Goal: Information Seeking & Learning: Check status

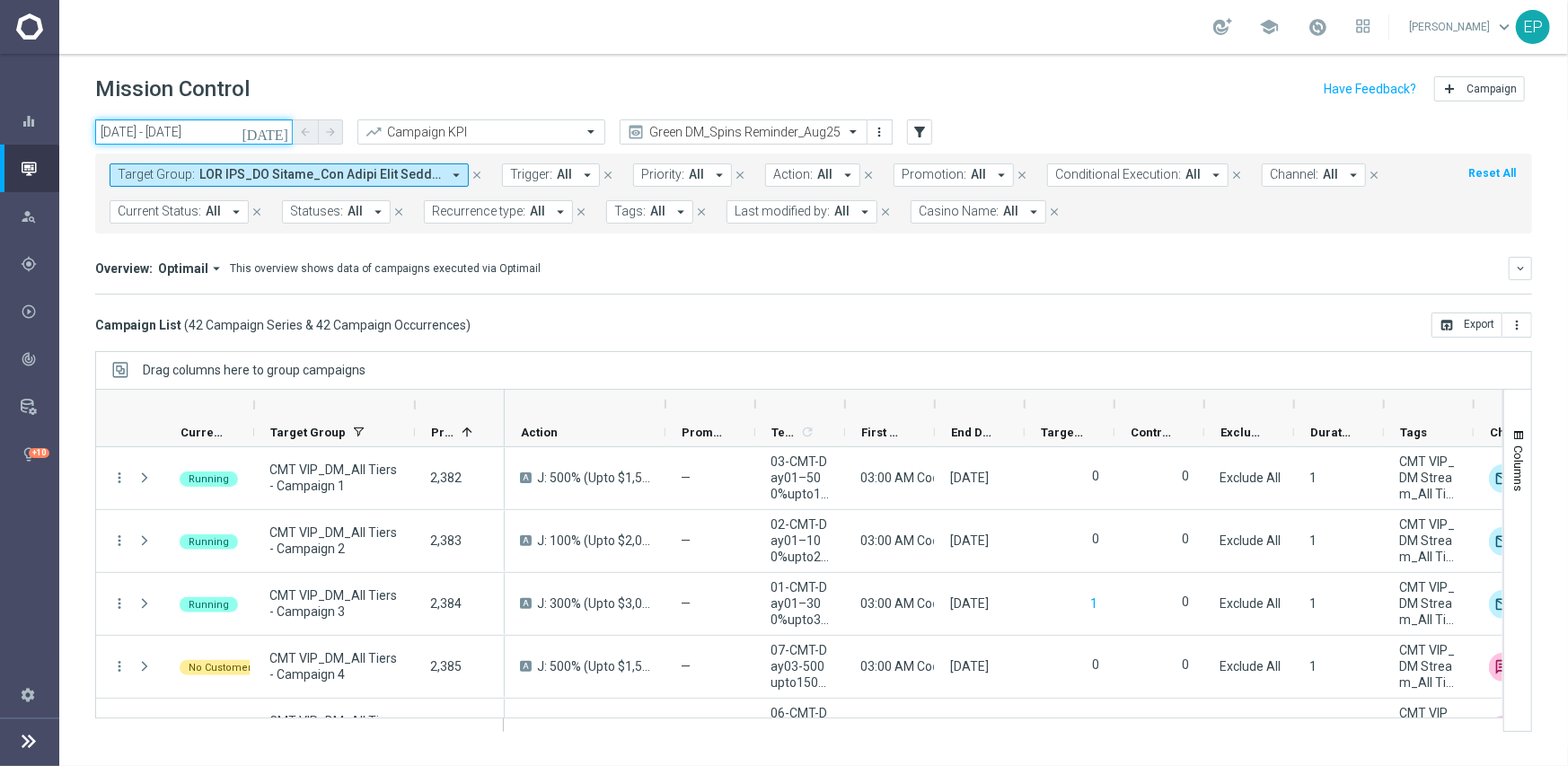
click at [181, 136] on input "09 Sep 2025 - 09 Sep 2025" at bounding box center [194, 133] width 197 height 26
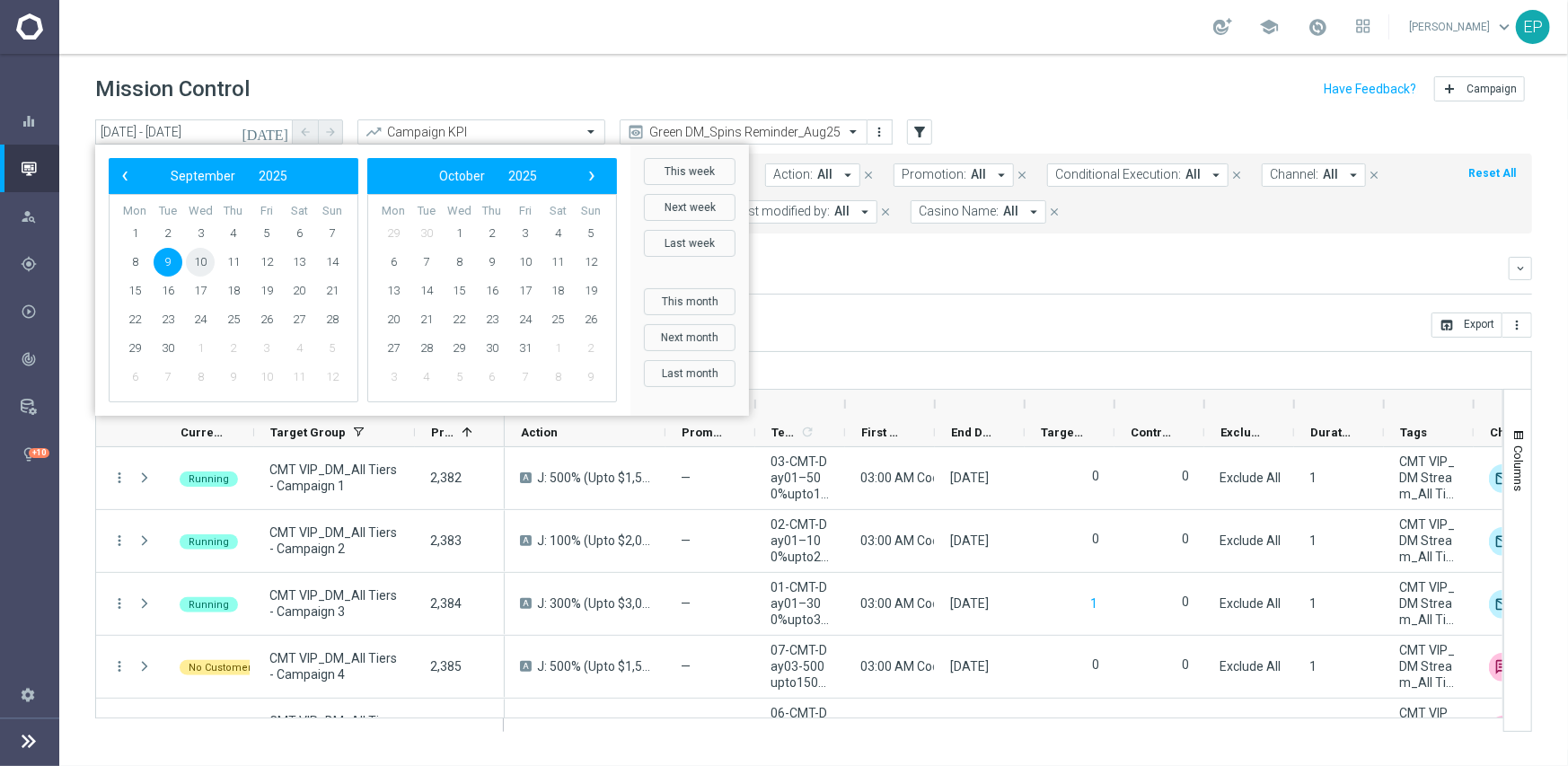
click at [199, 260] on span "10" at bounding box center [199, 261] width 28 height 28
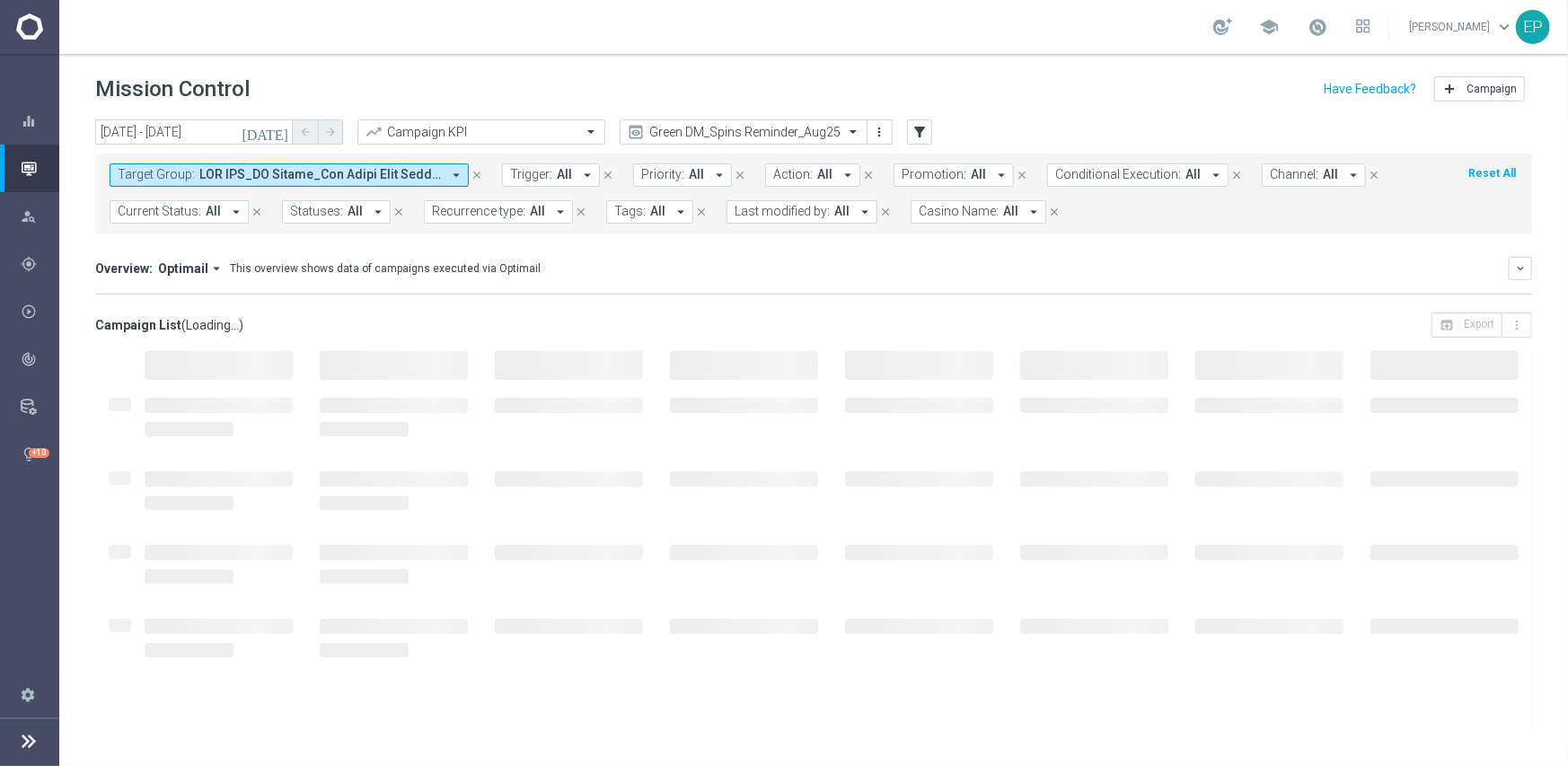
type input "[DATE] - [DATE]"
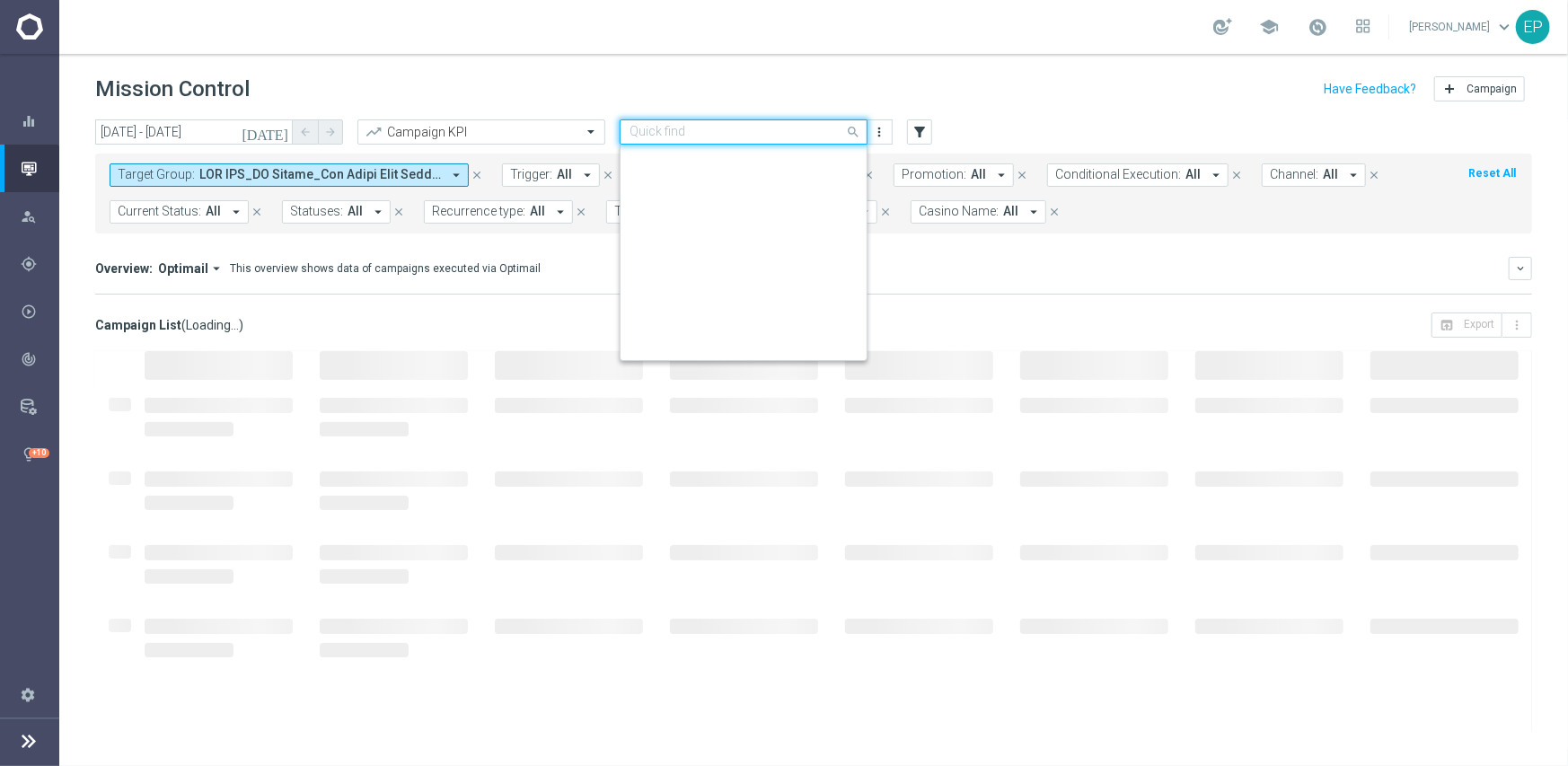
click at [746, 133] on input "text" at bounding box center [726, 133] width 192 height 16
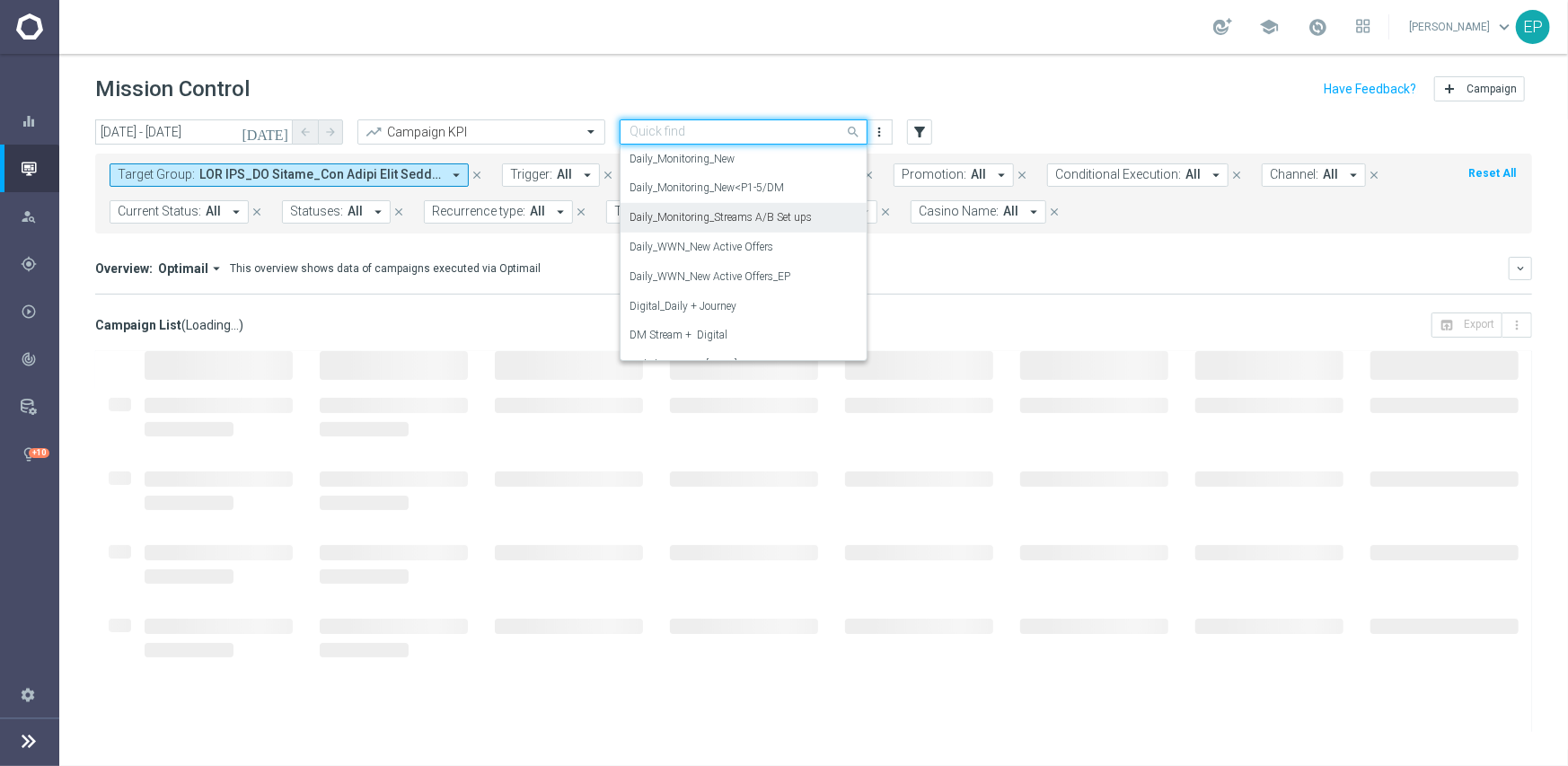
scroll to position [679, 0]
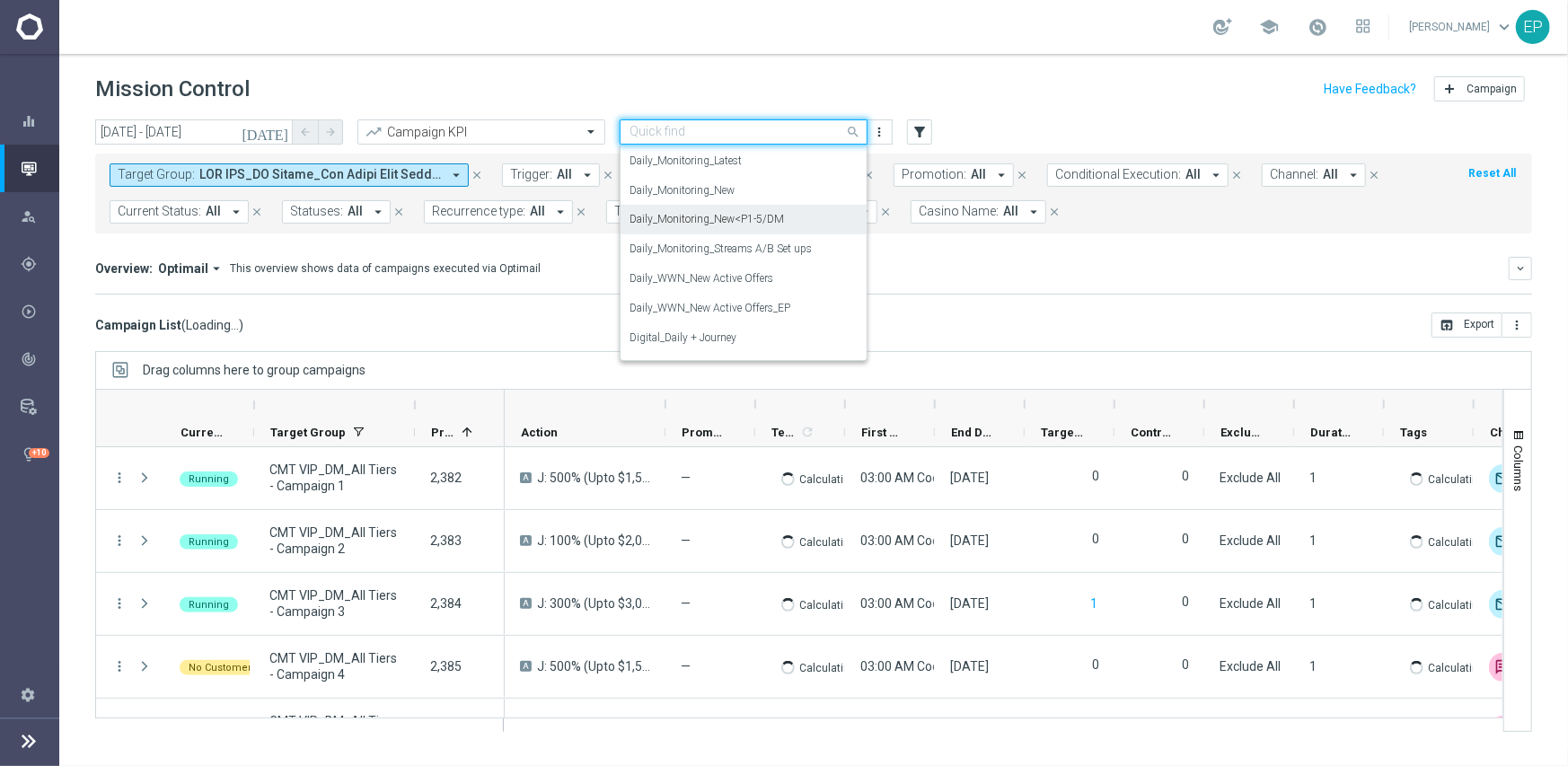
click at [750, 221] on label "Daily_Monitoring_New<P1-5/DM" at bounding box center [706, 219] width 154 height 16
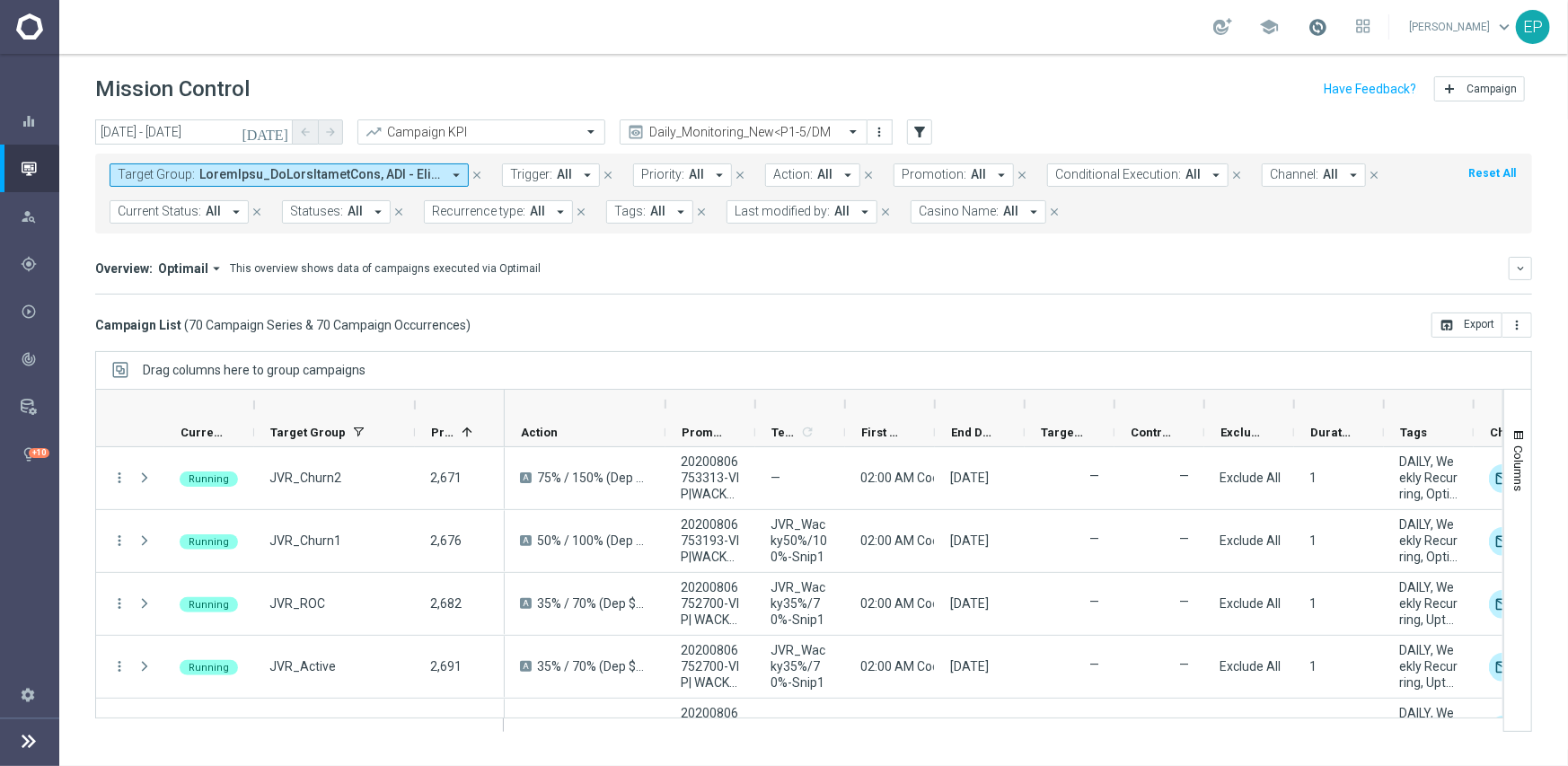
click at [1328, 28] on span at bounding box center [1318, 27] width 20 height 20
click at [1150, 275] on div "Overview: Optimail arrow_drop_down This overview shows data of campaigns execut…" at bounding box center [801, 269] width 1414 height 16
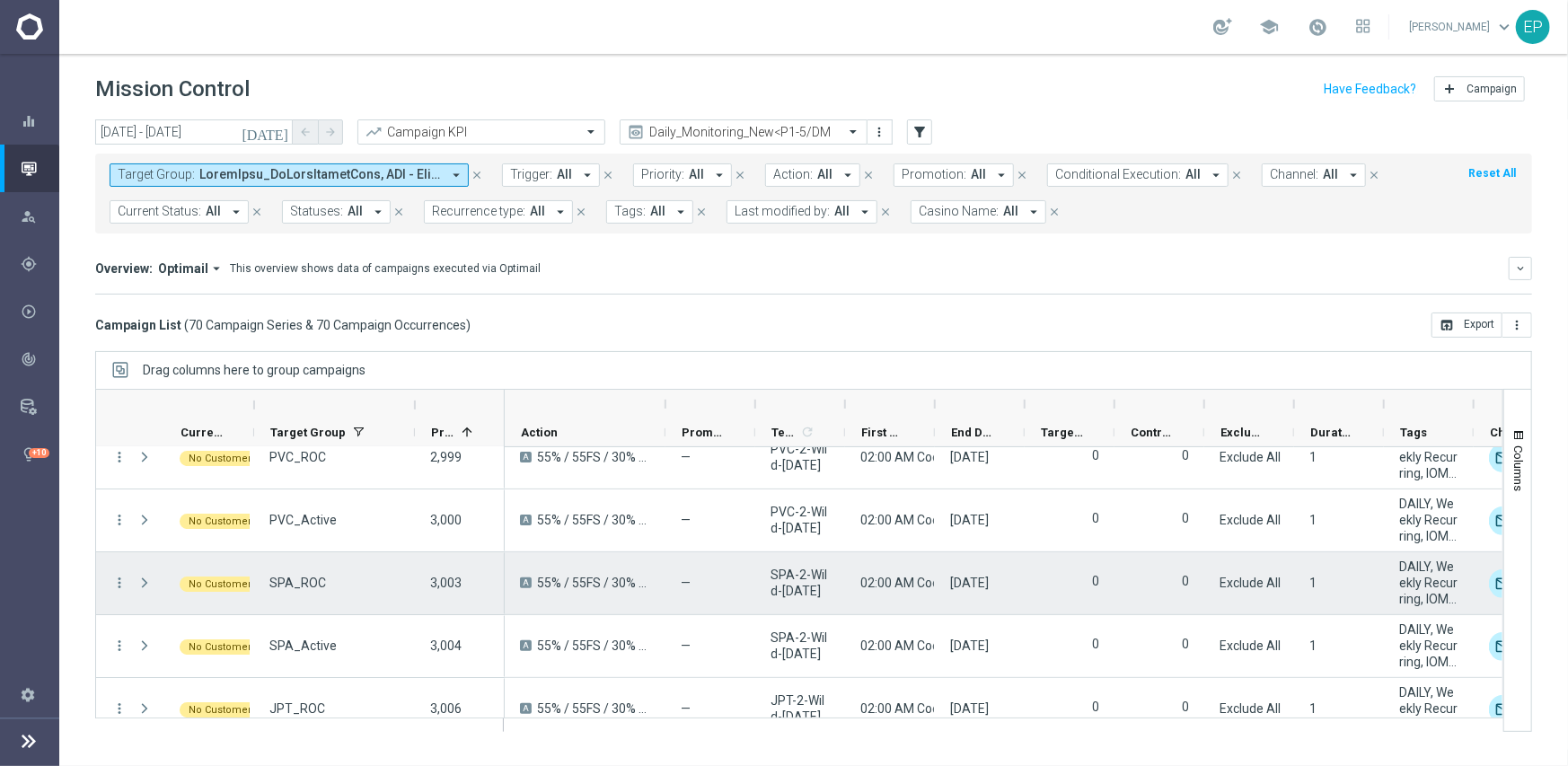
scroll to position [3863, 0]
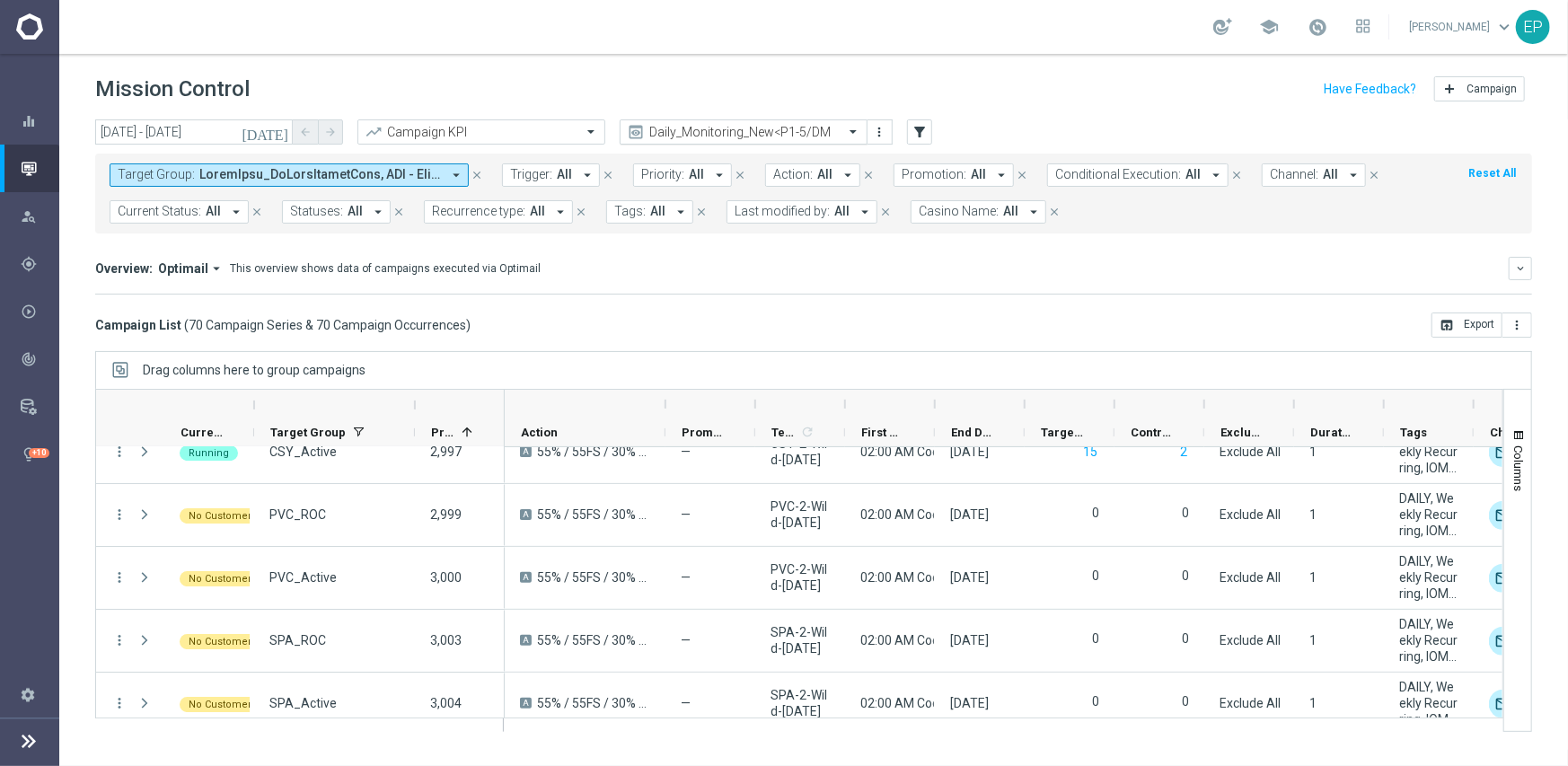
click at [713, 127] on input "text" at bounding box center [726, 133] width 192 height 16
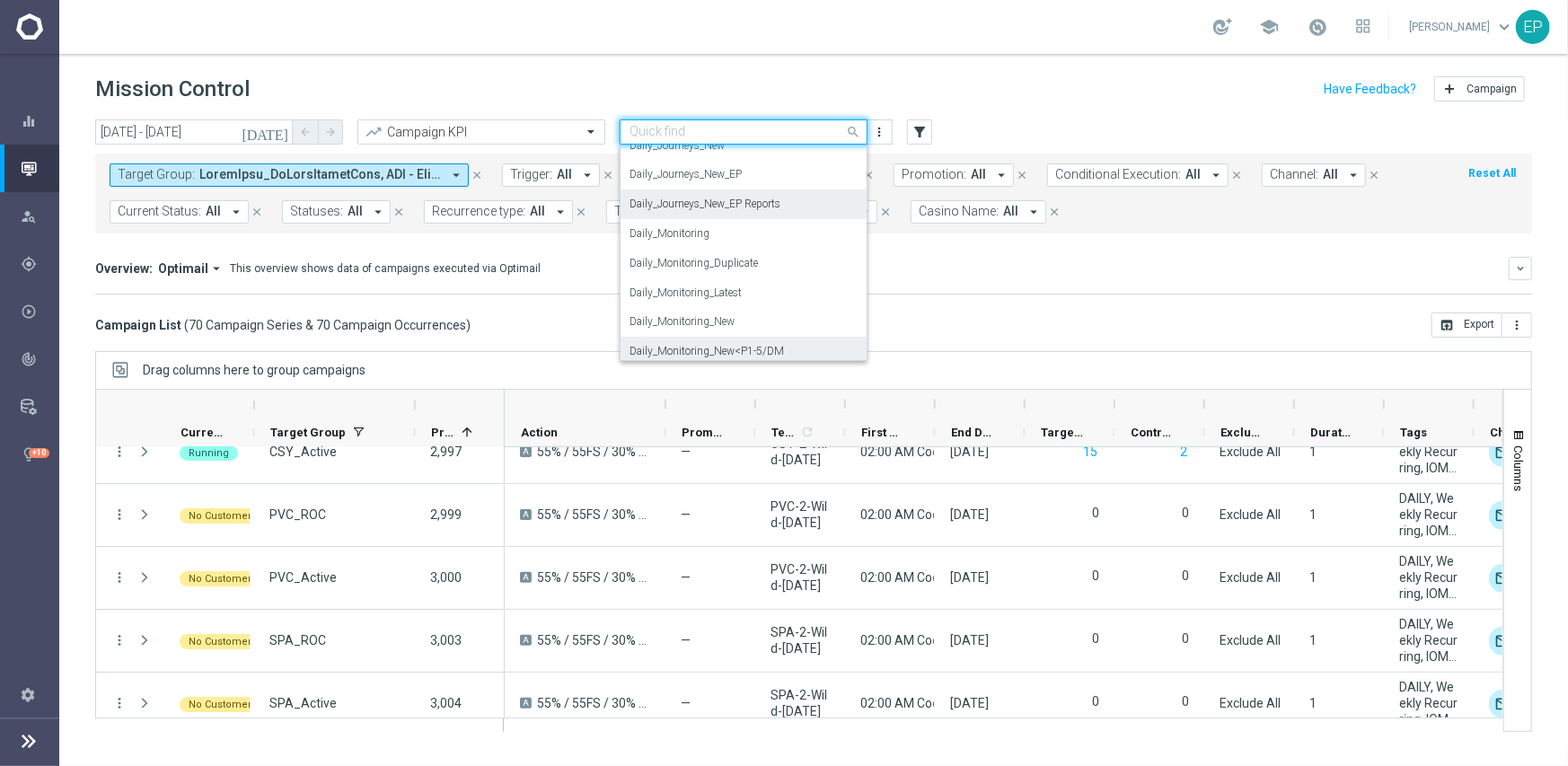
scroll to position [472, 0]
click at [691, 218] on label "Daily_Journeys_New" at bounding box center [677, 219] width 95 height 16
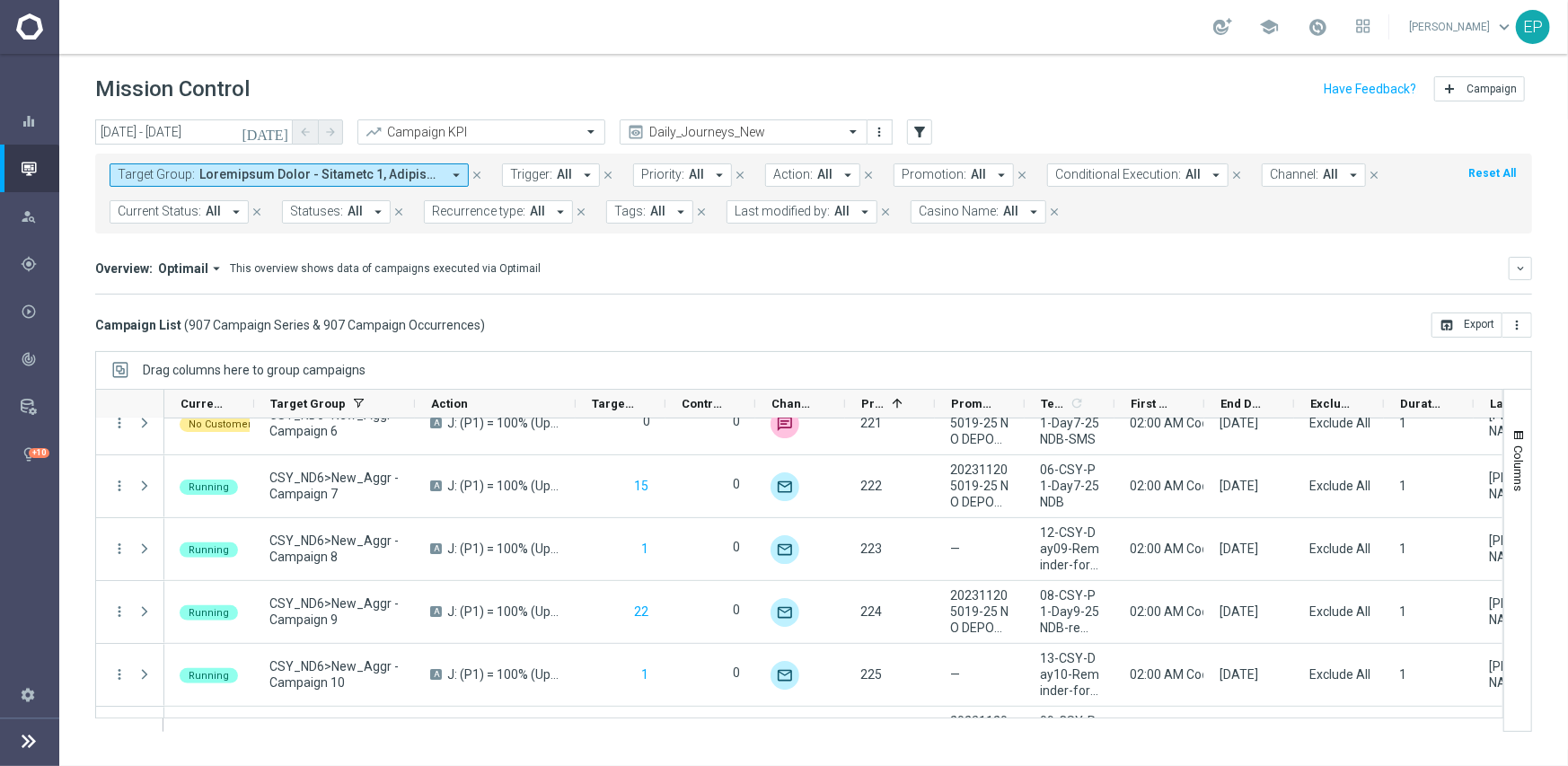
click at [159, 212] on span "Current Status:" at bounding box center [159, 211] width 83 height 16
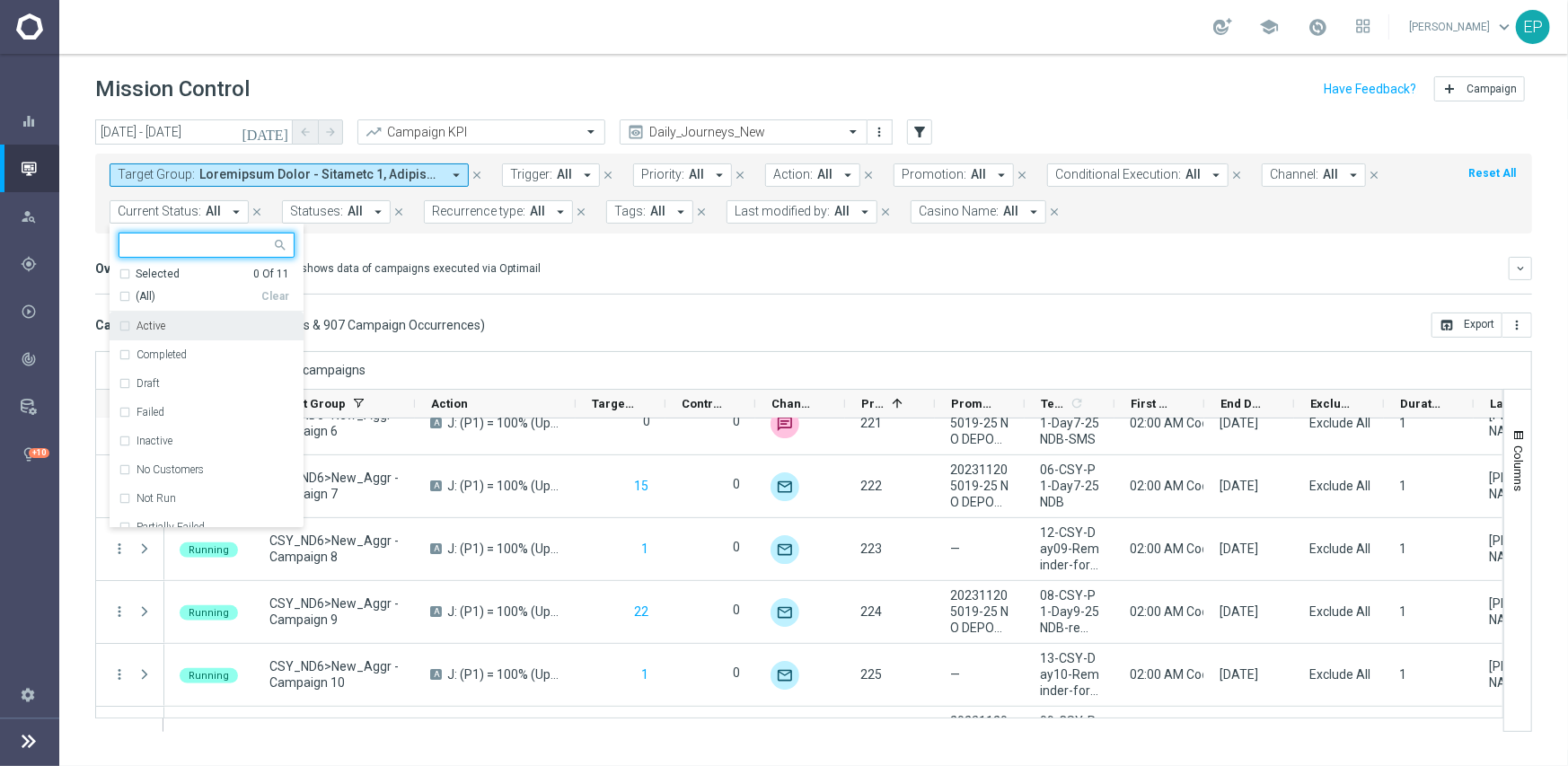
click at [143, 299] on span "(All)" at bounding box center [145, 297] width 20 height 16
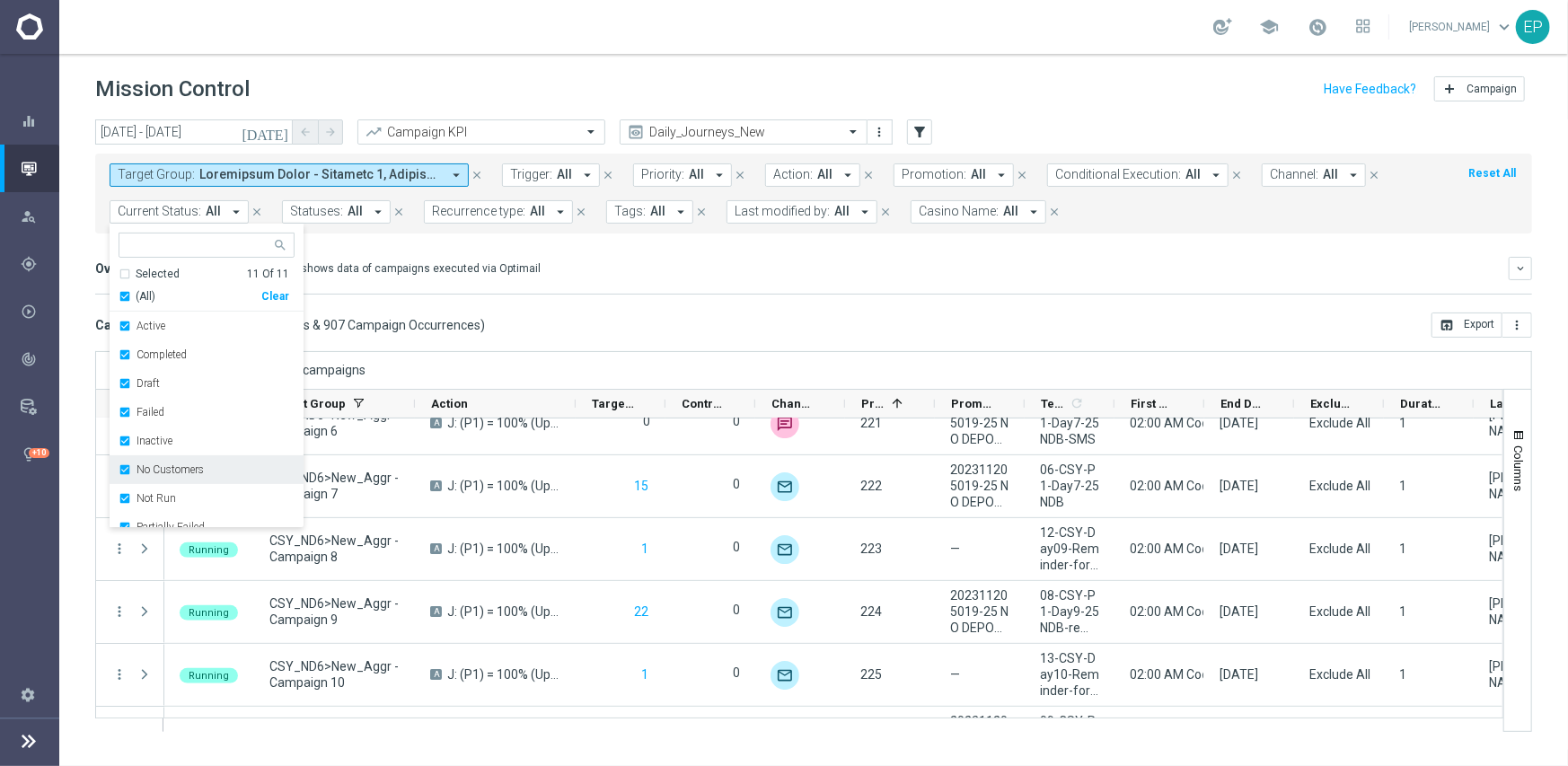
click at [150, 466] on label "No Customers" at bounding box center [170, 470] width 68 height 11
click at [147, 493] on label "Running" at bounding box center [156, 495] width 41 height 11
click at [662, 301] on mini-dashboard "Overview: Optimail arrow_drop_down This overview shows data of campaigns execut…" at bounding box center [813, 273] width 1437 height 80
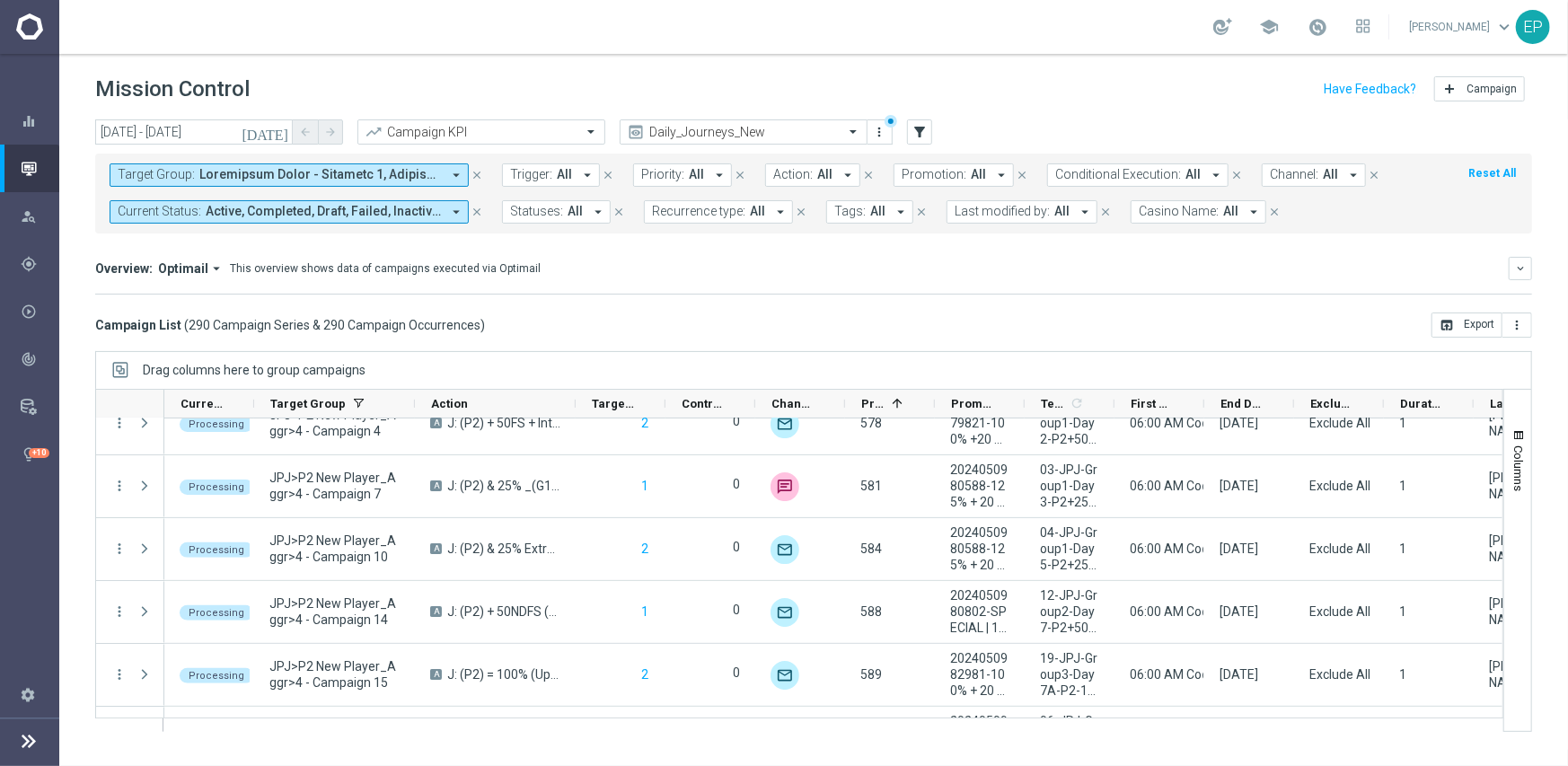
scroll to position [4402, 0]
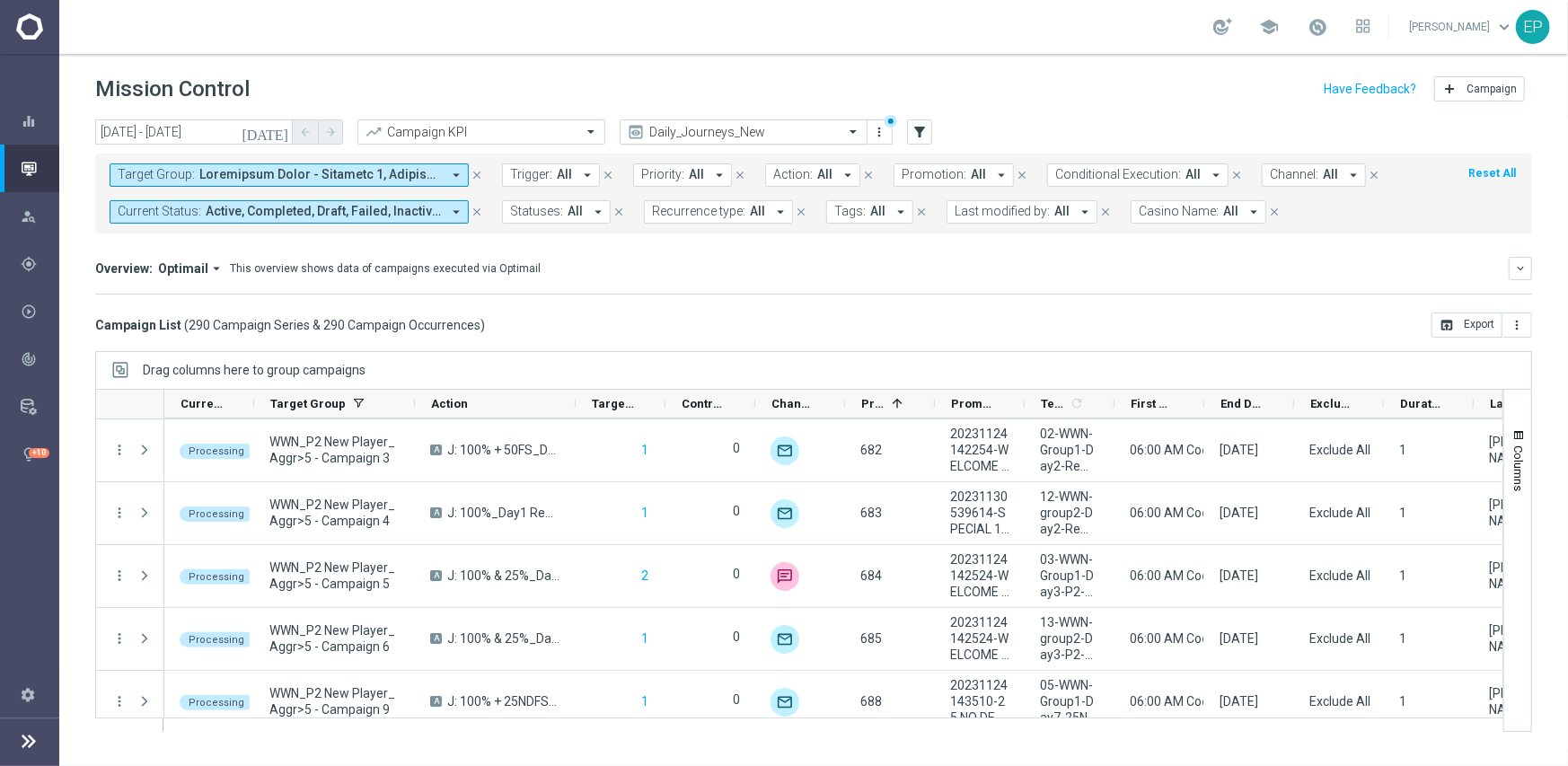
drag, startPoint x: 733, startPoint y: 130, endPoint x: 739, endPoint y: 141, distance: 12.5
click at [733, 130] on input "text" at bounding box center [726, 133] width 192 height 16
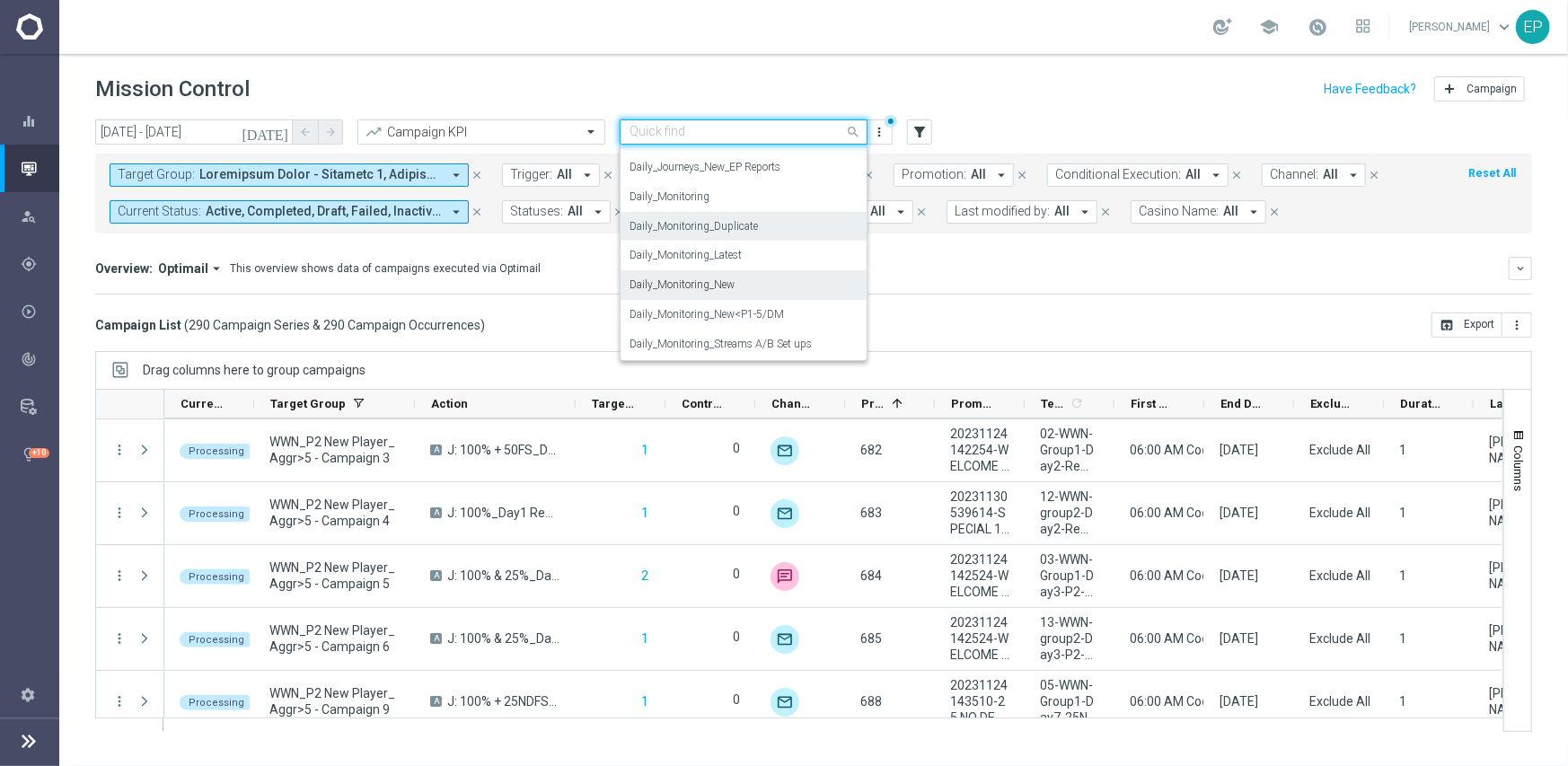
scroll to position [622, 0]
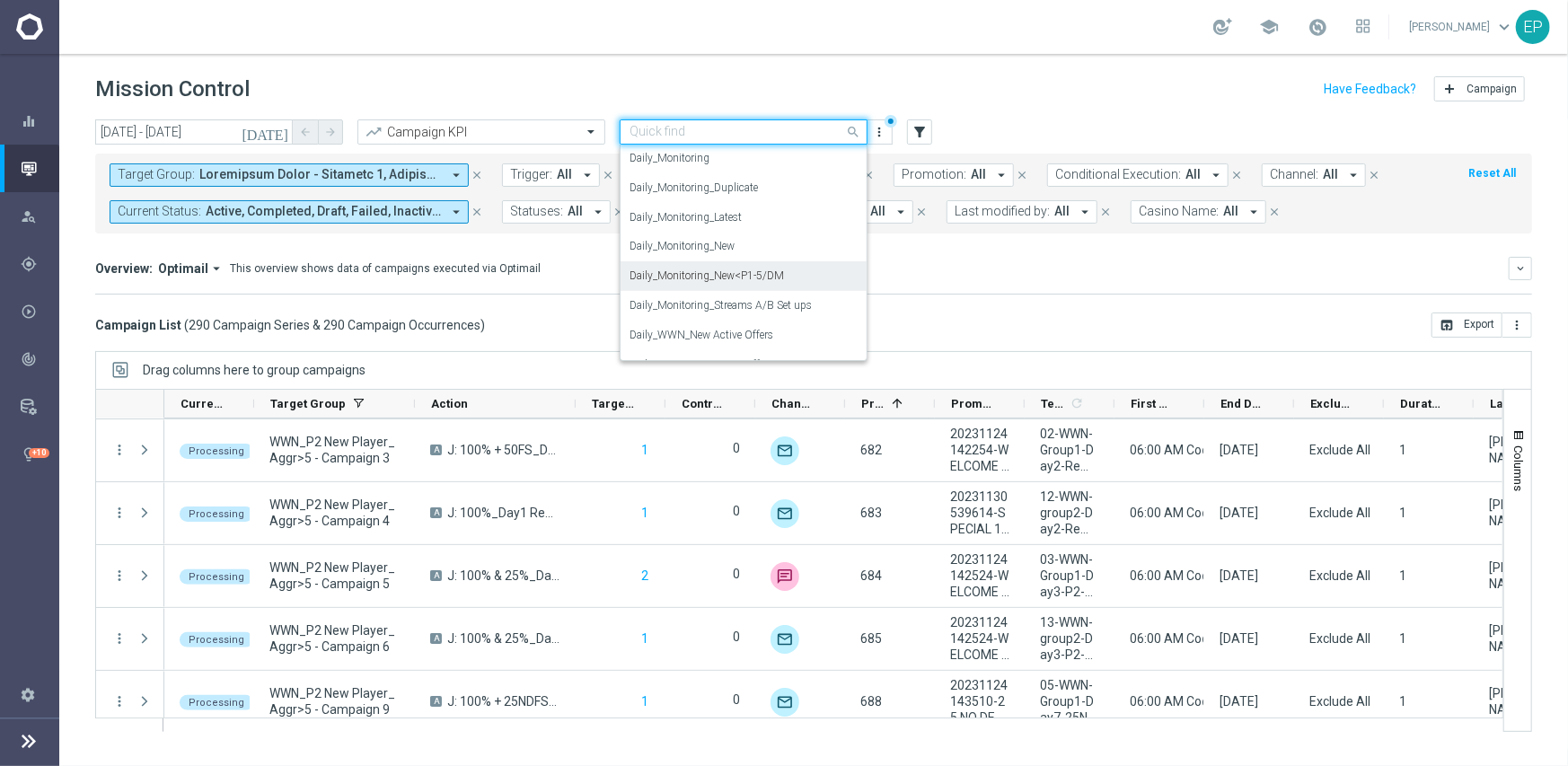
click at [765, 281] on label "Daily_Monitoring_New<P1-5/DM" at bounding box center [706, 276] width 154 height 16
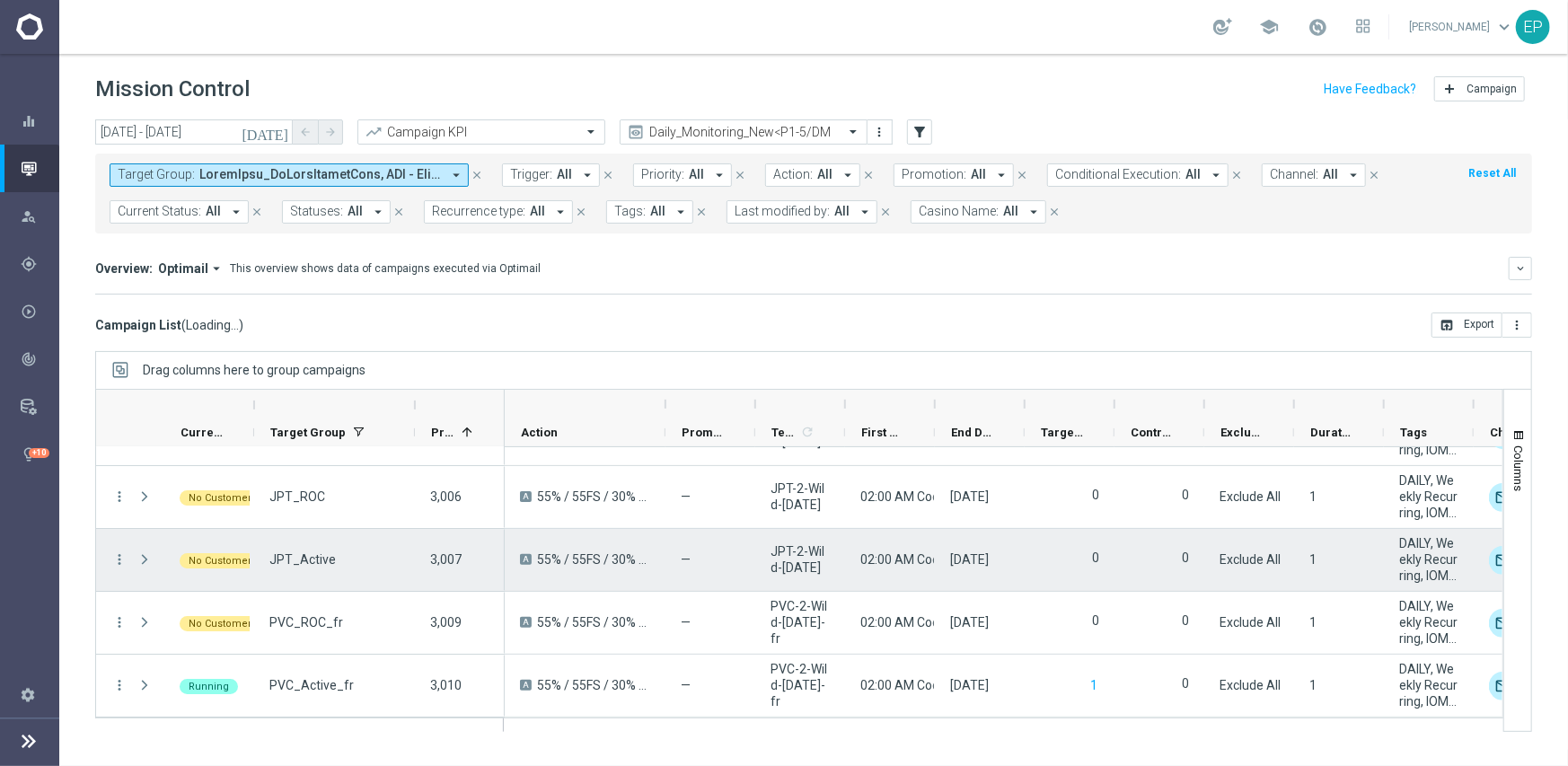
scroll to position [4132, 0]
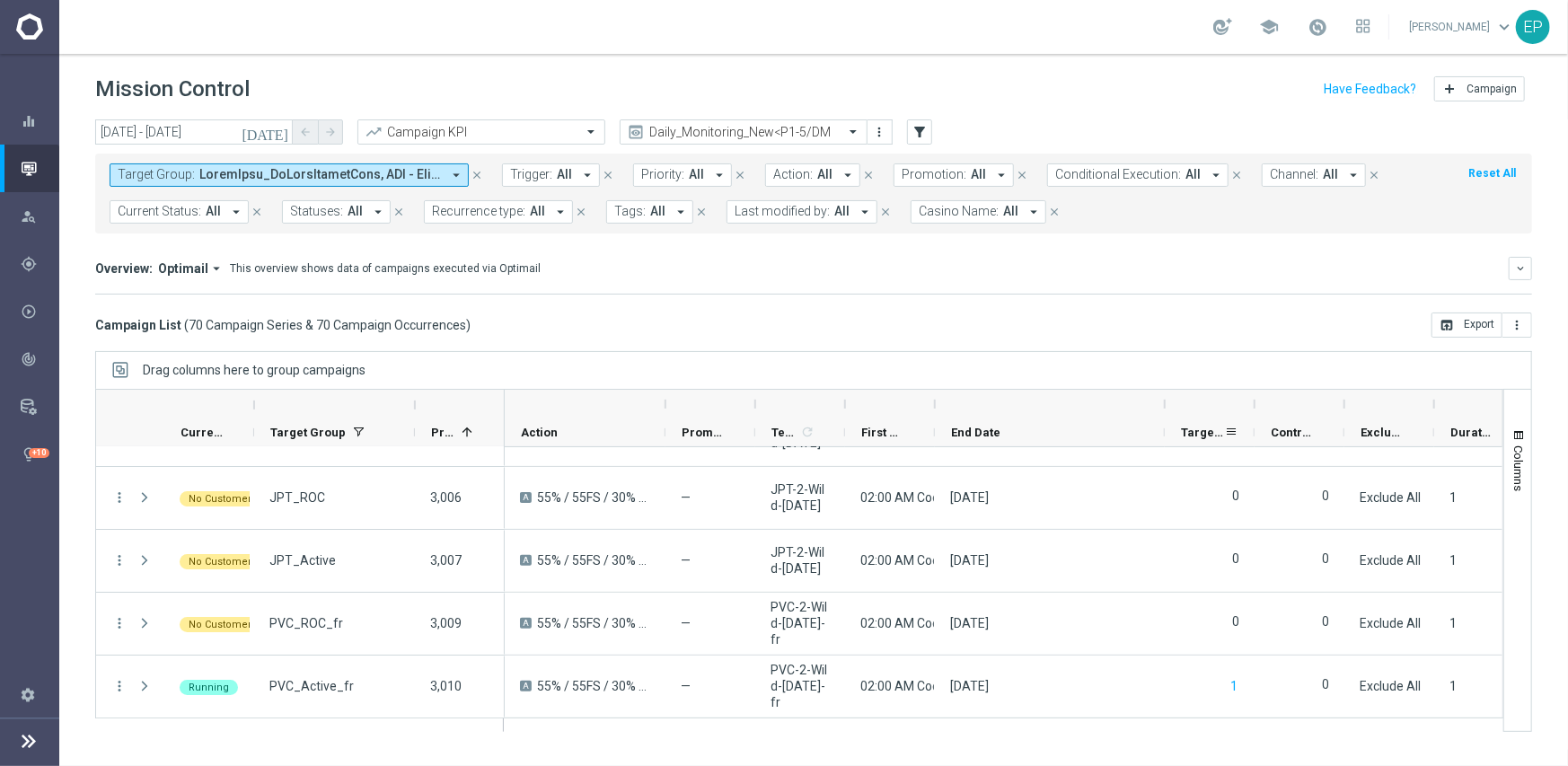
drag, startPoint x: 1028, startPoint y: 412, endPoint x: 1168, endPoint y: 424, distance: 140.5
click at [1168, 424] on div "Action" at bounding box center [1418, 419] width 1828 height 58
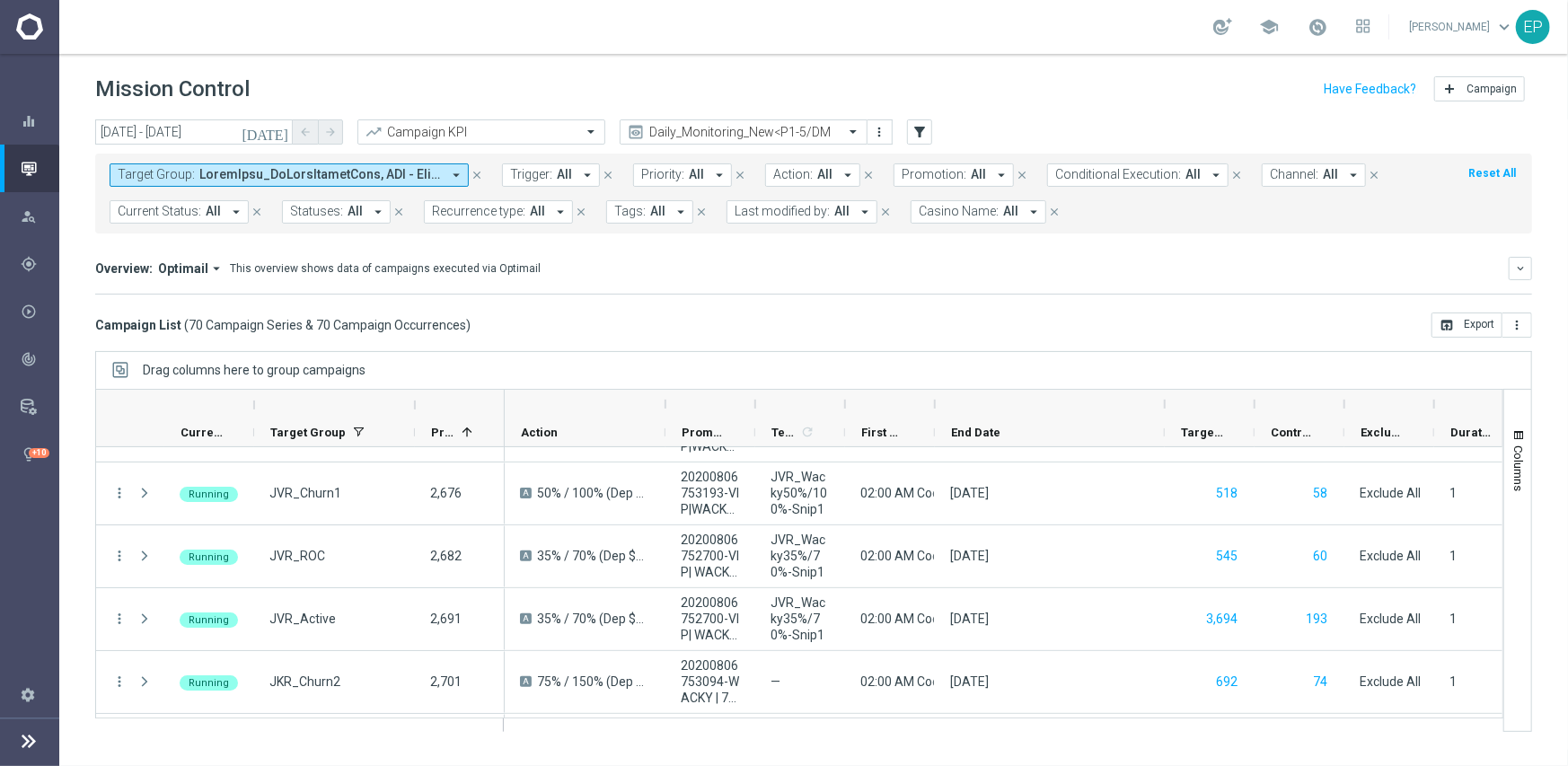
scroll to position [0, 0]
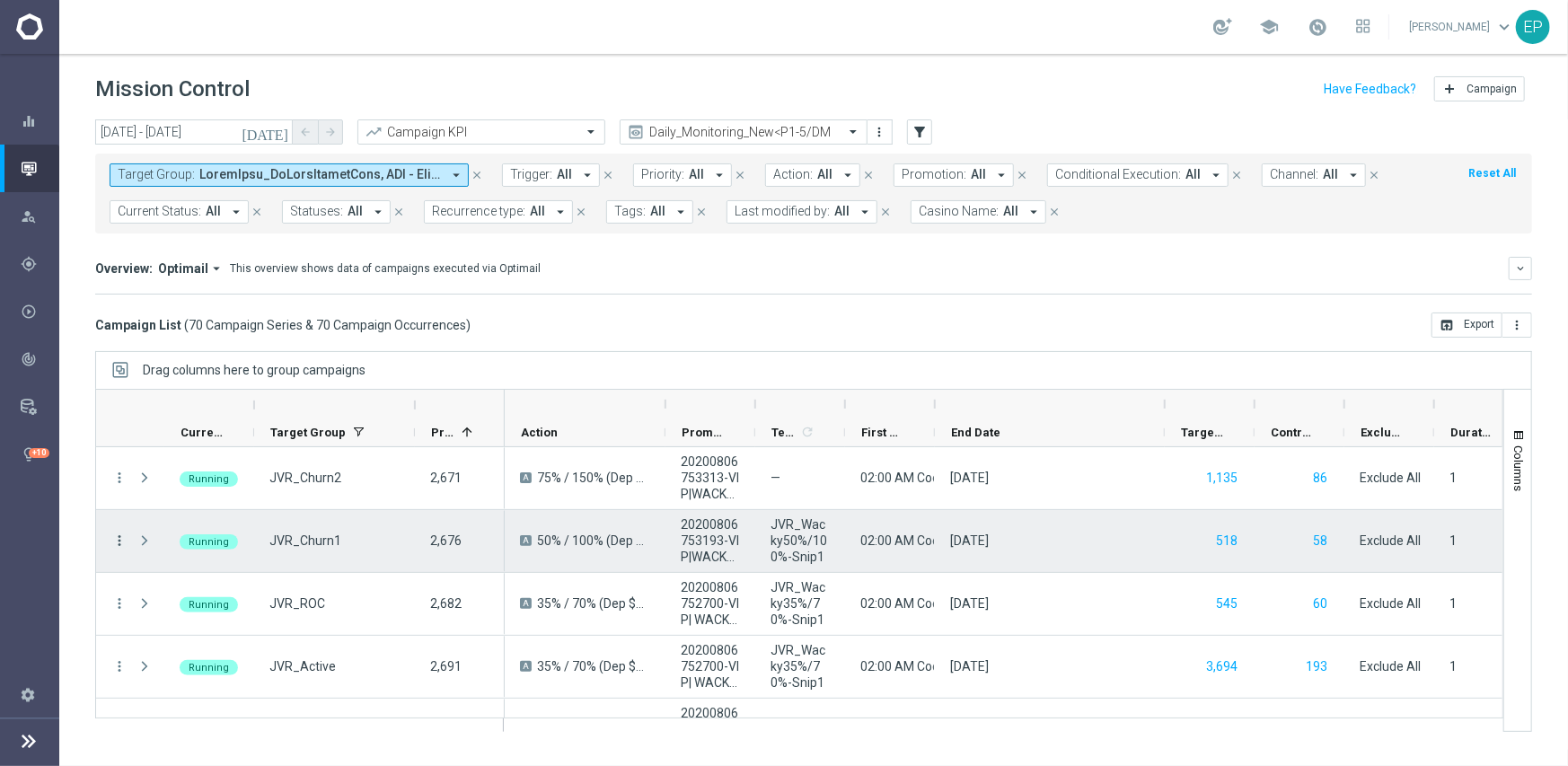
click at [116, 538] on icon "more_vert" at bounding box center [120, 541] width 16 height 16
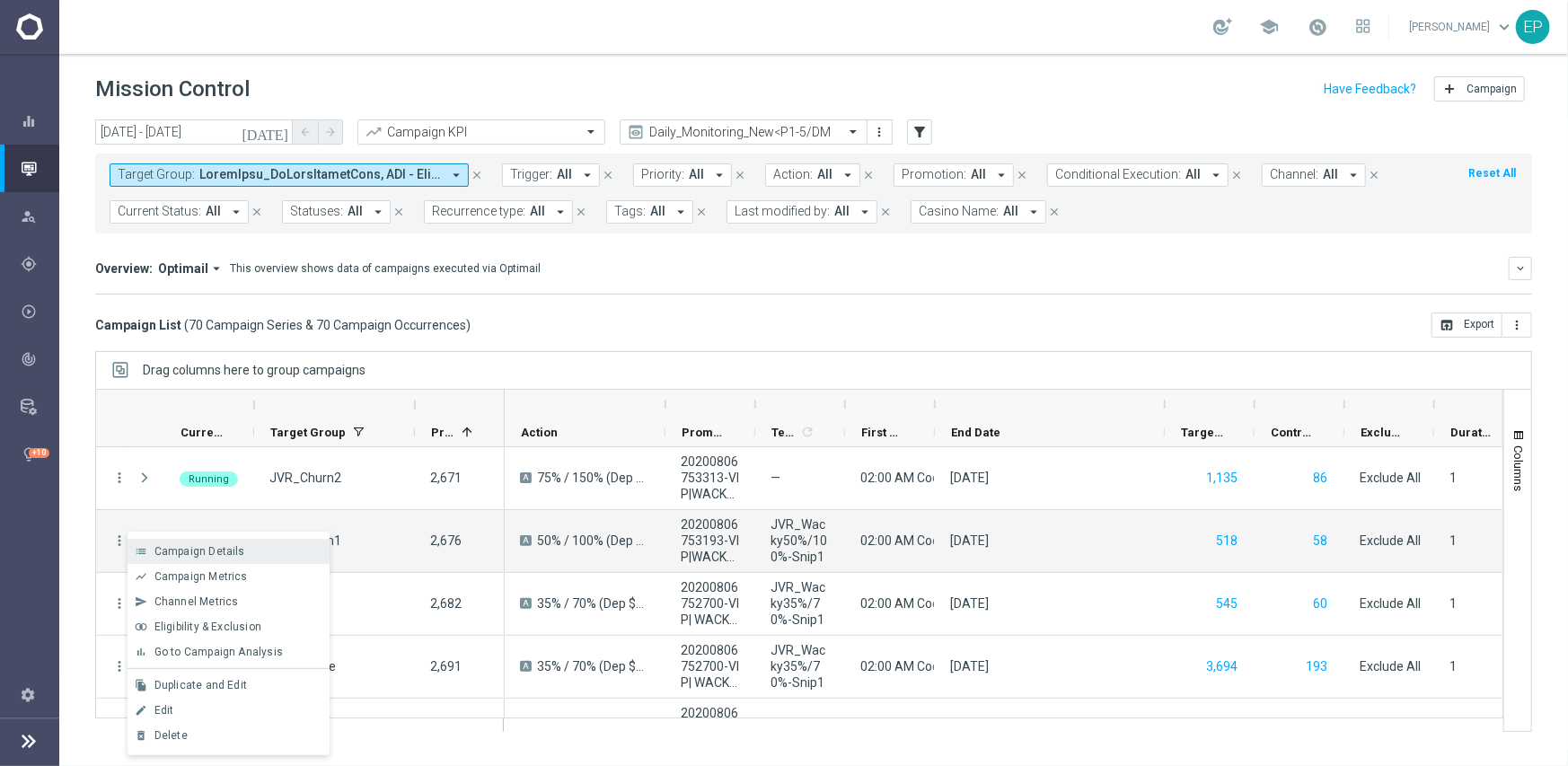
click at [216, 555] on span "Campaign Details" at bounding box center [199, 552] width 90 height 13
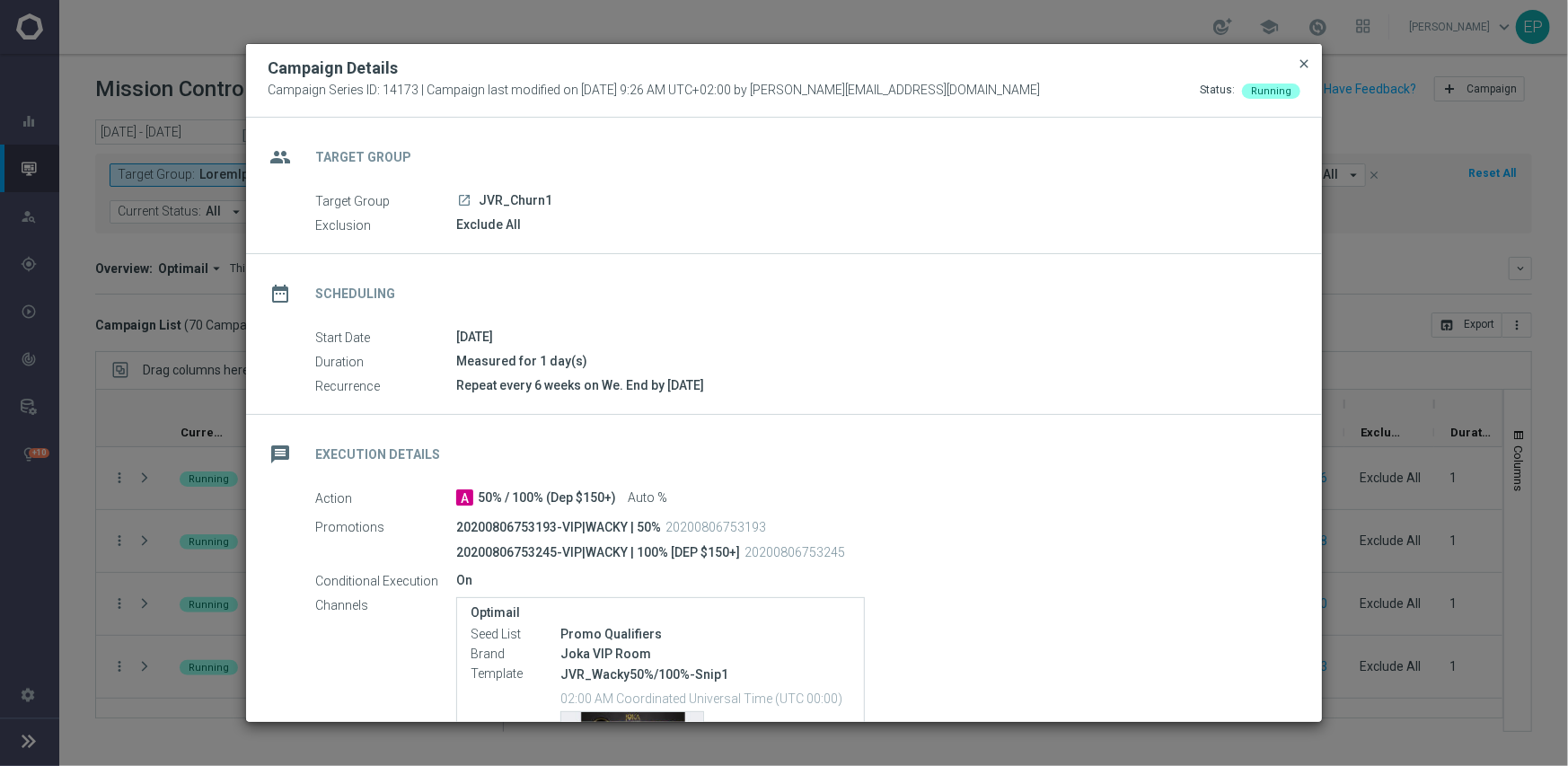
click at [1305, 65] on span "close" at bounding box center [1304, 64] width 15 height 15
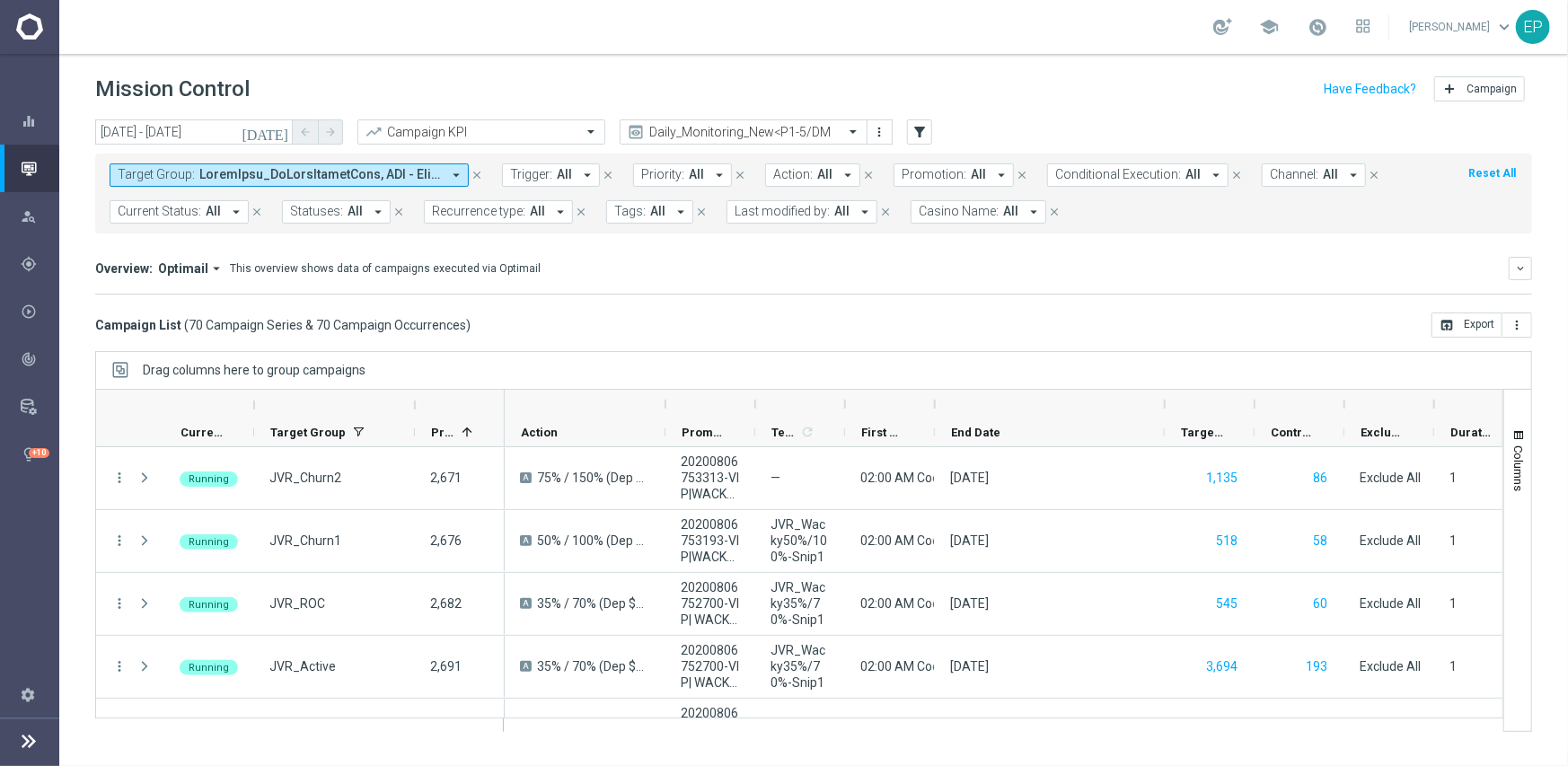
click at [1302, 242] on mini-dashboard "Overview: Optimail arrow_drop_down This overview shows data of campaigns execut…" at bounding box center [813, 273] width 1437 height 80
click at [165, 123] on input "[DATE] - [DATE]" at bounding box center [194, 133] width 197 height 26
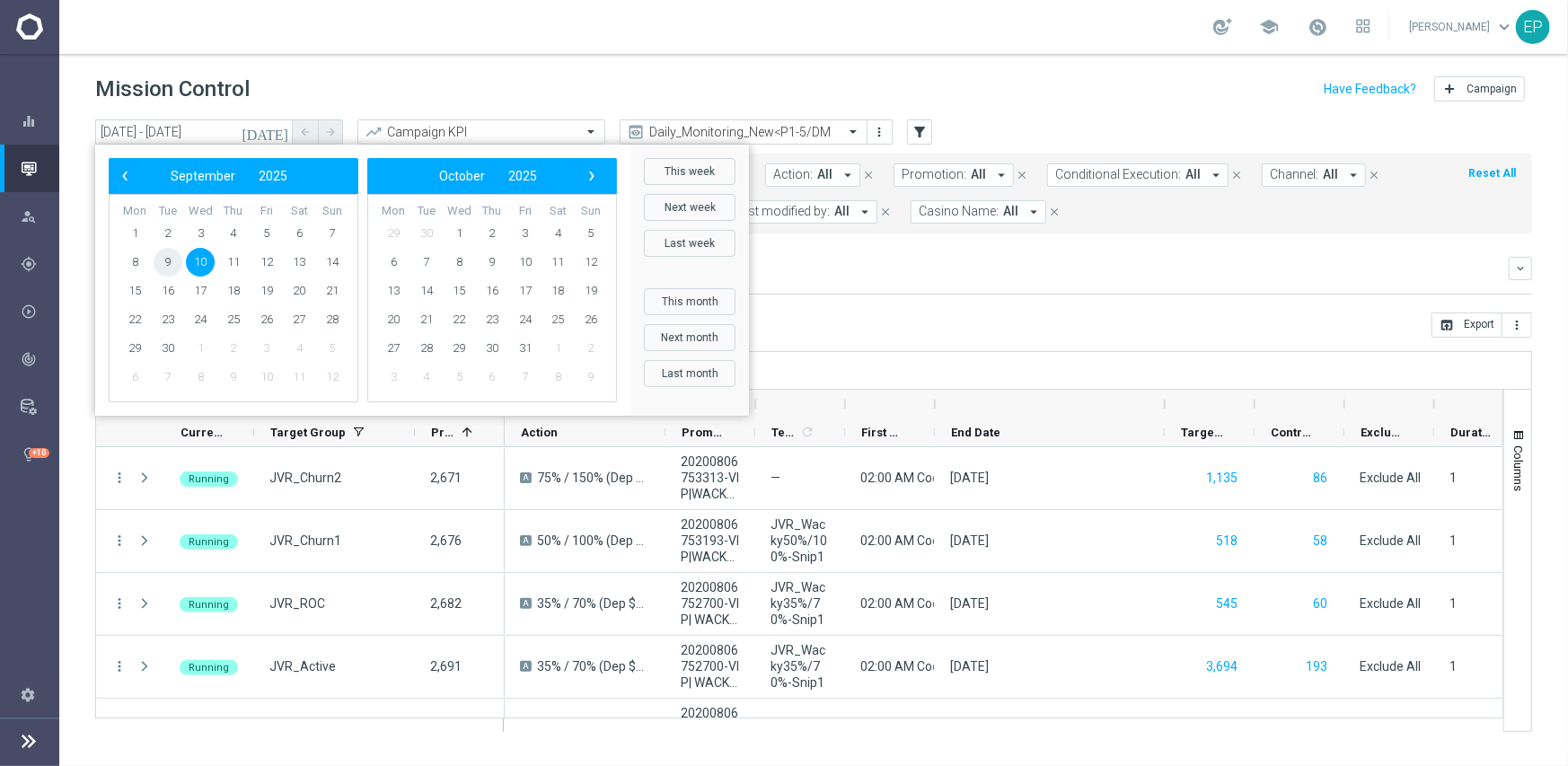
click at [165, 259] on span "9" at bounding box center [167, 261] width 28 height 28
type input "09 Sep 2025 - 09 Sep 2025"
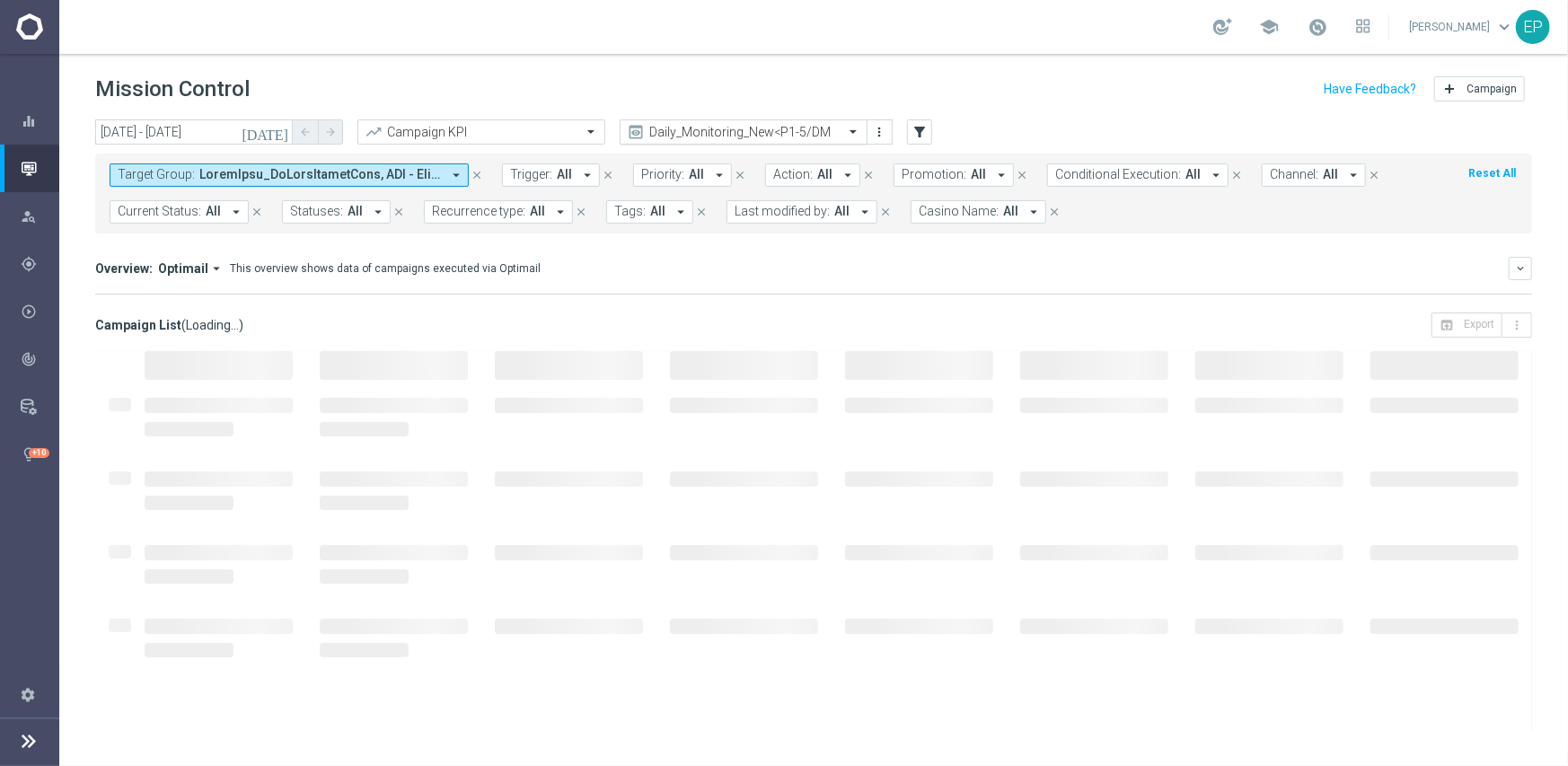
click at [774, 134] on input "text" at bounding box center [726, 133] width 192 height 16
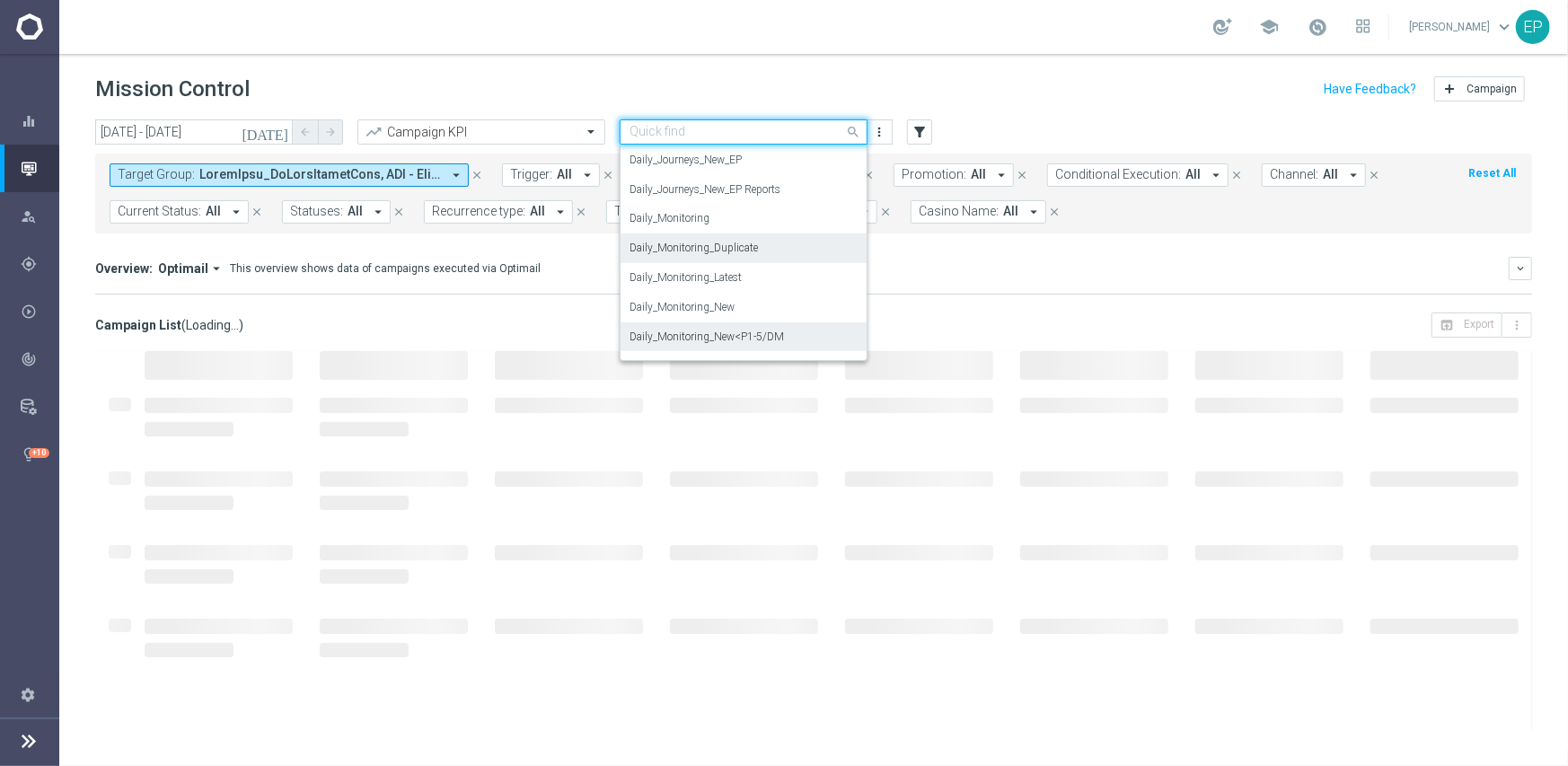
scroll to position [472, 0]
click at [682, 215] on label "Daily_Journeys_New" at bounding box center [677, 219] width 95 height 16
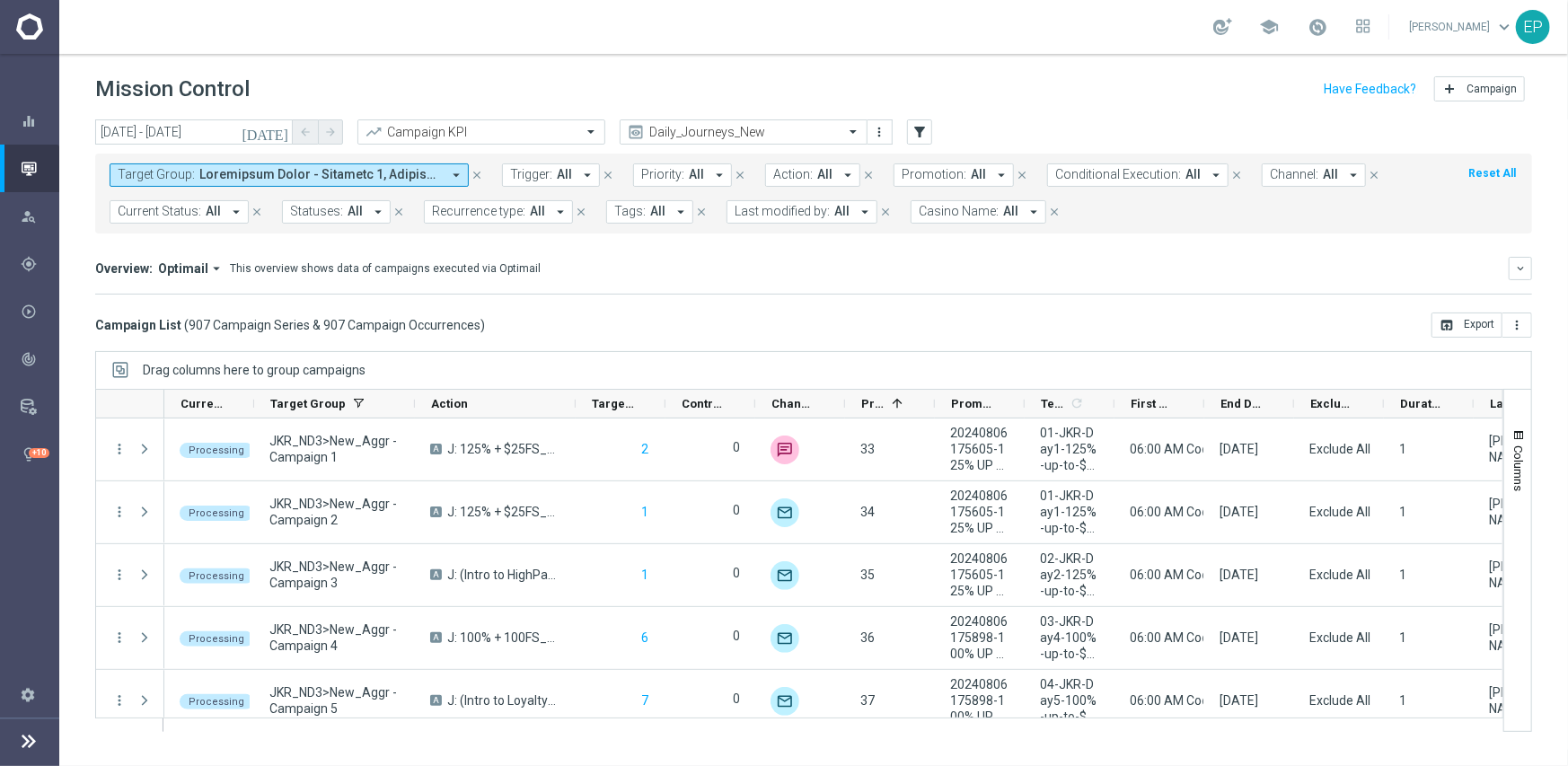
click at [165, 215] on span "Current Status:" at bounding box center [159, 211] width 83 height 16
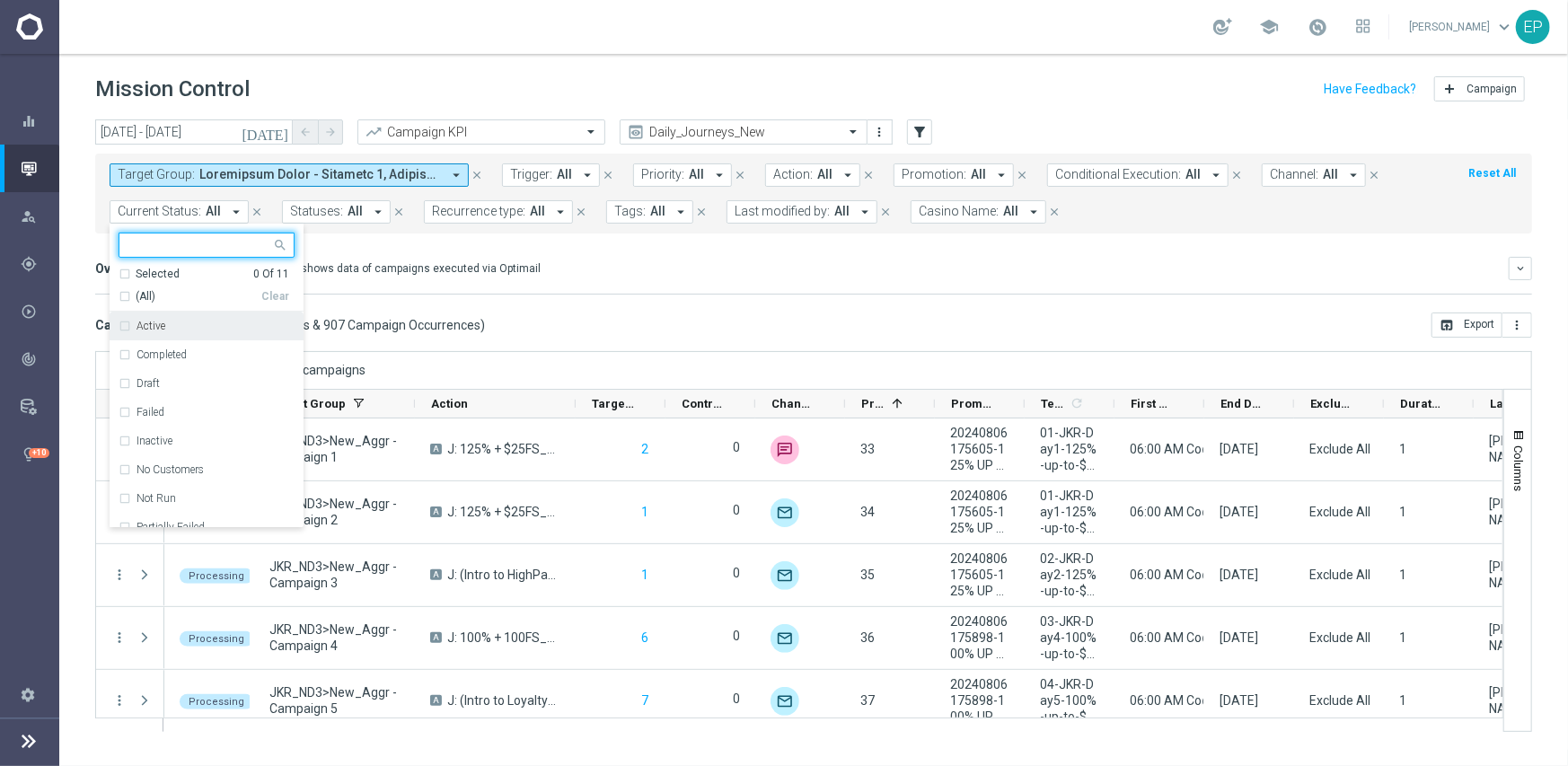
click at [129, 294] on div "(All)" at bounding box center [190, 297] width 143 height 16
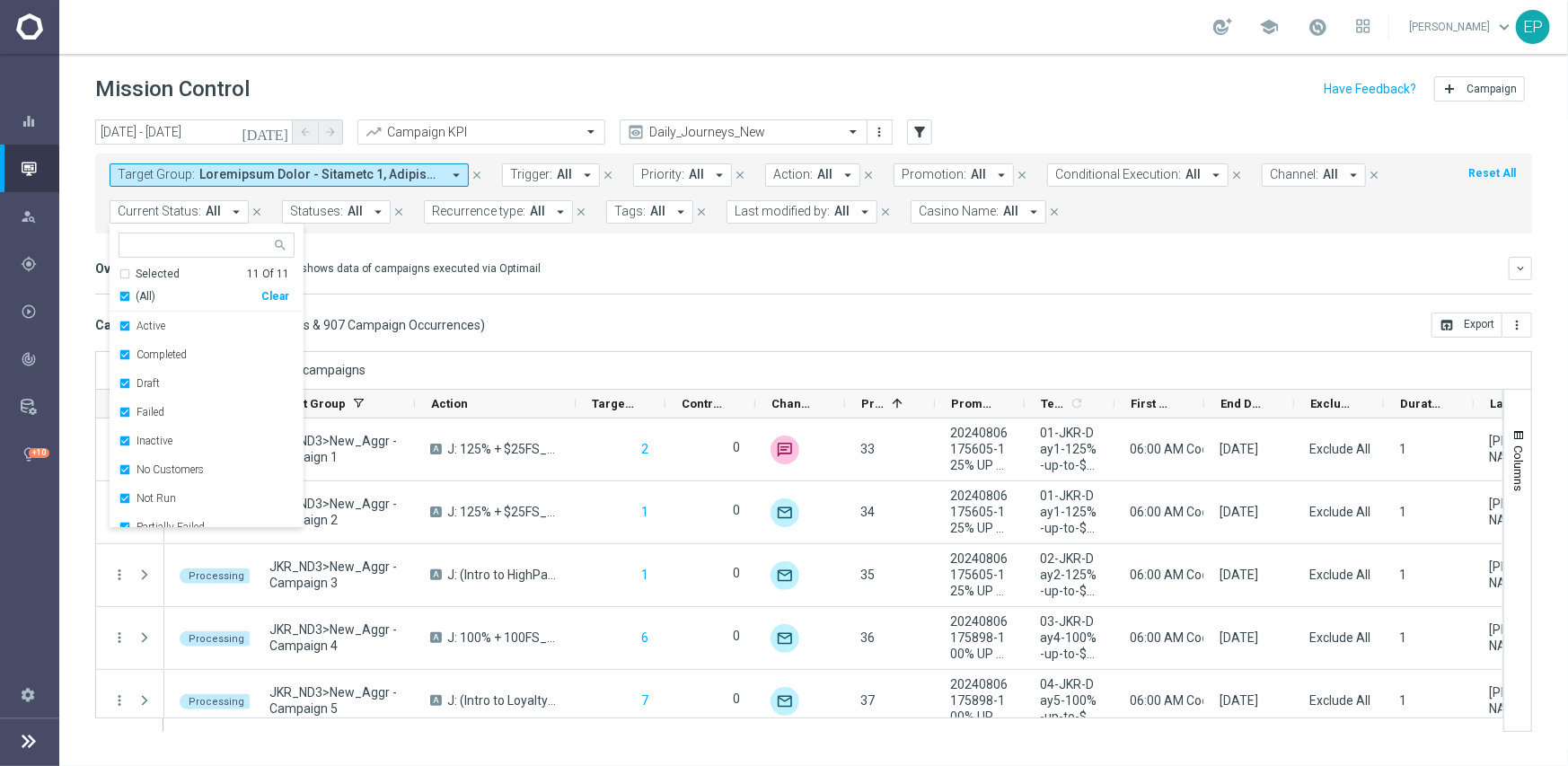
click at [606, 333] on div "Campaign List ( 907 Campaign Series & 907 Campaign Occurrences ) open_in_browse…" at bounding box center [813, 325] width 1437 height 26
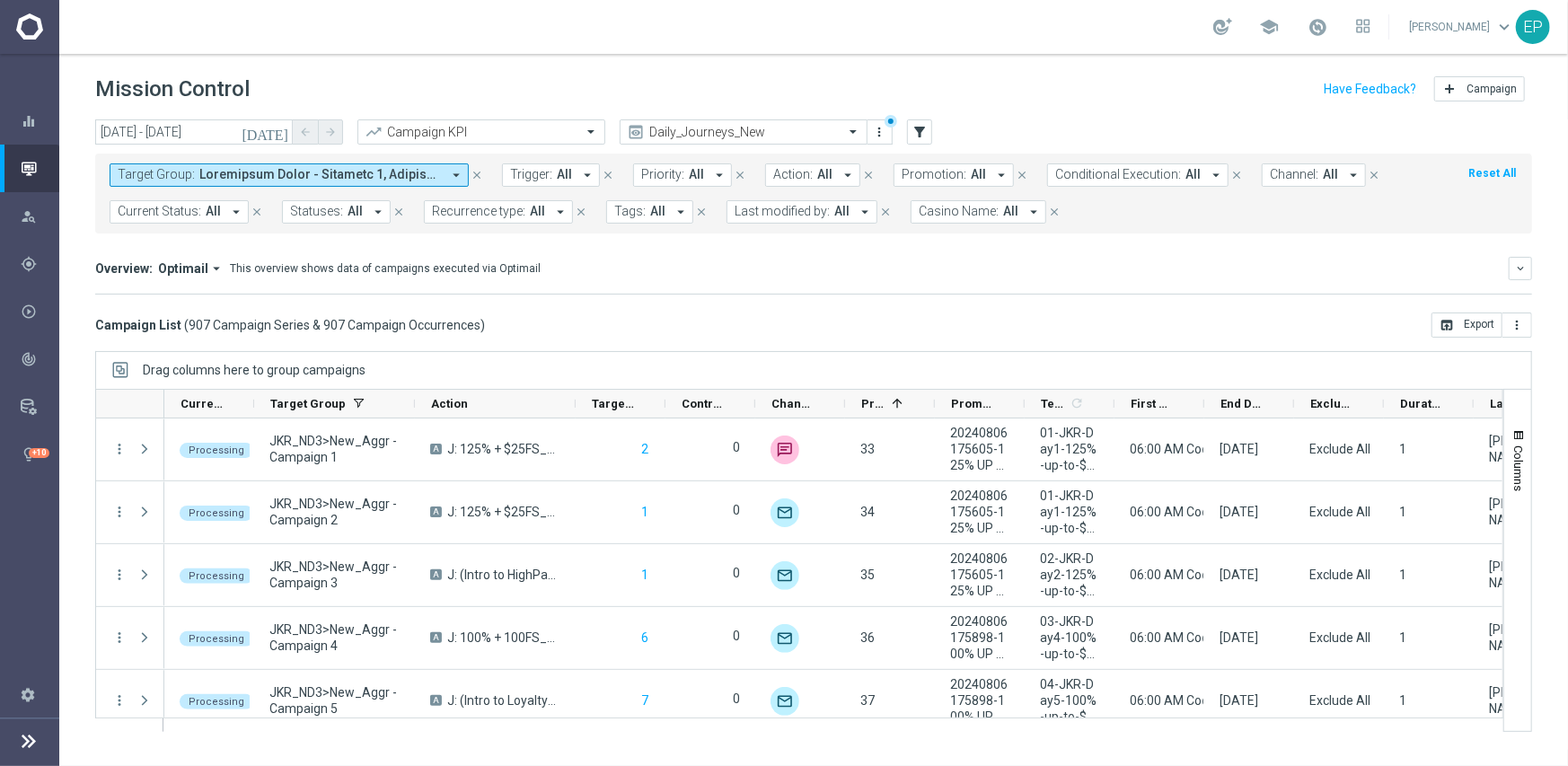
click at [338, 209] on span "Statuses:" at bounding box center [317, 211] width 53 height 16
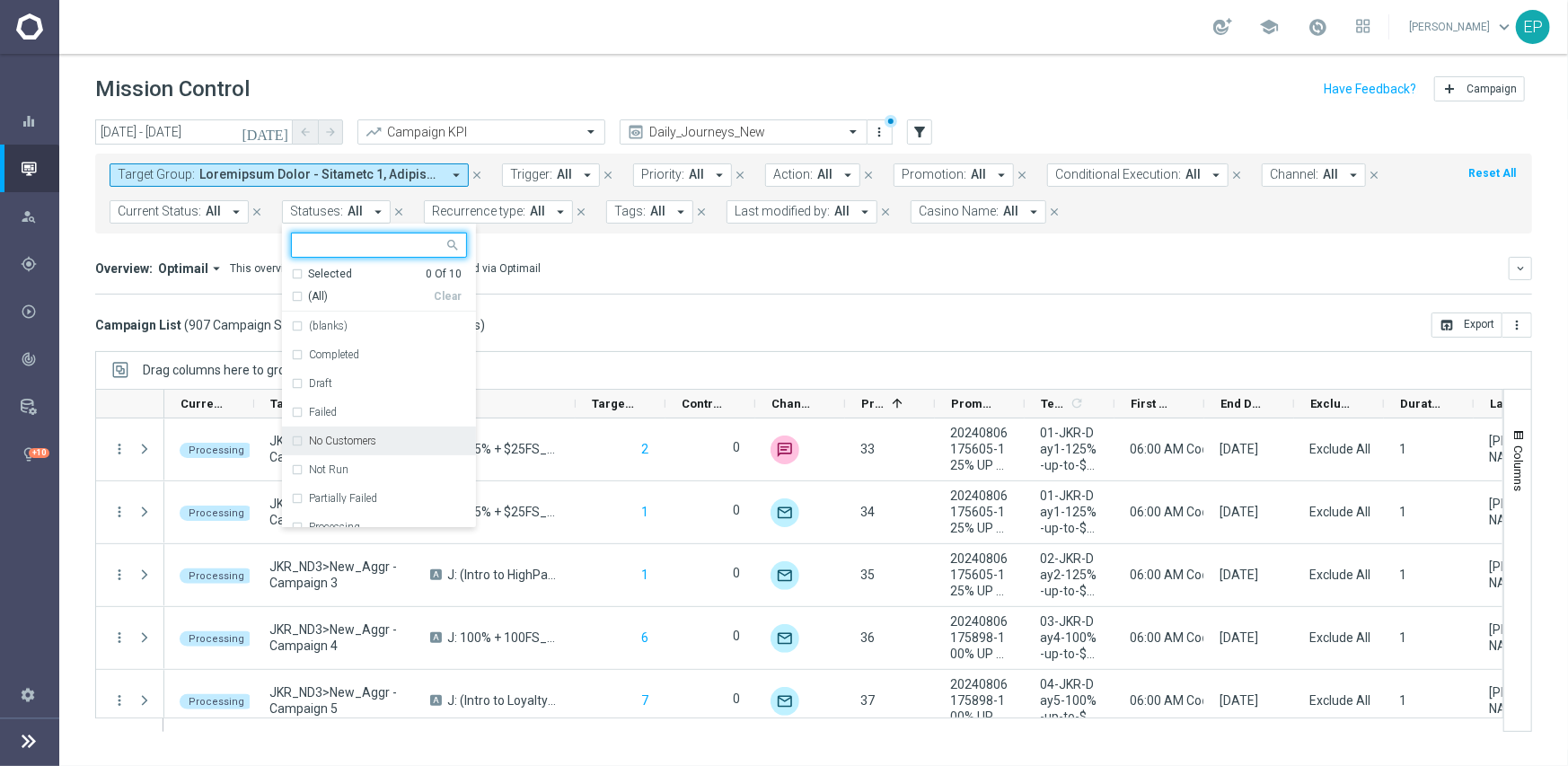
click at [356, 440] on label "No Customers" at bounding box center [343, 442] width 68 height 11
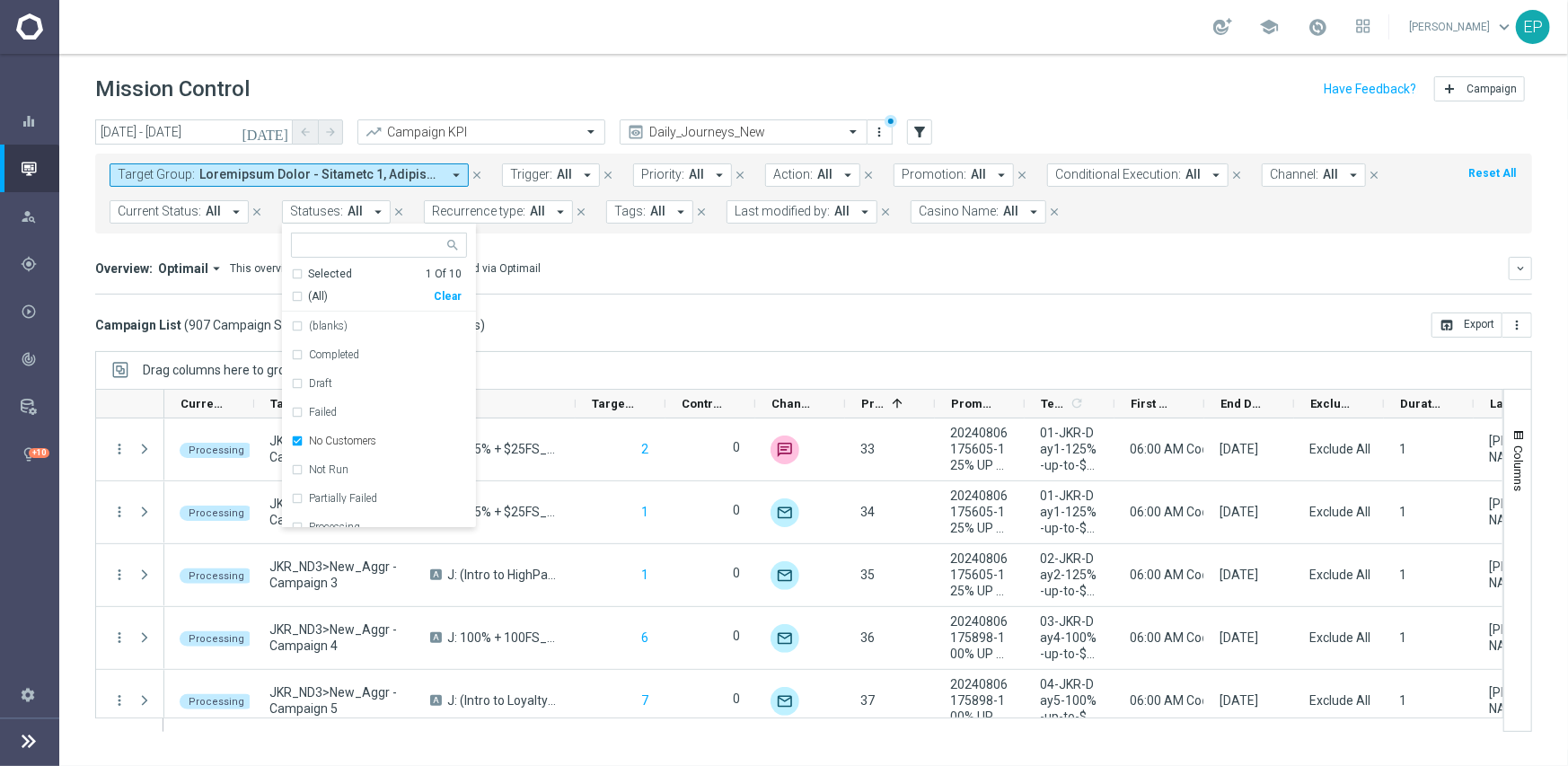
click at [673, 307] on mini-dashboard "Overview: Optimail arrow_drop_down This overview shows data of campaigns execut…" at bounding box center [813, 273] width 1437 height 80
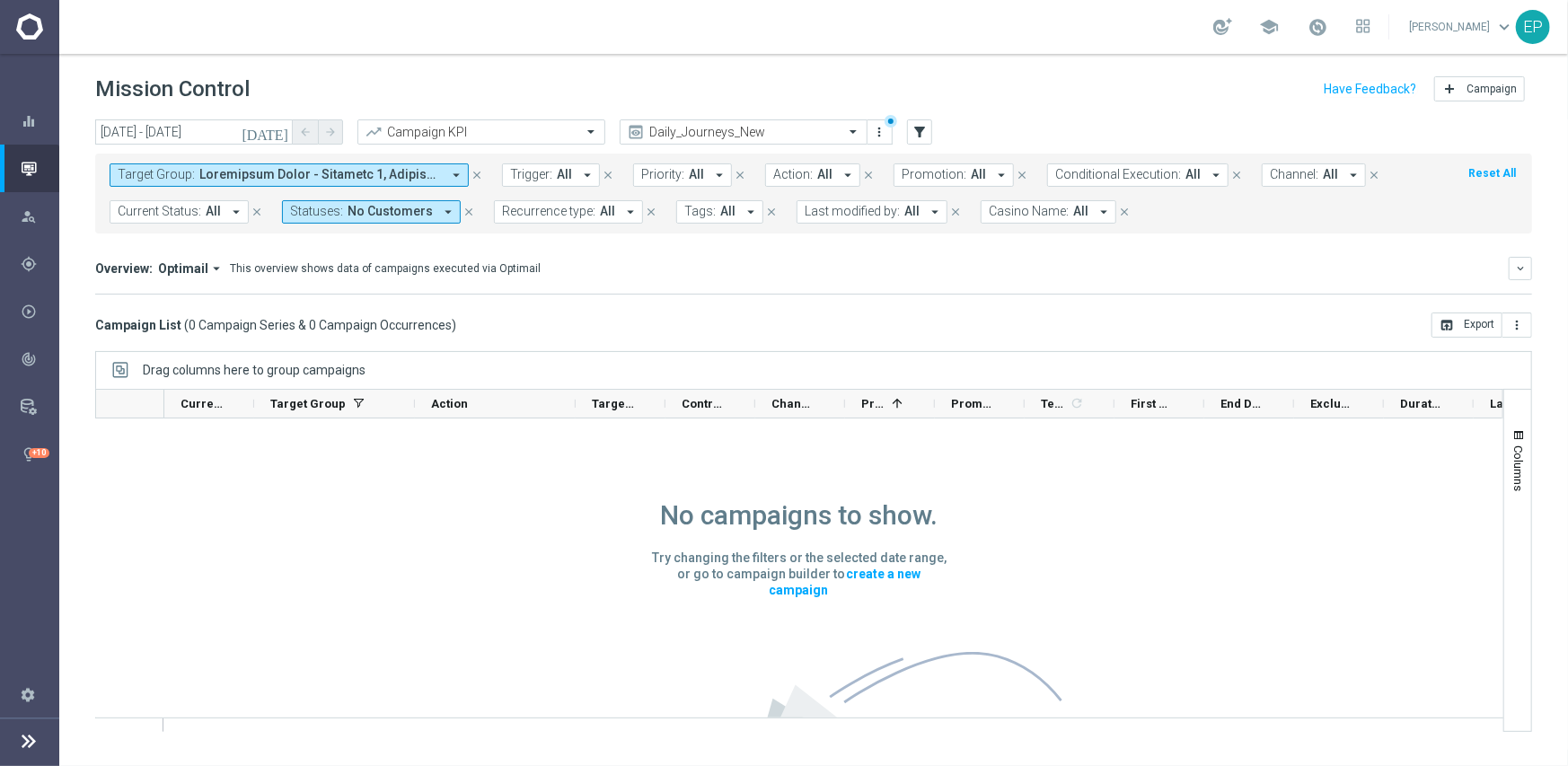
click at [183, 216] on span "Current Status:" at bounding box center [159, 211] width 83 height 16
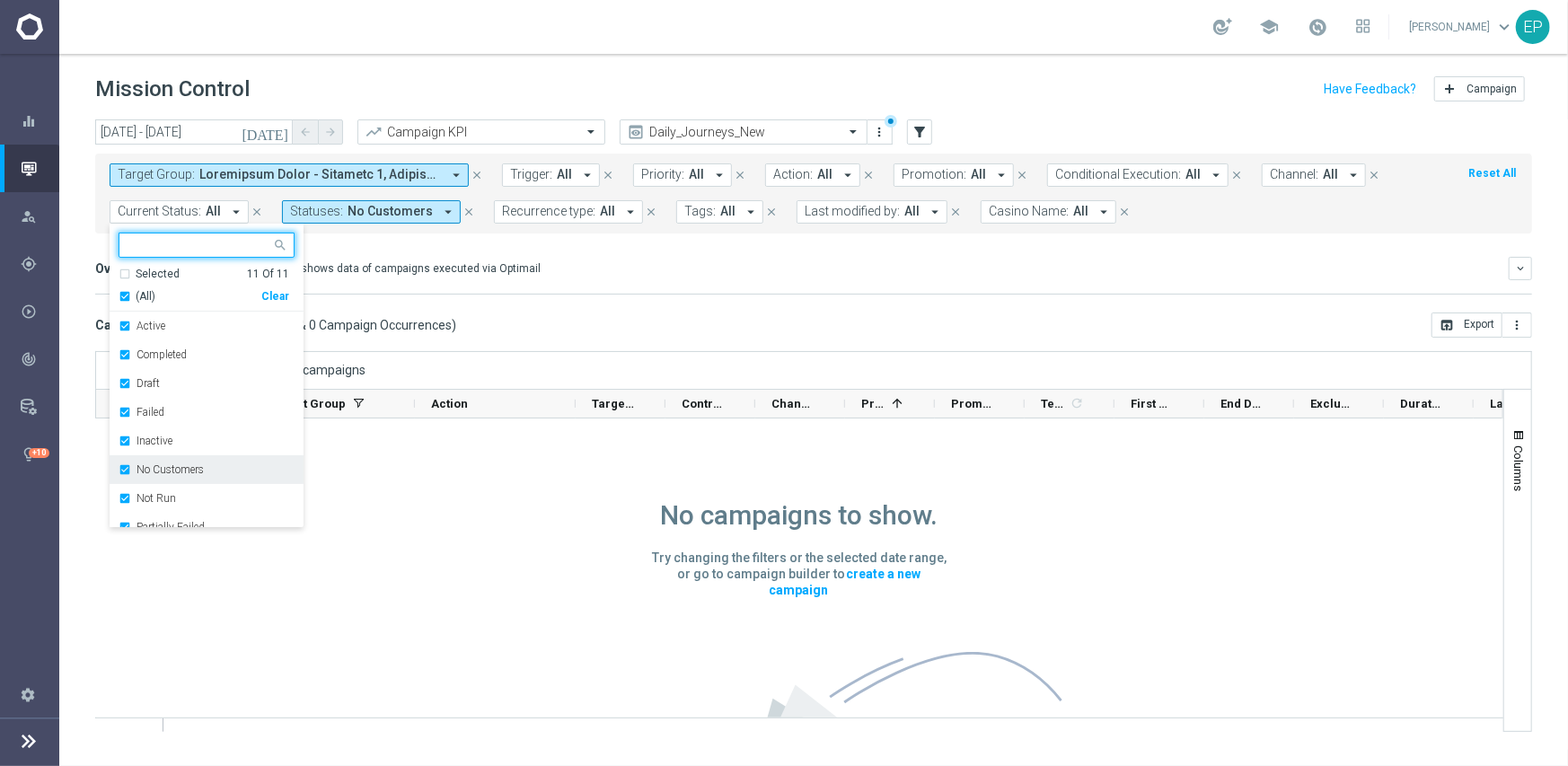
click at [188, 464] on label "No Customers" at bounding box center [170, 470] width 68 height 11
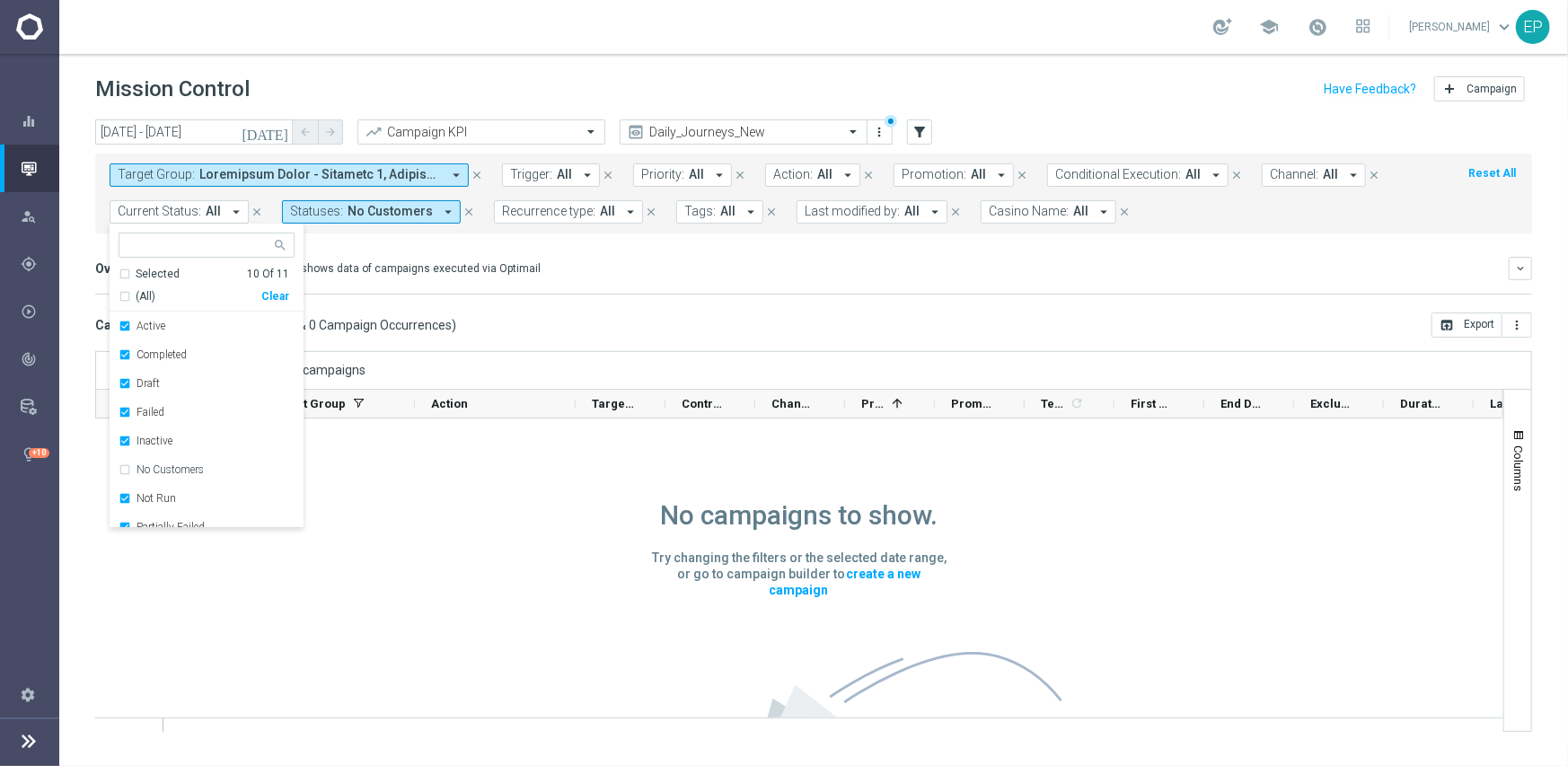
click at [0, 0] on div "Clear" at bounding box center [0, 0] width 0 height 0
drag, startPoint x: 192, startPoint y: 467, endPoint x: 265, endPoint y: 442, distance: 77.2
click at [191, 467] on label "No Customers" at bounding box center [170, 470] width 68 height 11
click at [556, 331] on div "Campaign List ( 0 Campaign Series & 0 Campaign Occurrences ) open_in_browser Ex…" at bounding box center [813, 325] width 1437 height 26
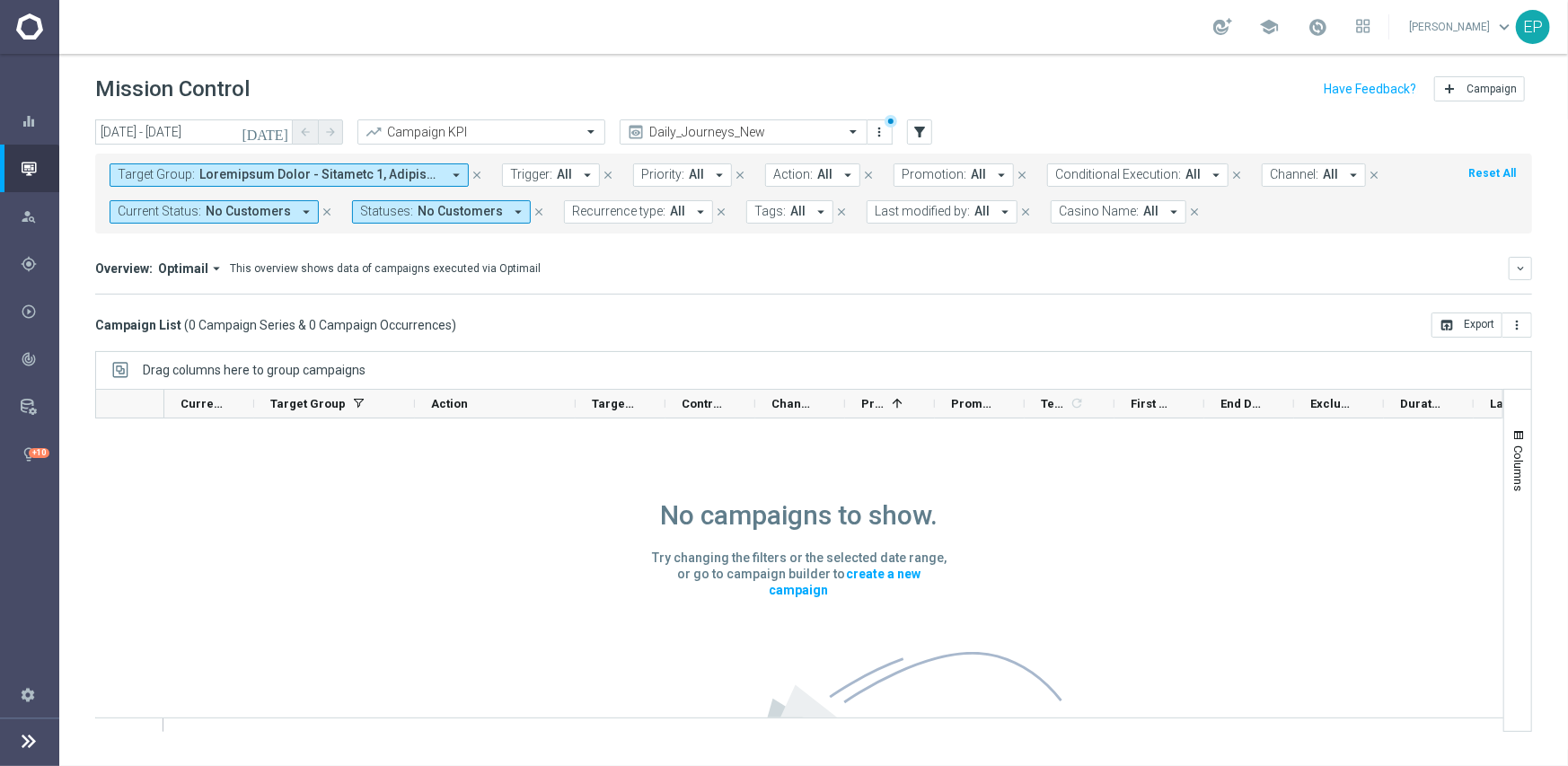
click at [487, 214] on span "No Customers" at bounding box center [460, 211] width 85 height 16
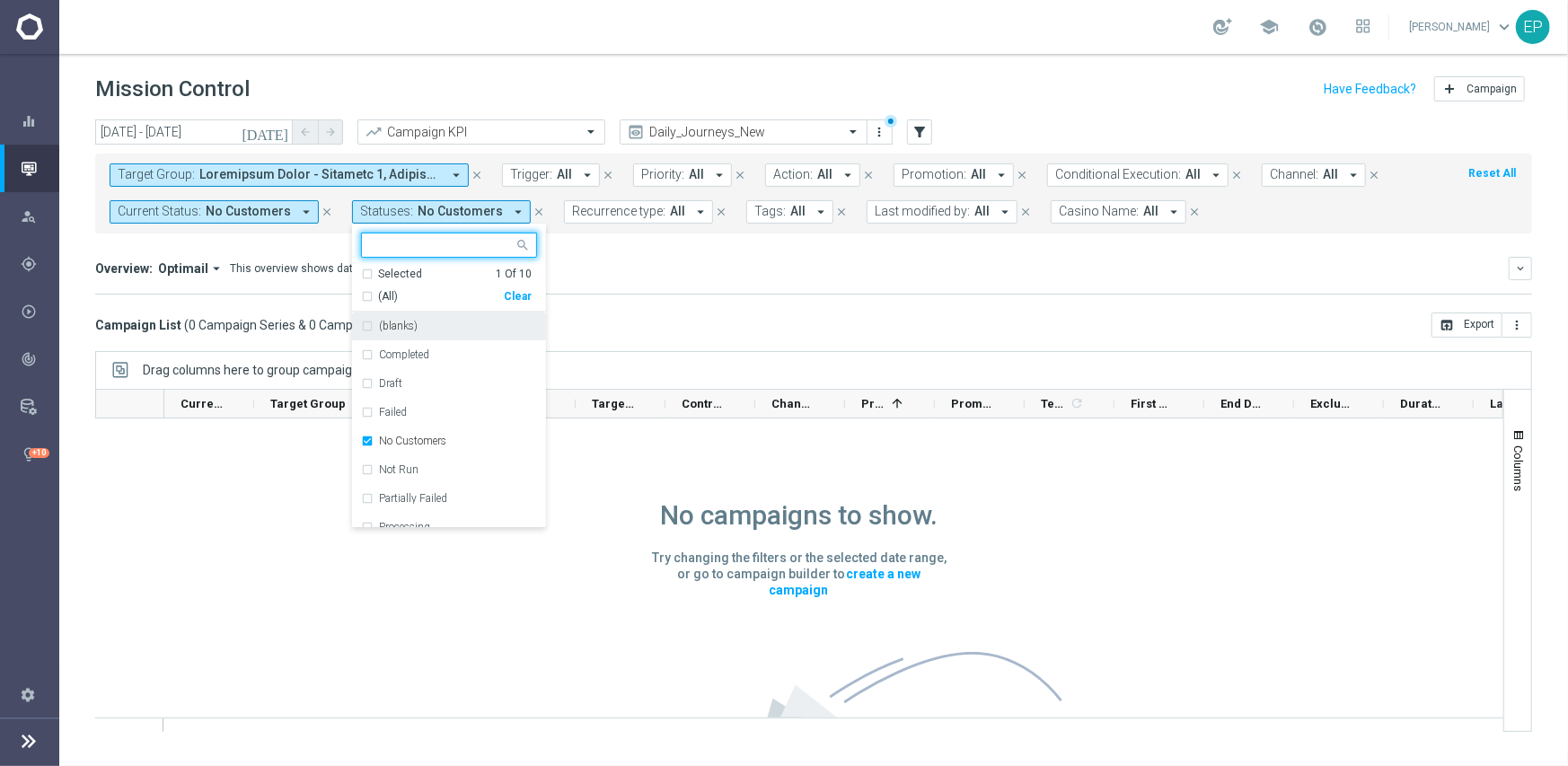
click at [0, 0] on div "Clear" at bounding box center [0, 0] width 0 height 0
click at [630, 303] on mini-dashboard "Overview: Optimail arrow_drop_down This overview shows data of campaigns execut…" at bounding box center [813, 273] width 1437 height 80
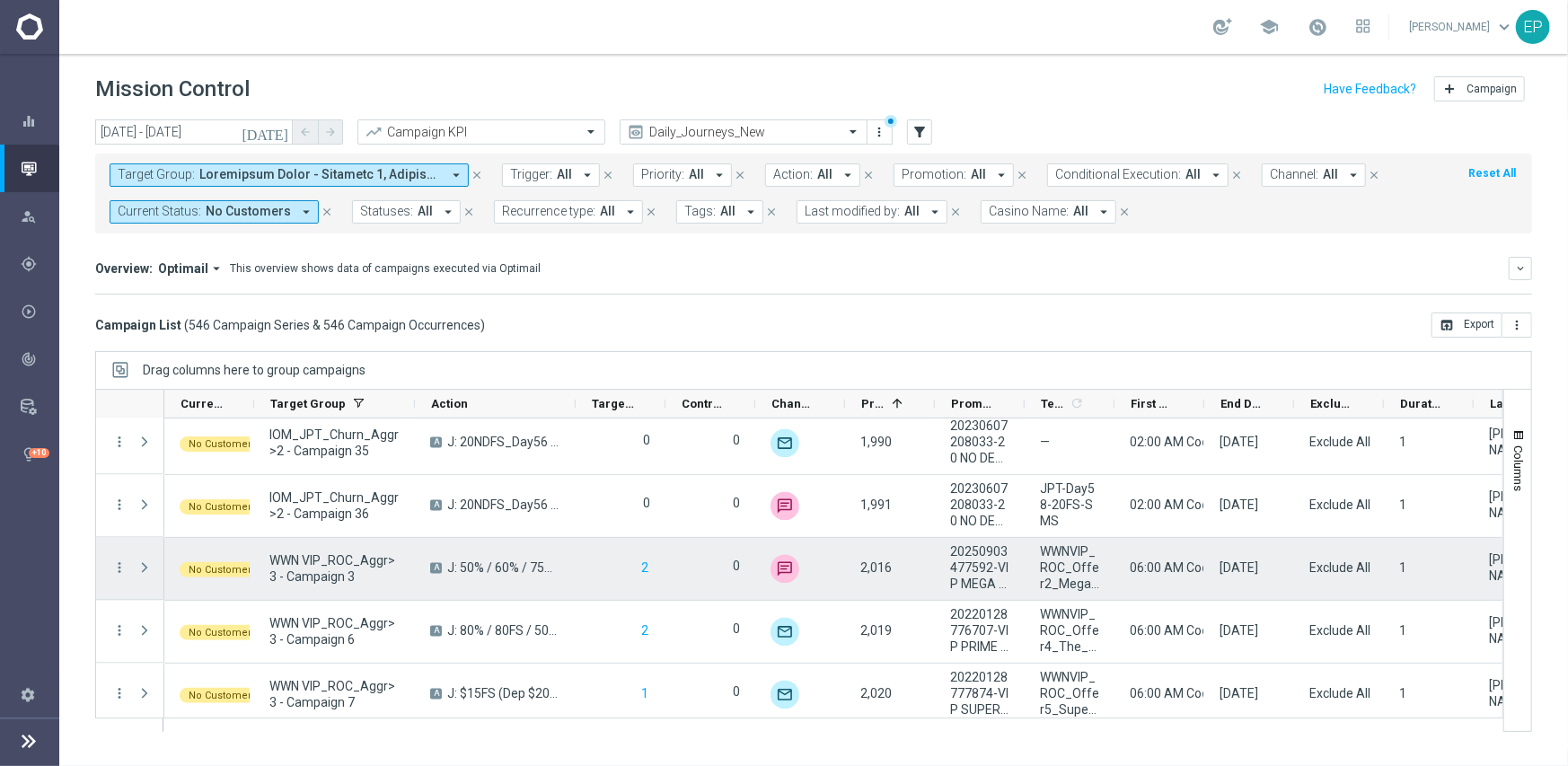
scroll to position [28105, 0]
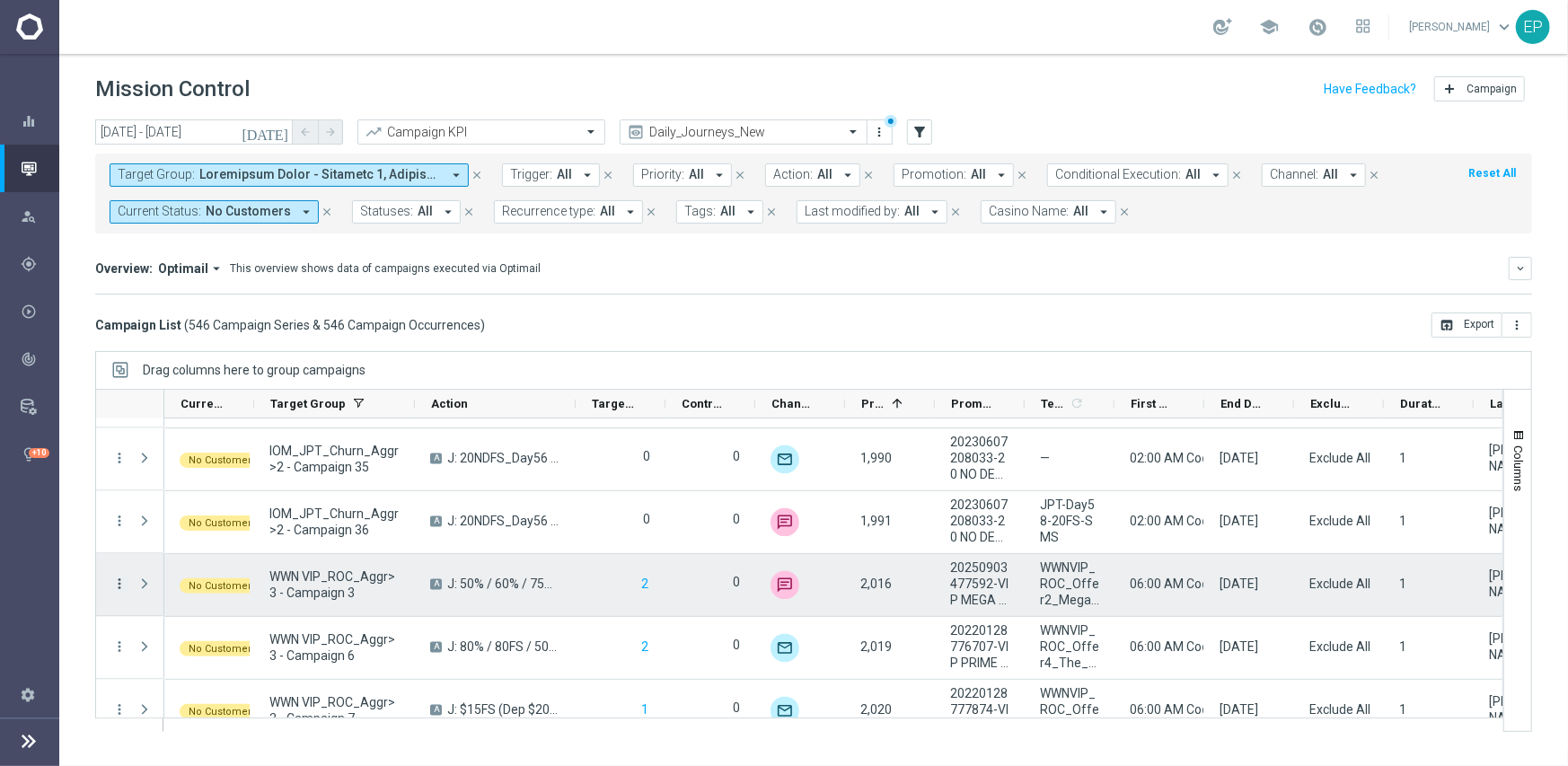
click at [124, 583] on icon "more_vert" at bounding box center [120, 585] width 16 height 16
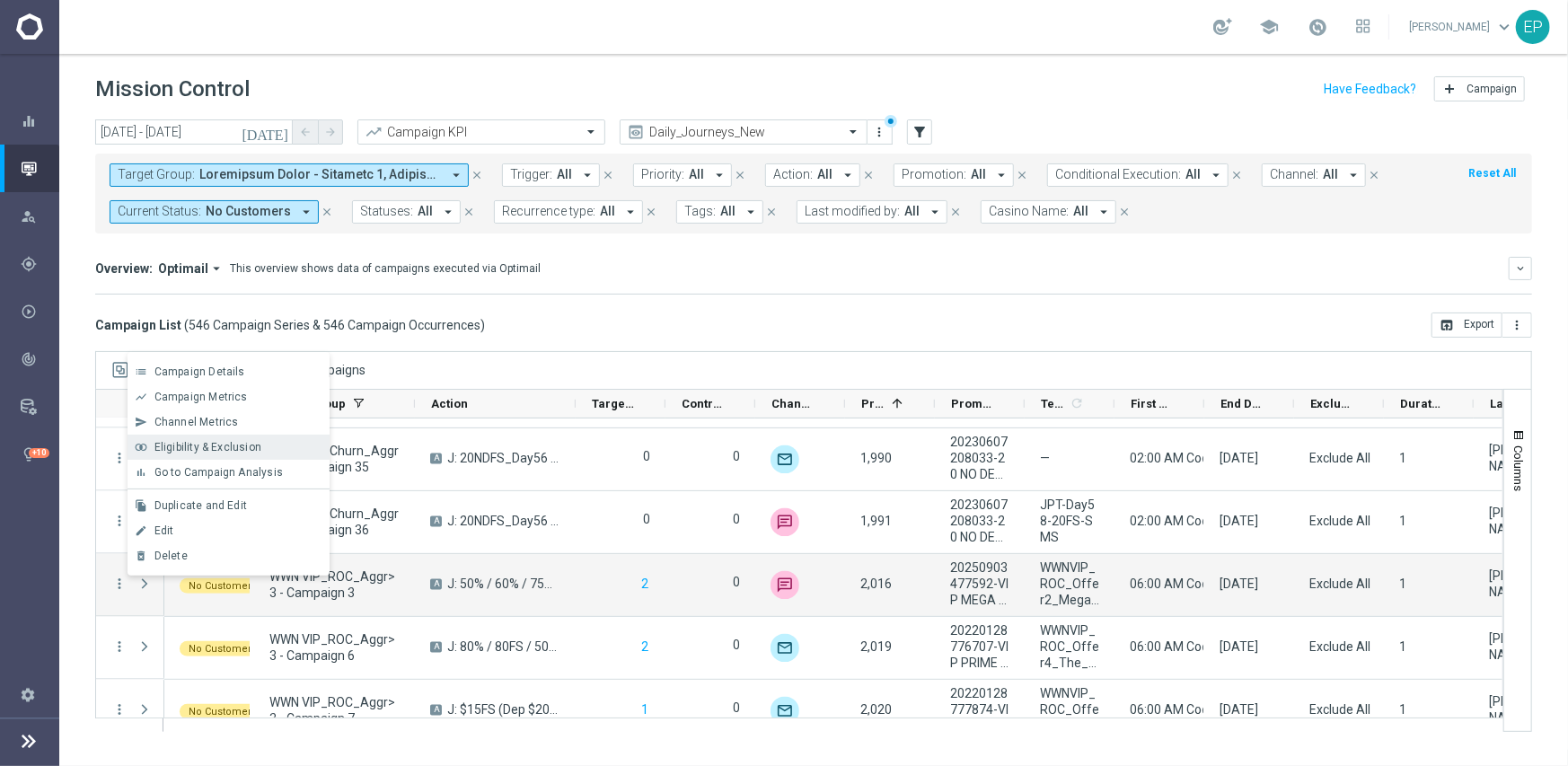
click at [252, 447] on span "Eligibility & Exclusion" at bounding box center [207, 448] width 107 height 13
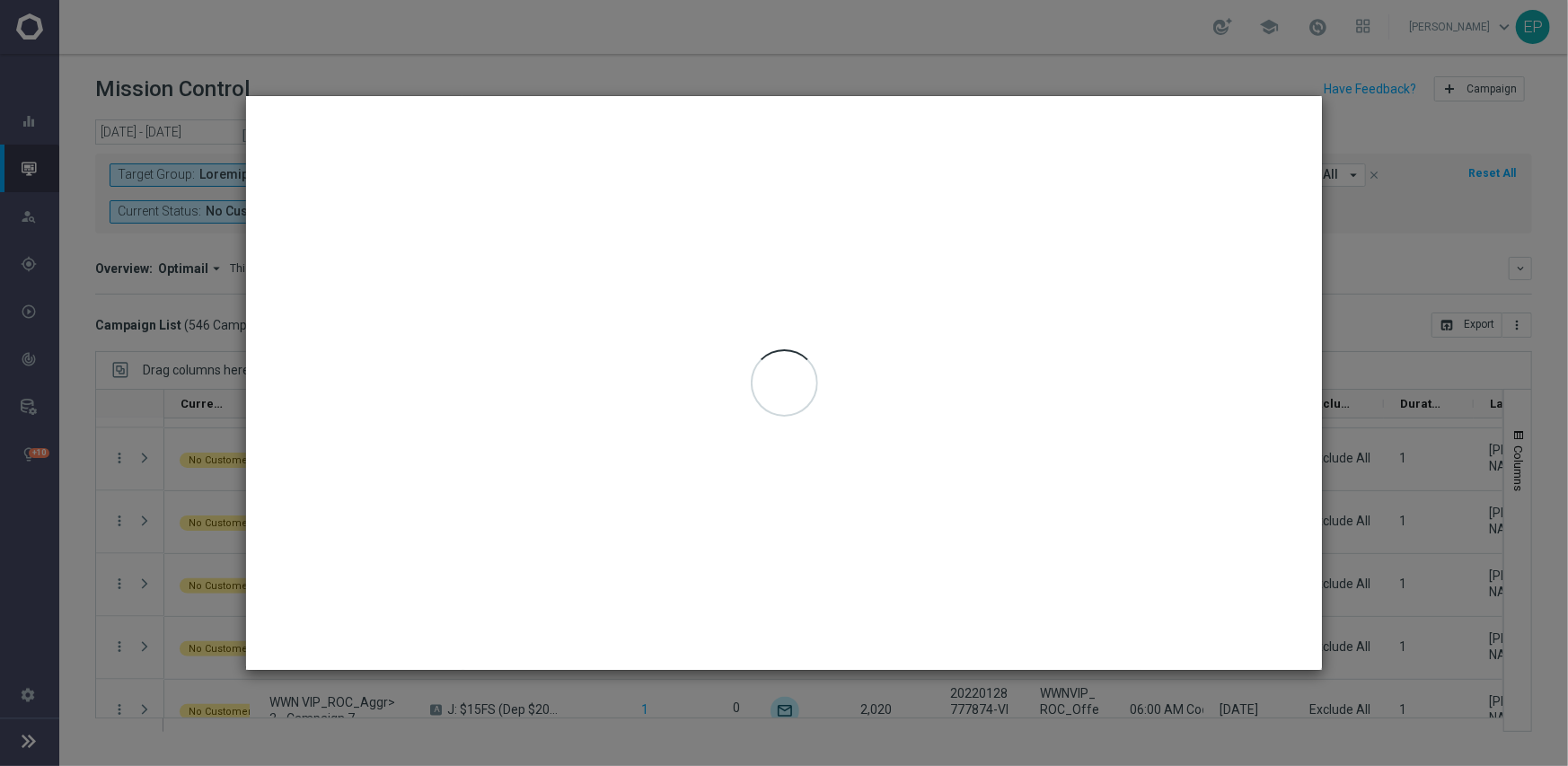
type input "09 Sep 2025 - 09 Sep 2025"
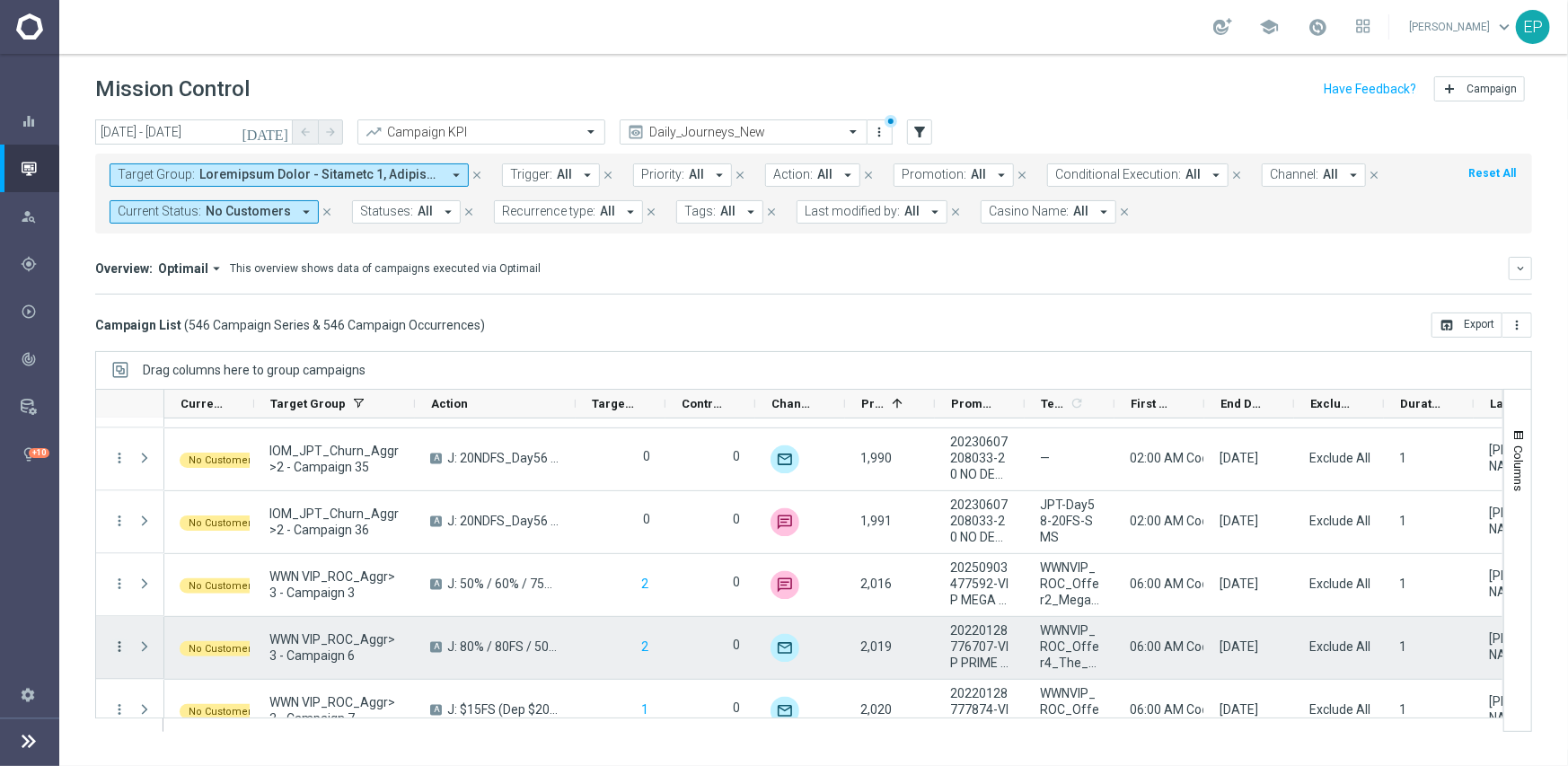
click at [126, 648] on icon "more_vert" at bounding box center [120, 648] width 16 height 16
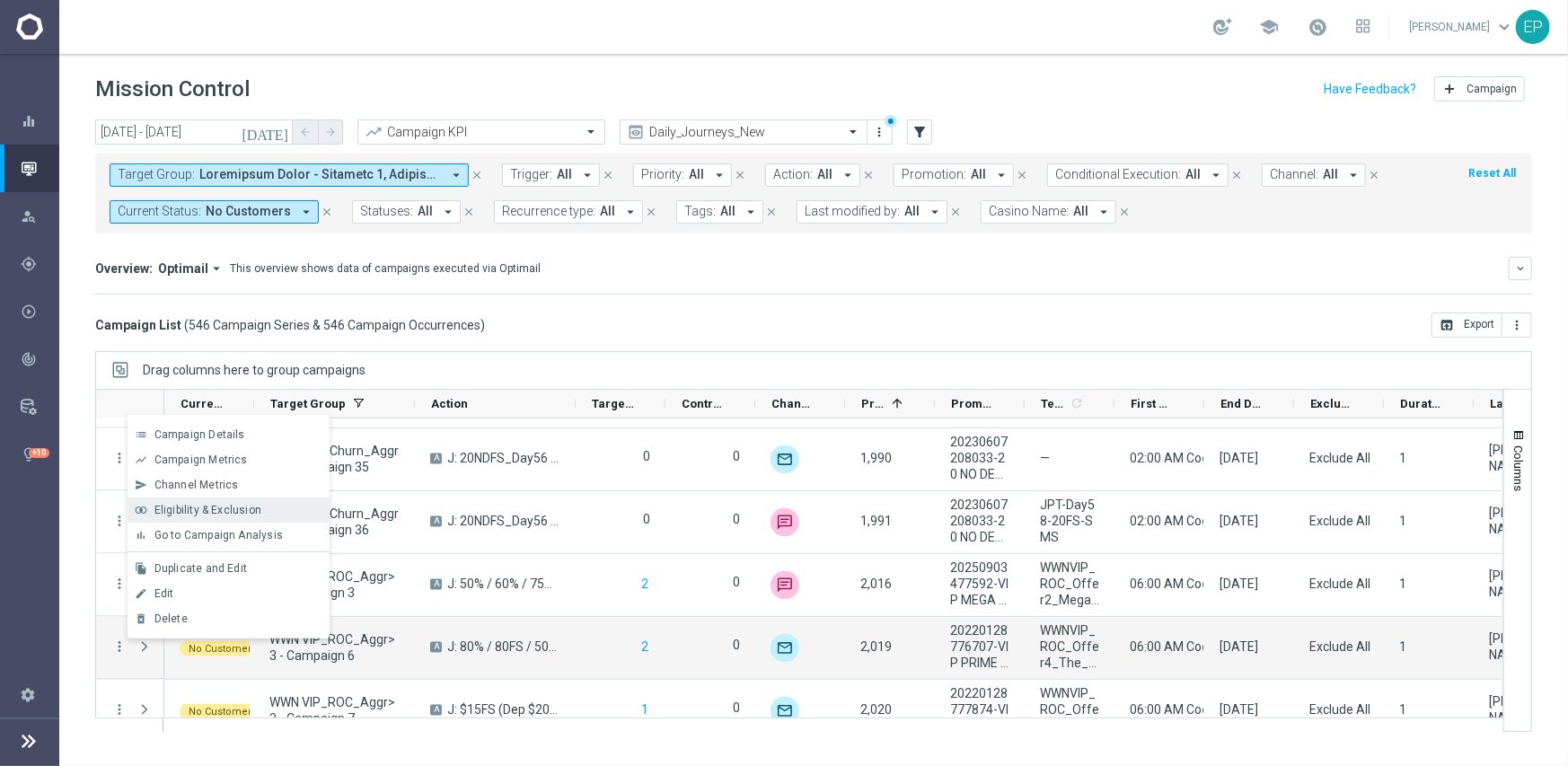
click at [220, 504] on span "Eligibility & Exclusion" at bounding box center [207, 510] width 107 height 13
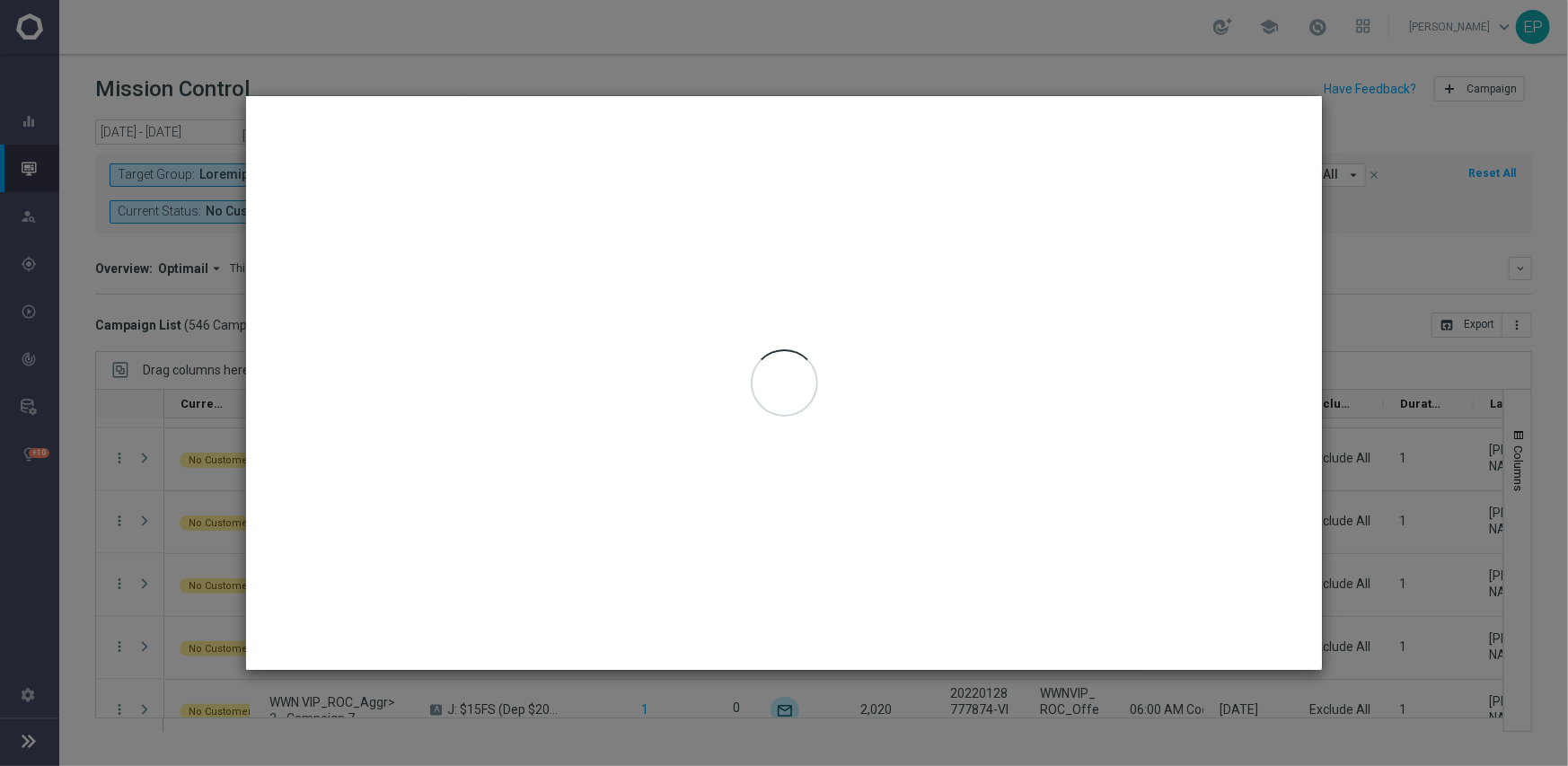
type input "09 Sep 2025 - 09 Sep 2025"
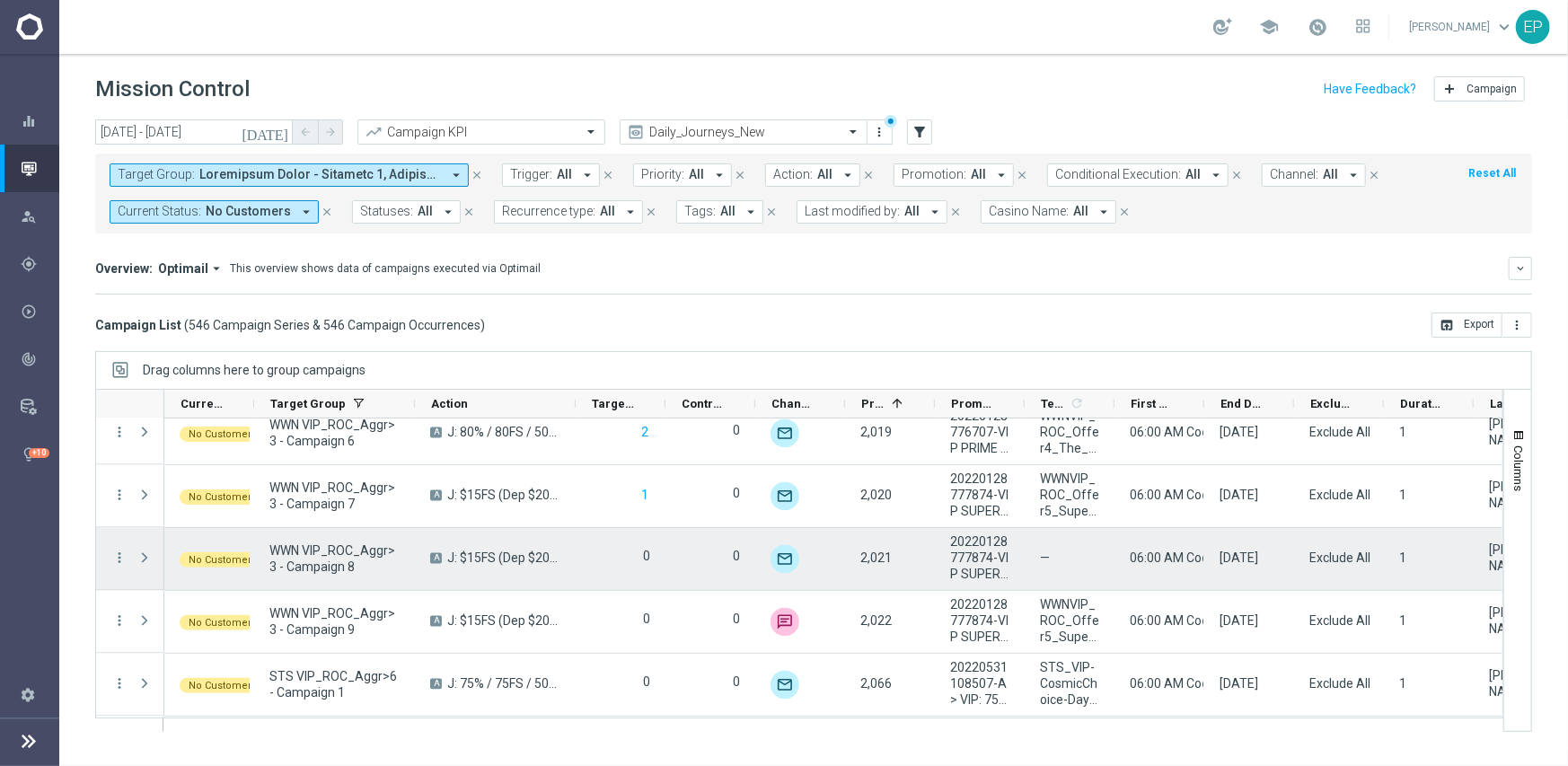
scroll to position [28375, 0]
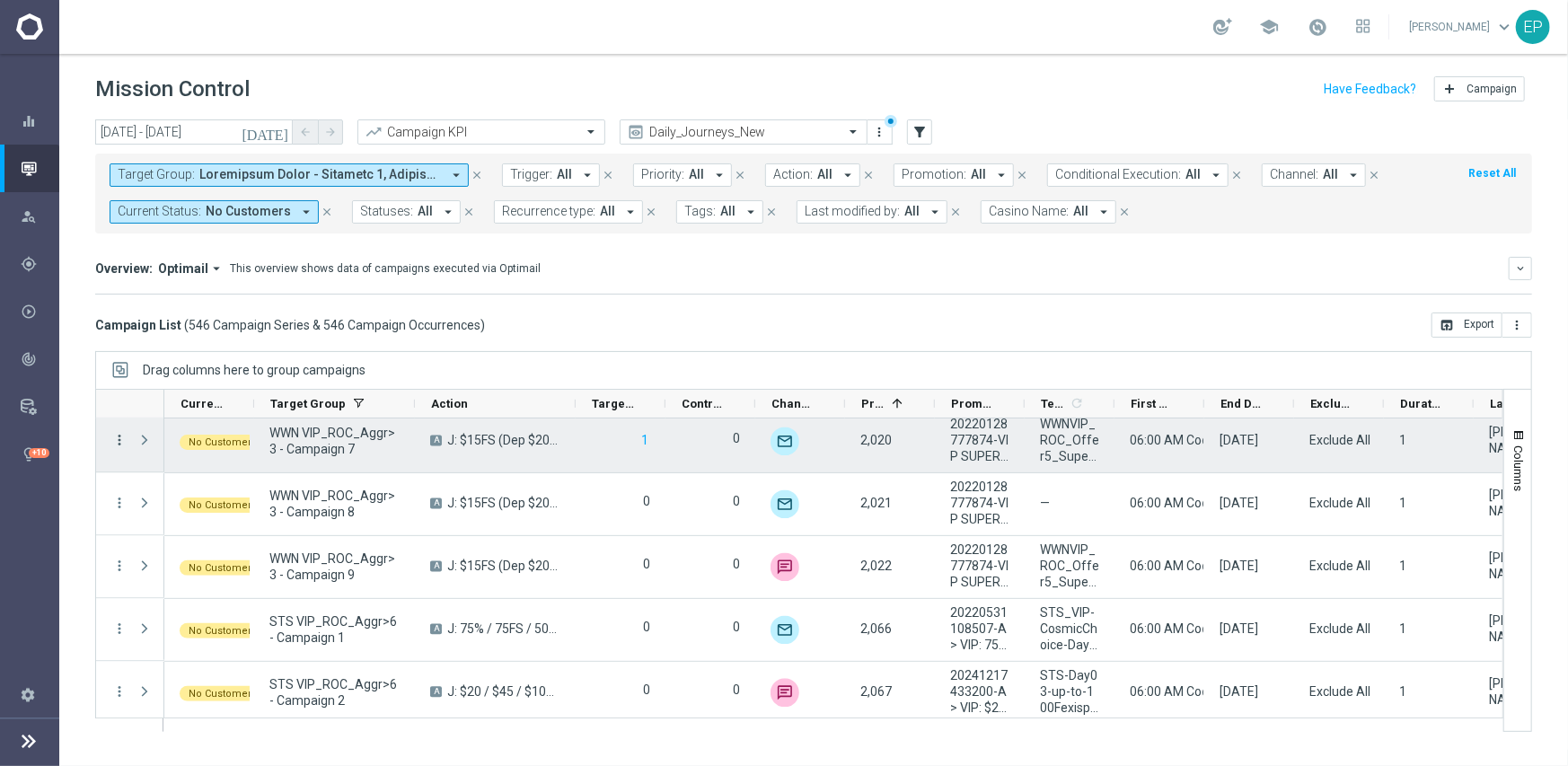
click at [119, 440] on icon "more_vert" at bounding box center [120, 442] width 16 height 16
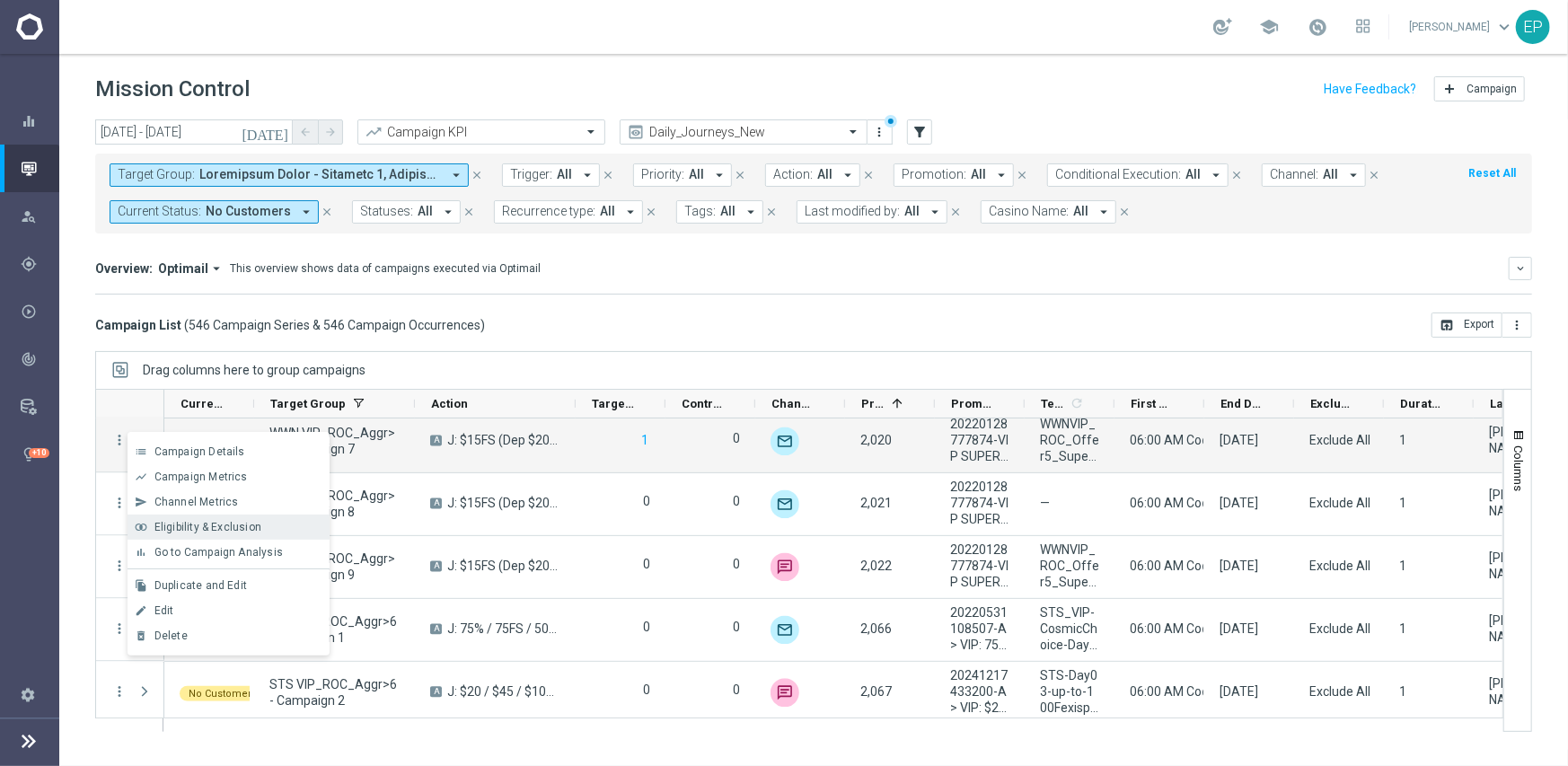
click at [184, 525] on span "Eligibility & Exclusion" at bounding box center [207, 527] width 107 height 13
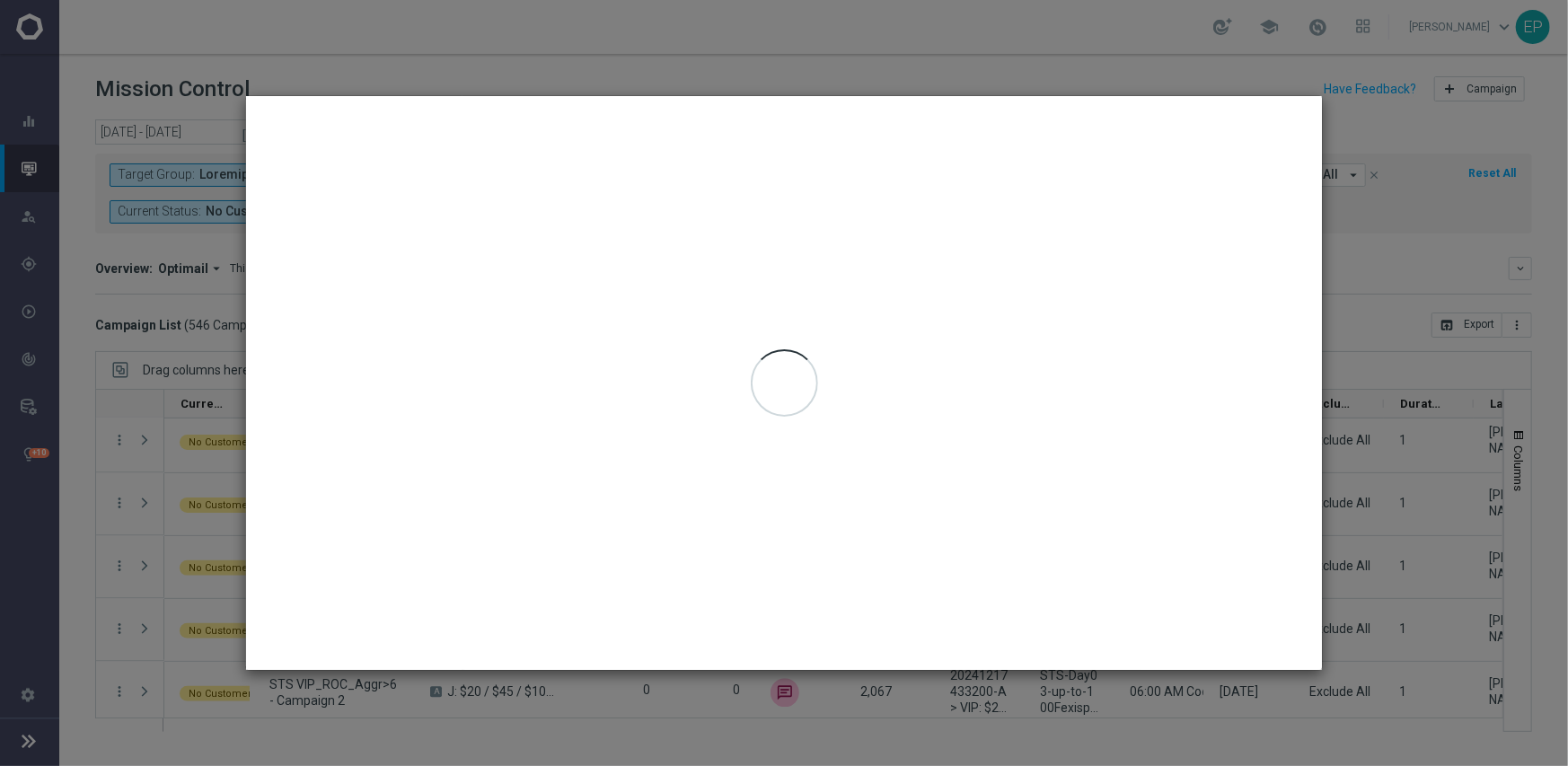
type input "09 Sep 2025 - 09 Sep 2025"
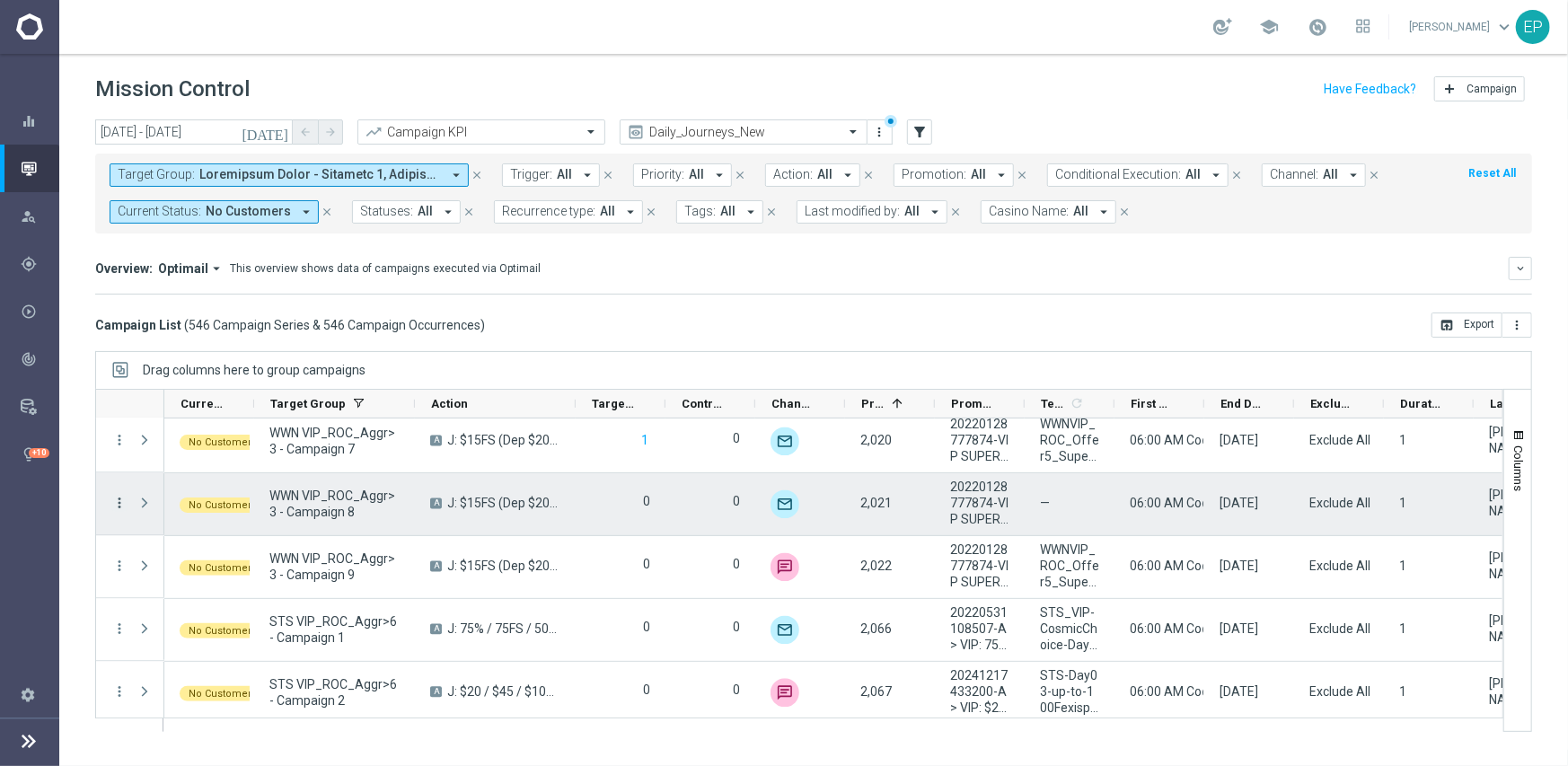
click at [125, 505] on icon "more_vert" at bounding box center [120, 505] width 16 height 16
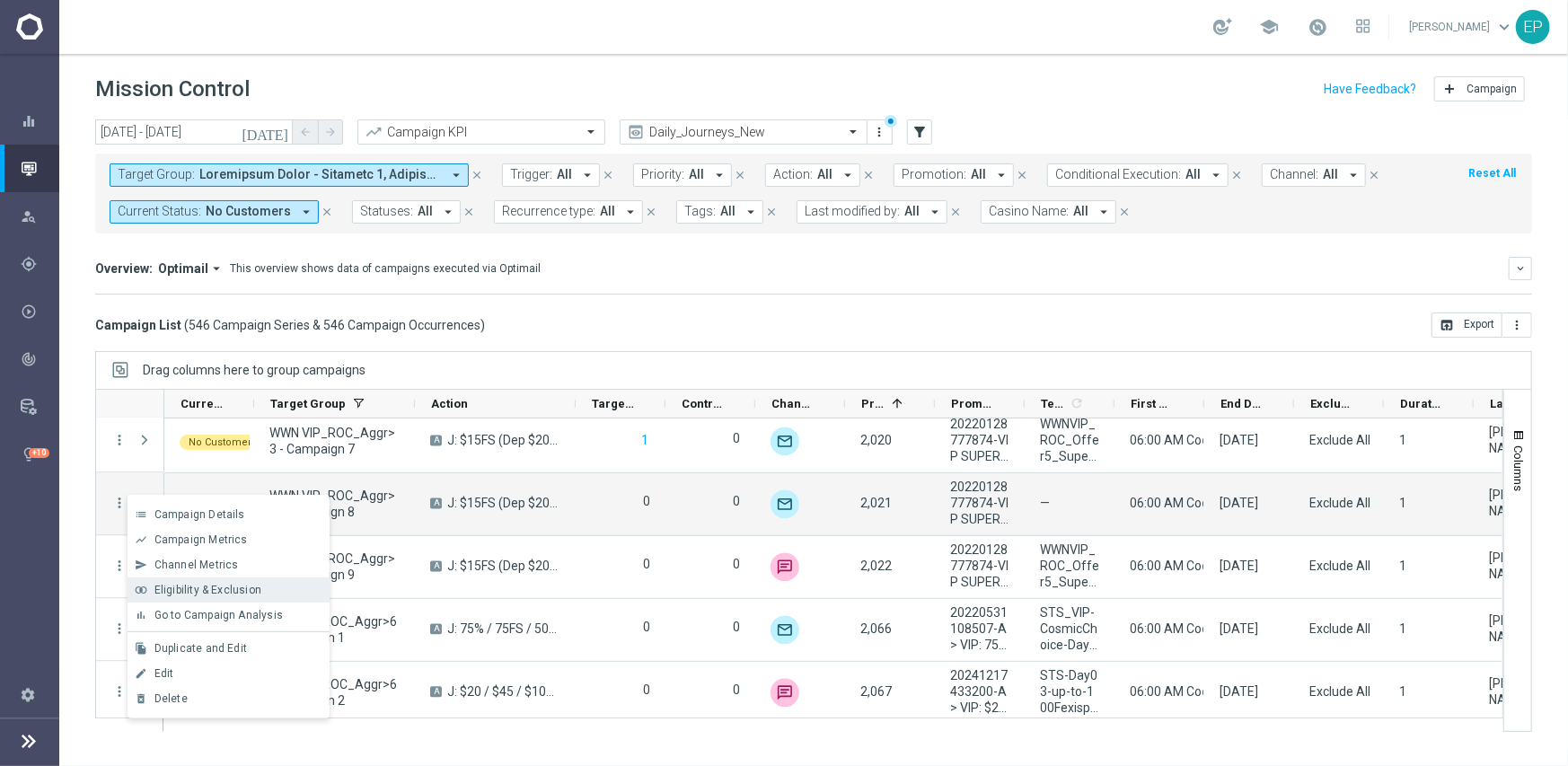
click at [240, 593] on span "Eligibility & Exclusion" at bounding box center [207, 590] width 107 height 13
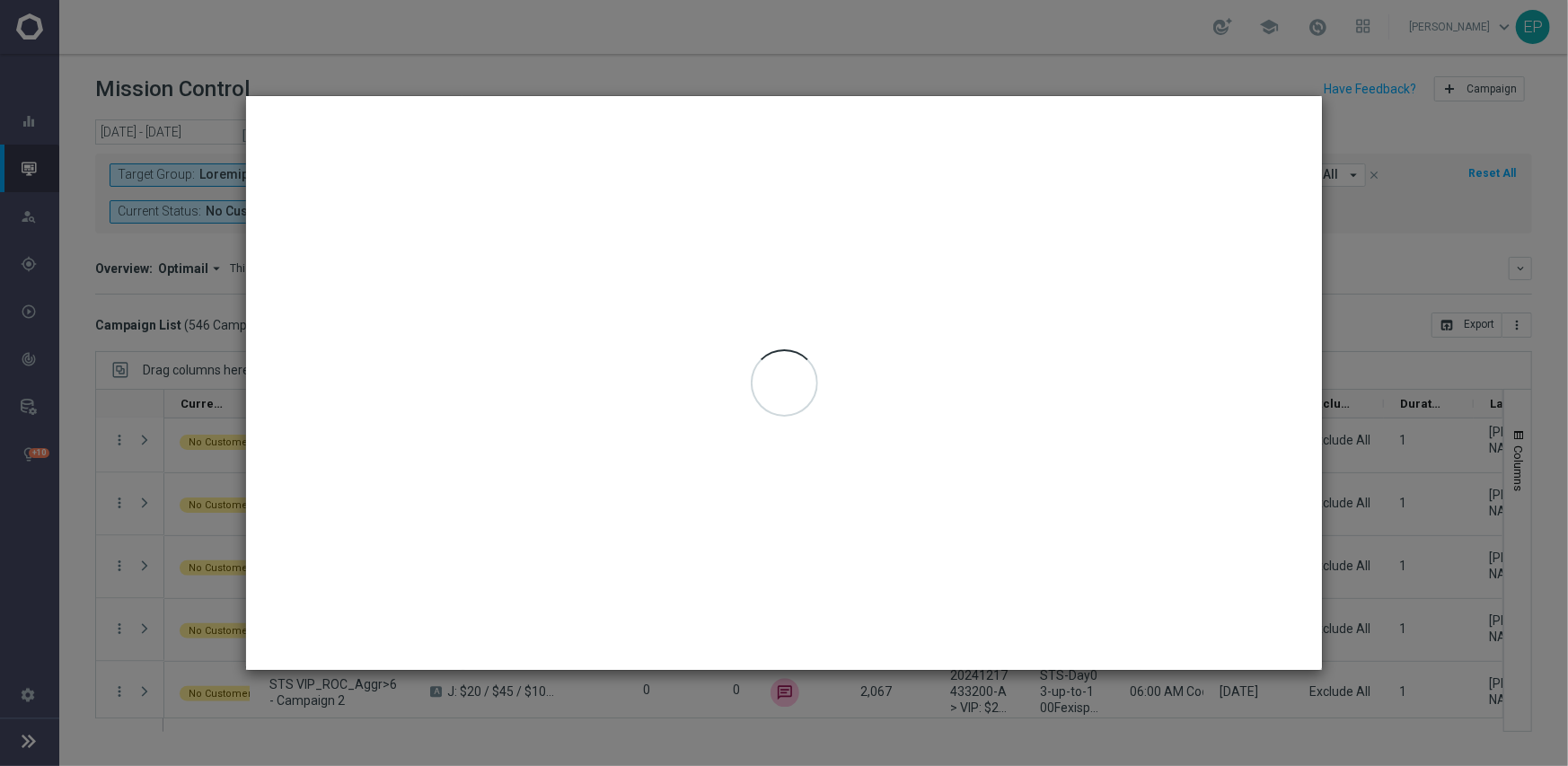
type input "09 Sep 2025 - 09 Sep 2025"
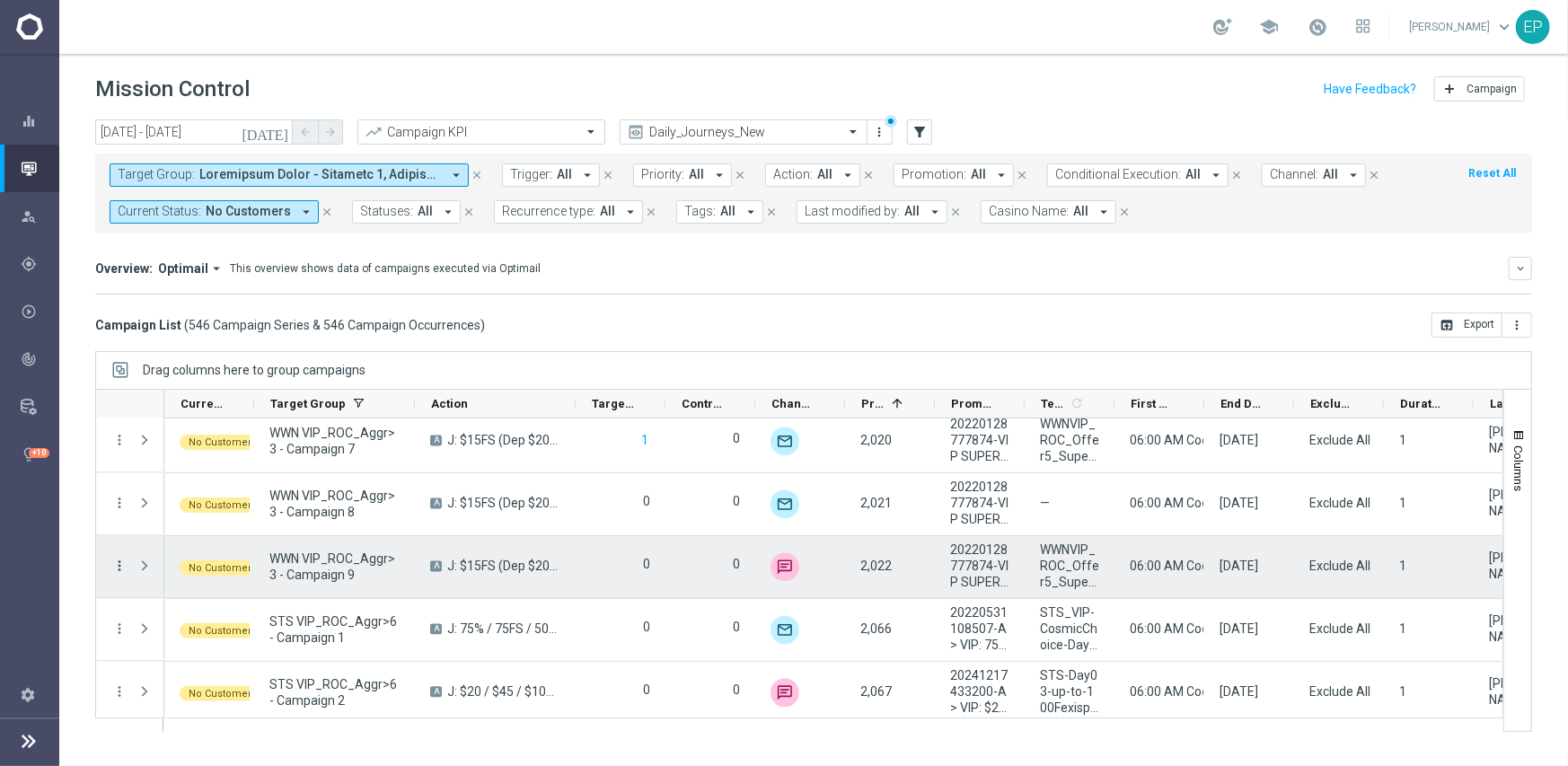
click at [117, 566] on icon "more_vert" at bounding box center [120, 567] width 16 height 16
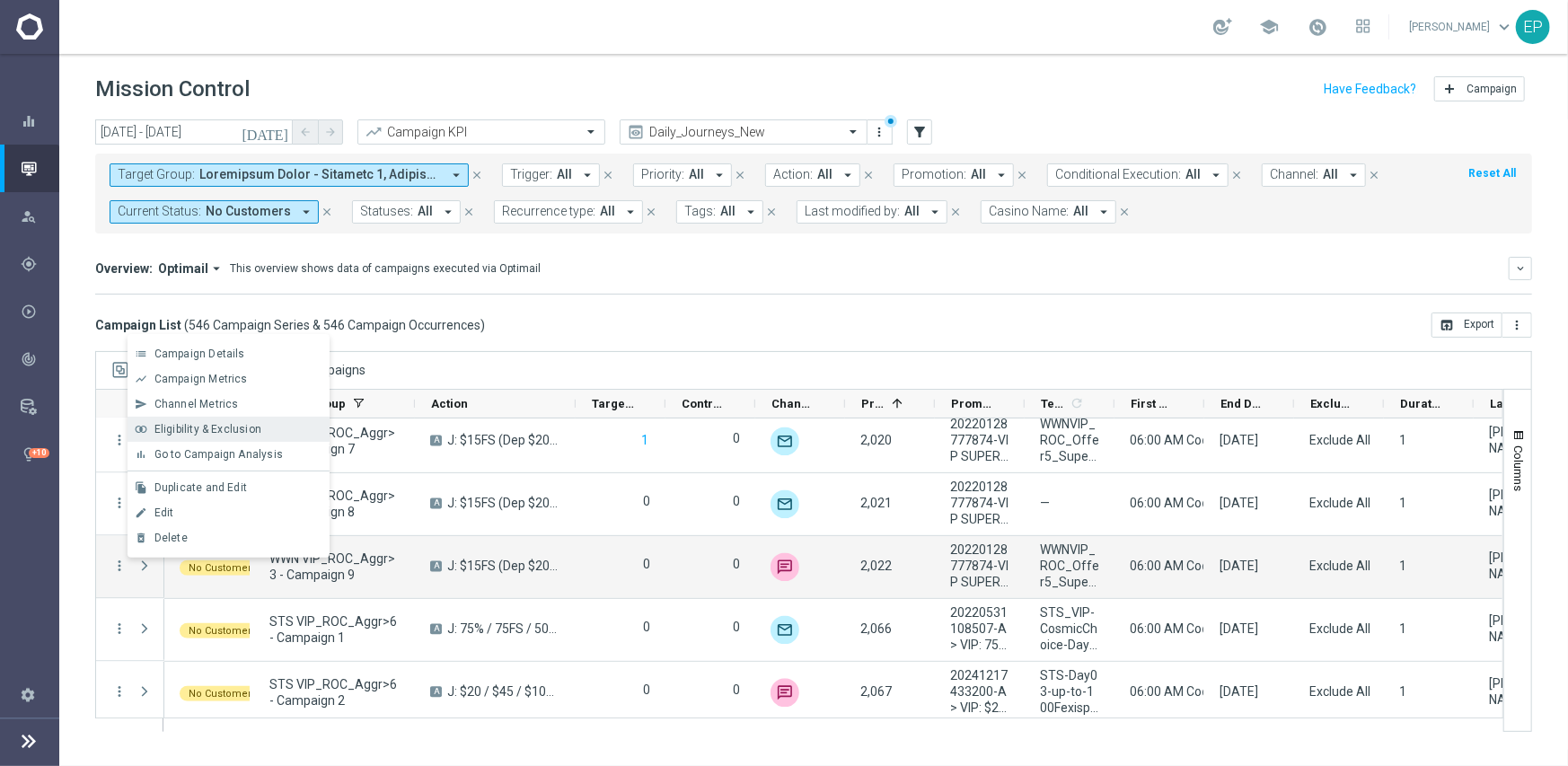
click at [224, 431] on span "Eligibility & Exclusion" at bounding box center [207, 430] width 107 height 13
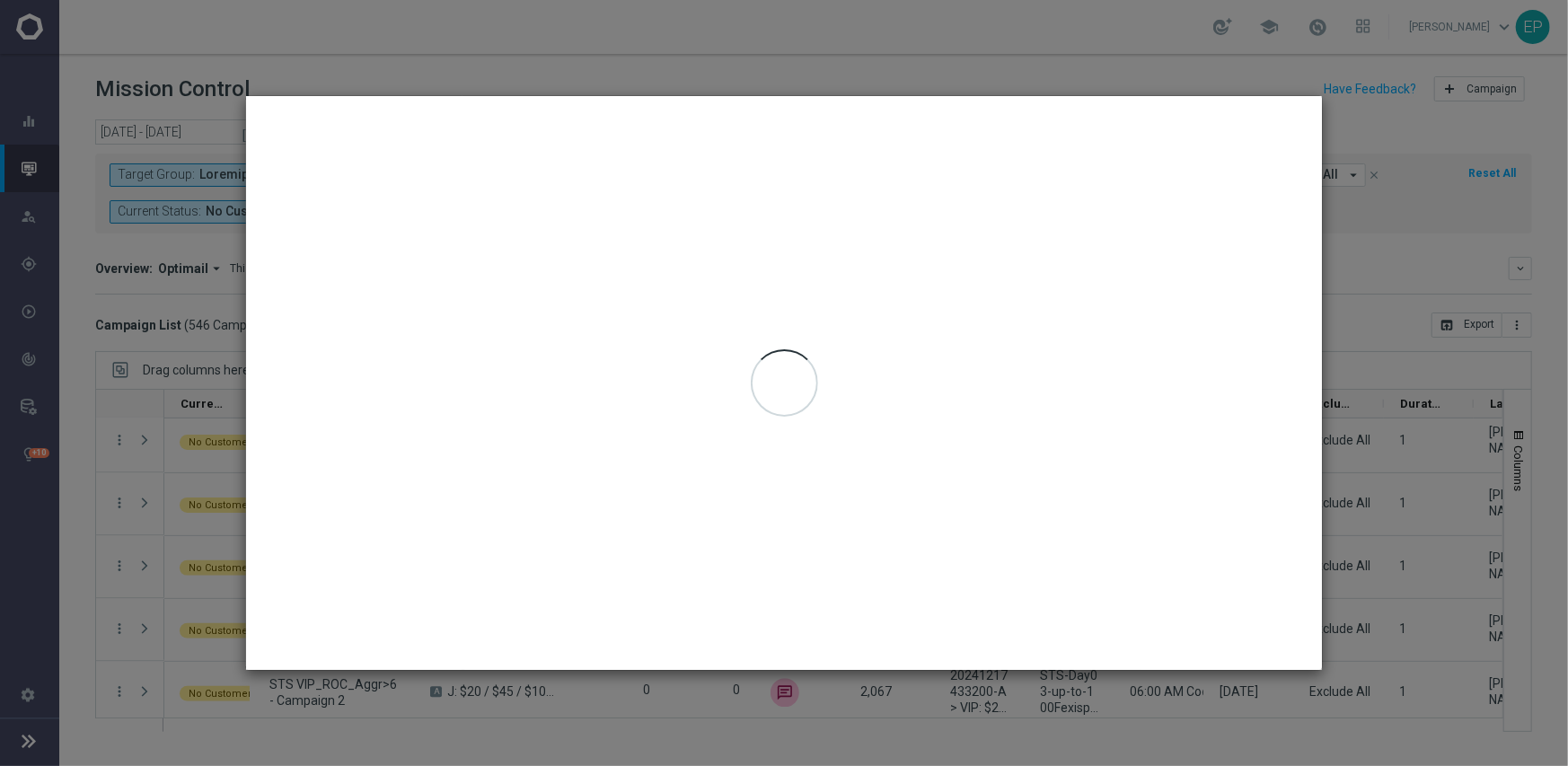
type input "09 Sep 2025 - 09 Sep 2025"
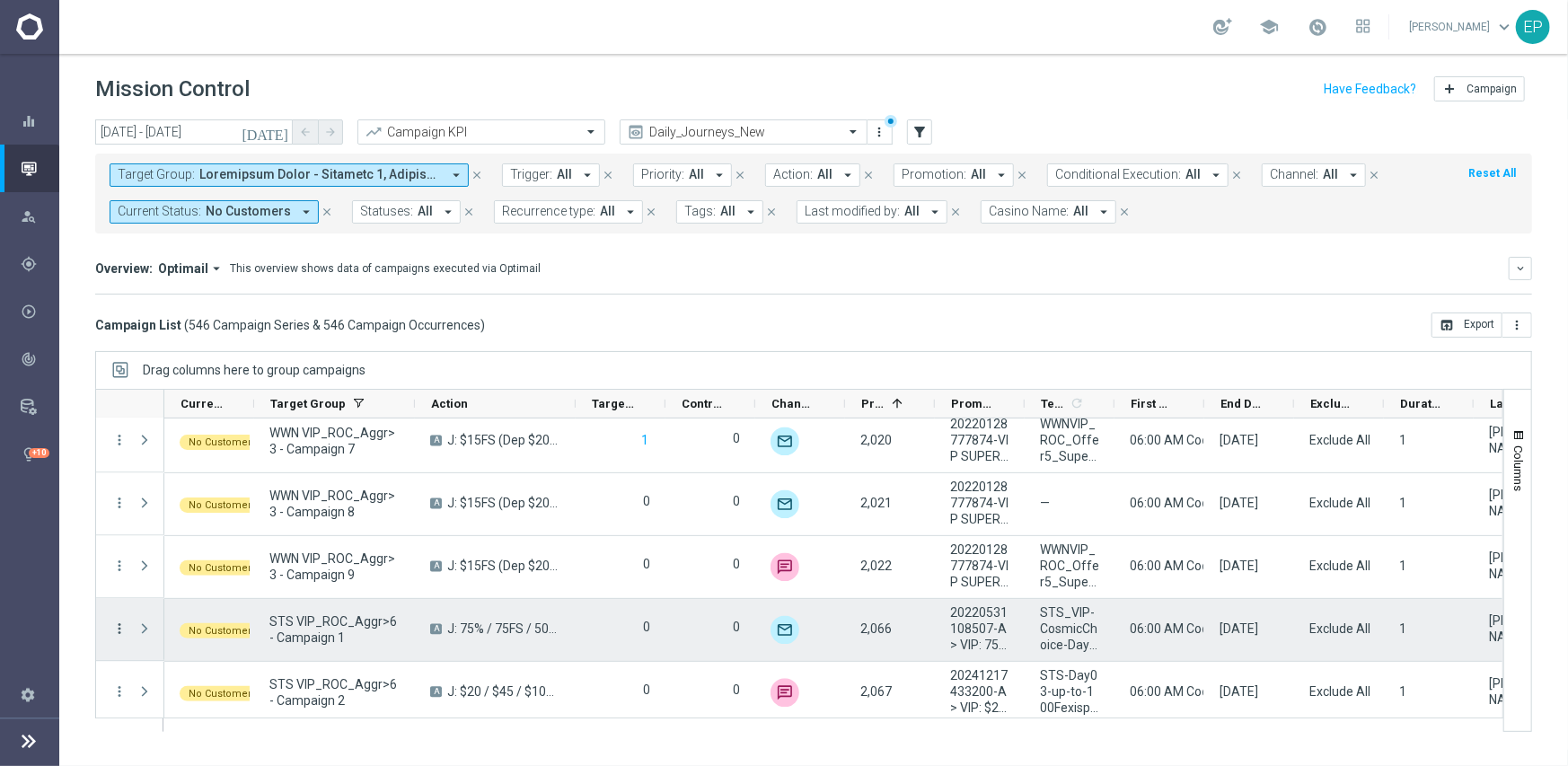
click at [118, 625] on icon "more_vert" at bounding box center [120, 630] width 16 height 16
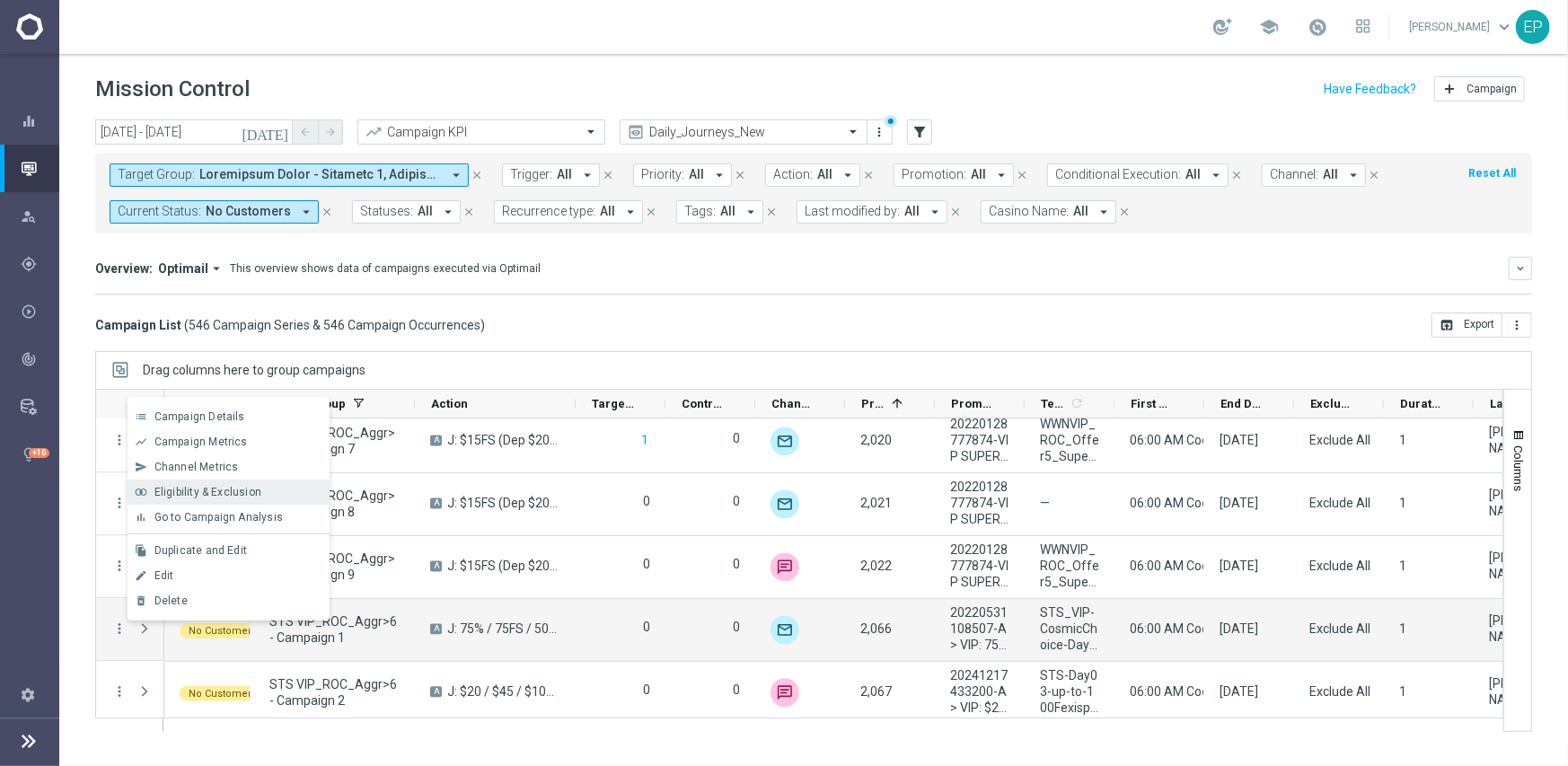
click at [224, 494] on span "Eligibility & Exclusion" at bounding box center [207, 493] width 107 height 13
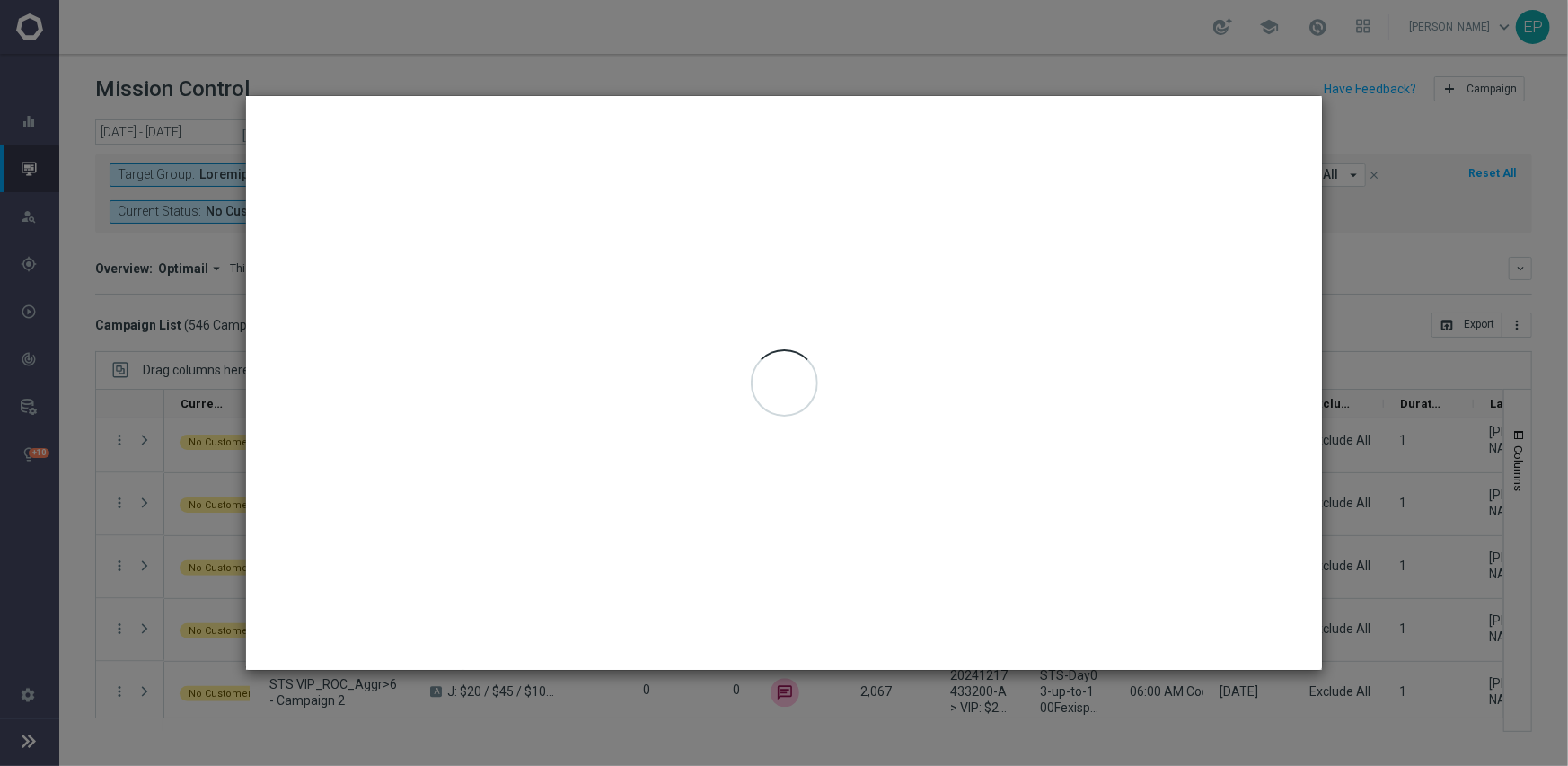
type input "09 Sep 2025 - 09 Sep 2025"
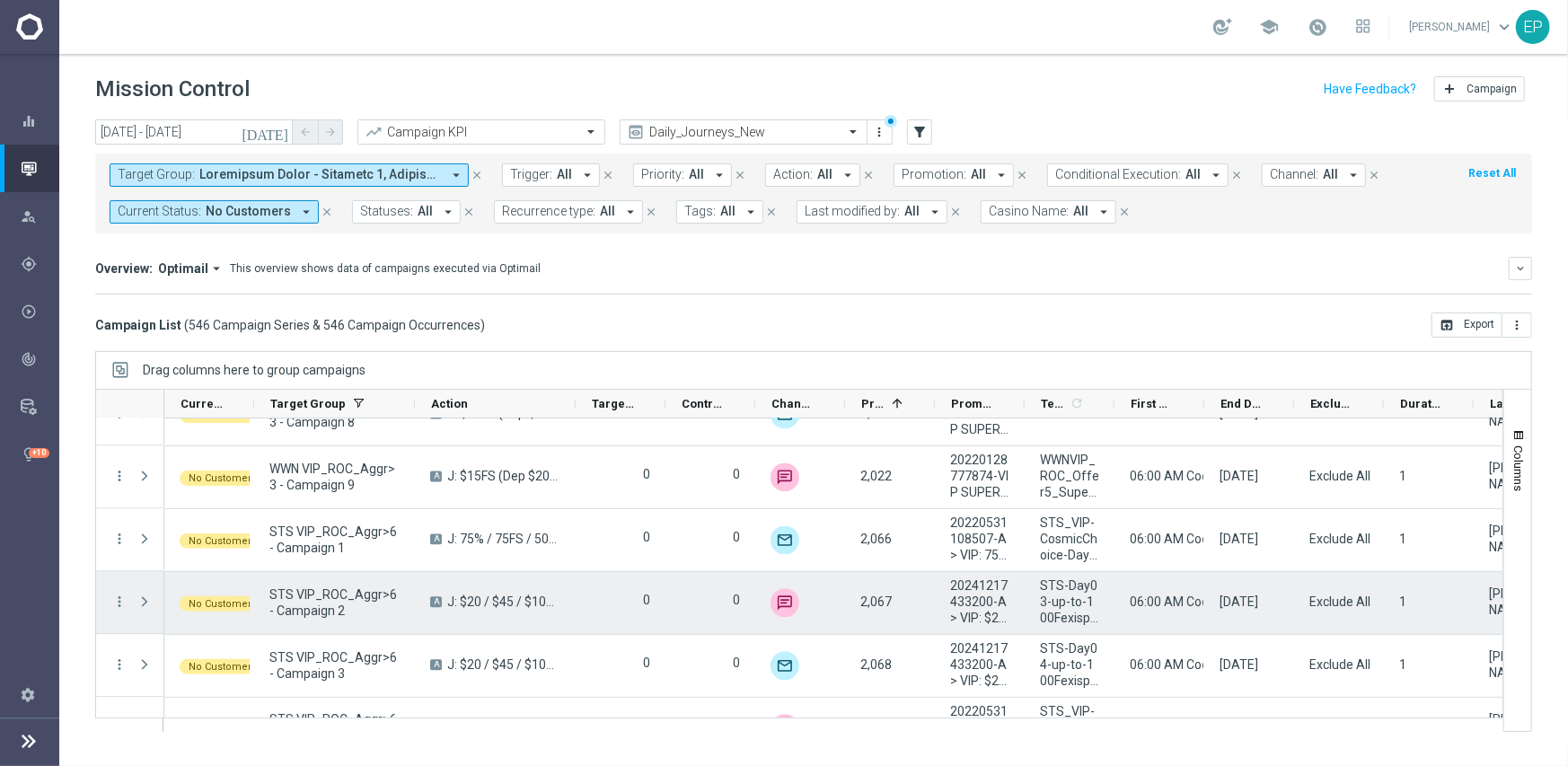
scroll to position [28554, 0]
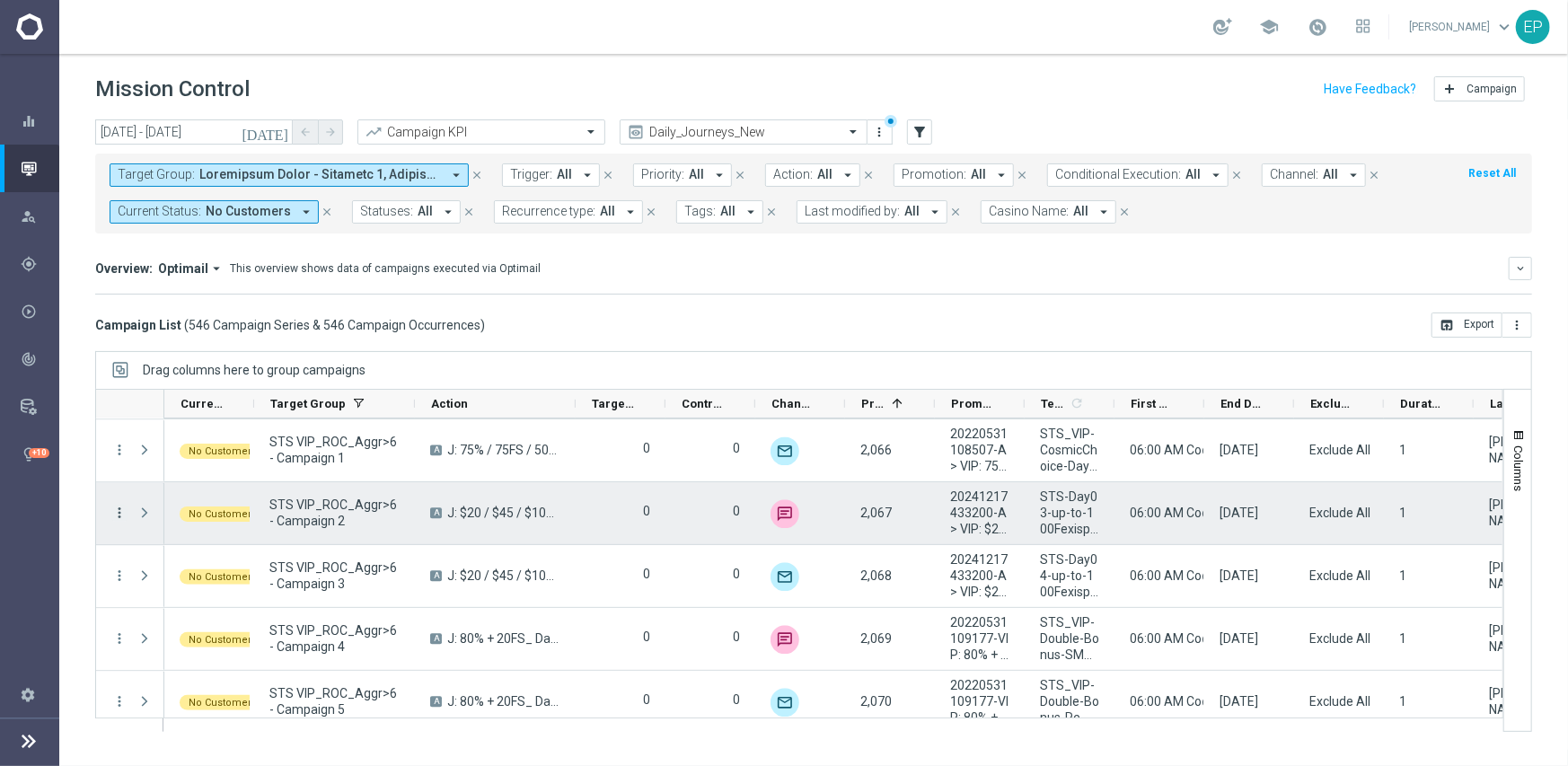
click at [122, 512] on icon "more_vert" at bounding box center [120, 513] width 16 height 16
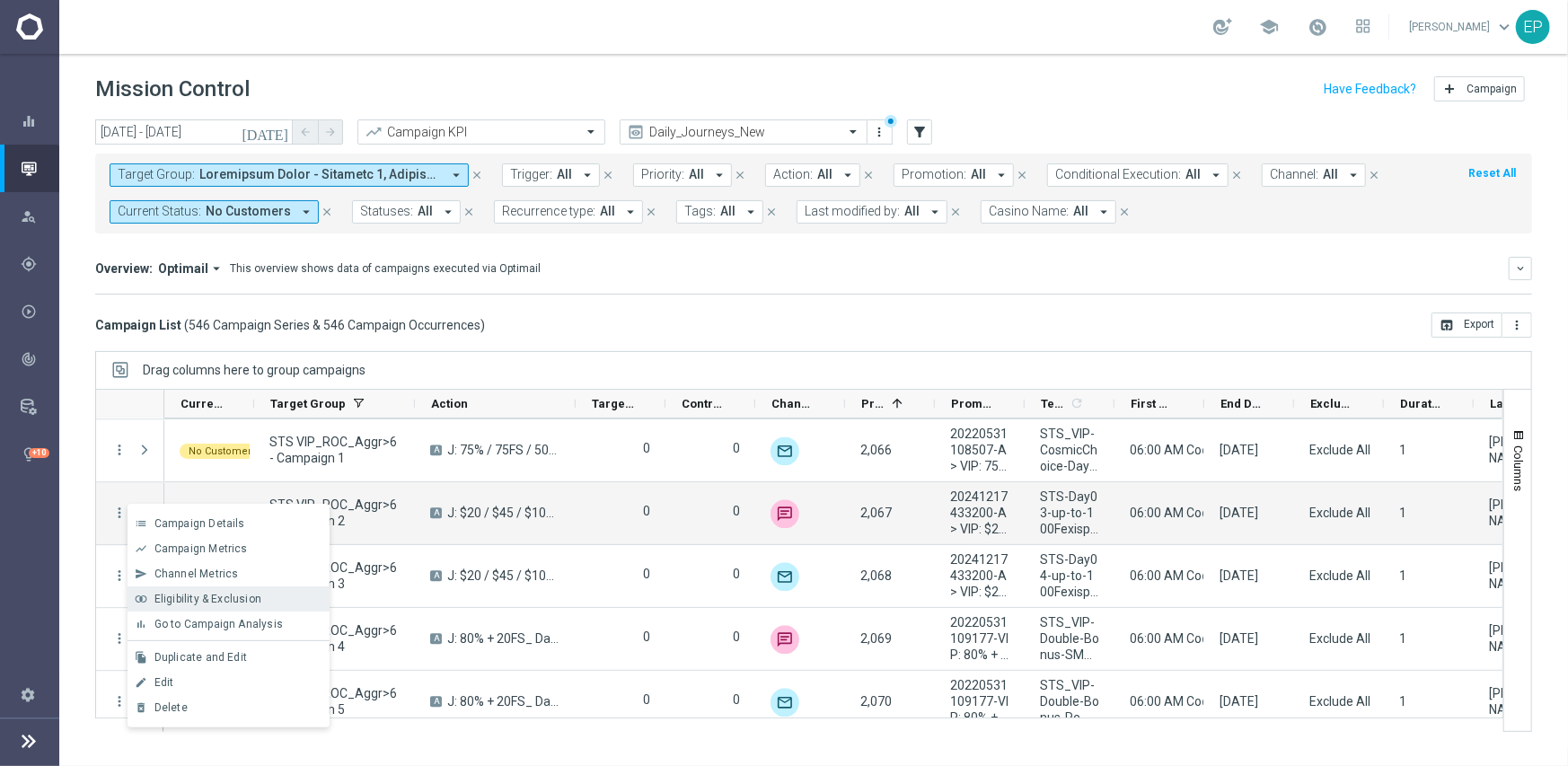
click at [200, 602] on span "Eligibility & Exclusion" at bounding box center [207, 600] width 107 height 13
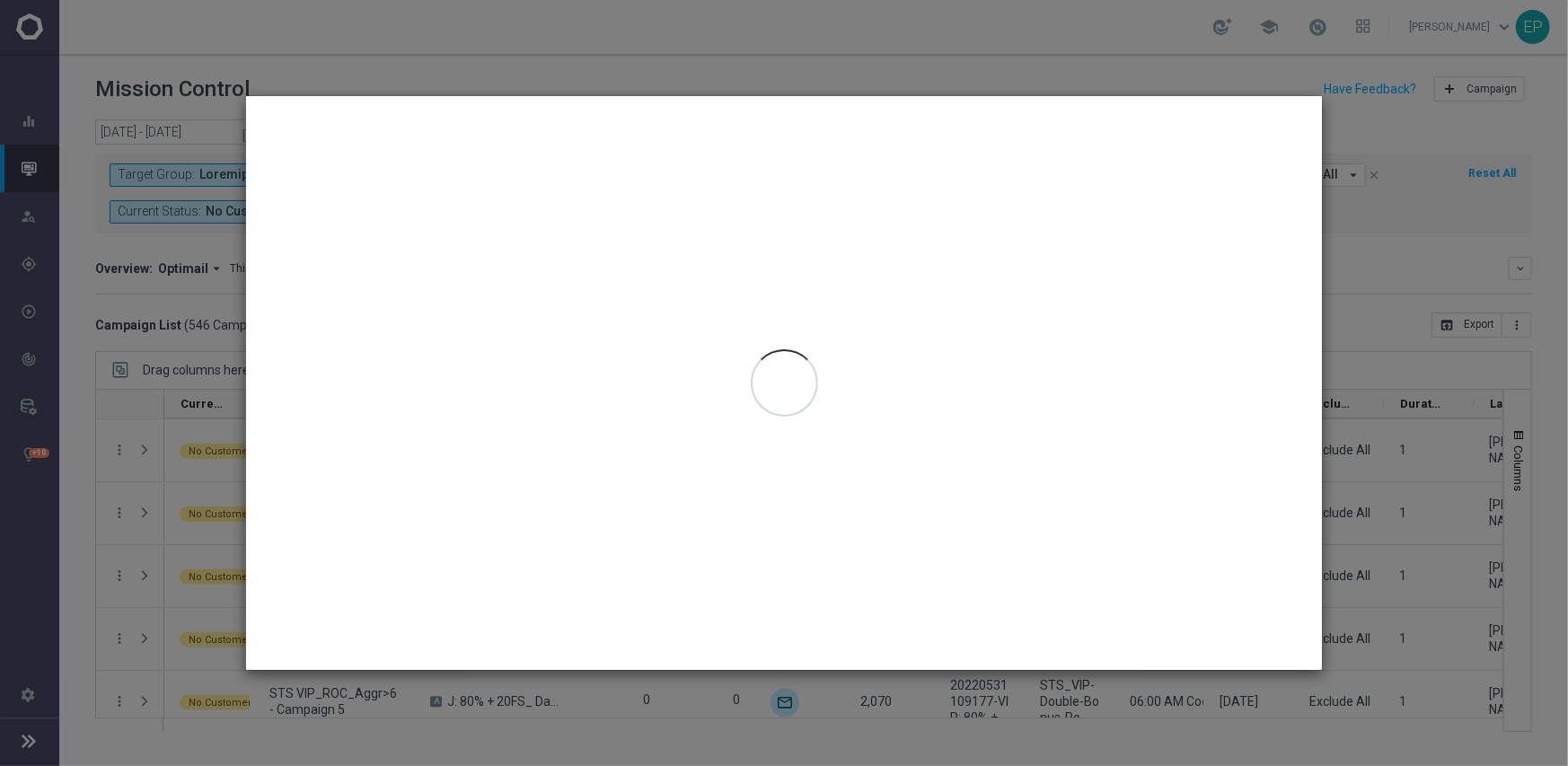
type input "09 Sep 2025 - 09 Sep 2025"
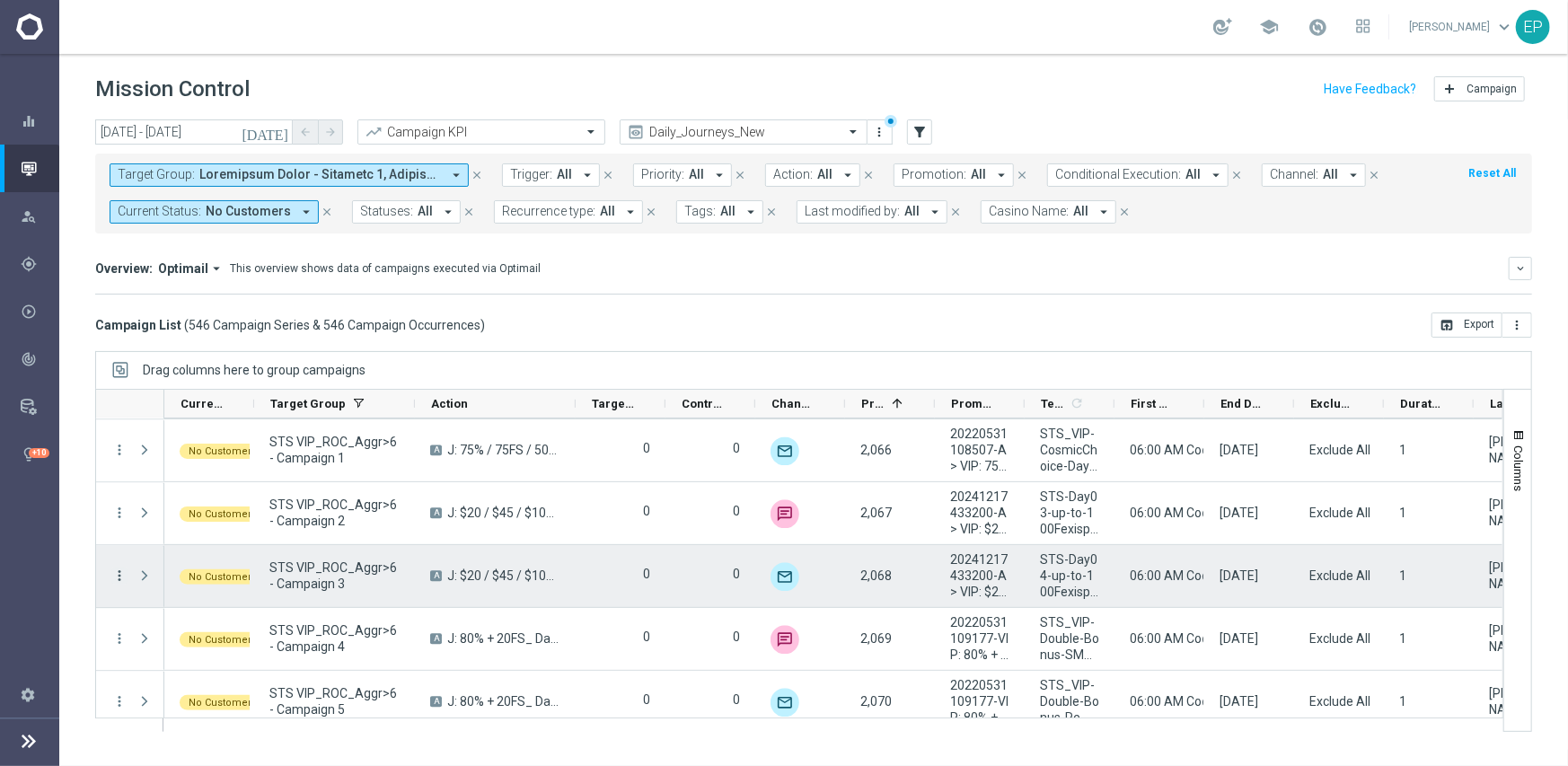
click at [122, 581] on icon "more_vert" at bounding box center [120, 576] width 16 height 16
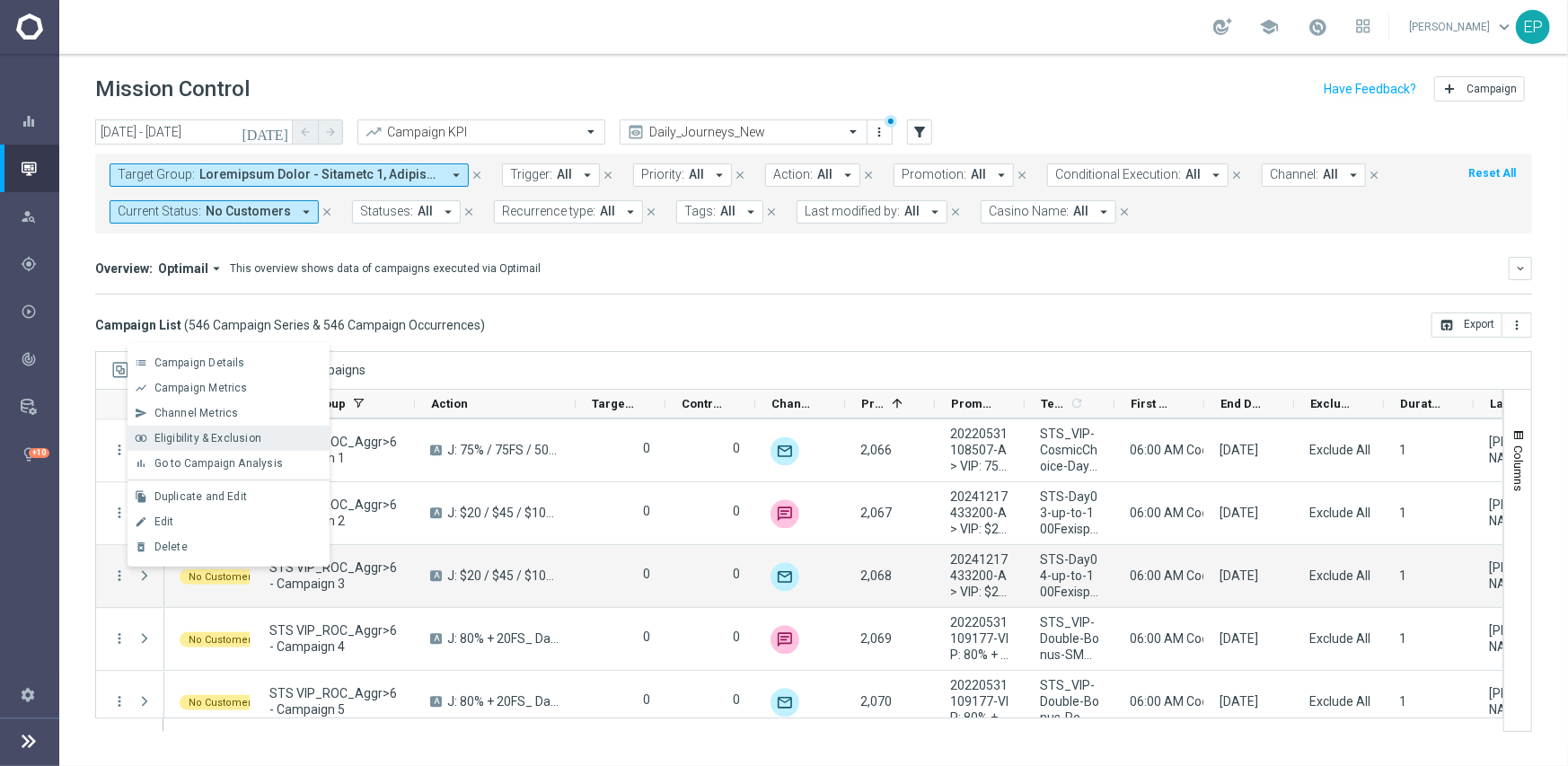
click at [225, 438] on span "Eligibility & Exclusion" at bounding box center [207, 439] width 107 height 13
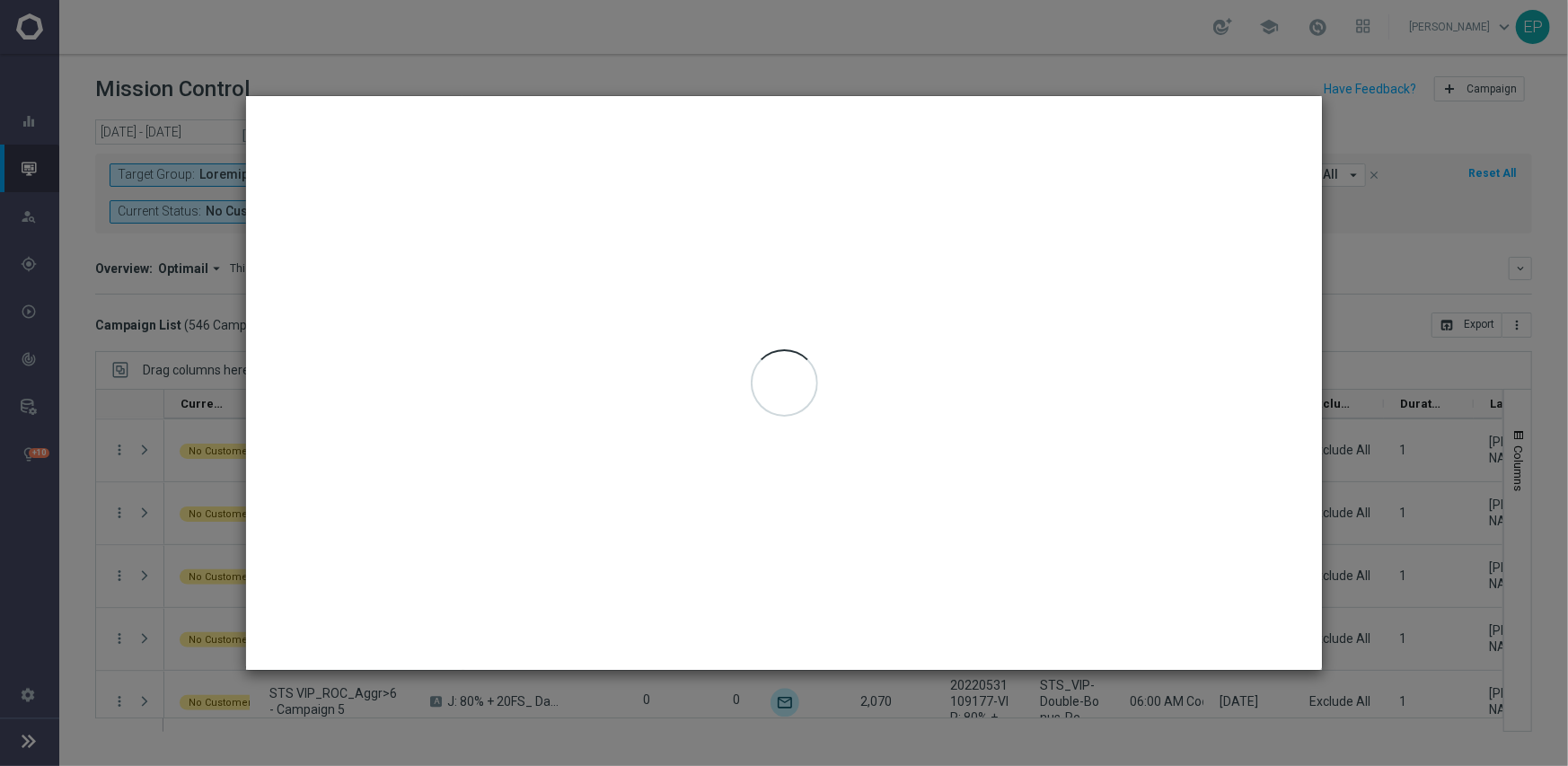
type input "09 Sep 2025 - 09 Sep 2025"
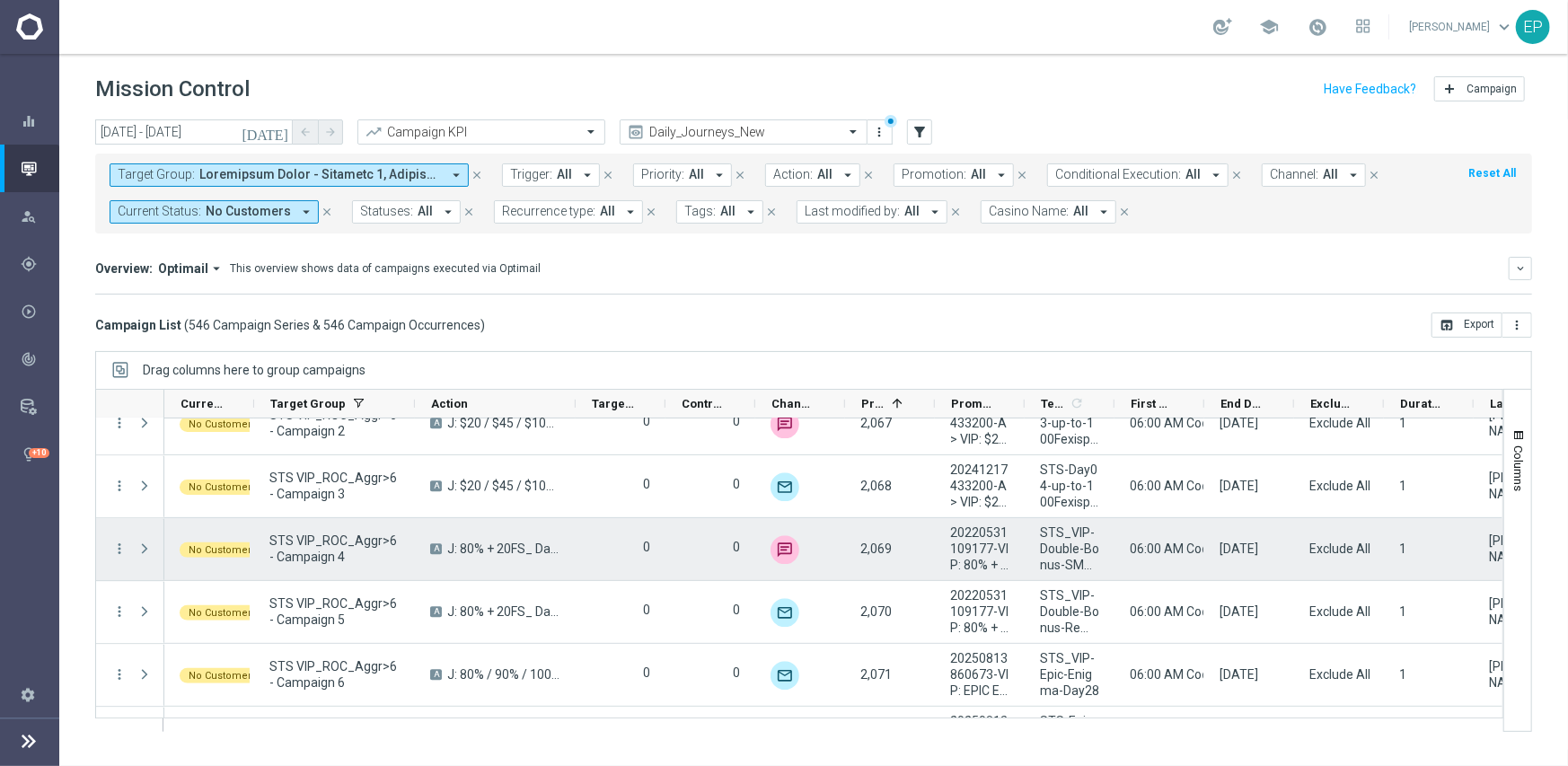
scroll to position [28734, 0]
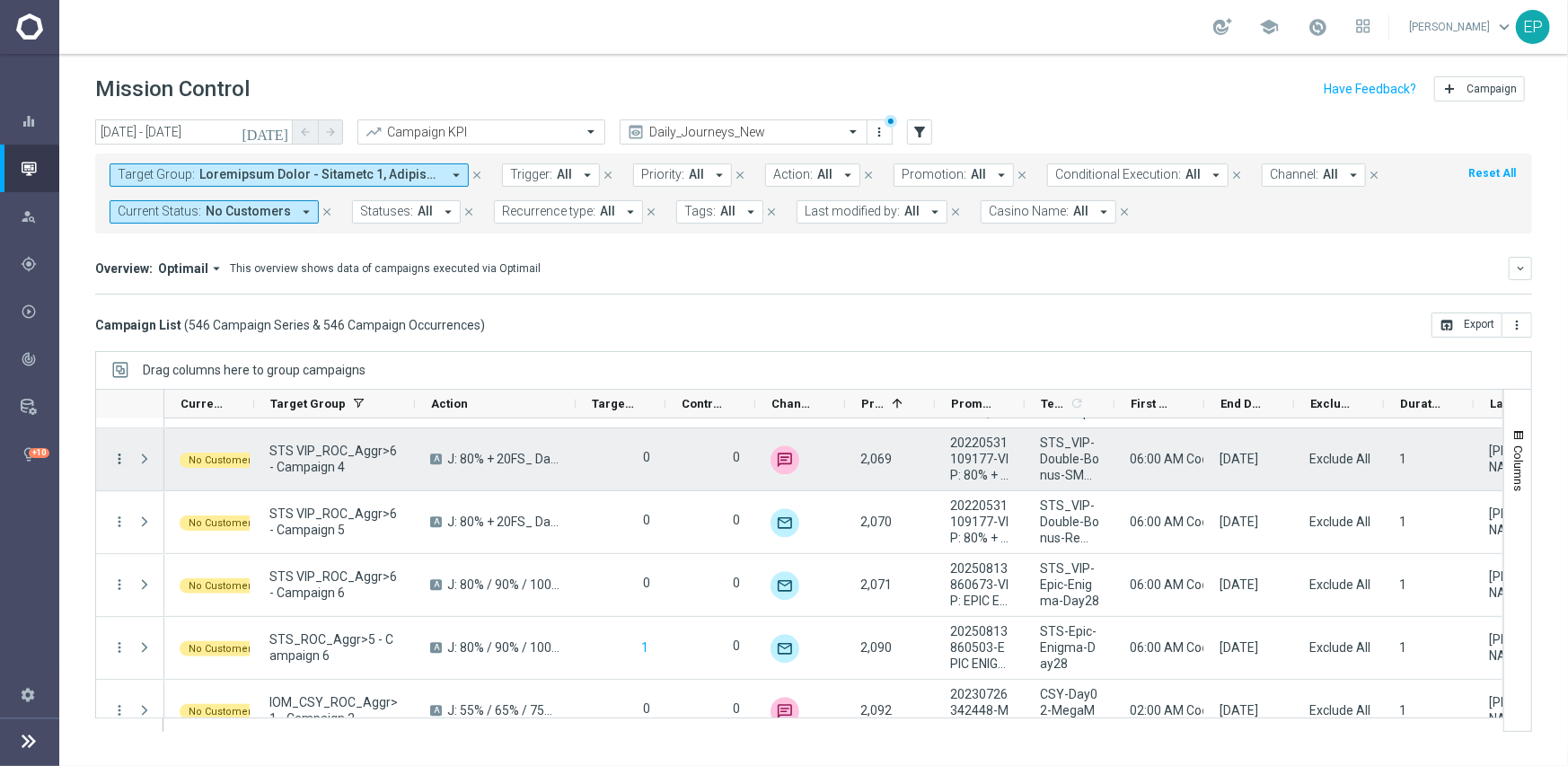
click at [126, 451] on icon "more_vert" at bounding box center [120, 459] width 16 height 16
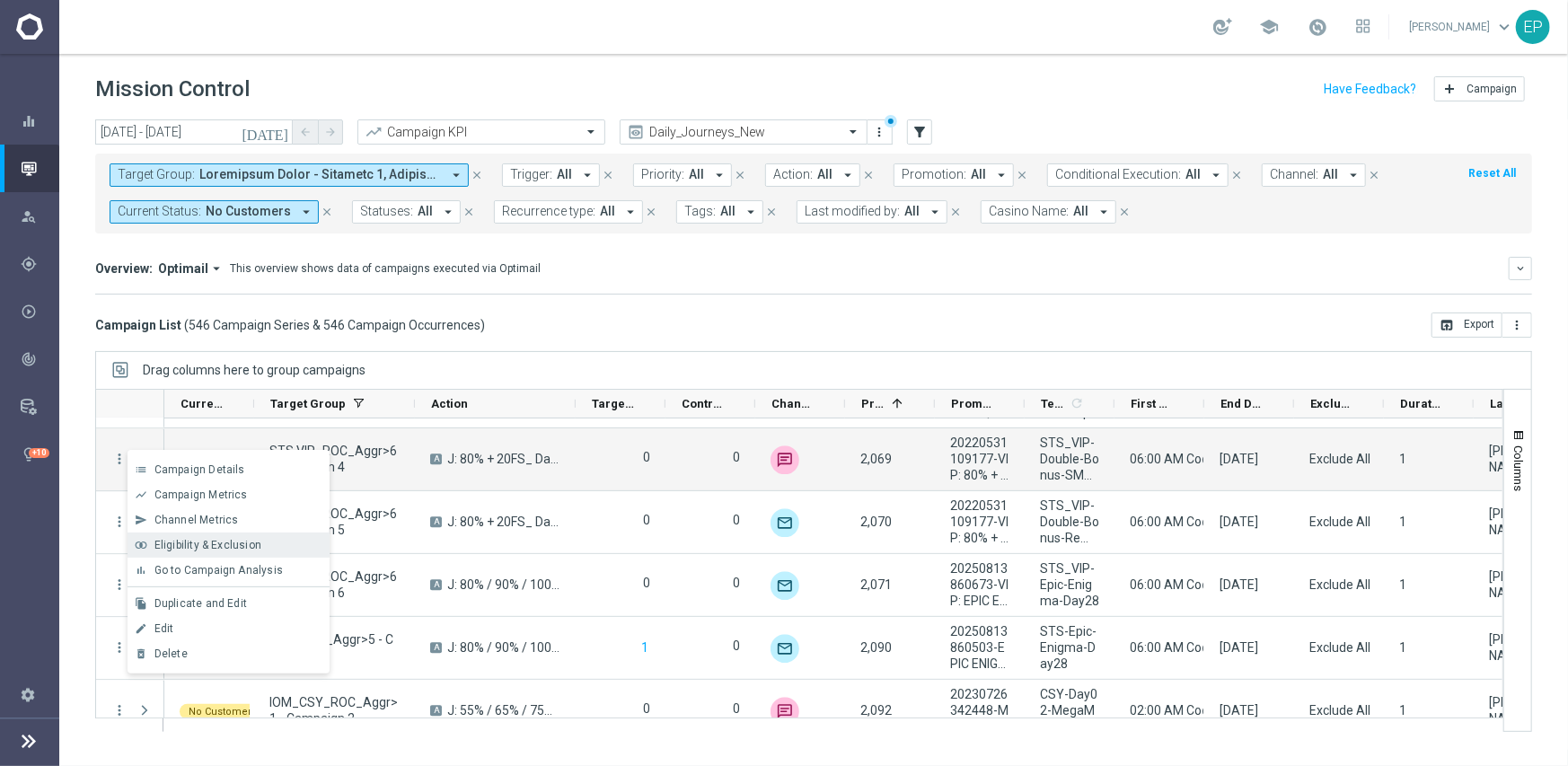
click at [270, 541] on div "Eligibility & Exclusion" at bounding box center [238, 546] width 167 height 13
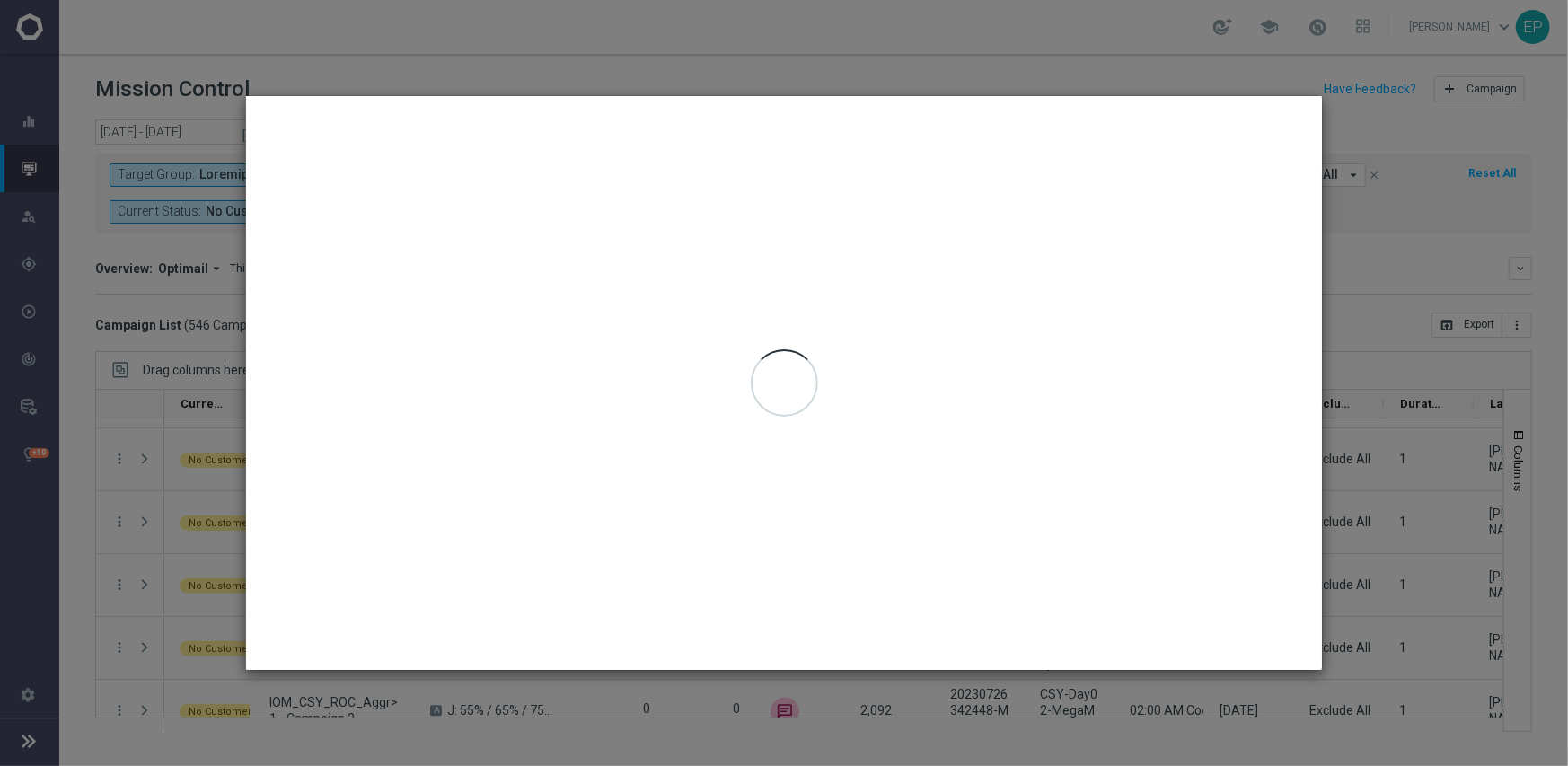
type input "09 Sep 2025 - 09 Sep 2025"
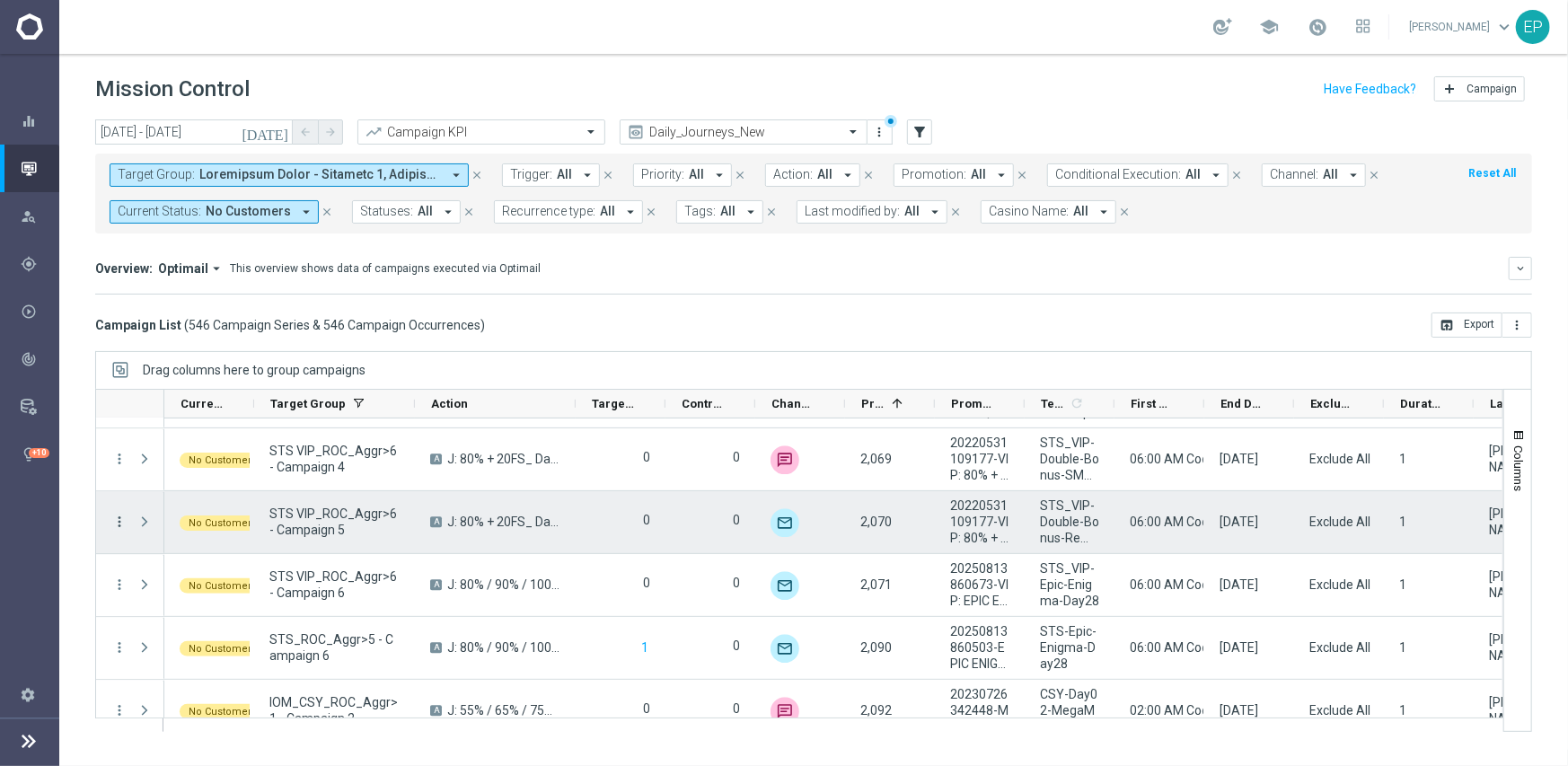
click at [116, 522] on icon "more_vert" at bounding box center [120, 522] width 16 height 16
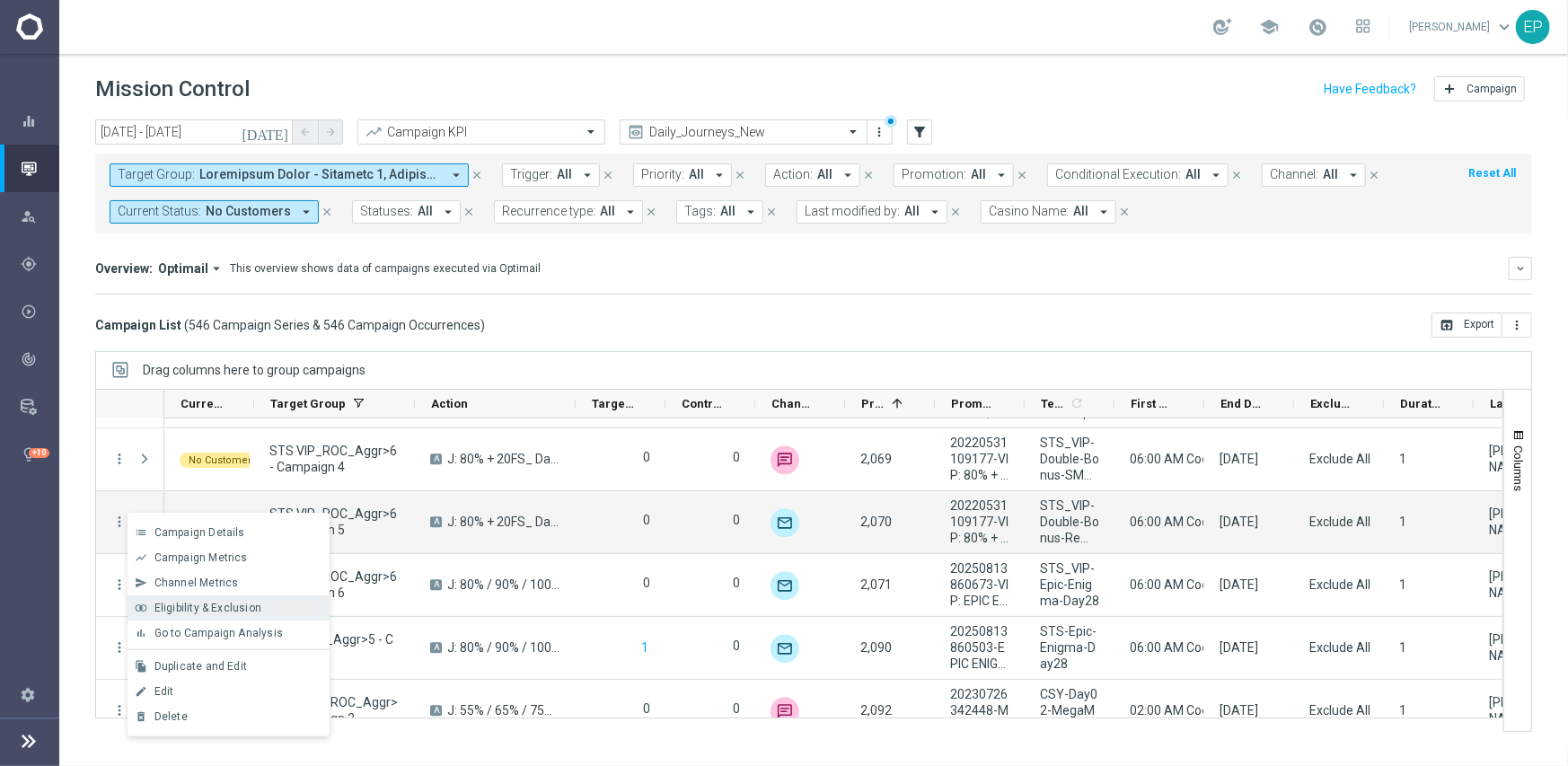
click at [190, 613] on div "Eligibility & Exclusion" at bounding box center [238, 609] width 167 height 13
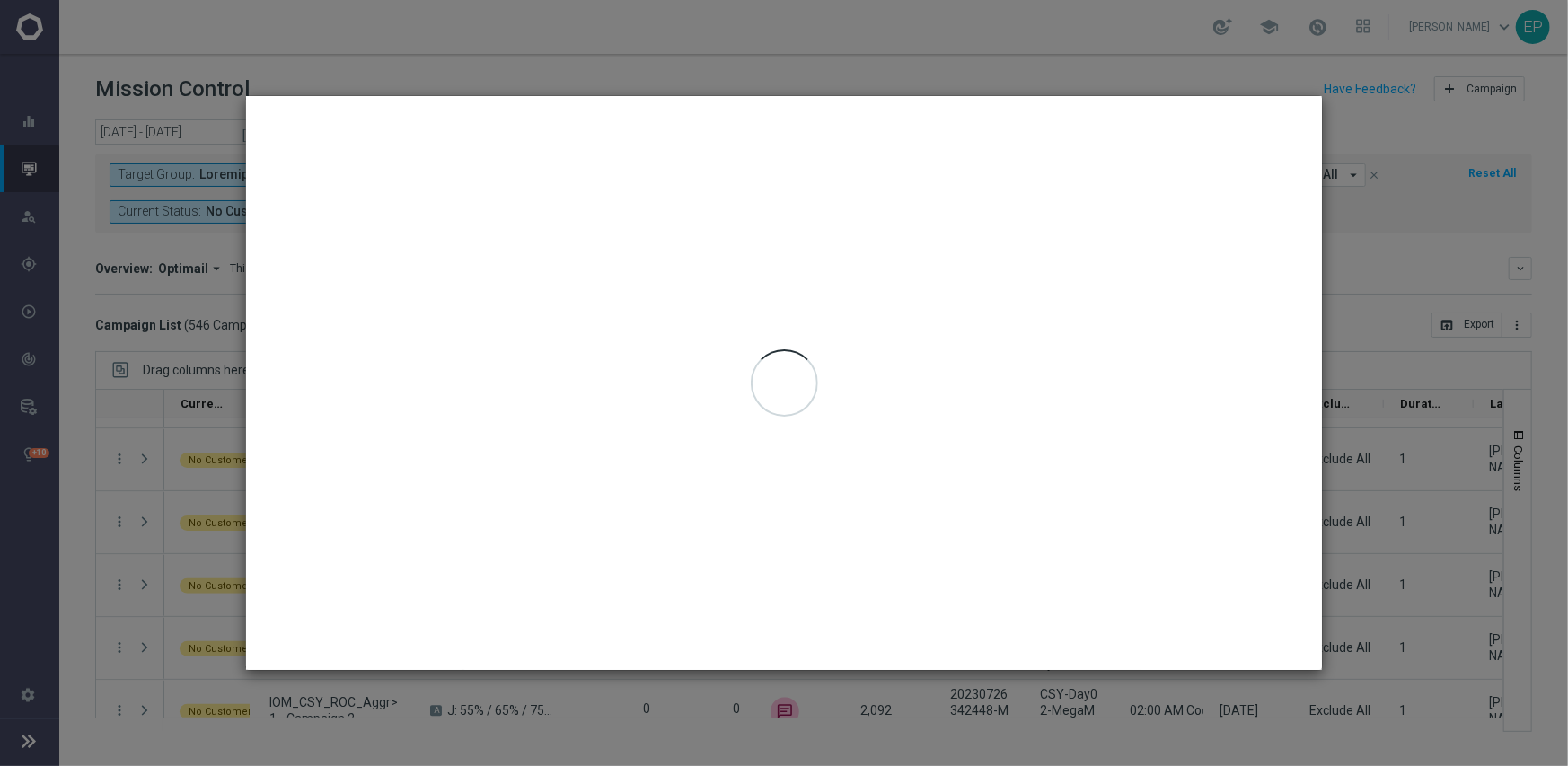
type input "09 Sep 2025 - 09 Sep 2025"
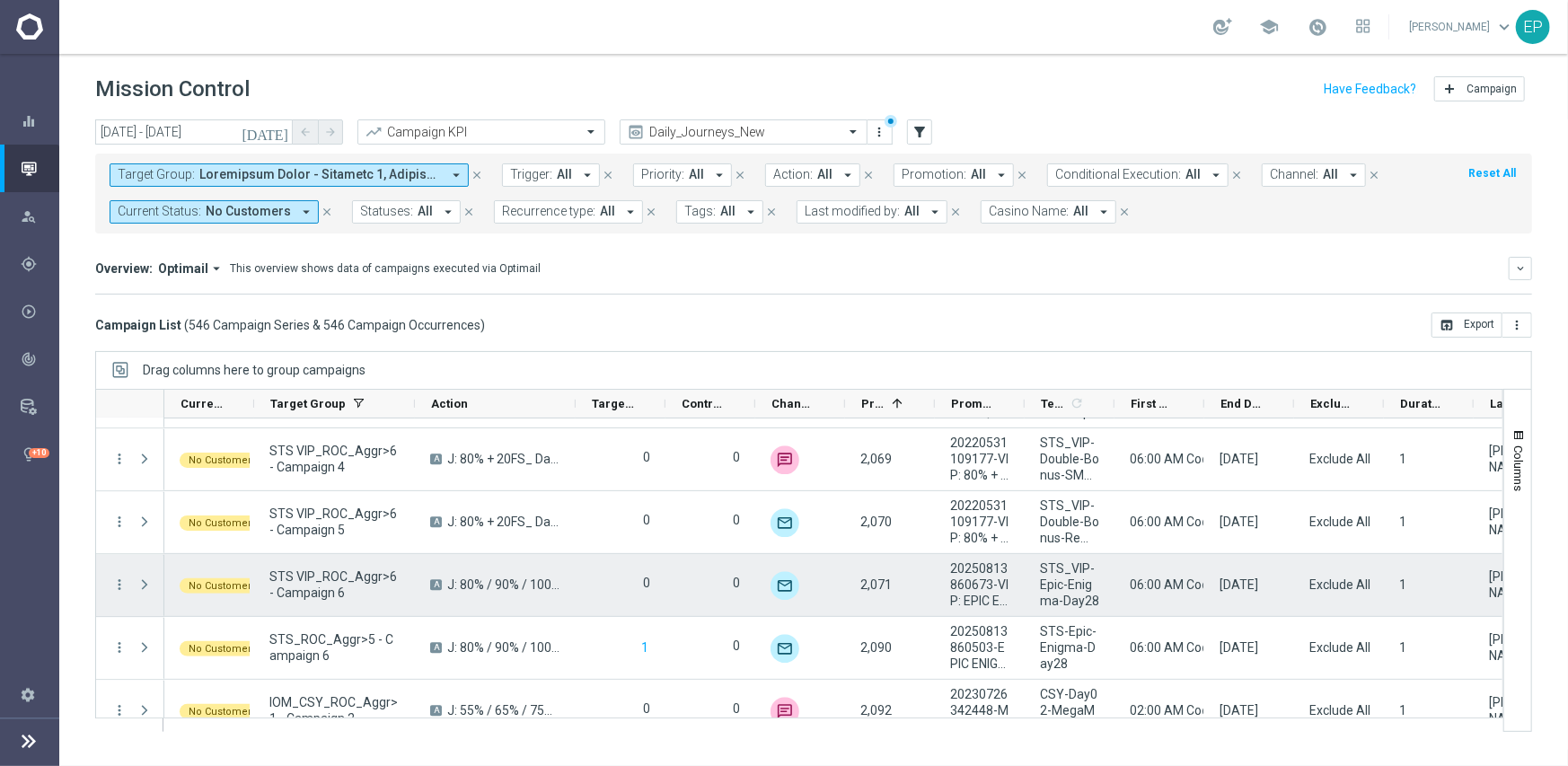
scroll to position [28824, 0]
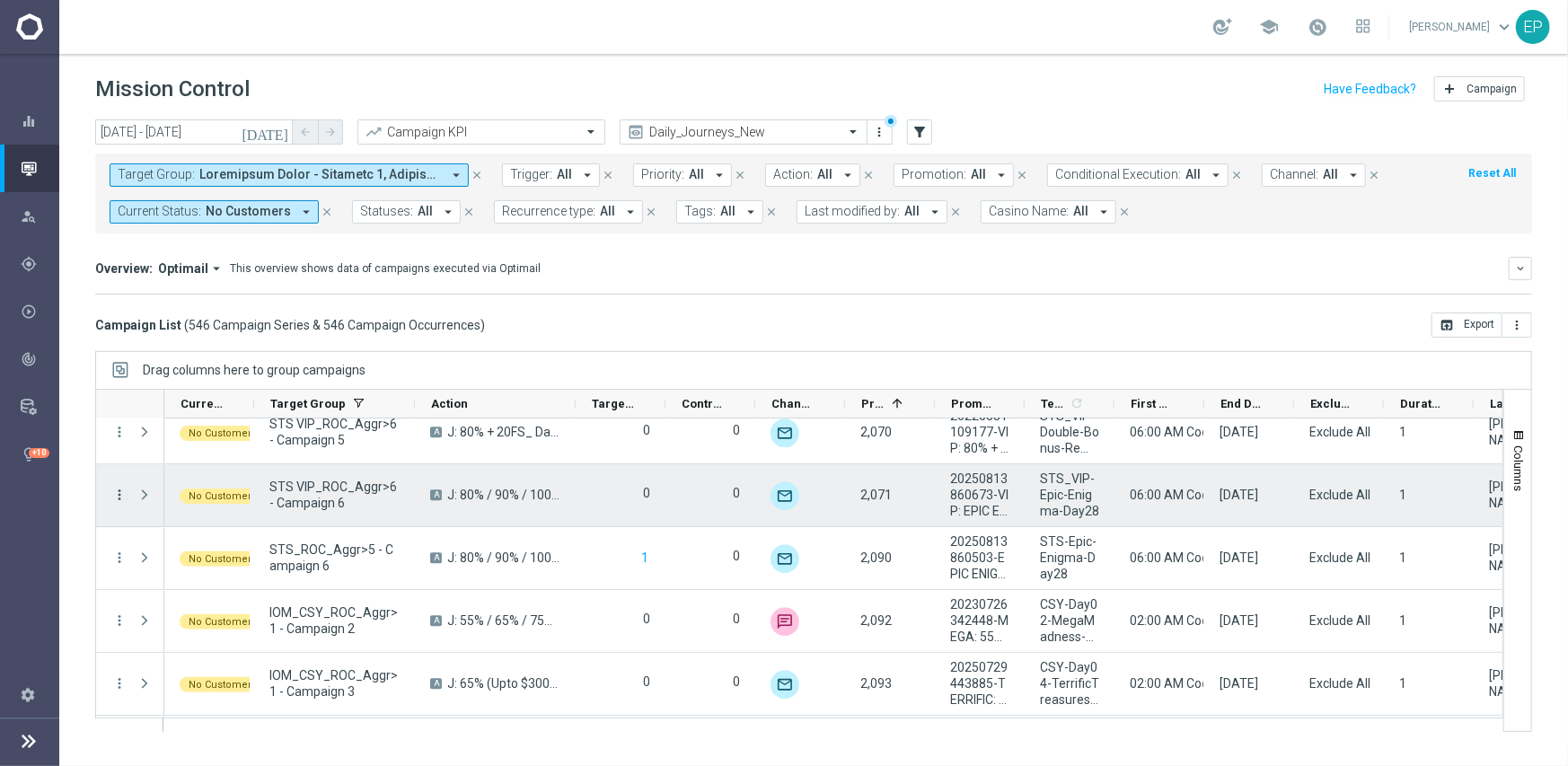
click at [125, 492] on icon "more_vert" at bounding box center [120, 495] width 16 height 16
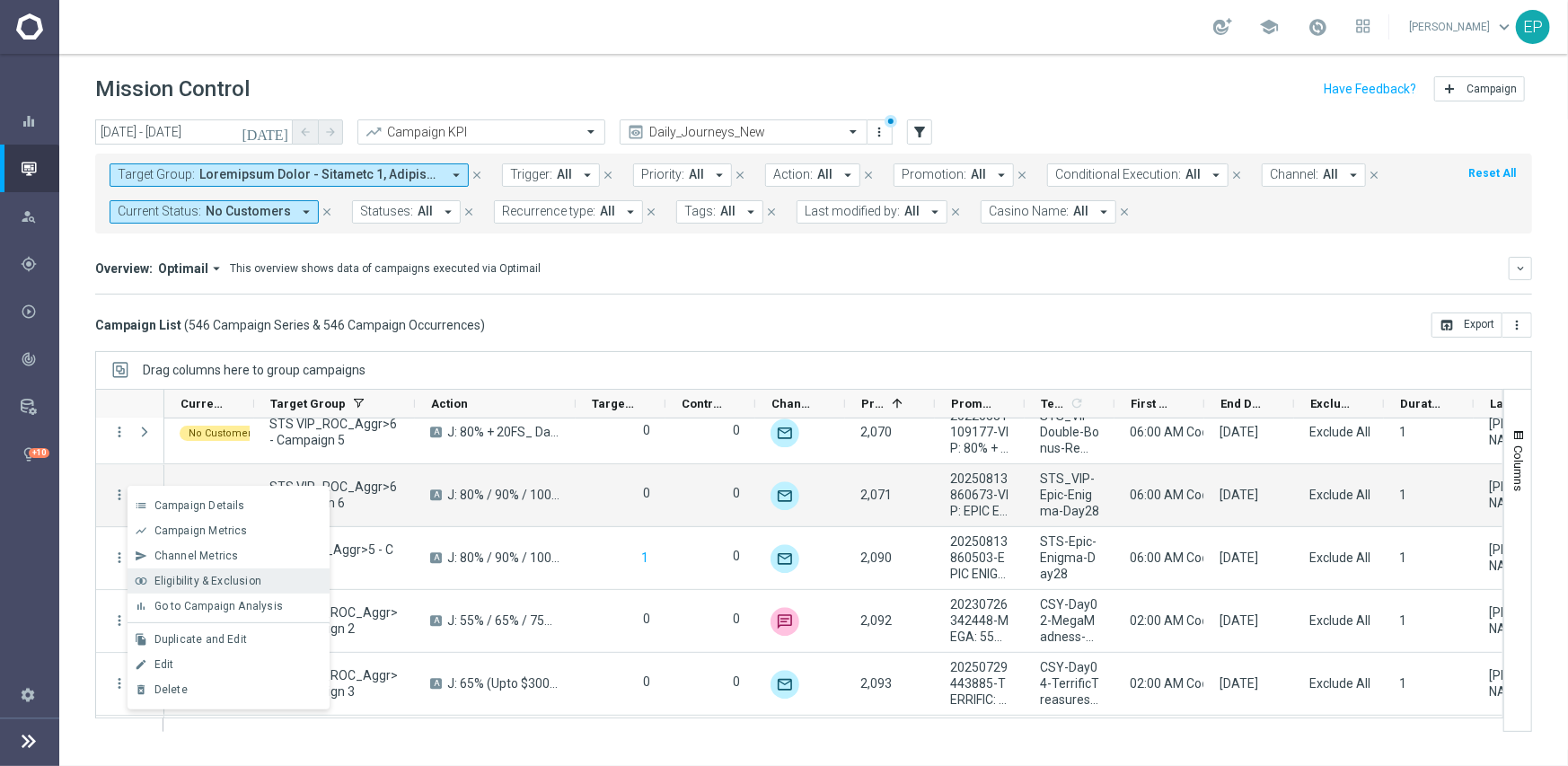
click at [222, 580] on span "Eligibility & Exclusion" at bounding box center [207, 581] width 107 height 13
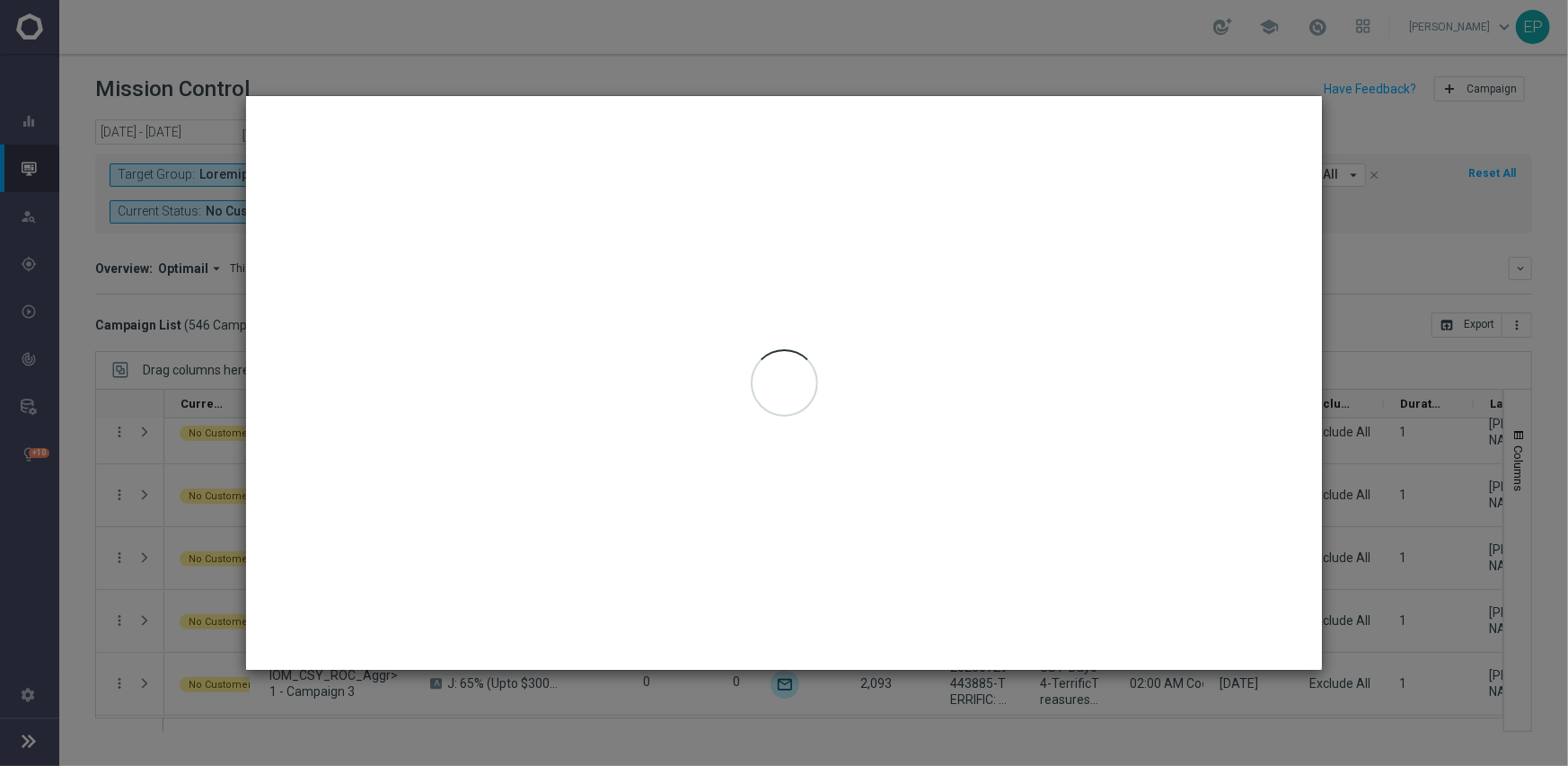
type input "09 Sep 2025 - 09 Sep 2025"
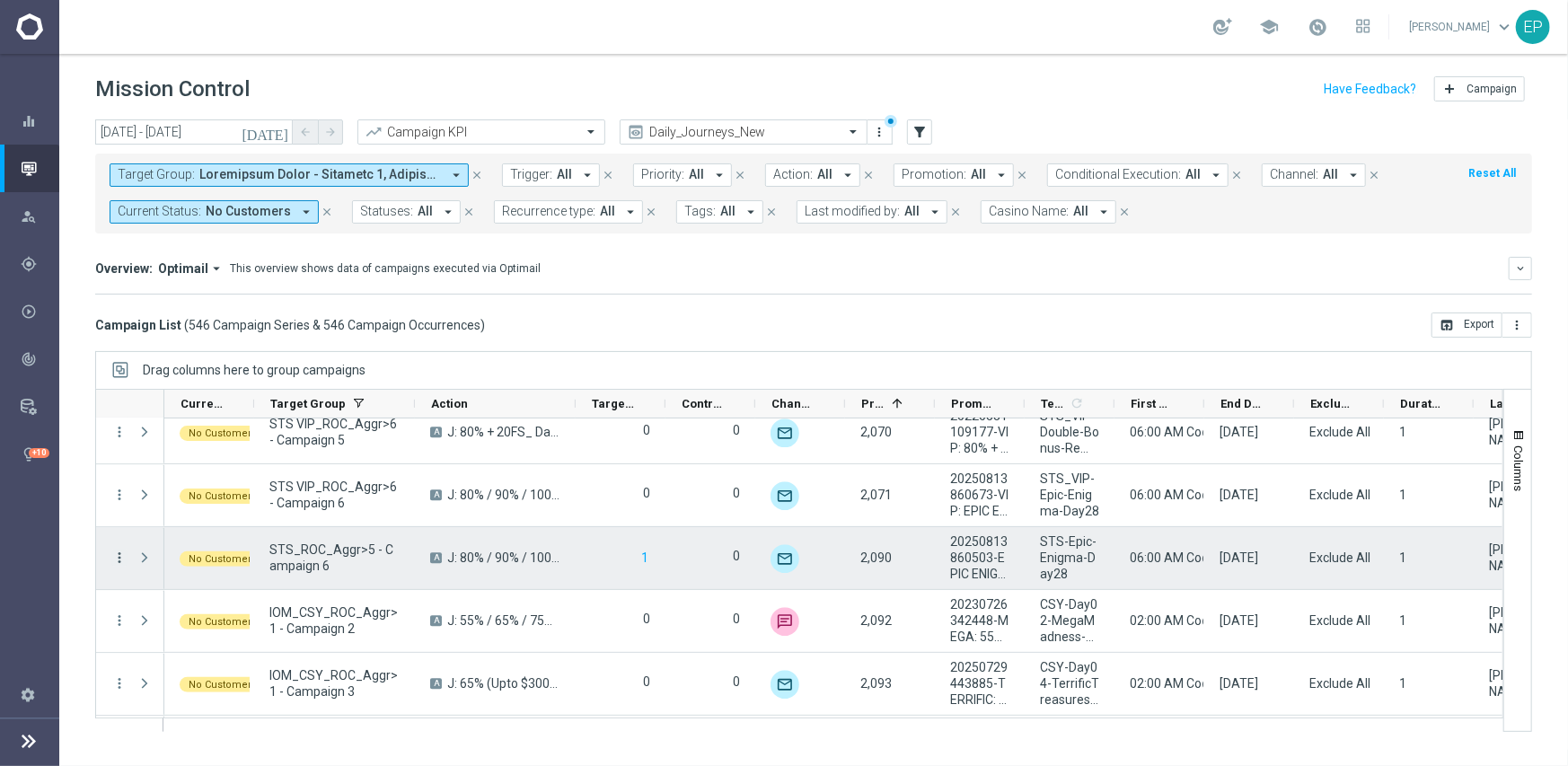
click at [121, 557] on icon "more_vert" at bounding box center [120, 559] width 16 height 16
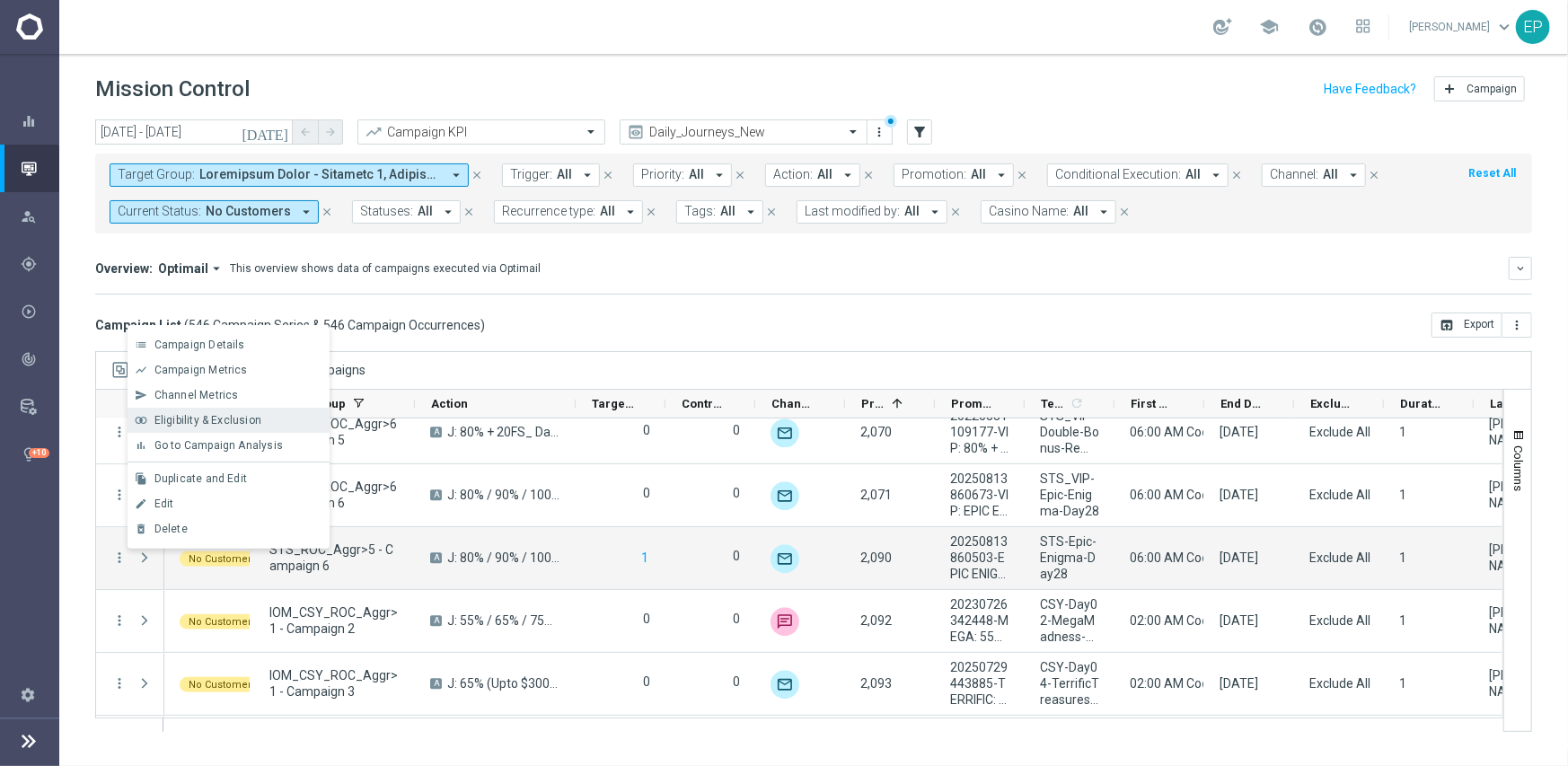
click at [204, 419] on span "Eligibility & Exclusion" at bounding box center [207, 420] width 107 height 13
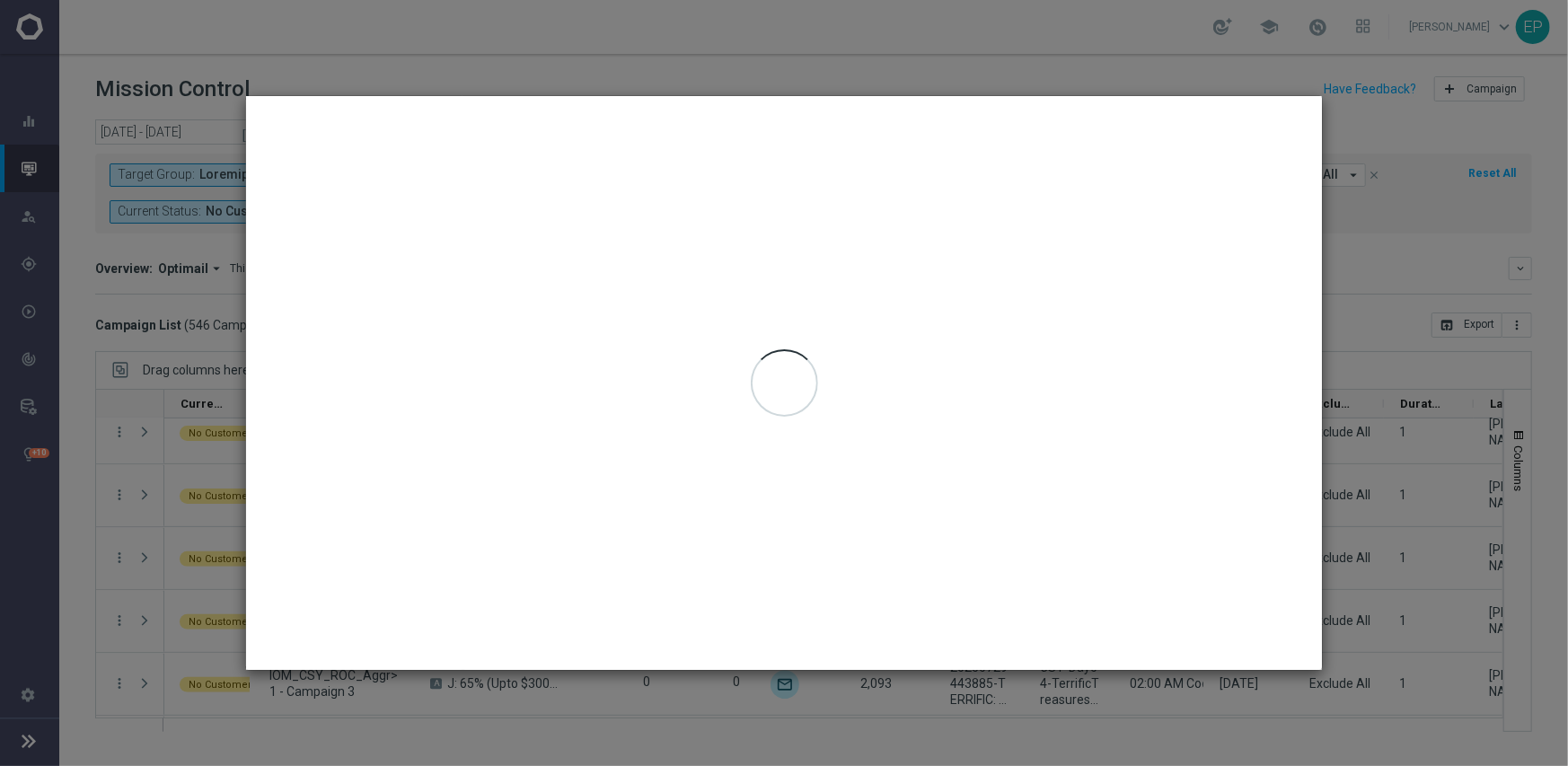
type input "09 Sep 2025 - 09 Sep 2025"
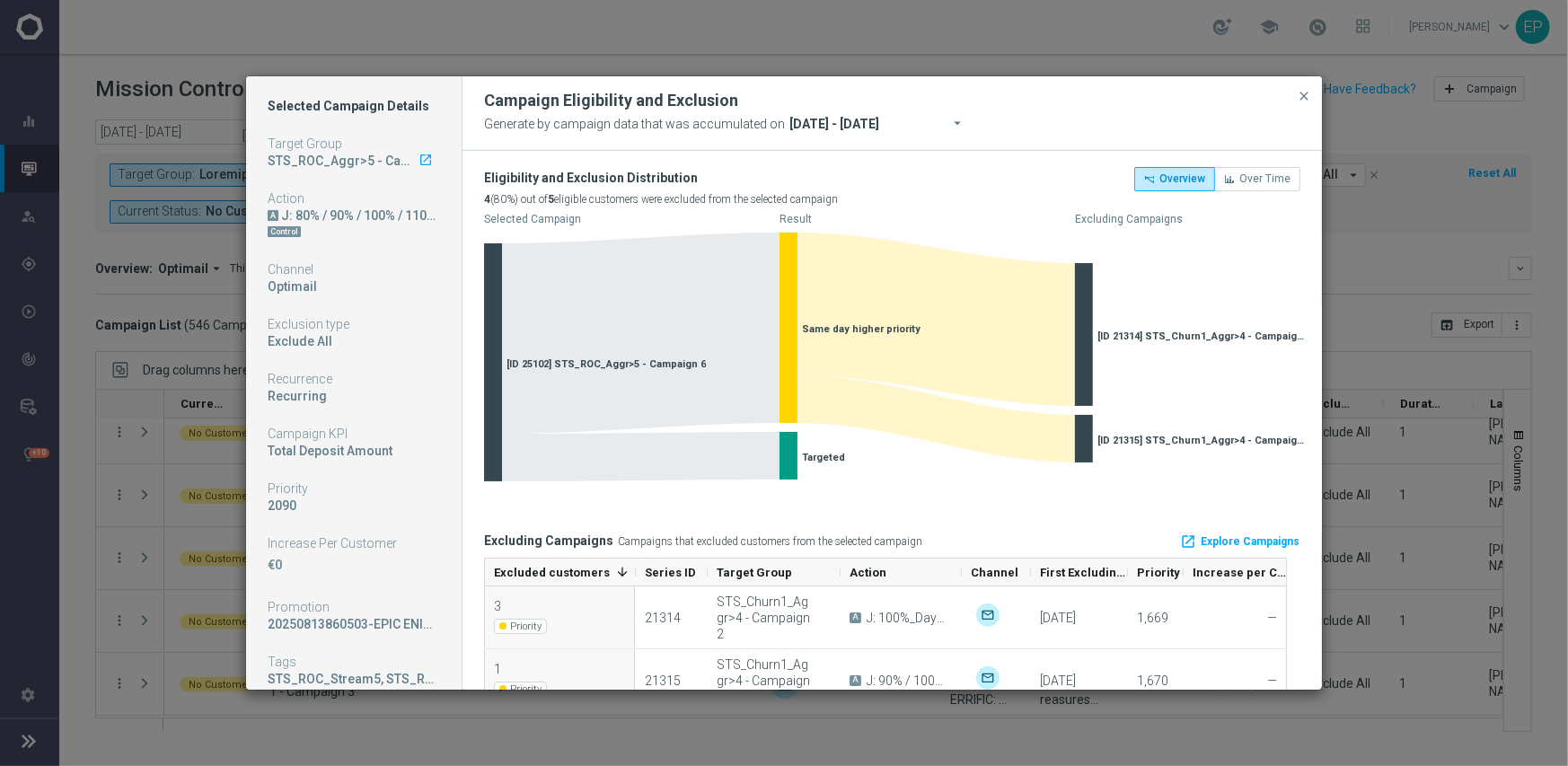
scroll to position [45, 0]
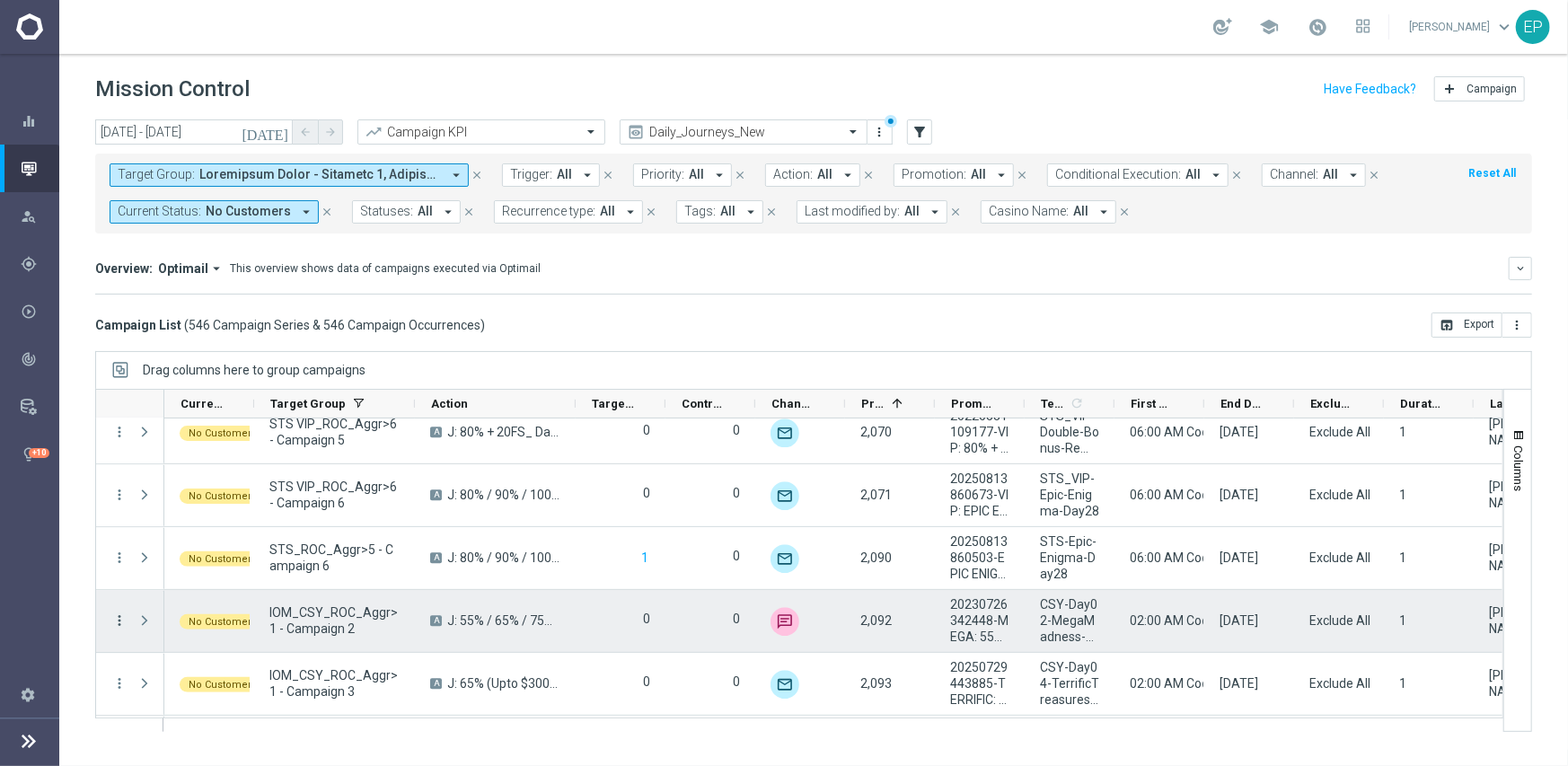
click at [122, 616] on icon "more_vert" at bounding box center [120, 621] width 16 height 16
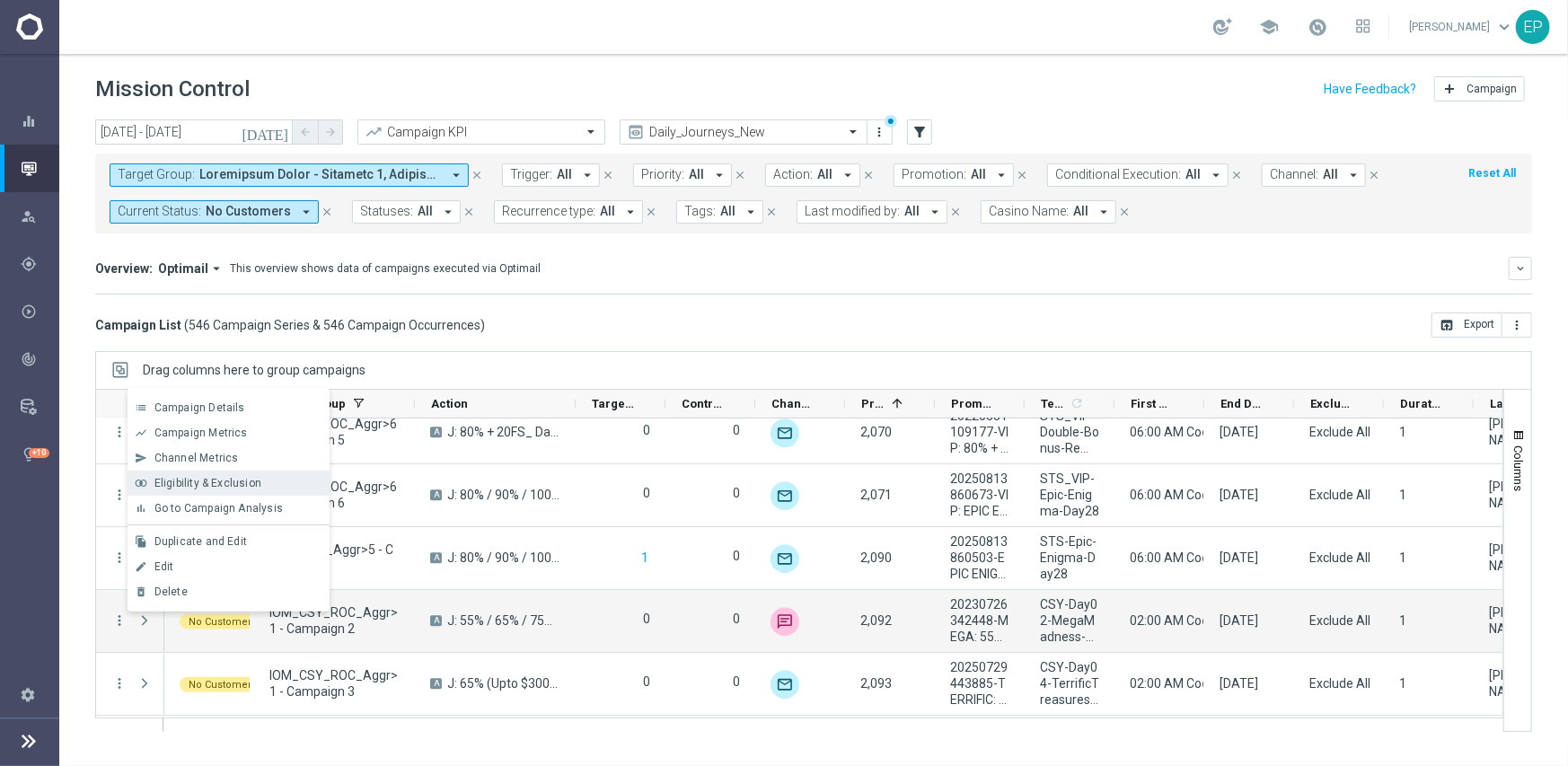
click at [213, 483] on span "Eligibility & Exclusion" at bounding box center [207, 484] width 107 height 13
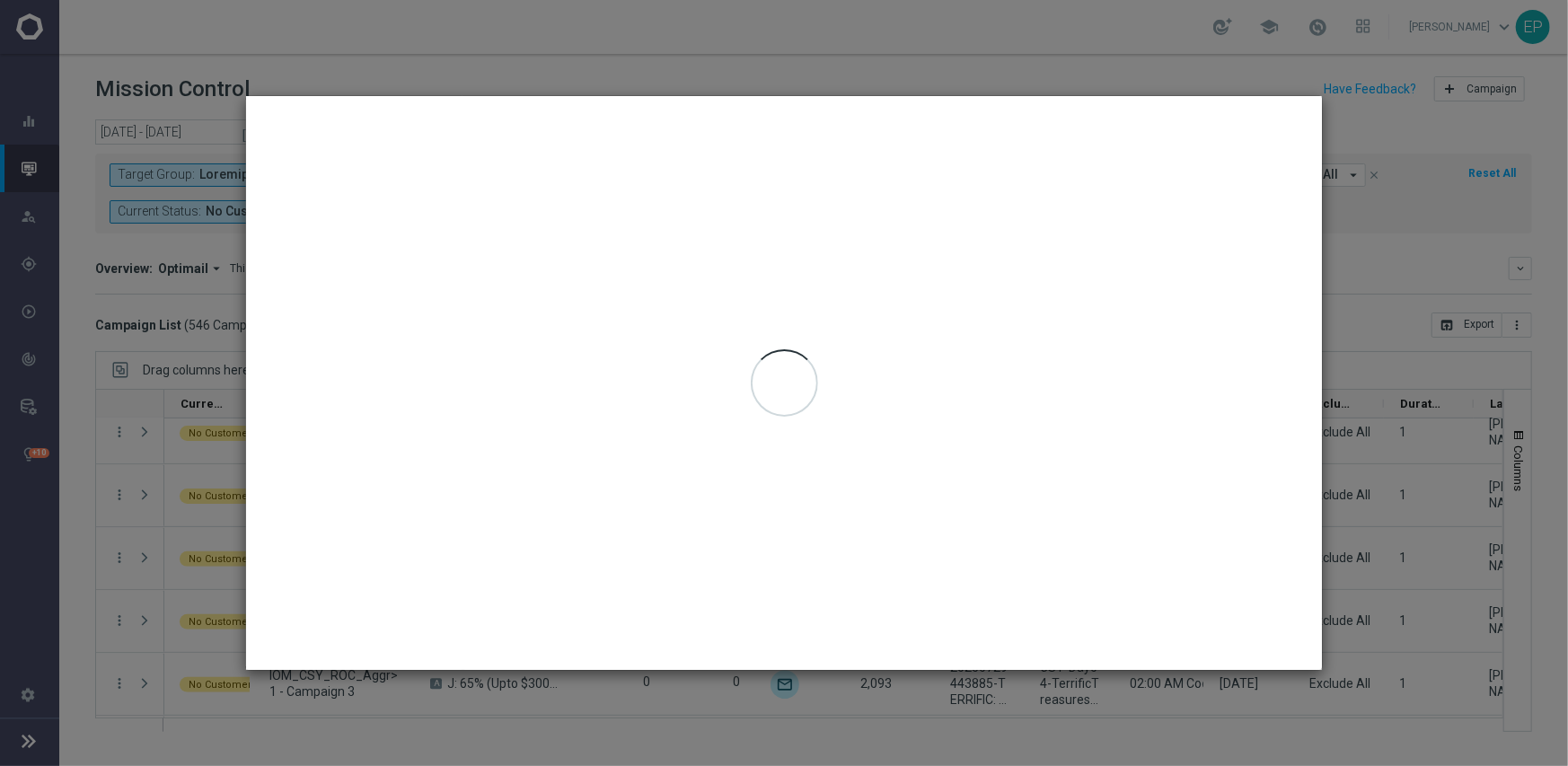
type input "09 Sep 2025 - 09 Sep 2025"
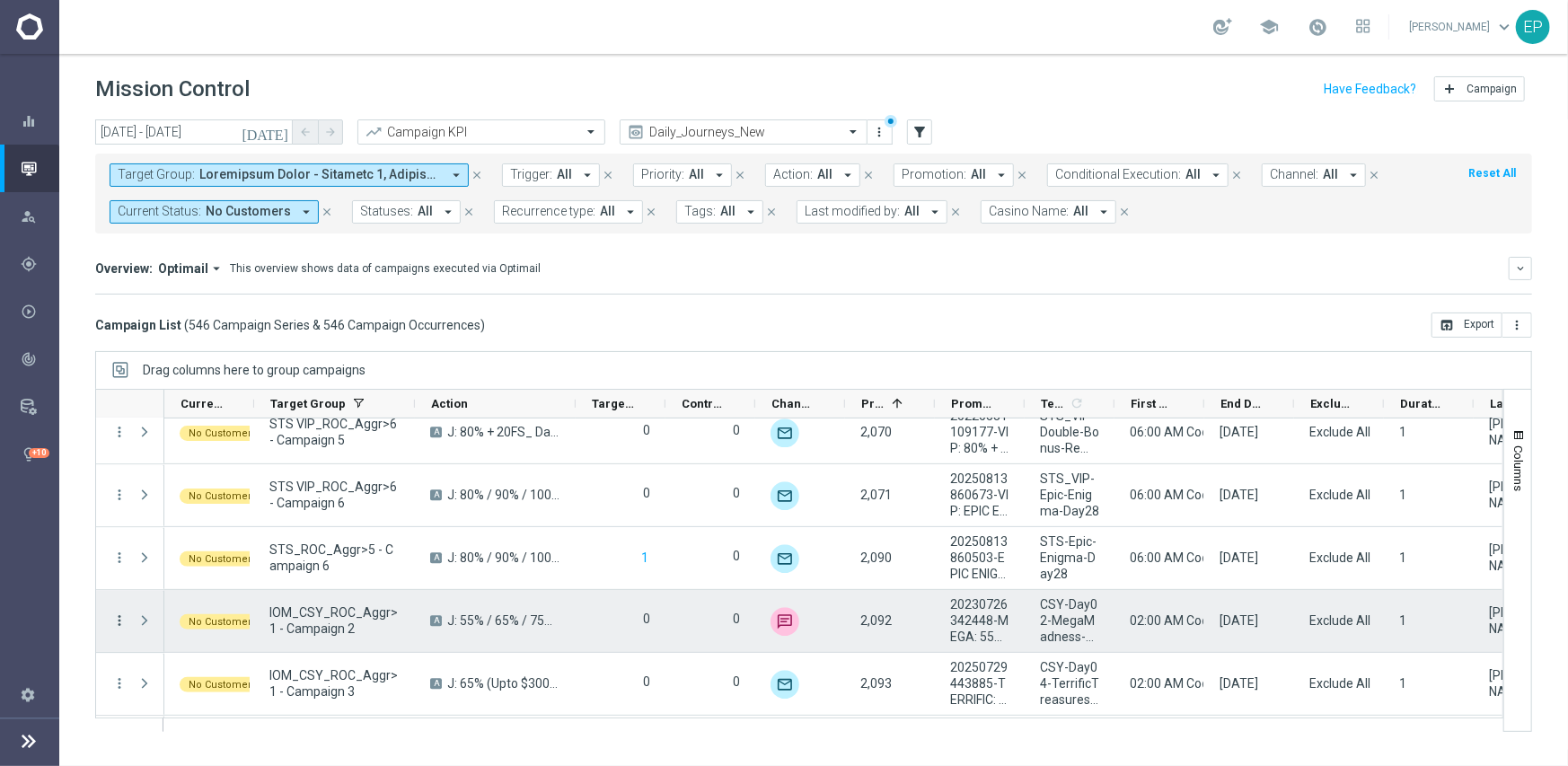
click at [123, 622] on icon "more_vert" at bounding box center [120, 621] width 16 height 16
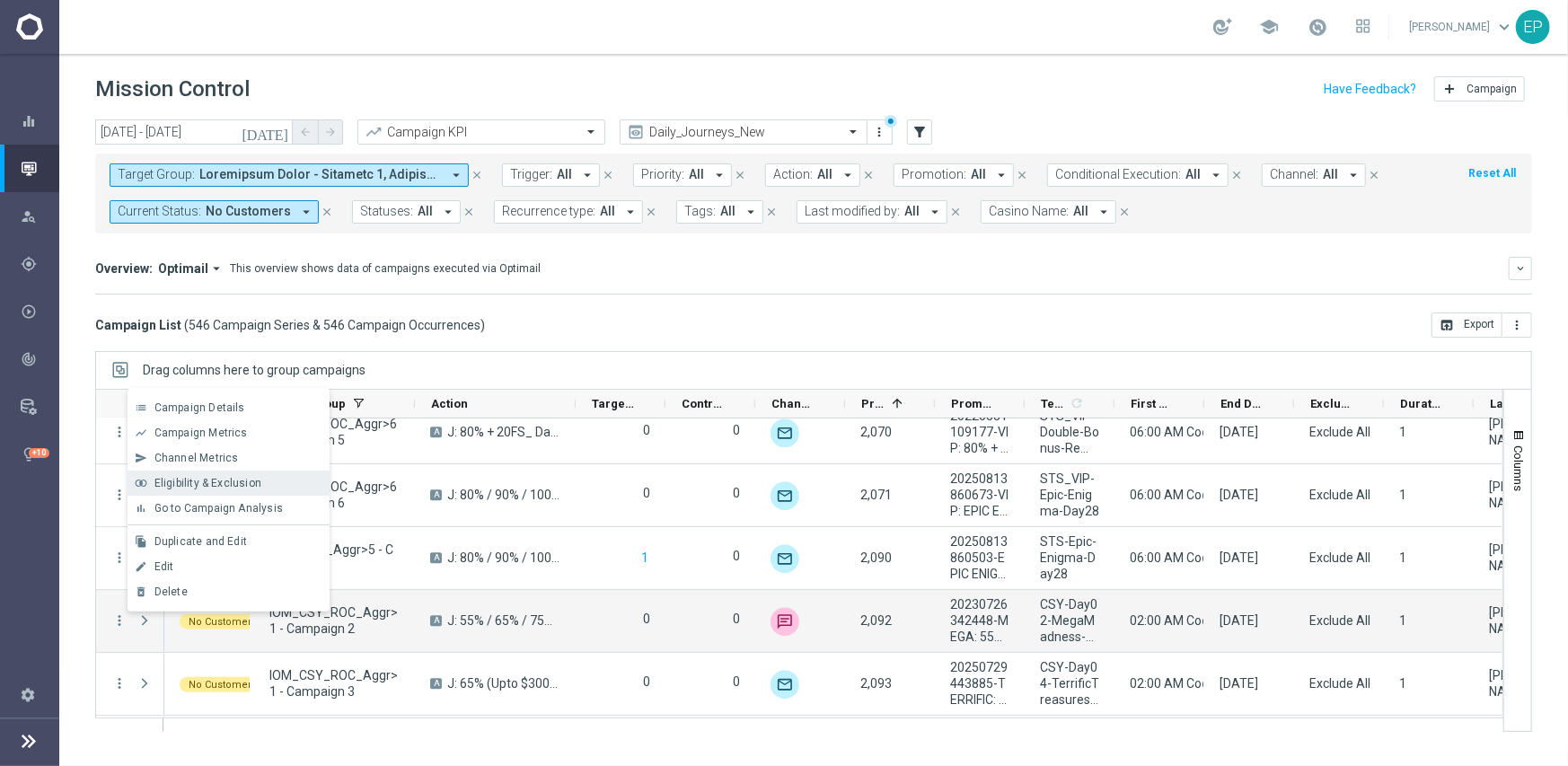
click at [214, 479] on span "Eligibility & Exclusion" at bounding box center [207, 484] width 107 height 13
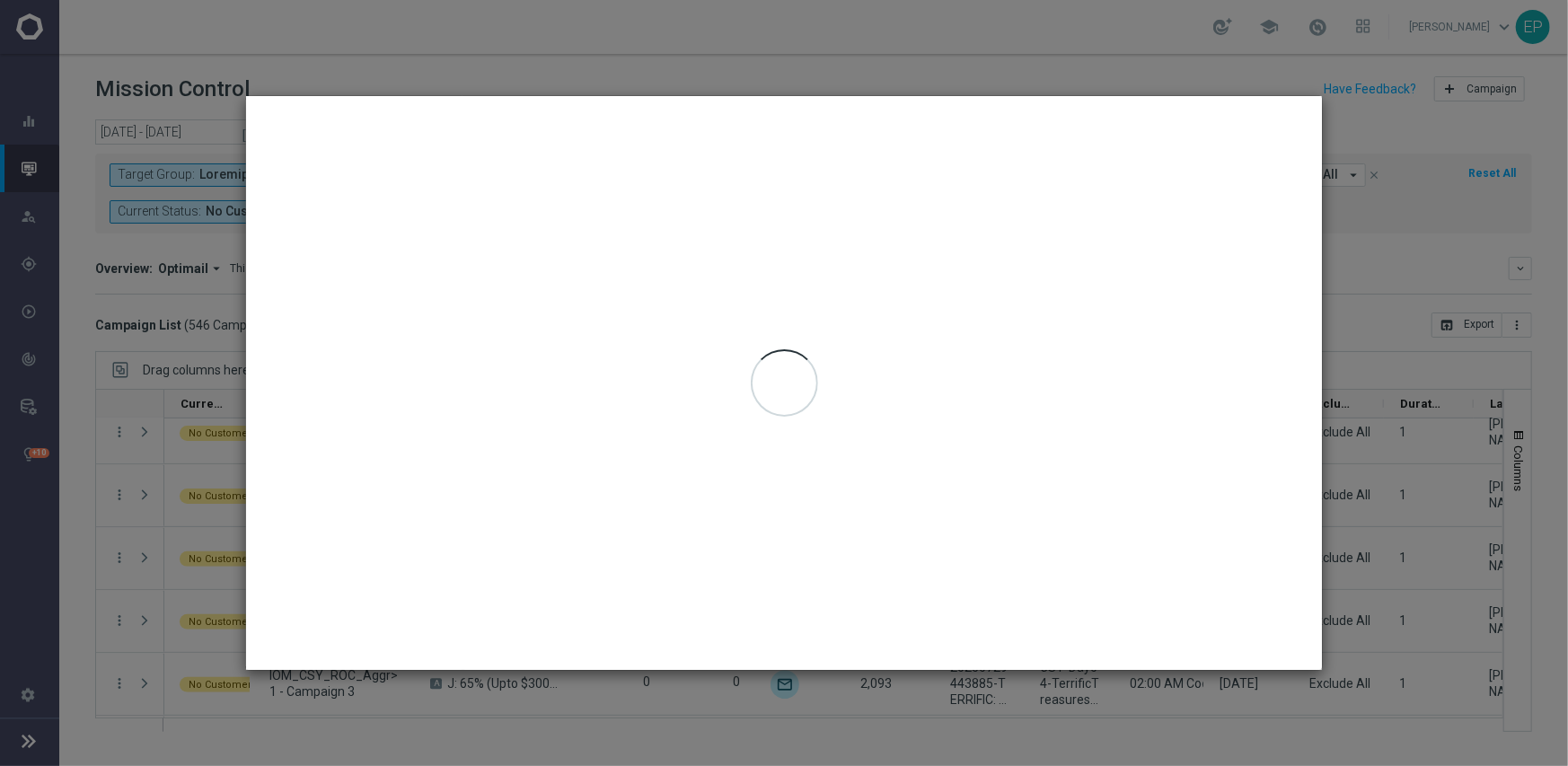
type input "09 Sep 2025 - 09 Sep 2025"
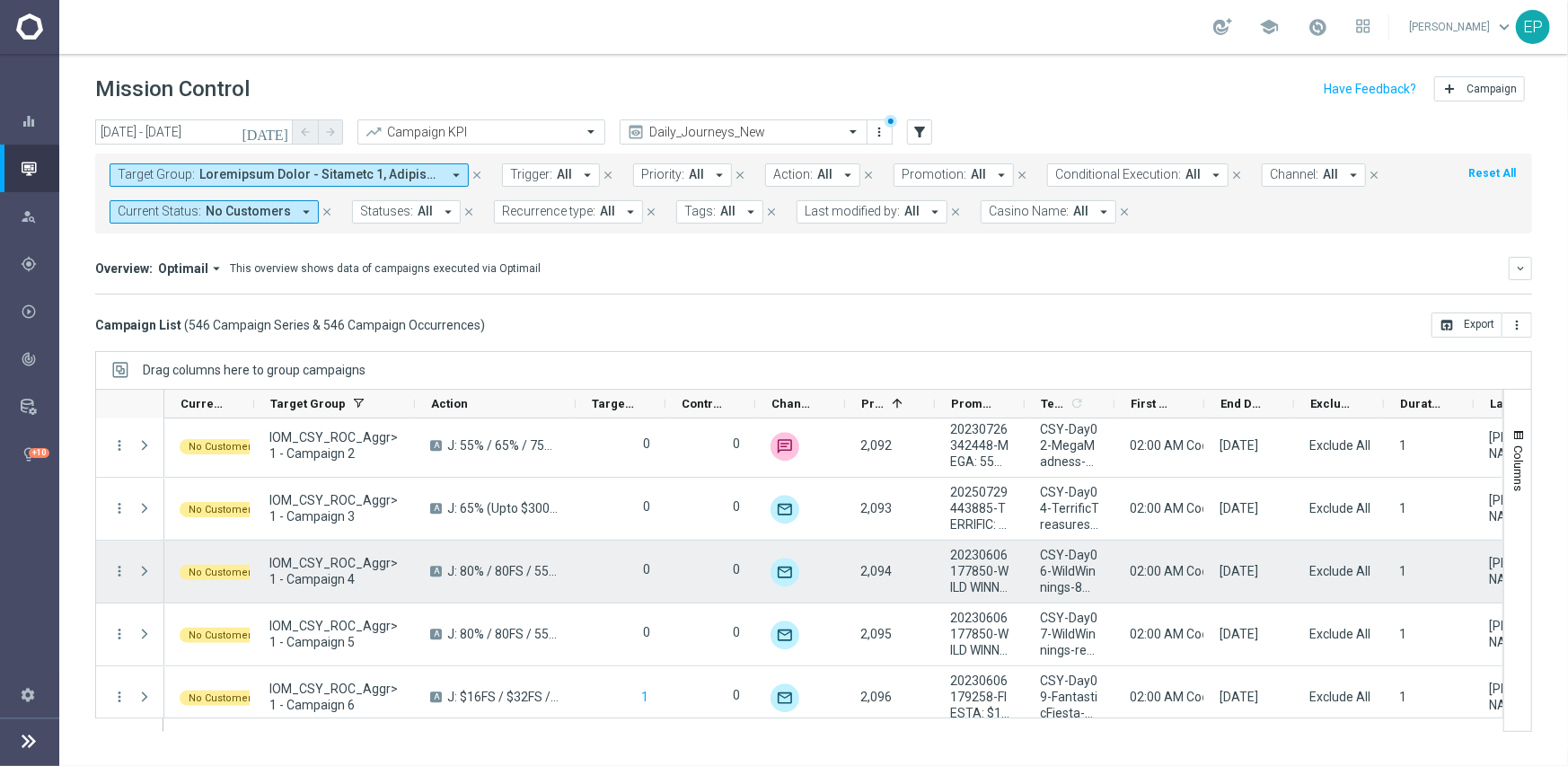
scroll to position [29004, 0]
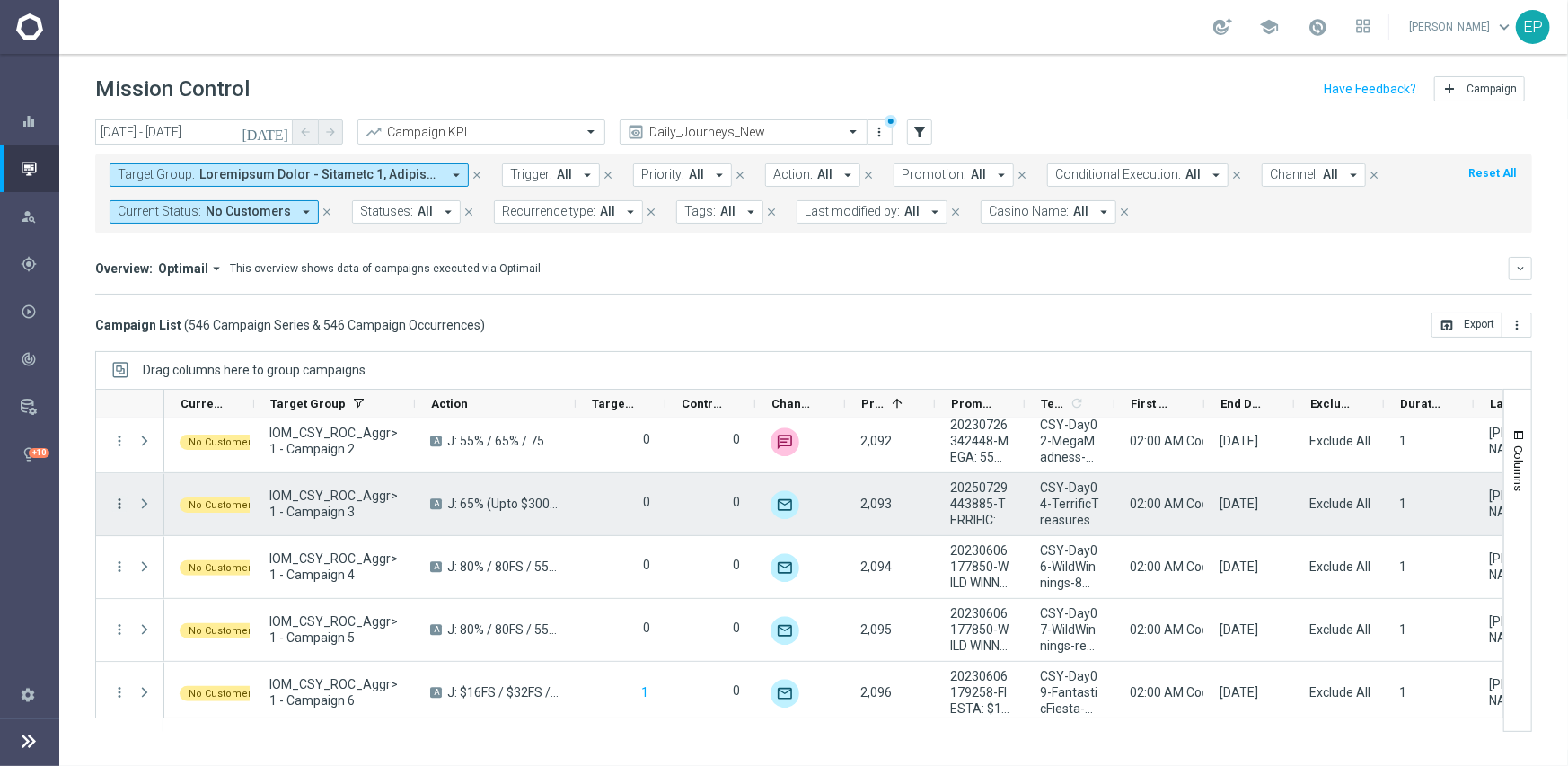
click at [121, 503] on icon "more_vert" at bounding box center [120, 505] width 16 height 16
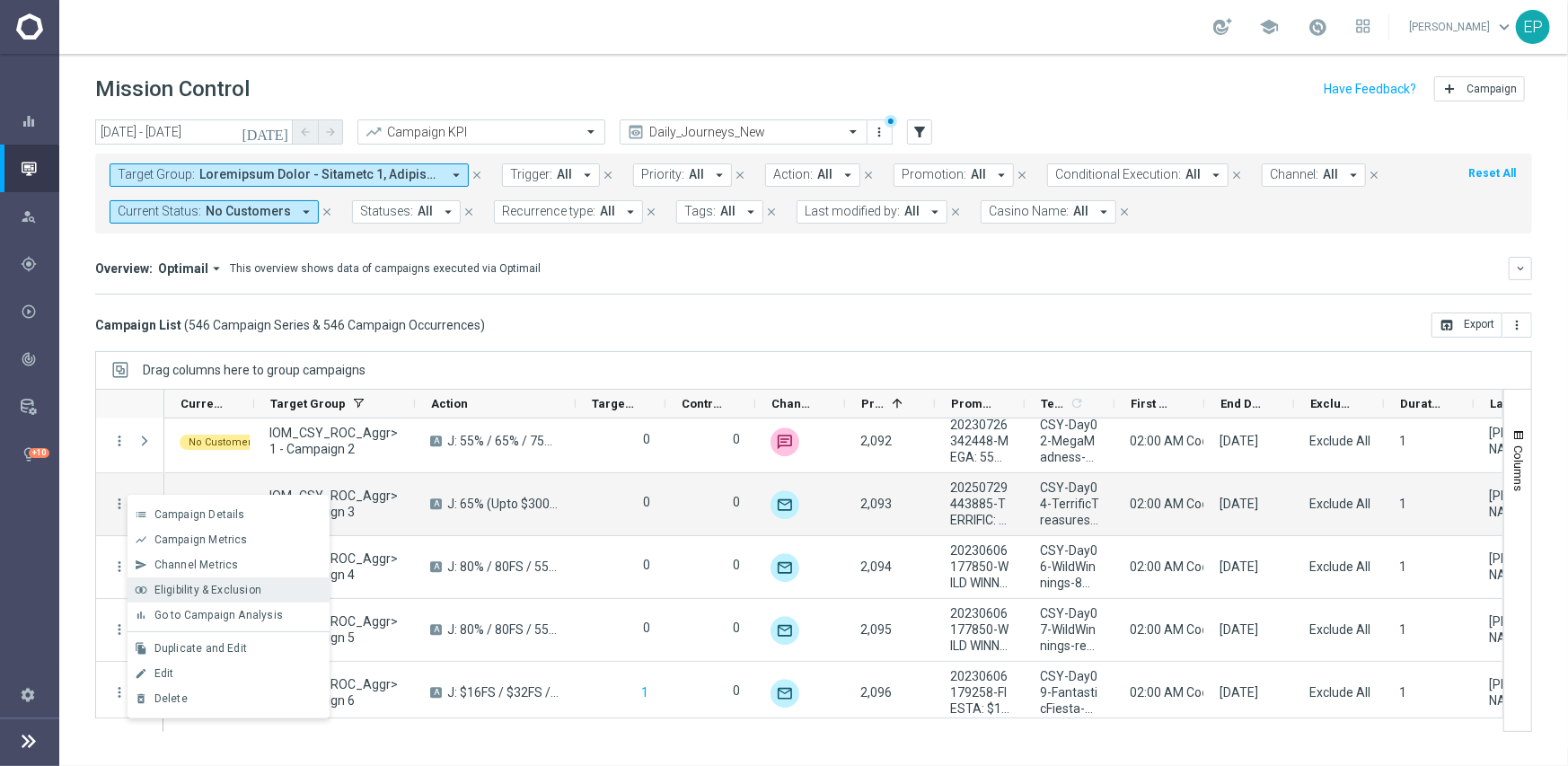
click at [227, 586] on span "Eligibility & Exclusion" at bounding box center [207, 590] width 107 height 13
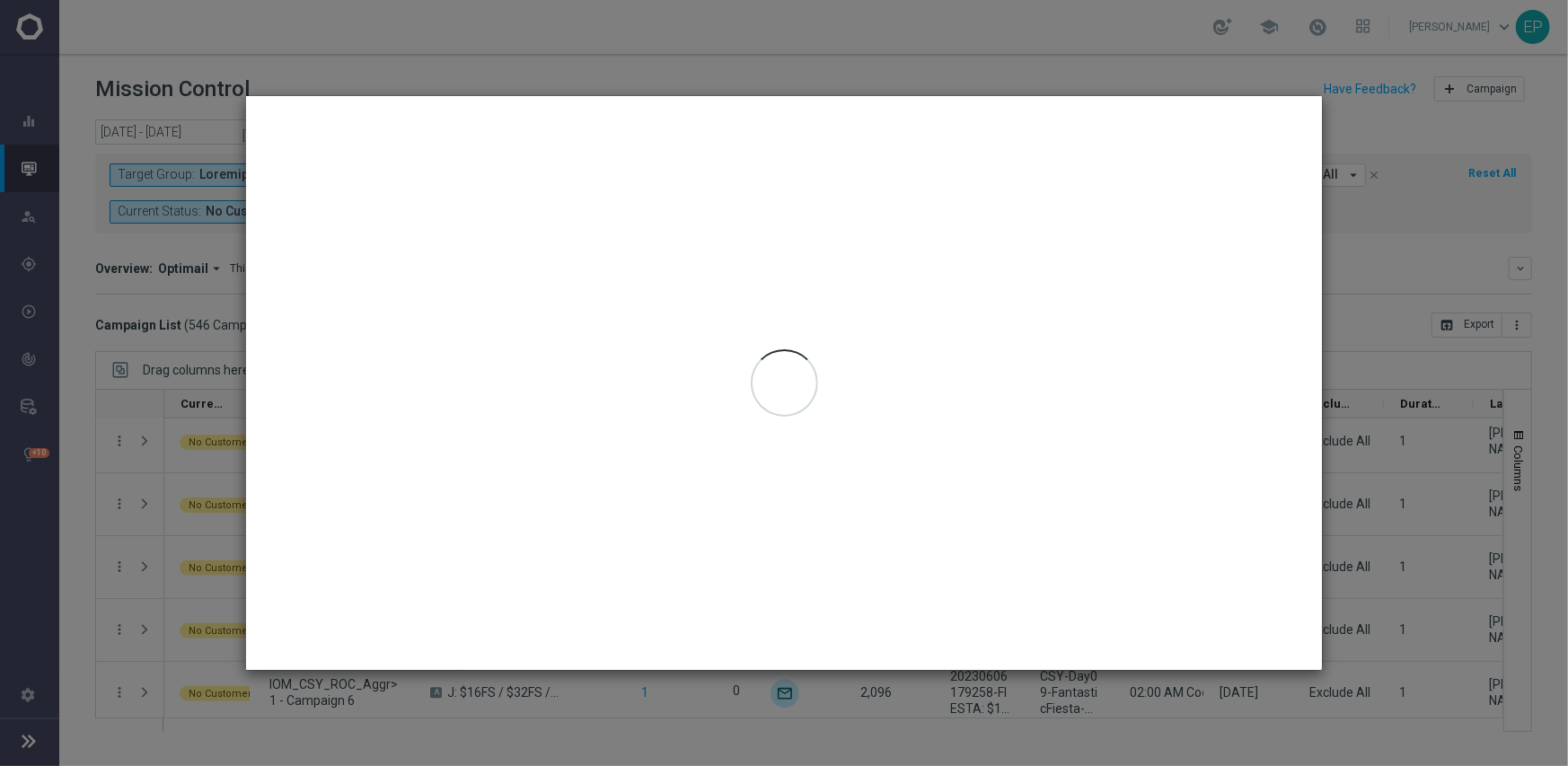
type input "09 Sep 2025 - 09 Sep 2025"
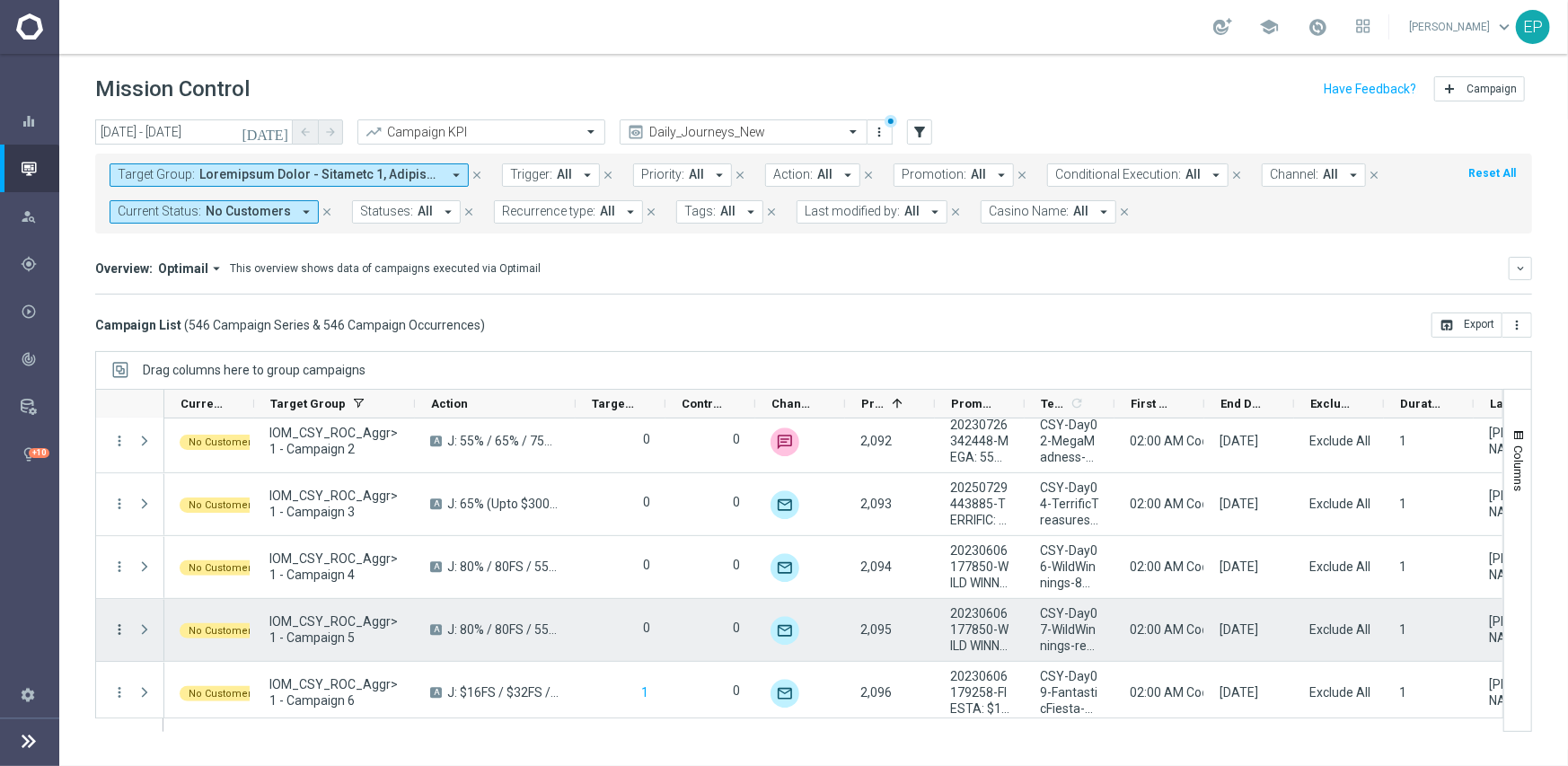
click at [120, 622] on icon "more_vert" at bounding box center [120, 630] width 16 height 16
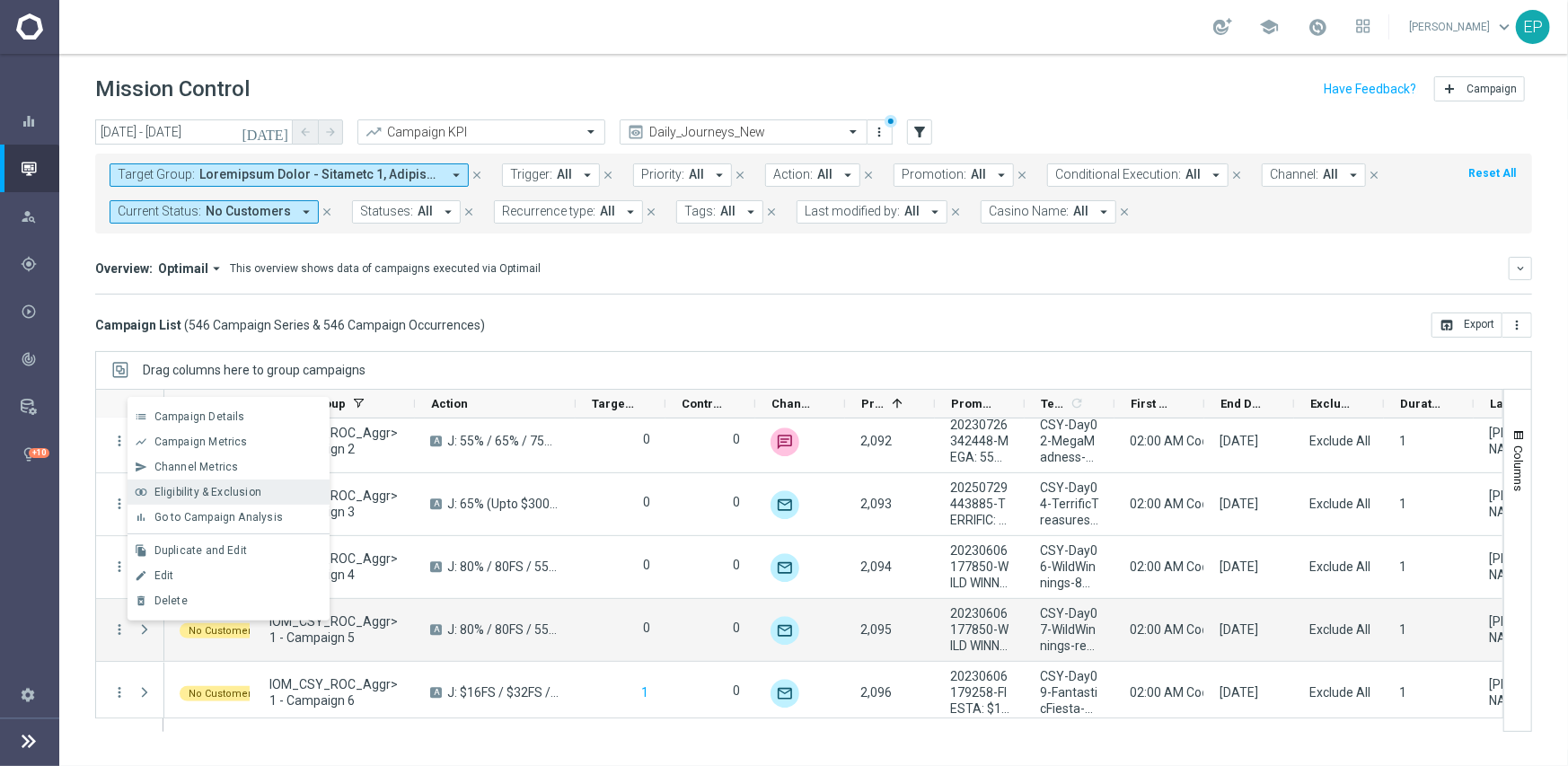
click at [199, 494] on span "Eligibility & Exclusion" at bounding box center [207, 493] width 107 height 13
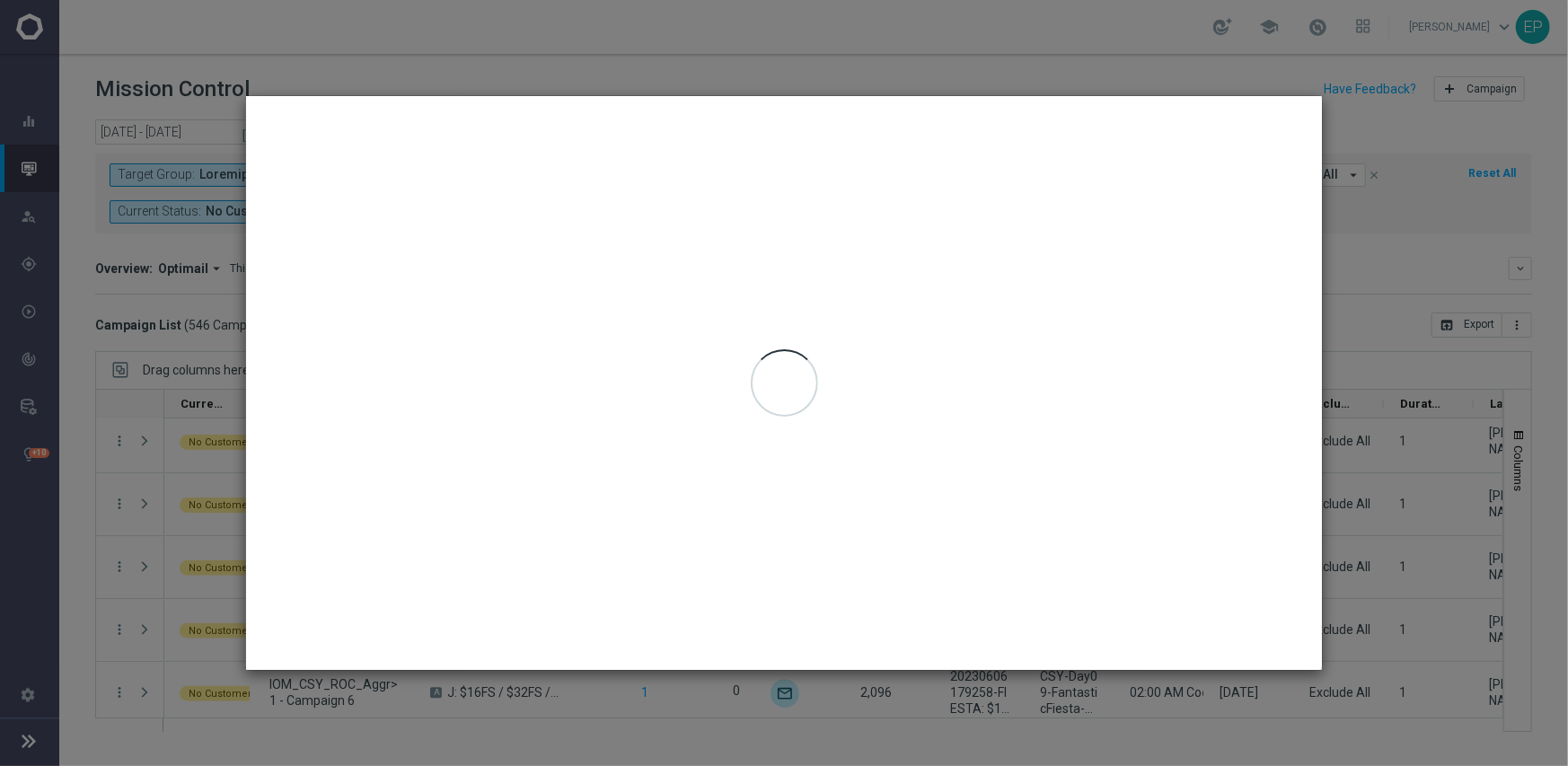
type input "09 Sep 2025 - 09 Sep 2025"
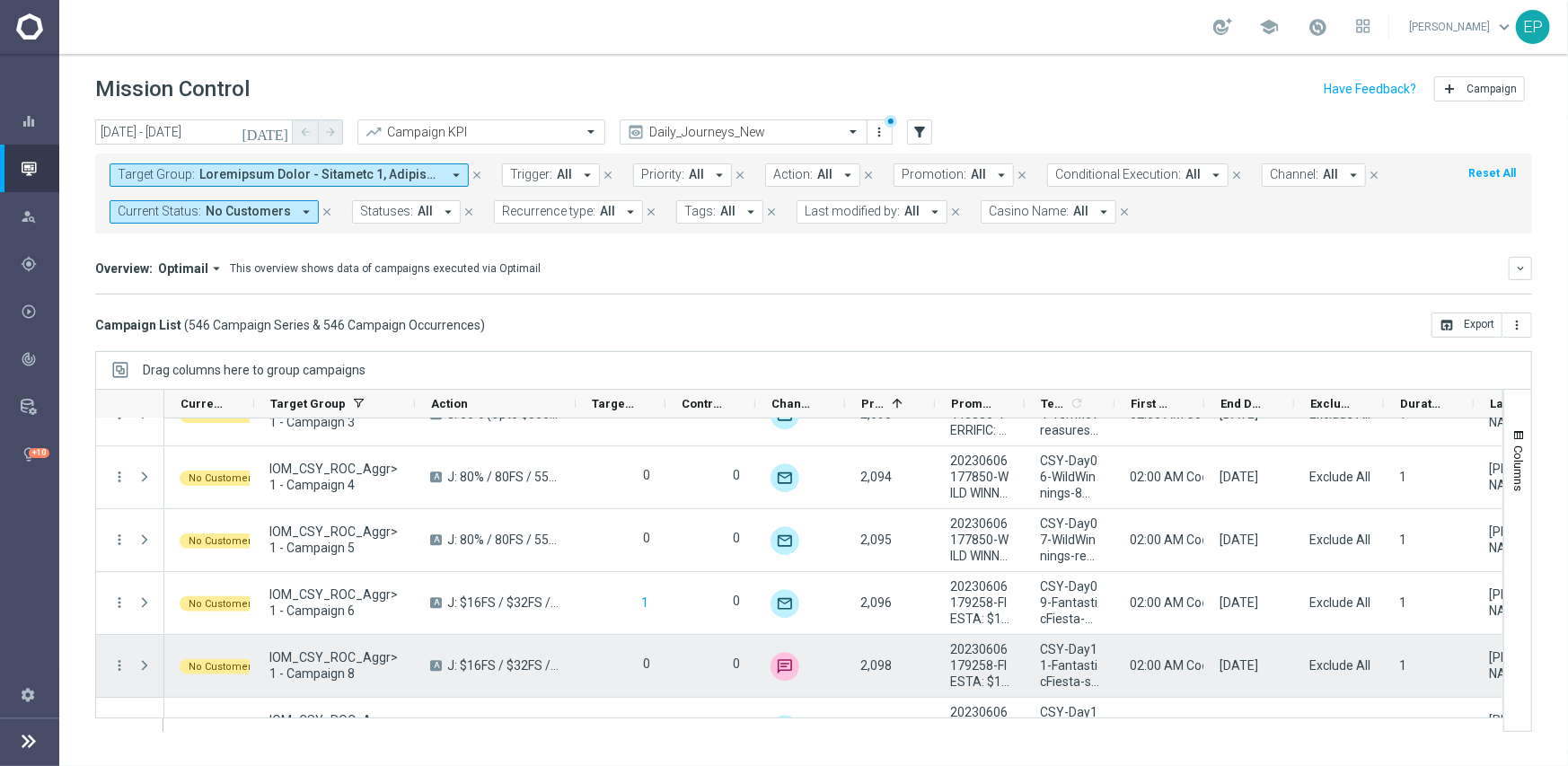
scroll to position [29183, 0]
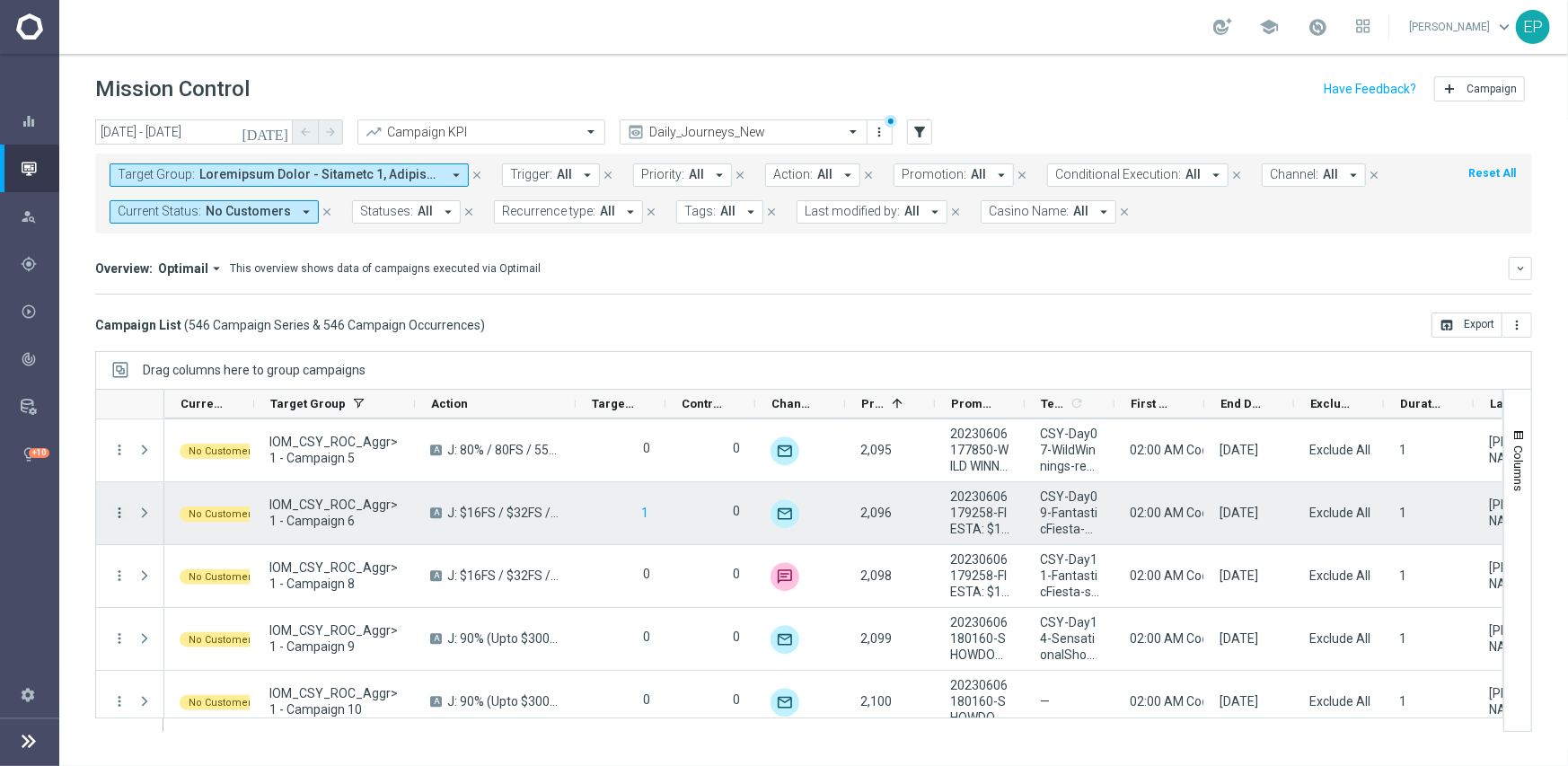
click at [117, 505] on icon "more_vert" at bounding box center [120, 513] width 16 height 16
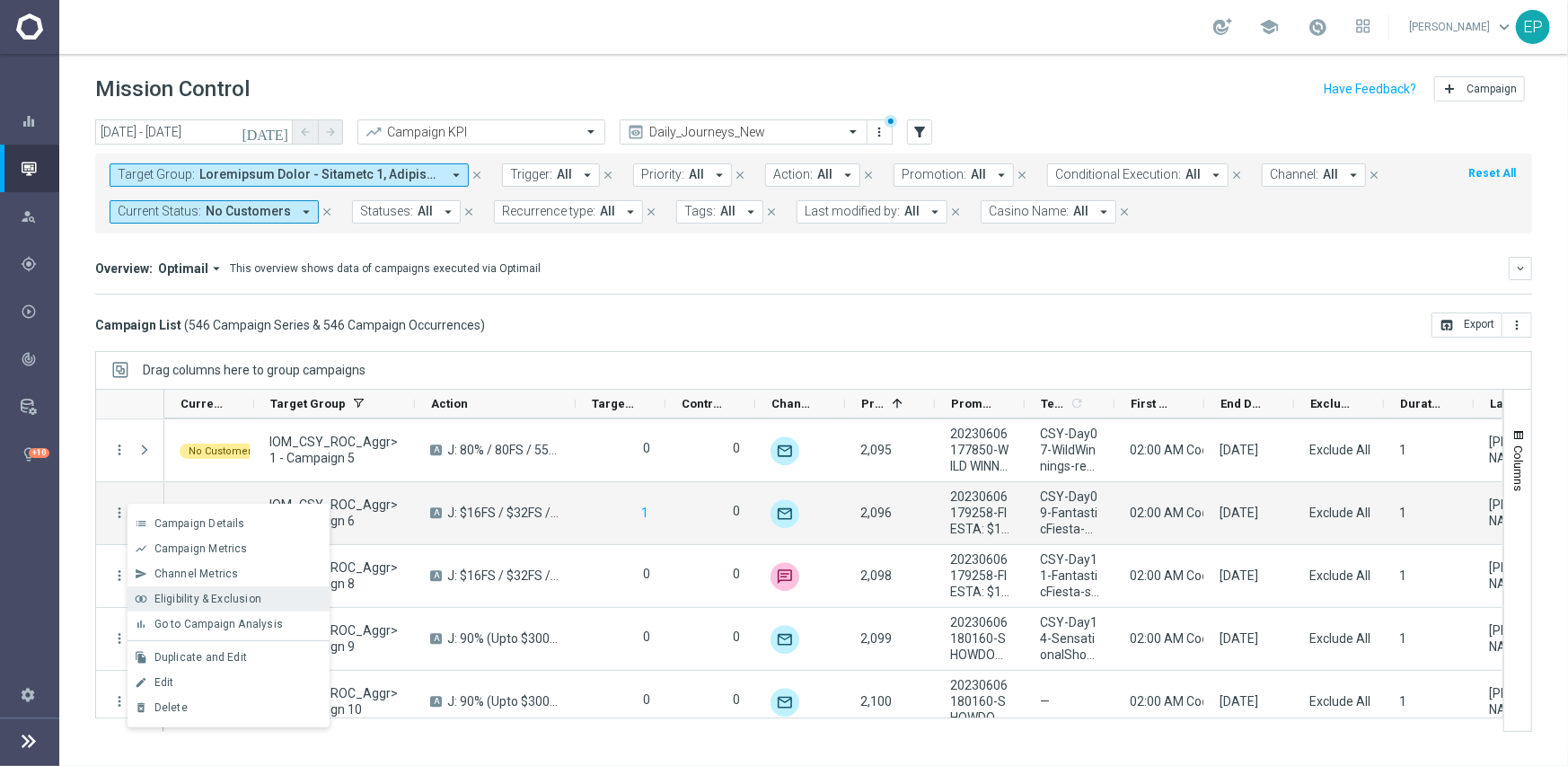
click at [223, 597] on span "Eligibility & Exclusion" at bounding box center [207, 600] width 107 height 13
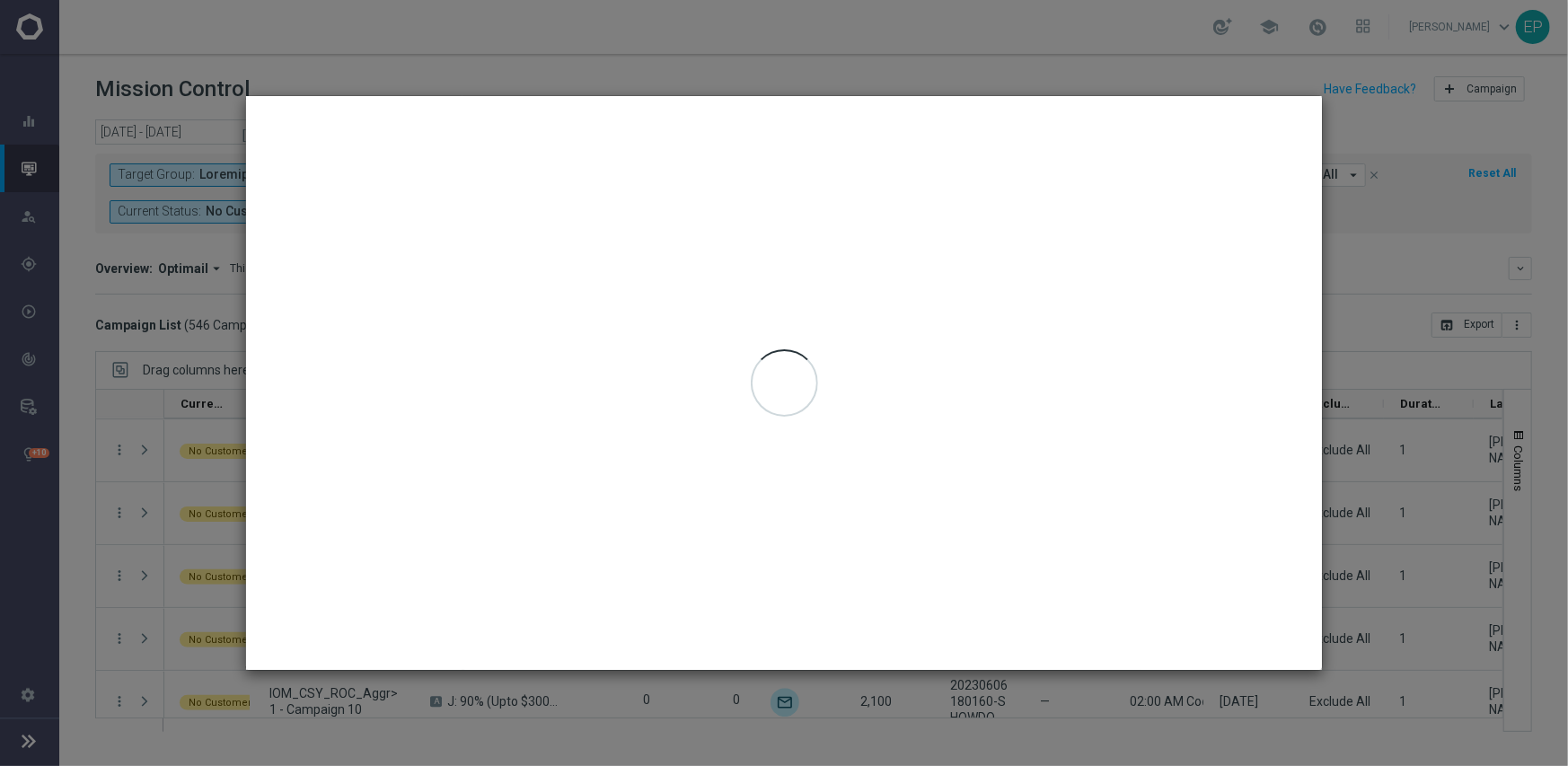
type input "09 Sep 2025 - 09 Sep 2025"
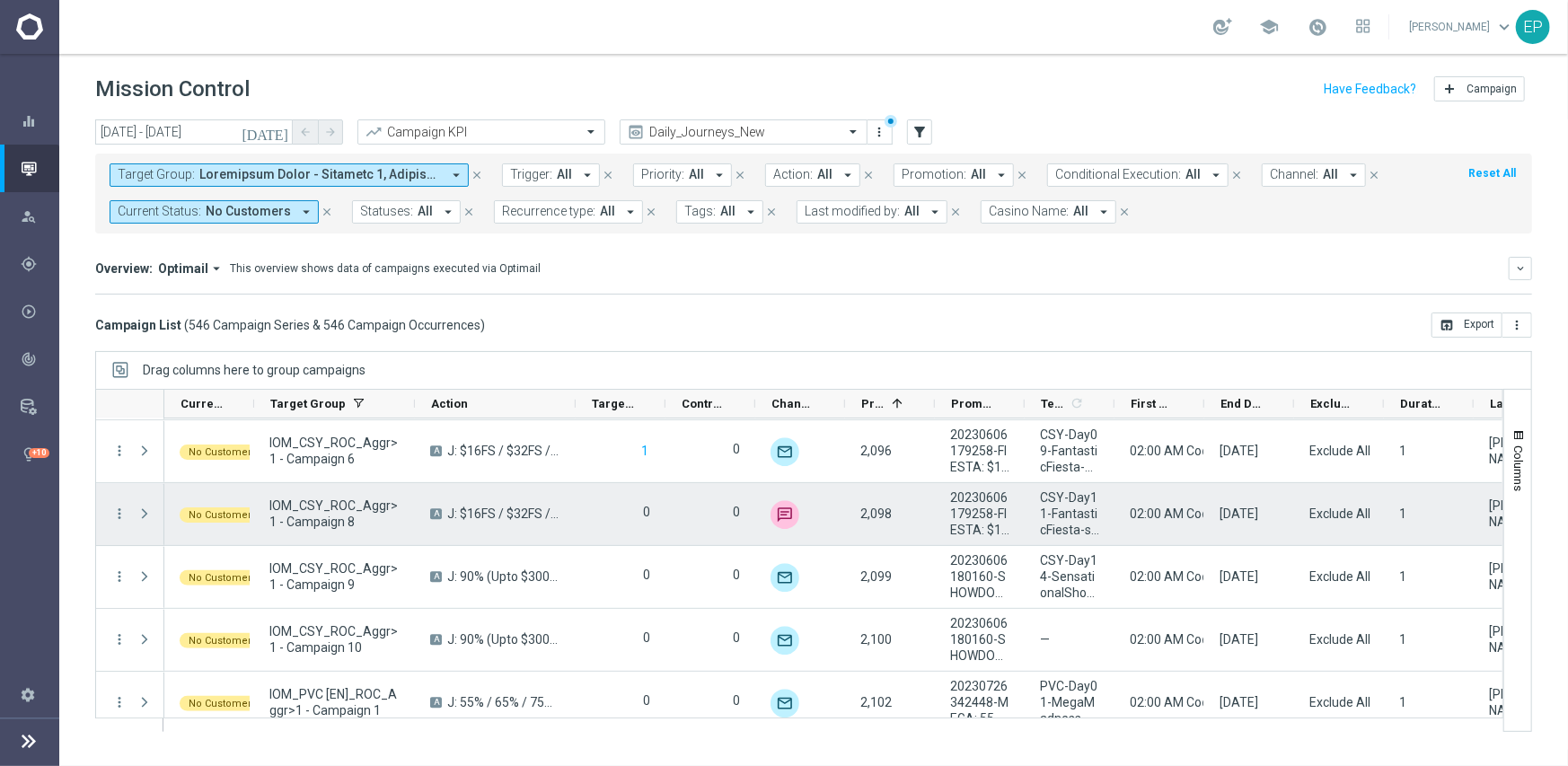
scroll to position [29273, 0]
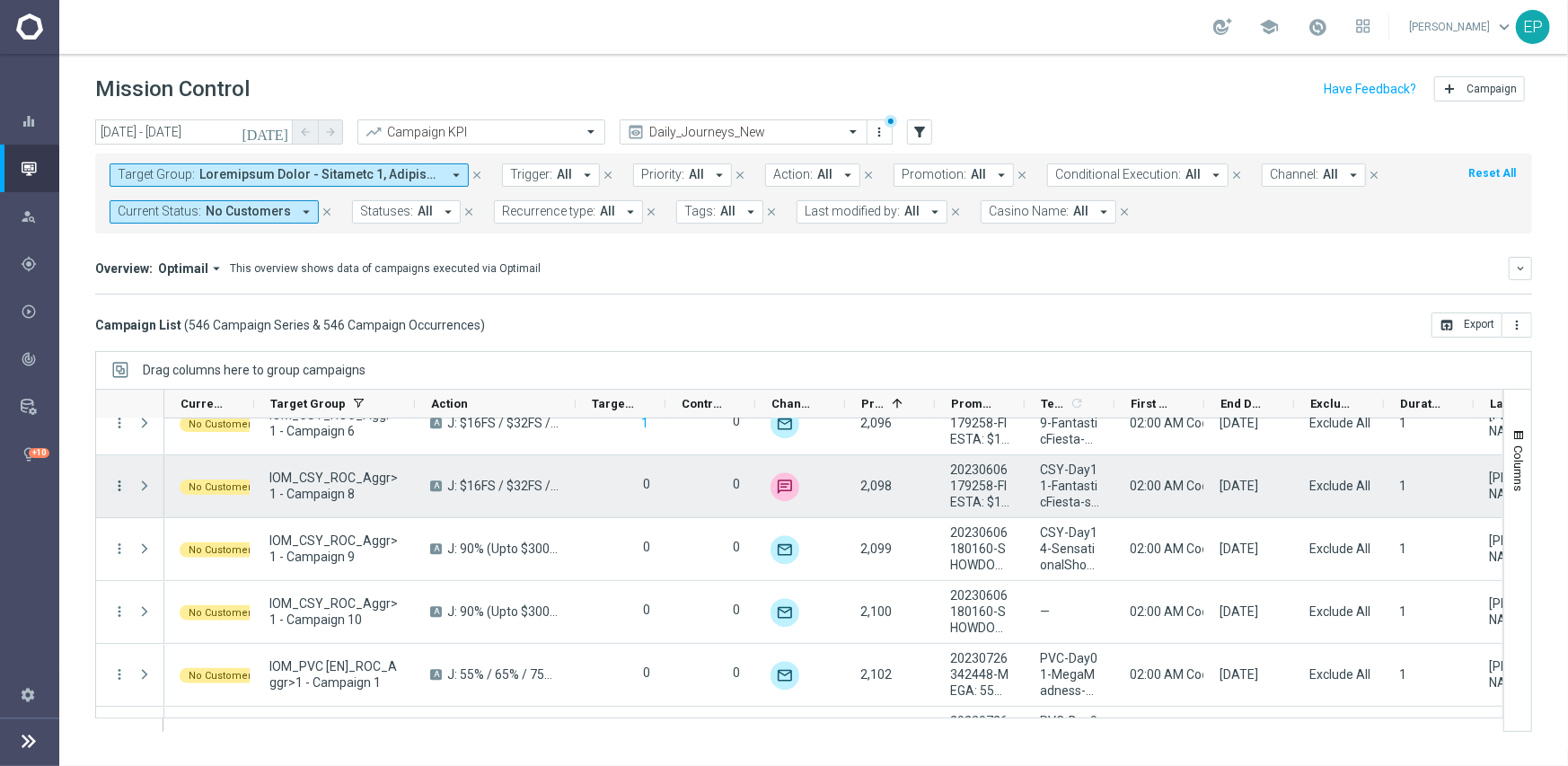
click at [126, 487] on icon "more_vert" at bounding box center [120, 486] width 16 height 16
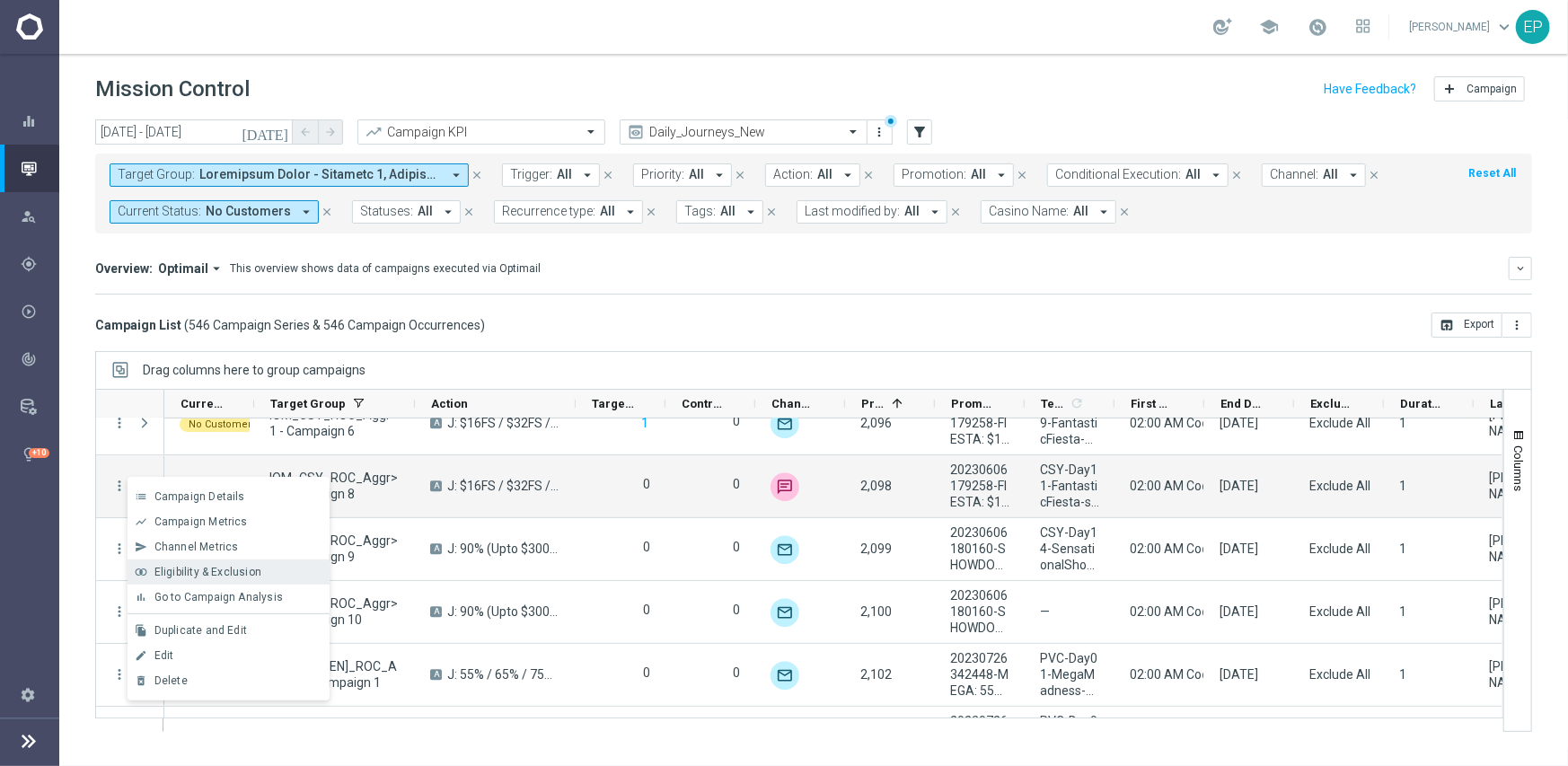
click at [173, 569] on span "Eligibility & Exclusion" at bounding box center [207, 572] width 107 height 13
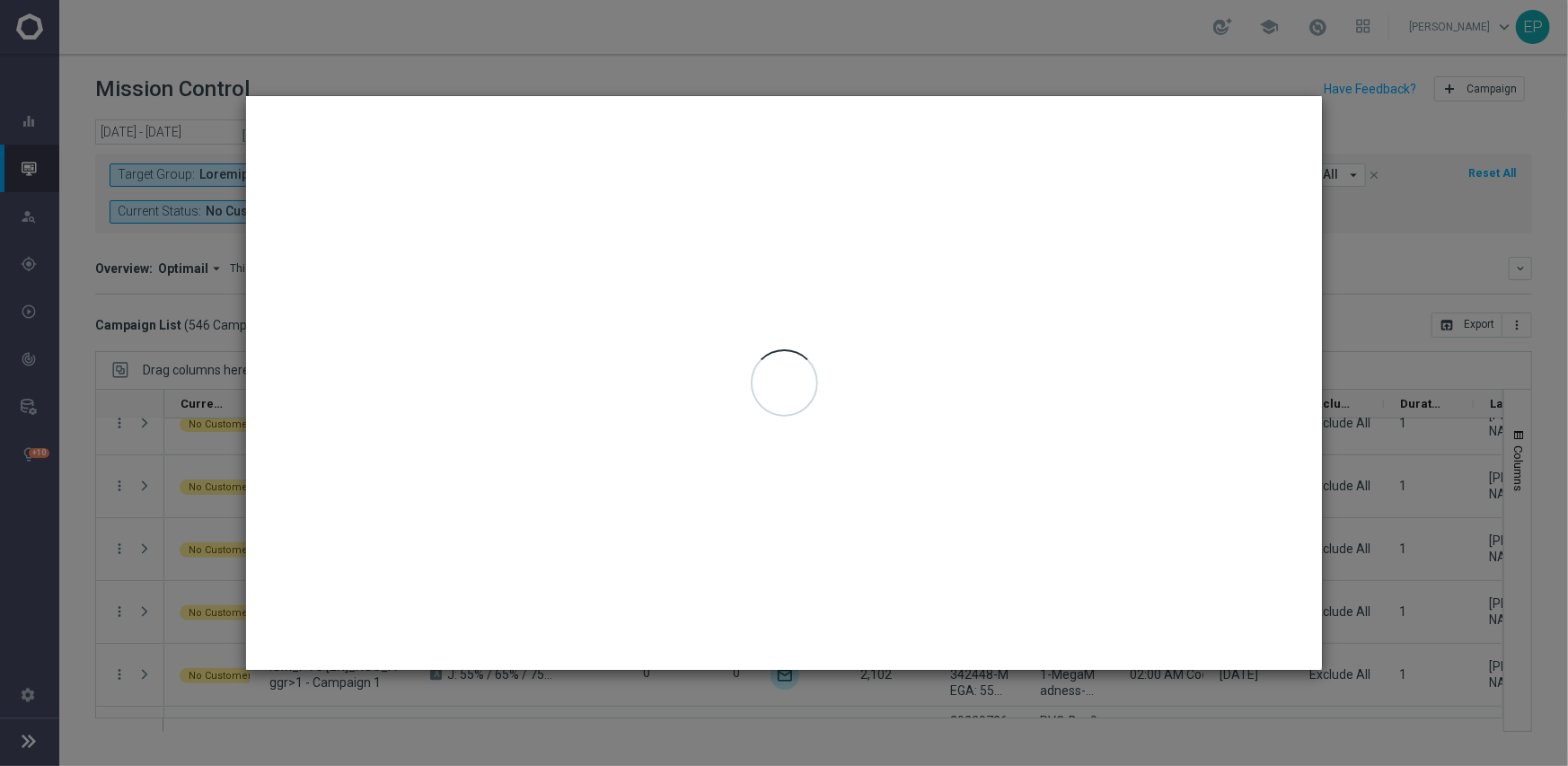
type input "09 Sep 2025 - 09 Sep 2025"
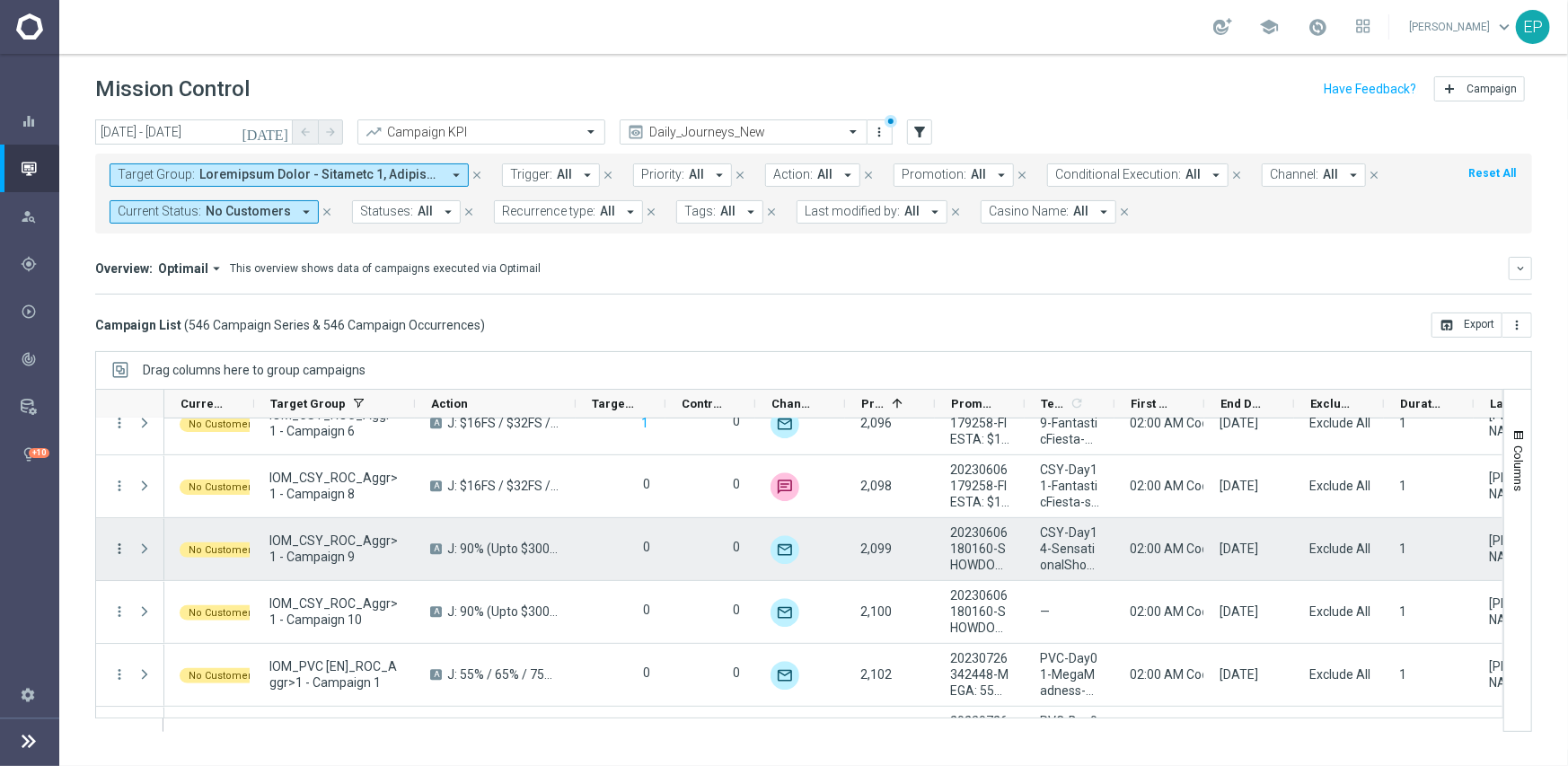
click at [116, 550] on icon "more_vert" at bounding box center [120, 549] width 16 height 16
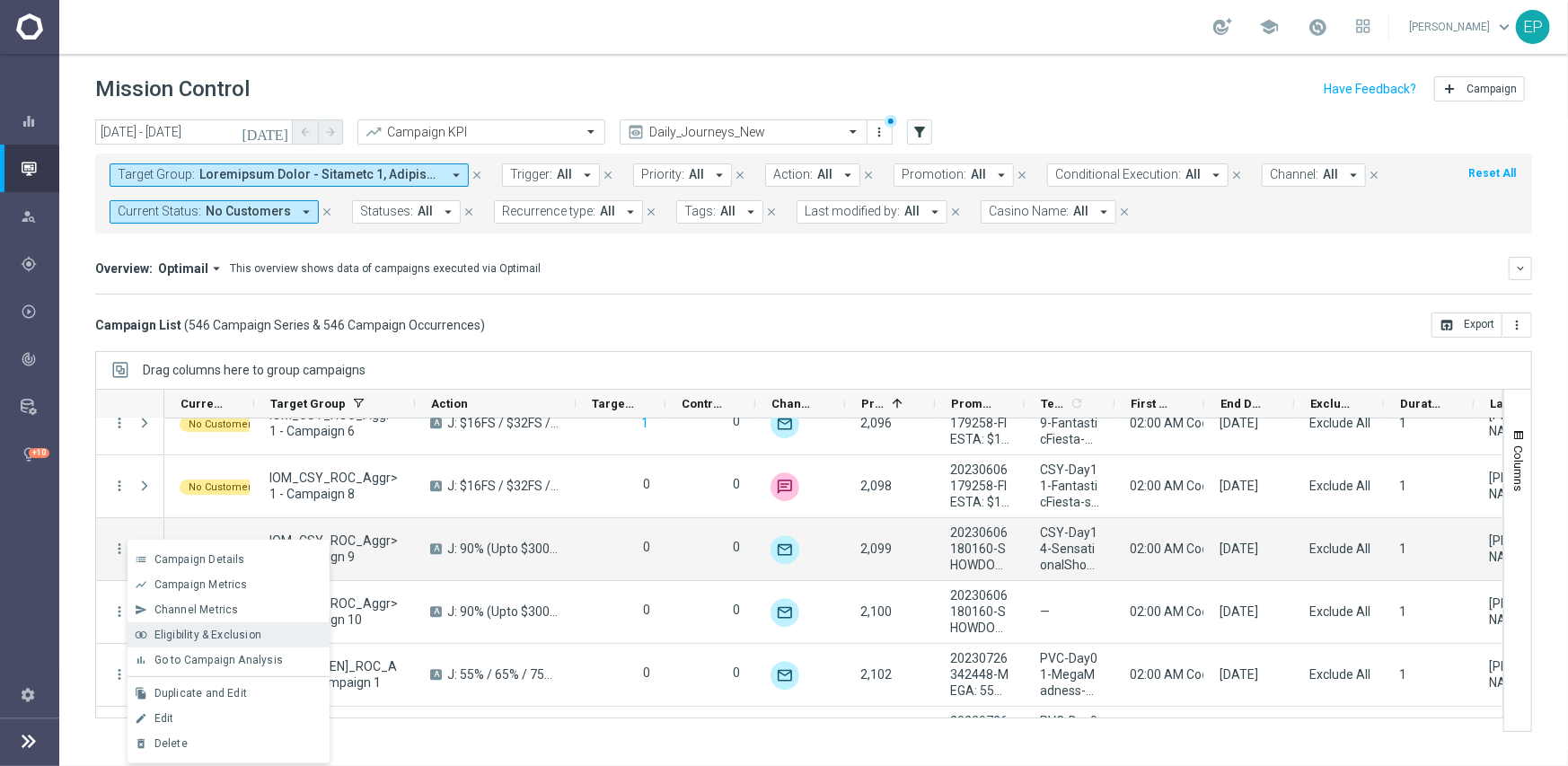
click at [206, 633] on span "Eligibility & Exclusion" at bounding box center [207, 635] width 107 height 13
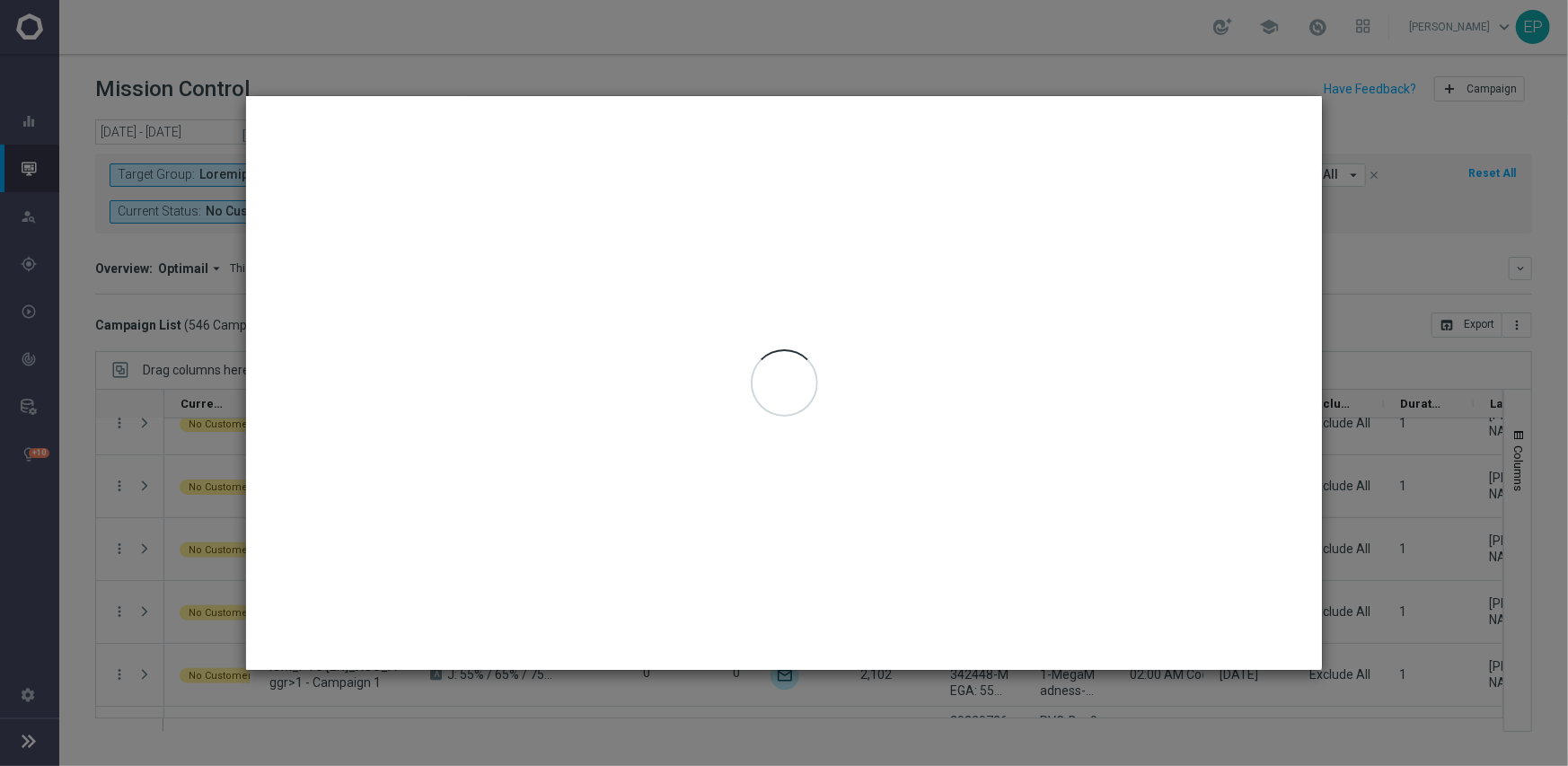
type input "09 Sep 2025 - 09 Sep 2025"
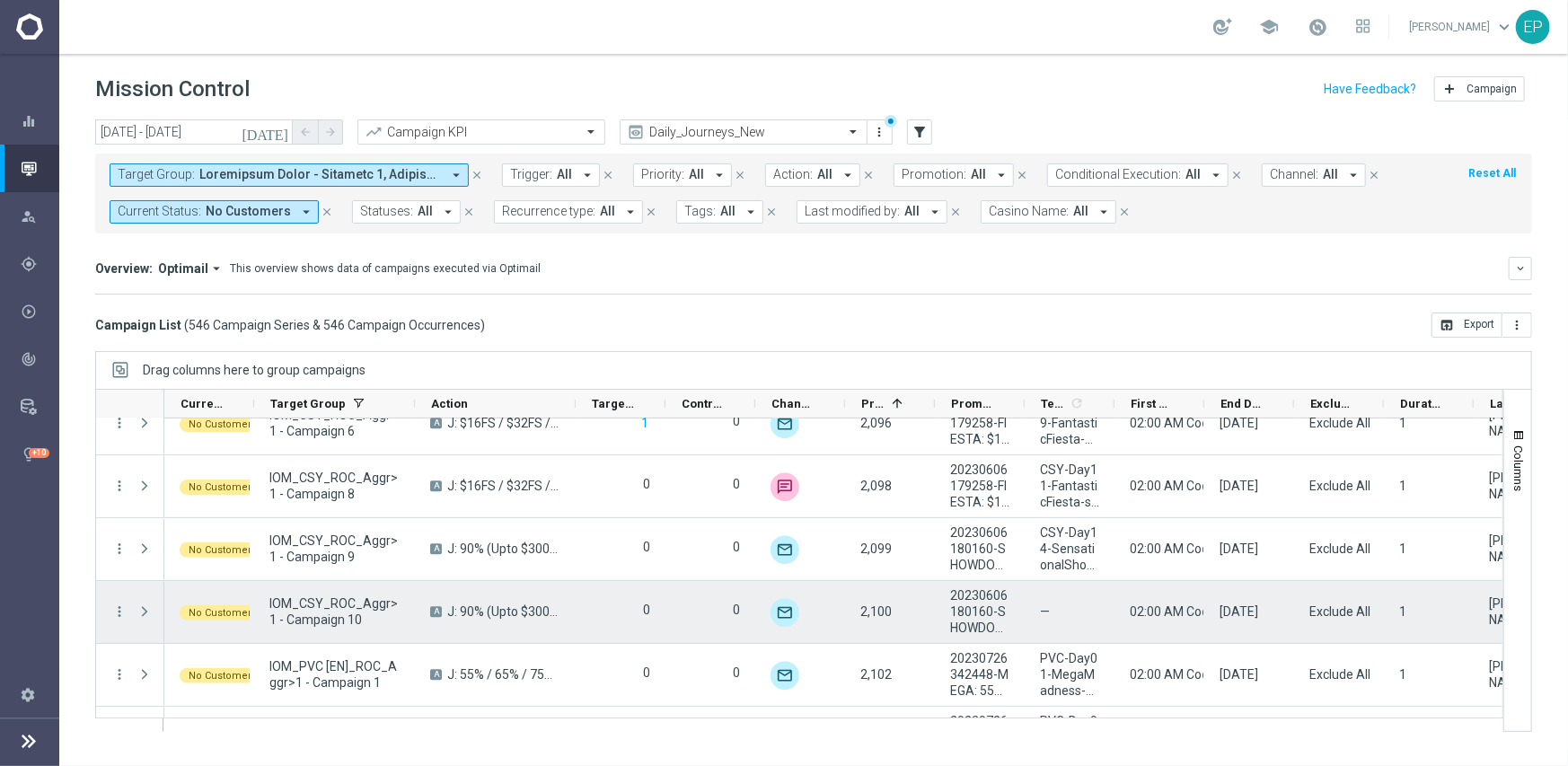
scroll to position [29363, 0]
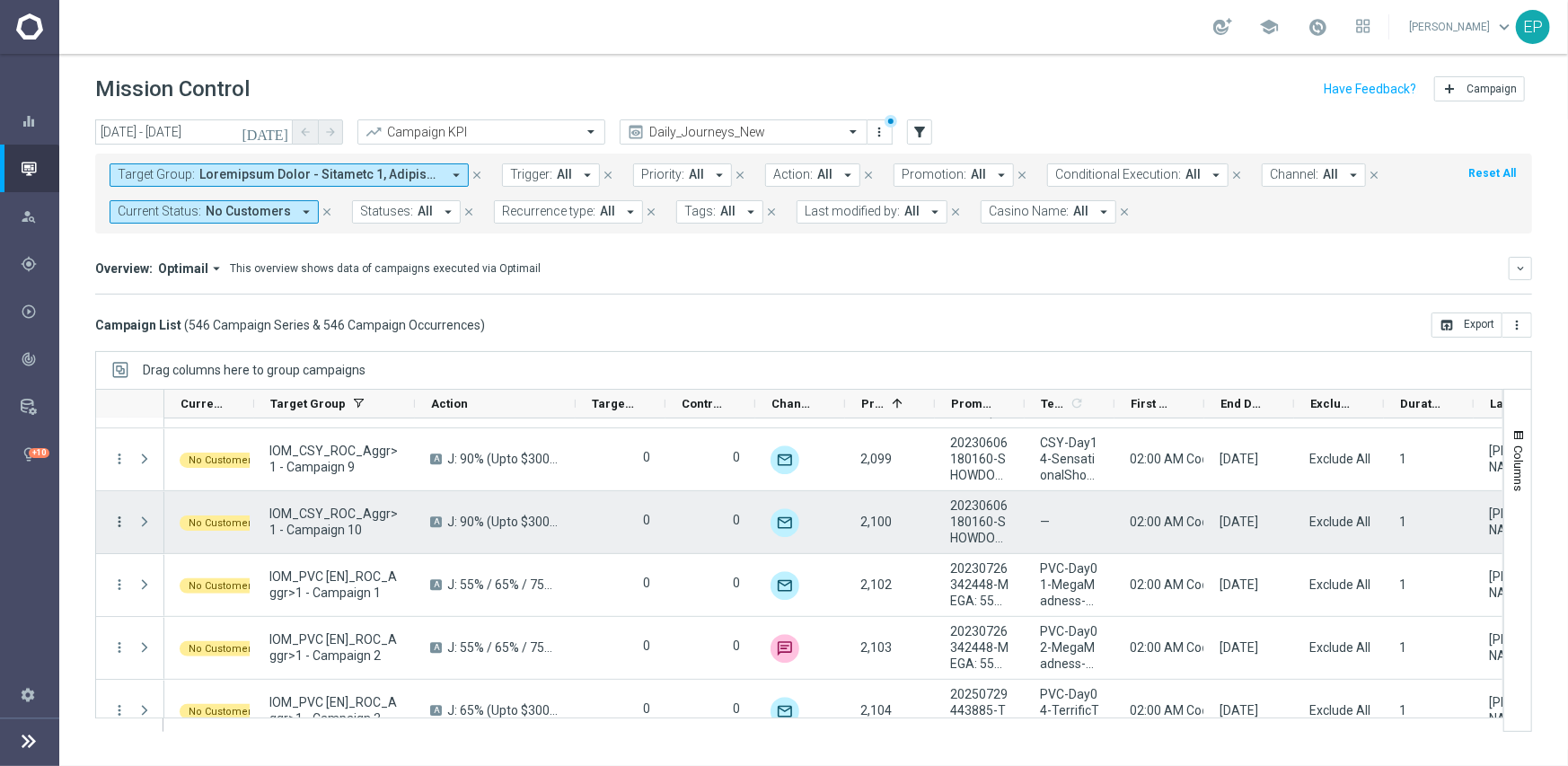
click at [119, 519] on icon "more_vert" at bounding box center [120, 522] width 16 height 16
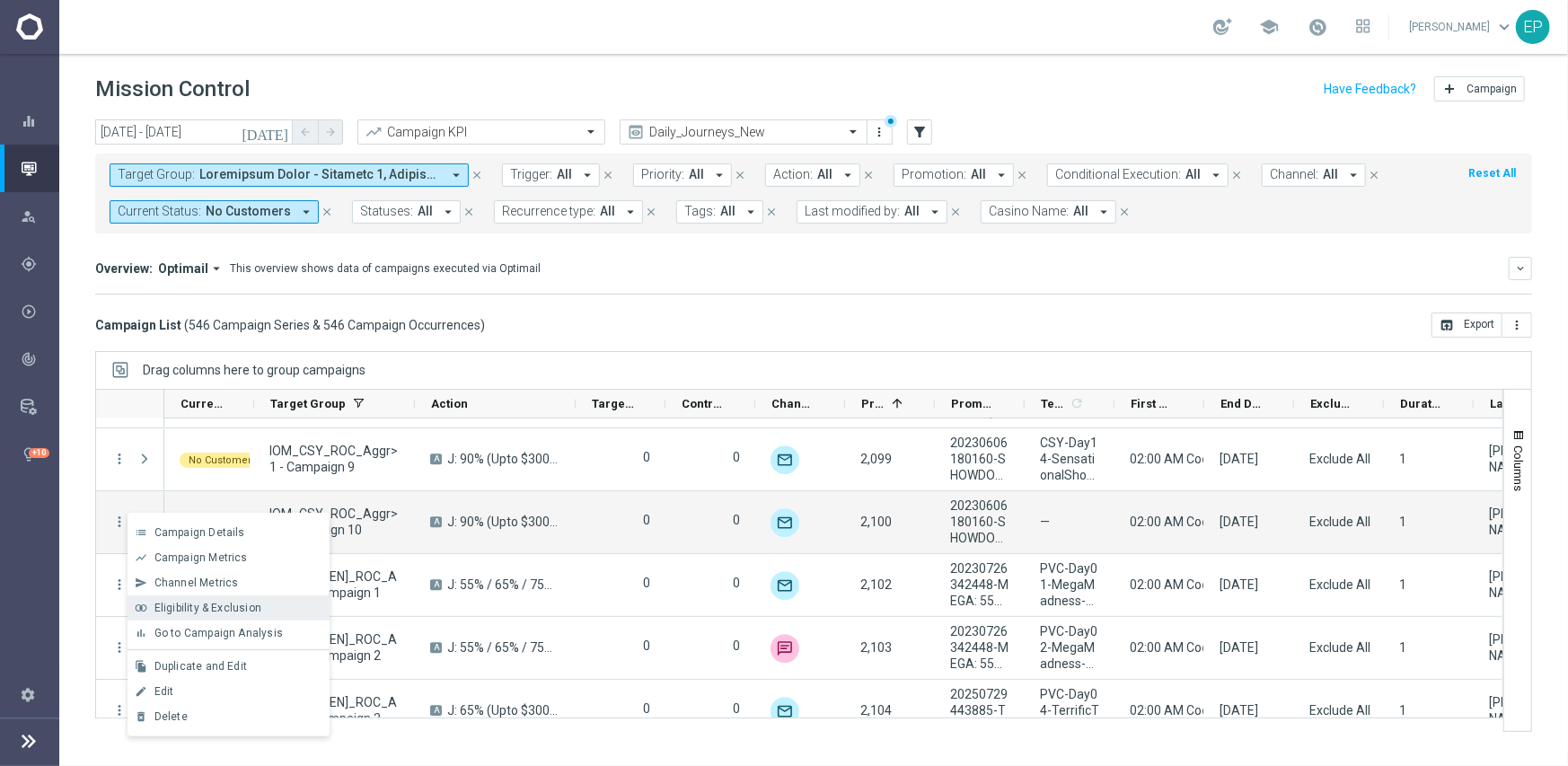
click at [207, 612] on span "Eligibility & Exclusion" at bounding box center [207, 609] width 107 height 13
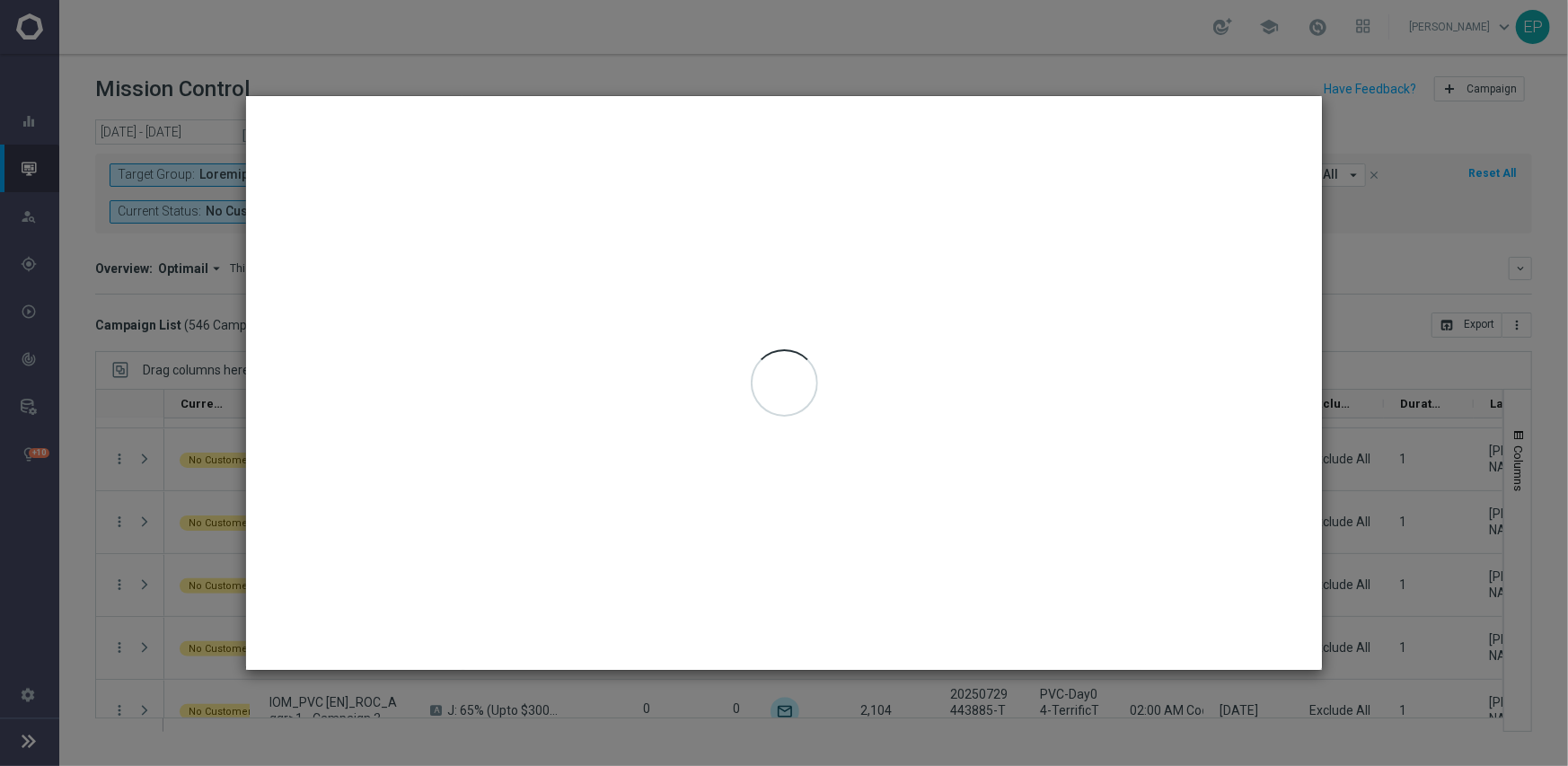
type input "09 Sep 2025 - 09 Sep 2025"
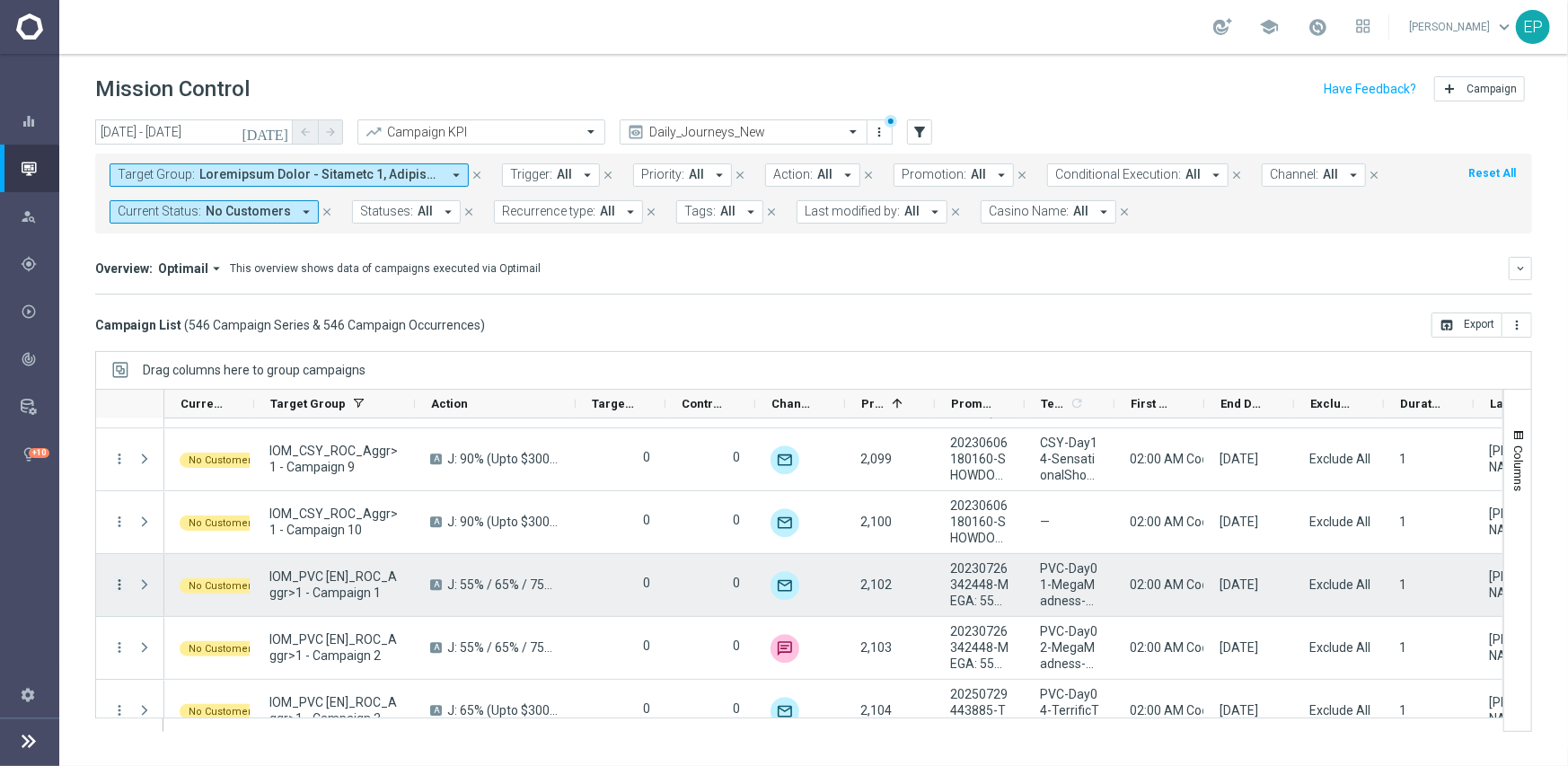
click at [119, 585] on icon "more_vert" at bounding box center [120, 585] width 16 height 16
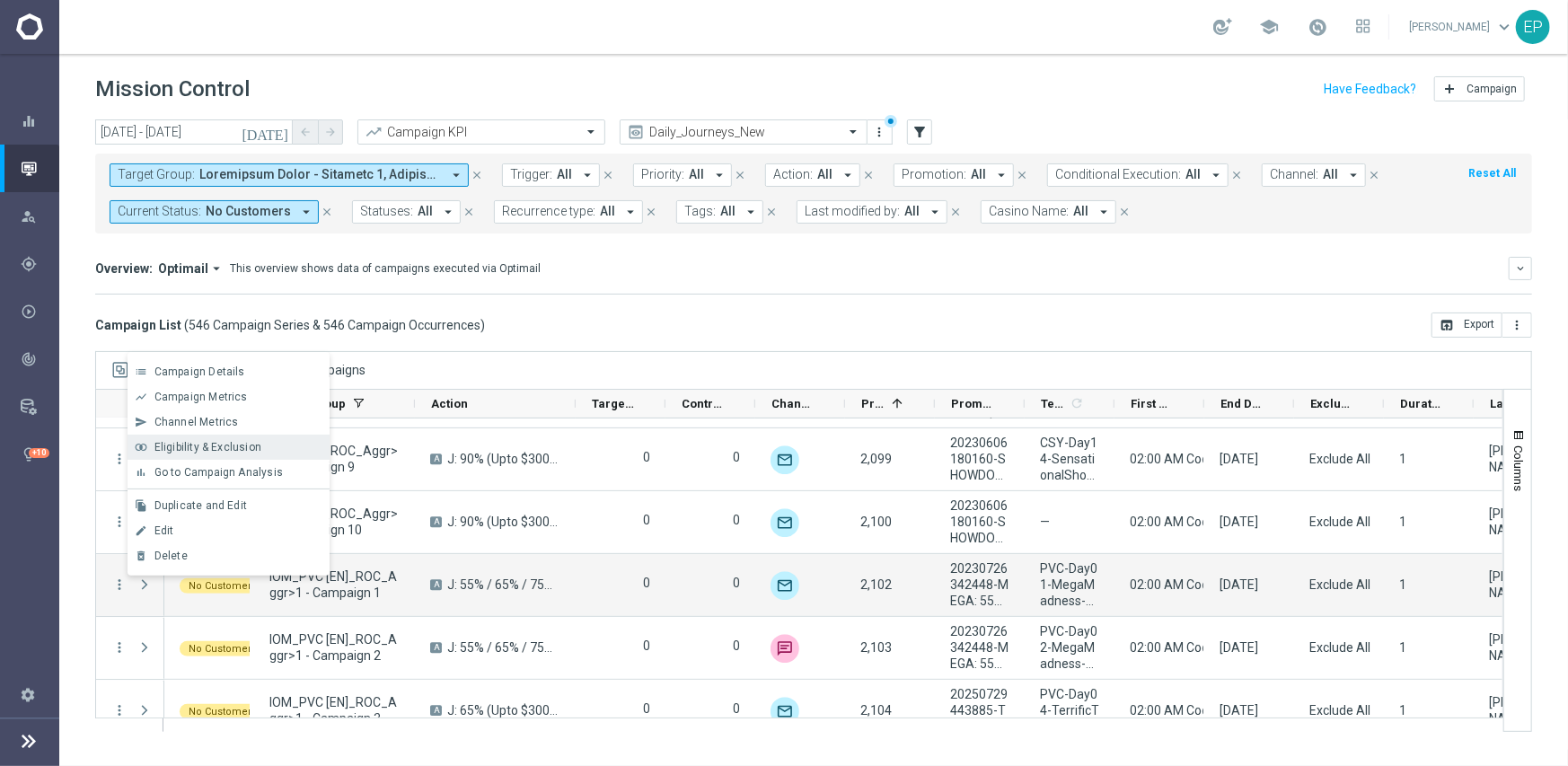
click at [209, 452] on div "Eligibility & Exclusion" at bounding box center [238, 448] width 167 height 13
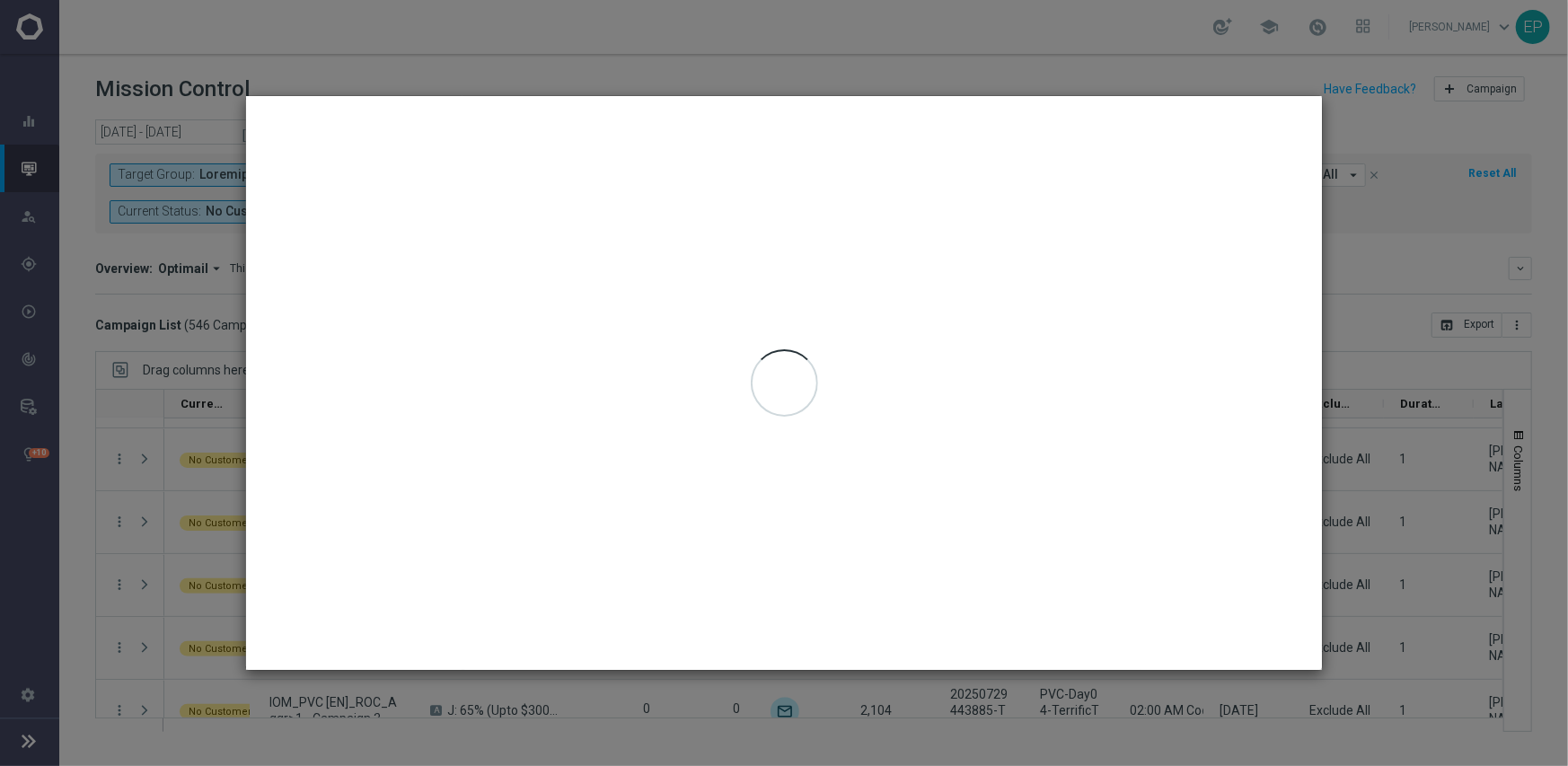
type input "09 Sep 2025 - 09 Sep 2025"
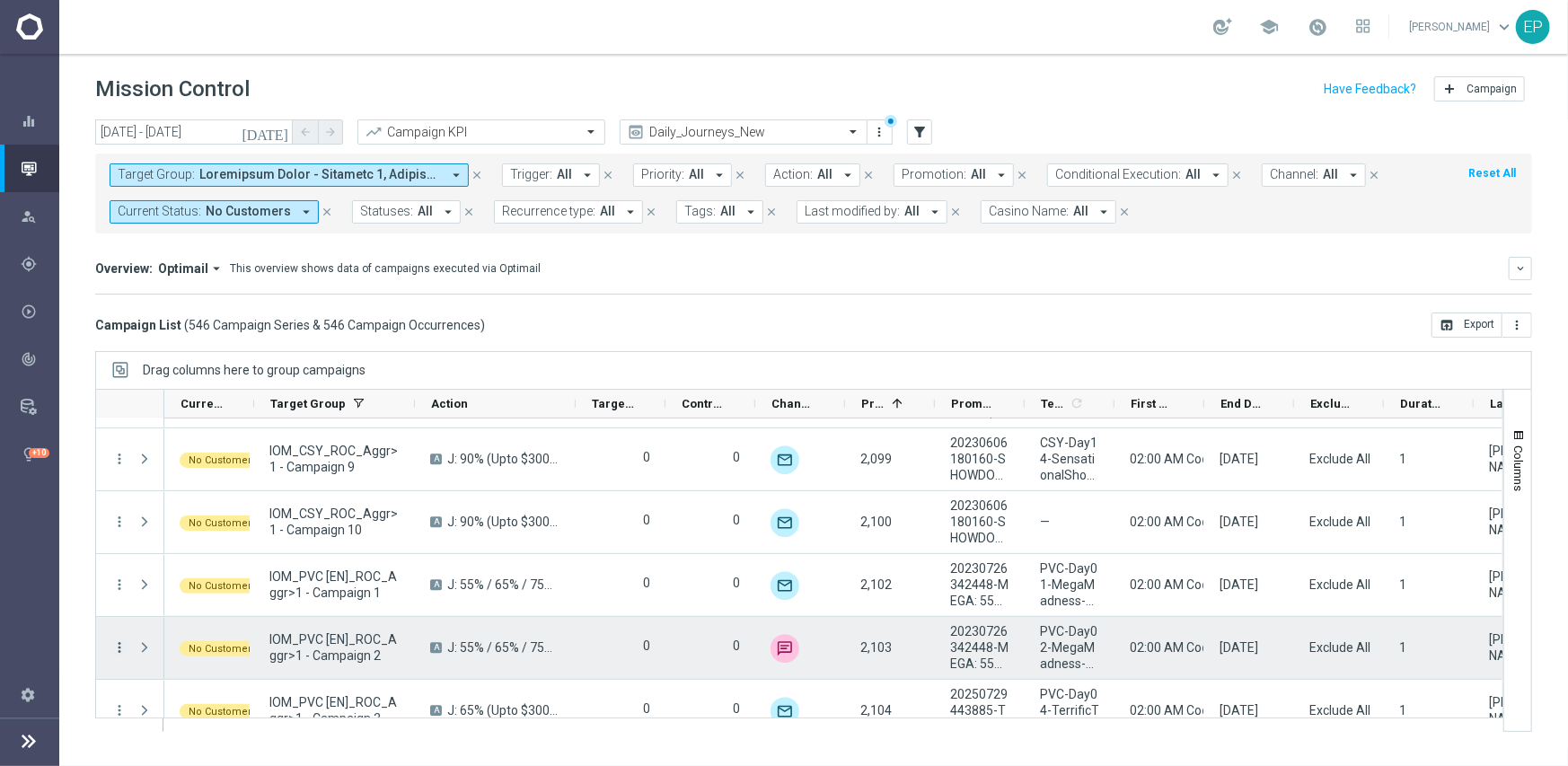
click at [117, 644] on icon "more_vert" at bounding box center [120, 648] width 16 height 16
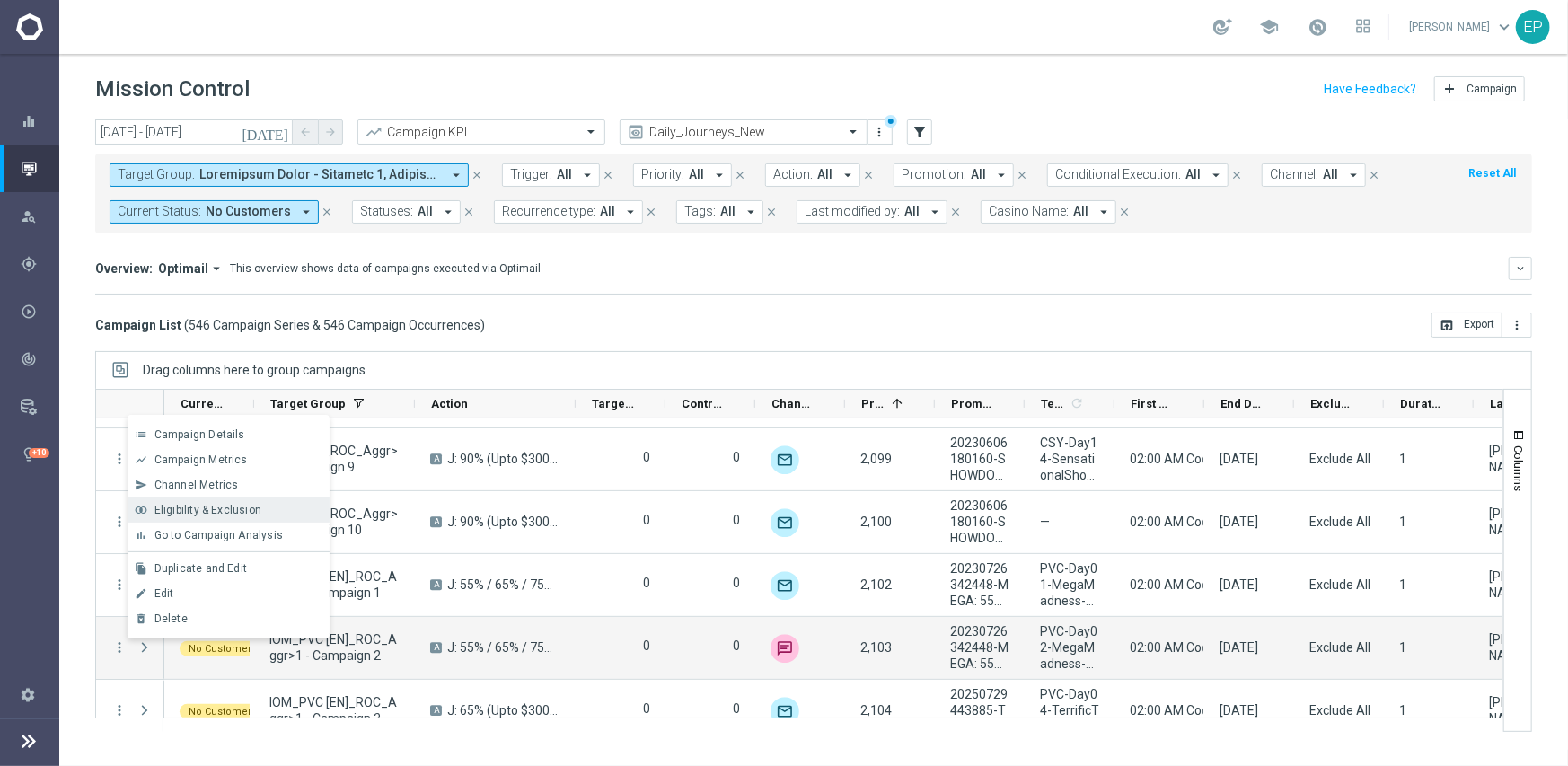
click at [205, 510] on span "Eligibility & Exclusion" at bounding box center [207, 510] width 107 height 13
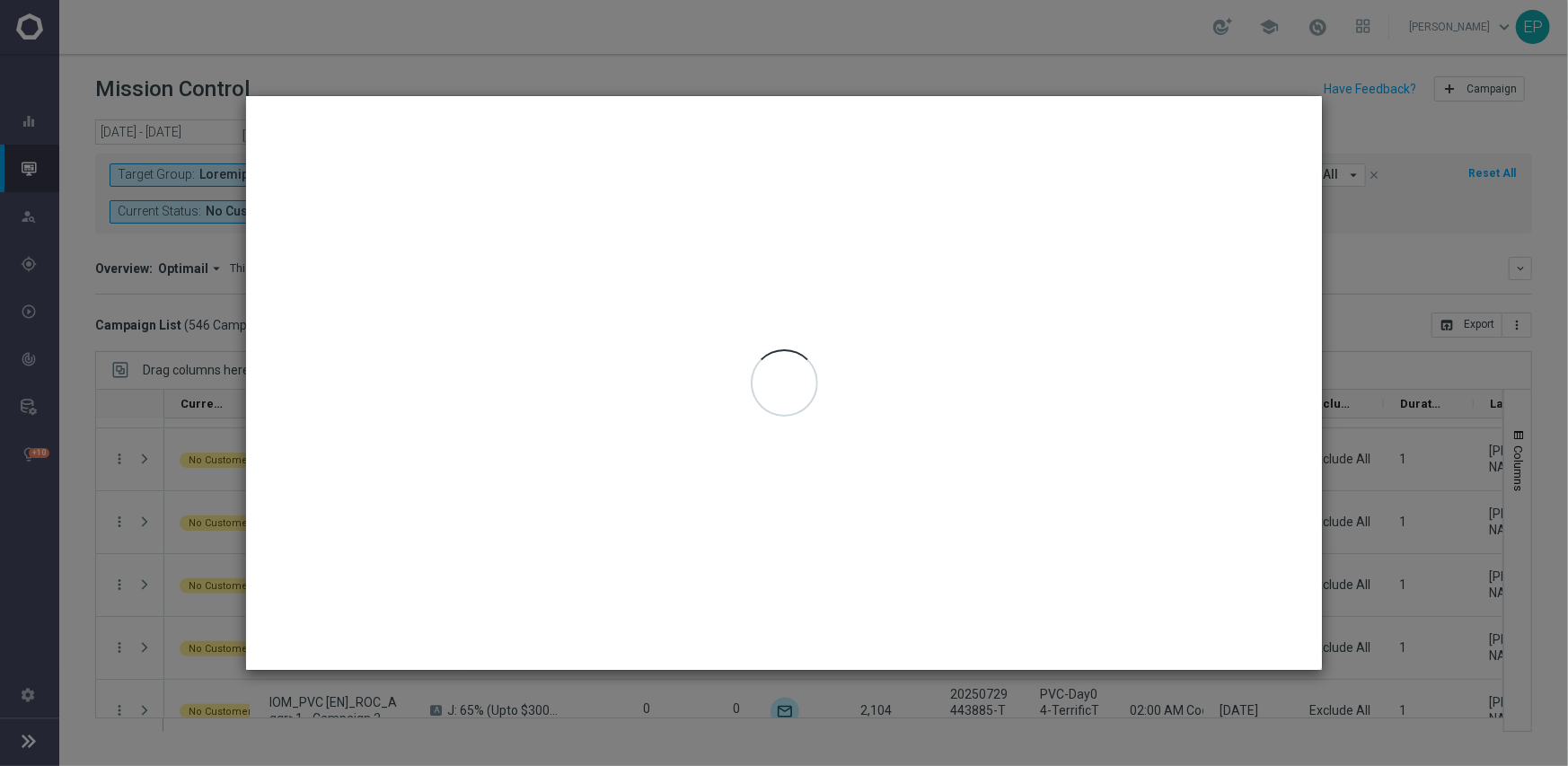
type input "09 Sep 2025 - 09 Sep 2025"
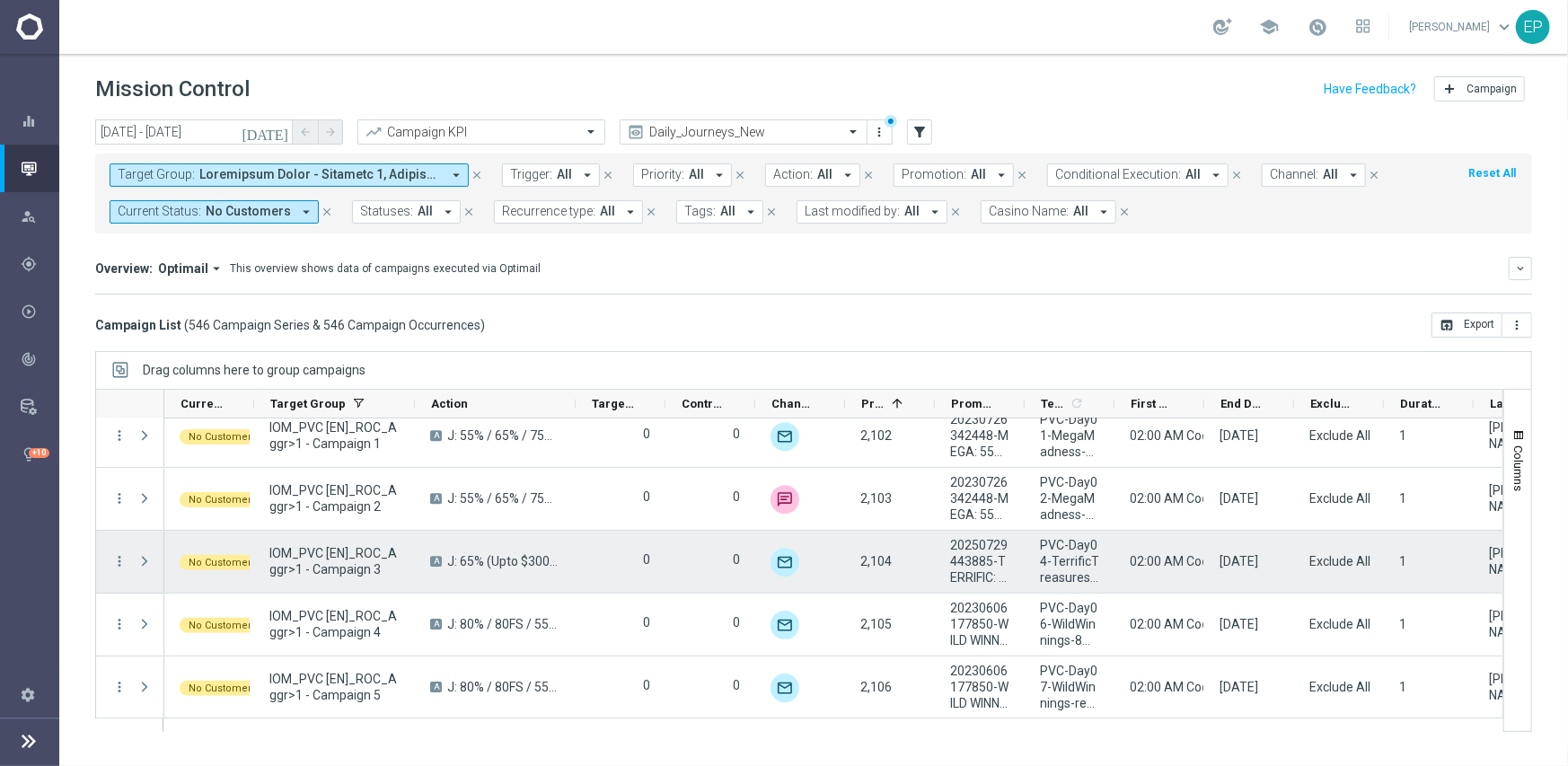
scroll to position [29543, 0]
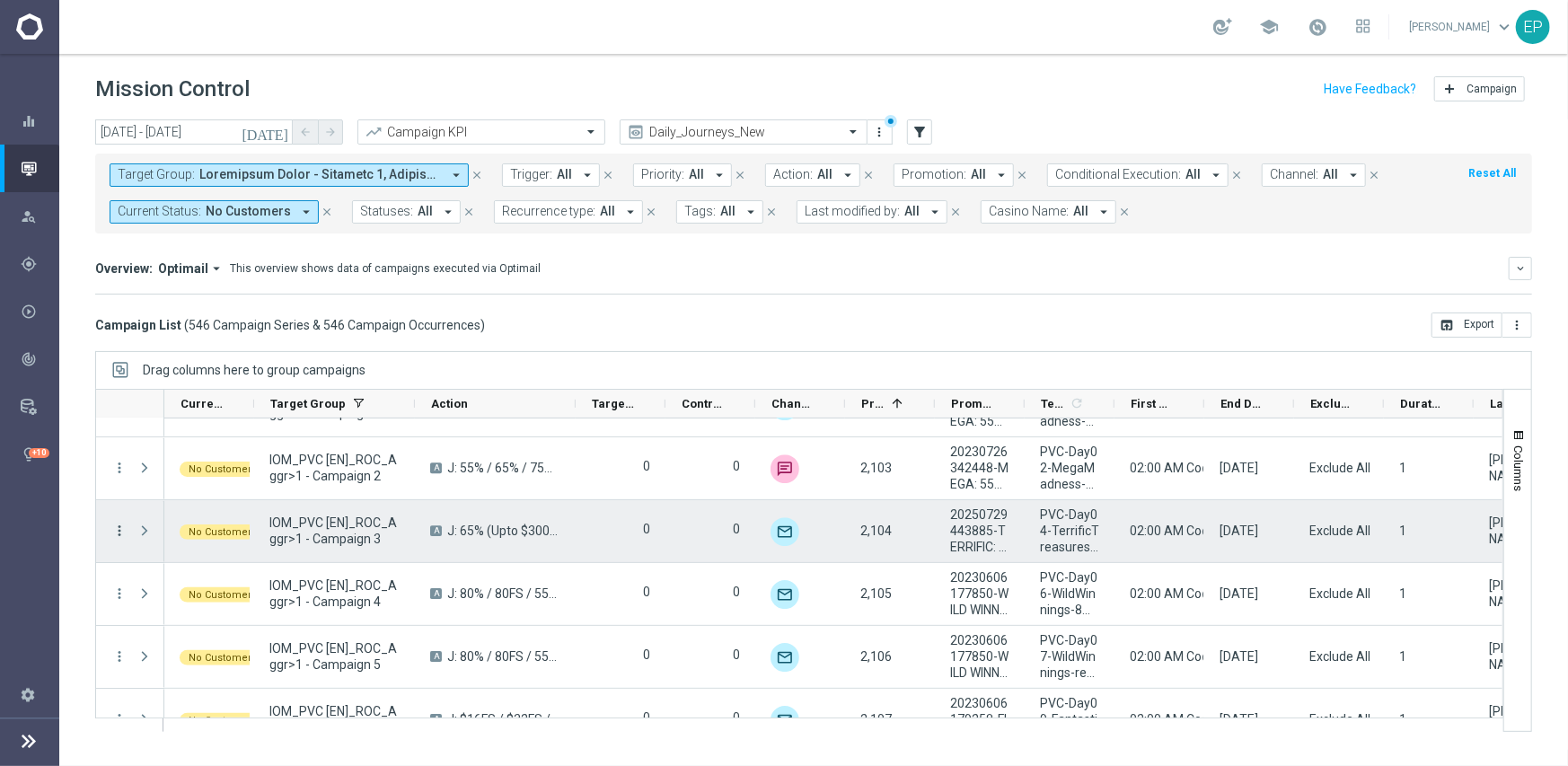
click at [122, 528] on icon "more_vert" at bounding box center [120, 531] width 16 height 16
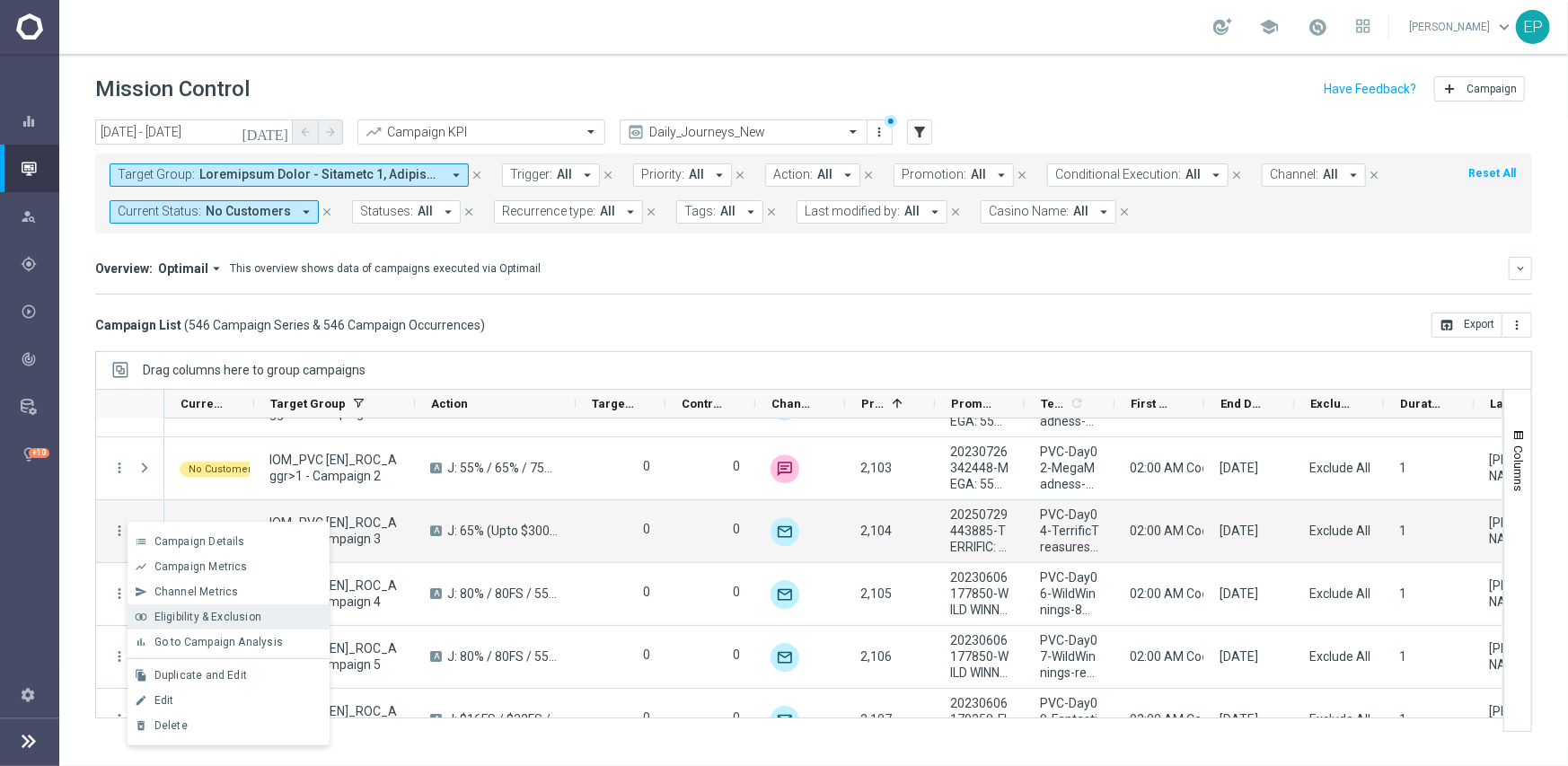
click at [224, 615] on span "Eligibility & Exclusion" at bounding box center [207, 617] width 107 height 13
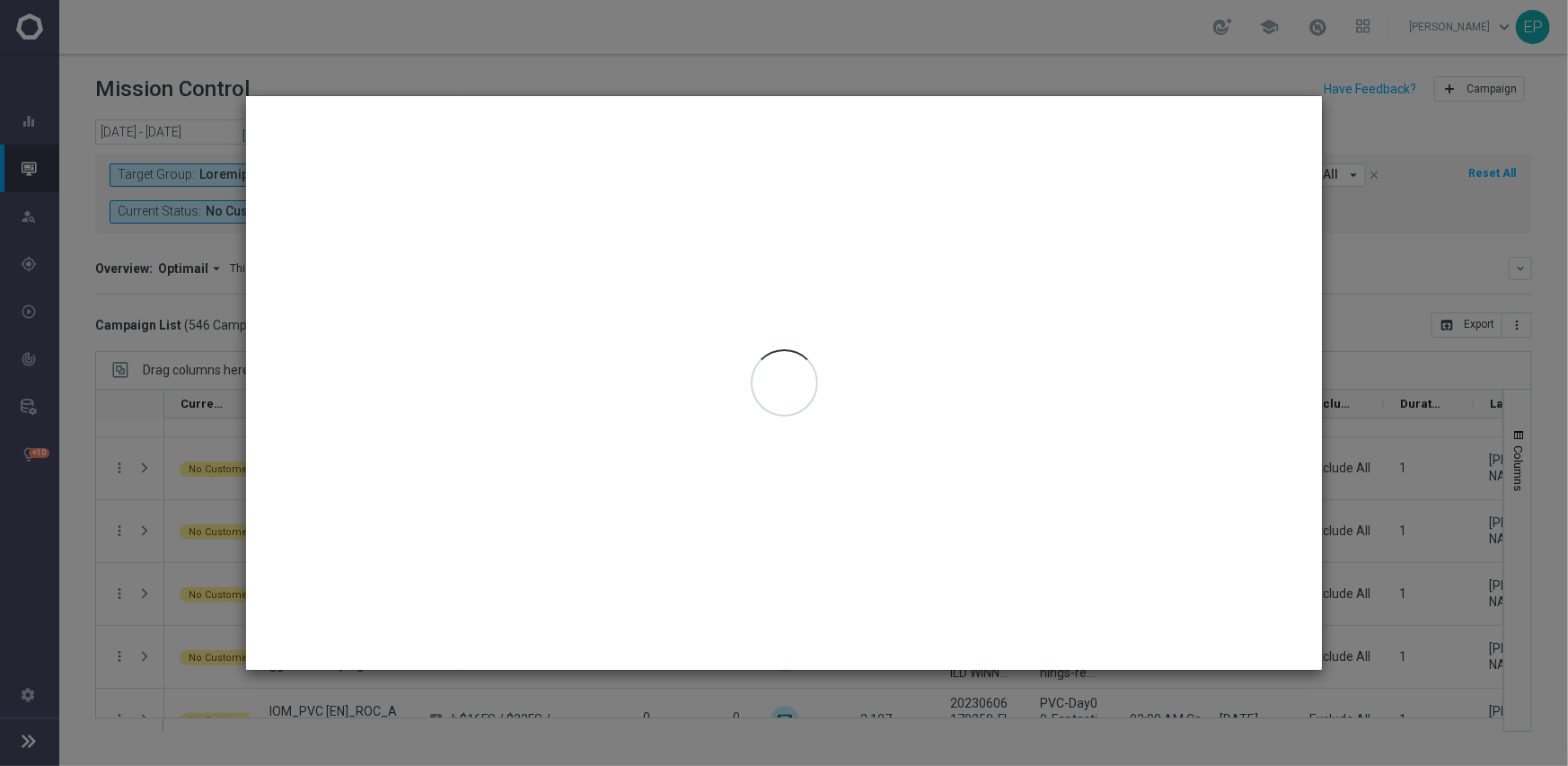
type input "09 Sep 2025 - 09 Sep 2025"
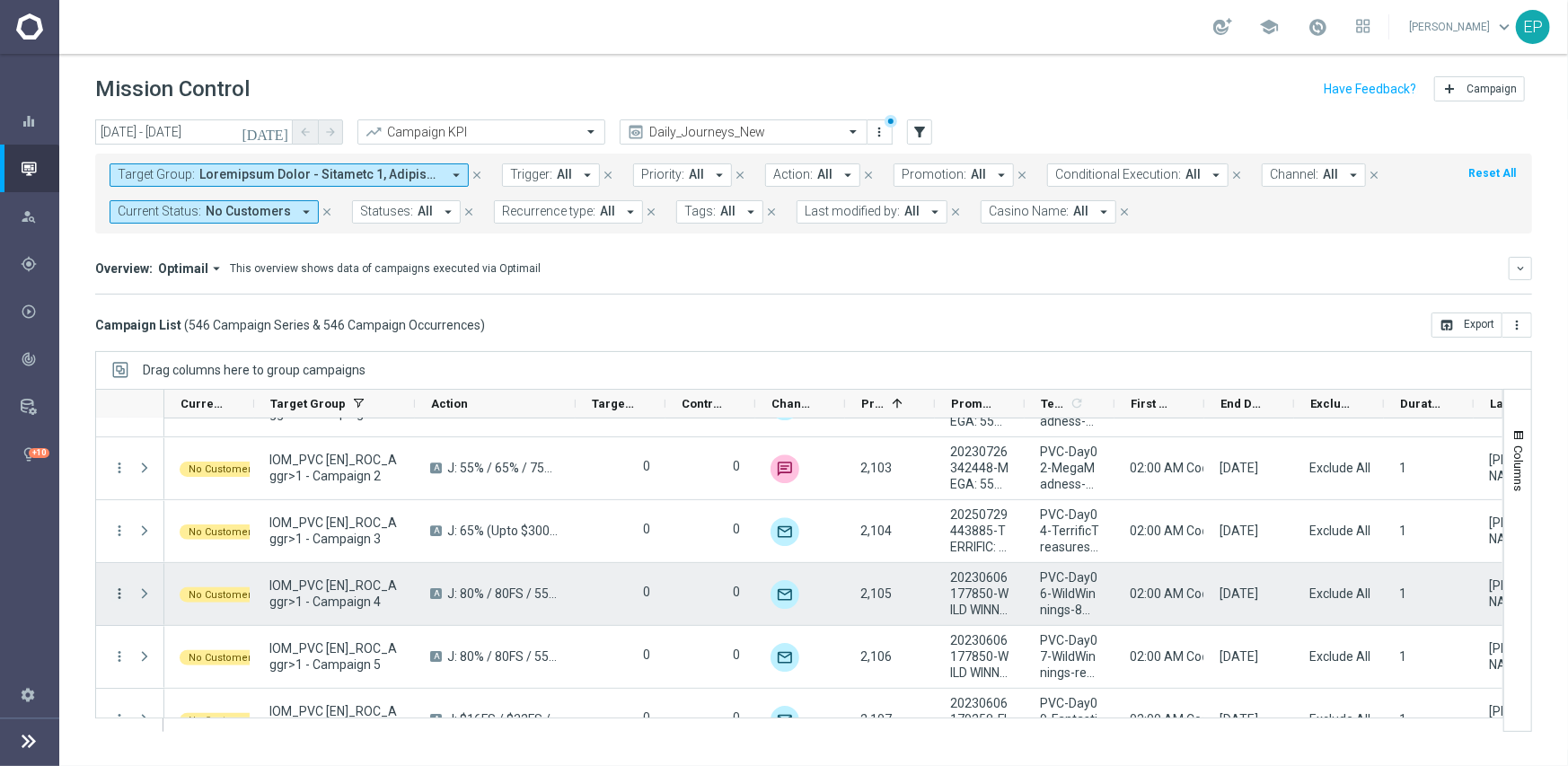
click at [116, 598] on icon "more_vert" at bounding box center [120, 594] width 16 height 16
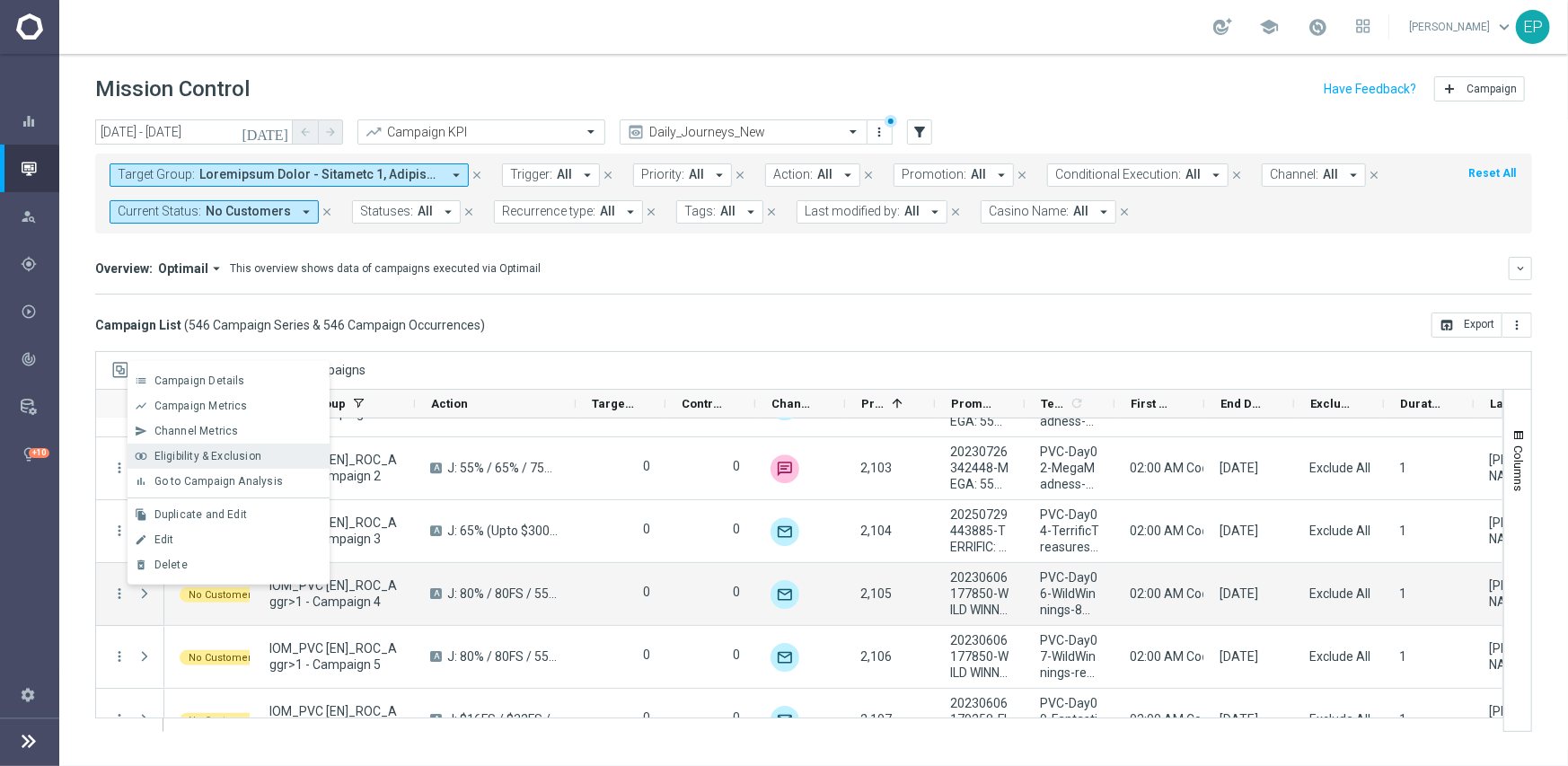
click at [215, 457] on span "Eligibility & Exclusion" at bounding box center [207, 456] width 107 height 13
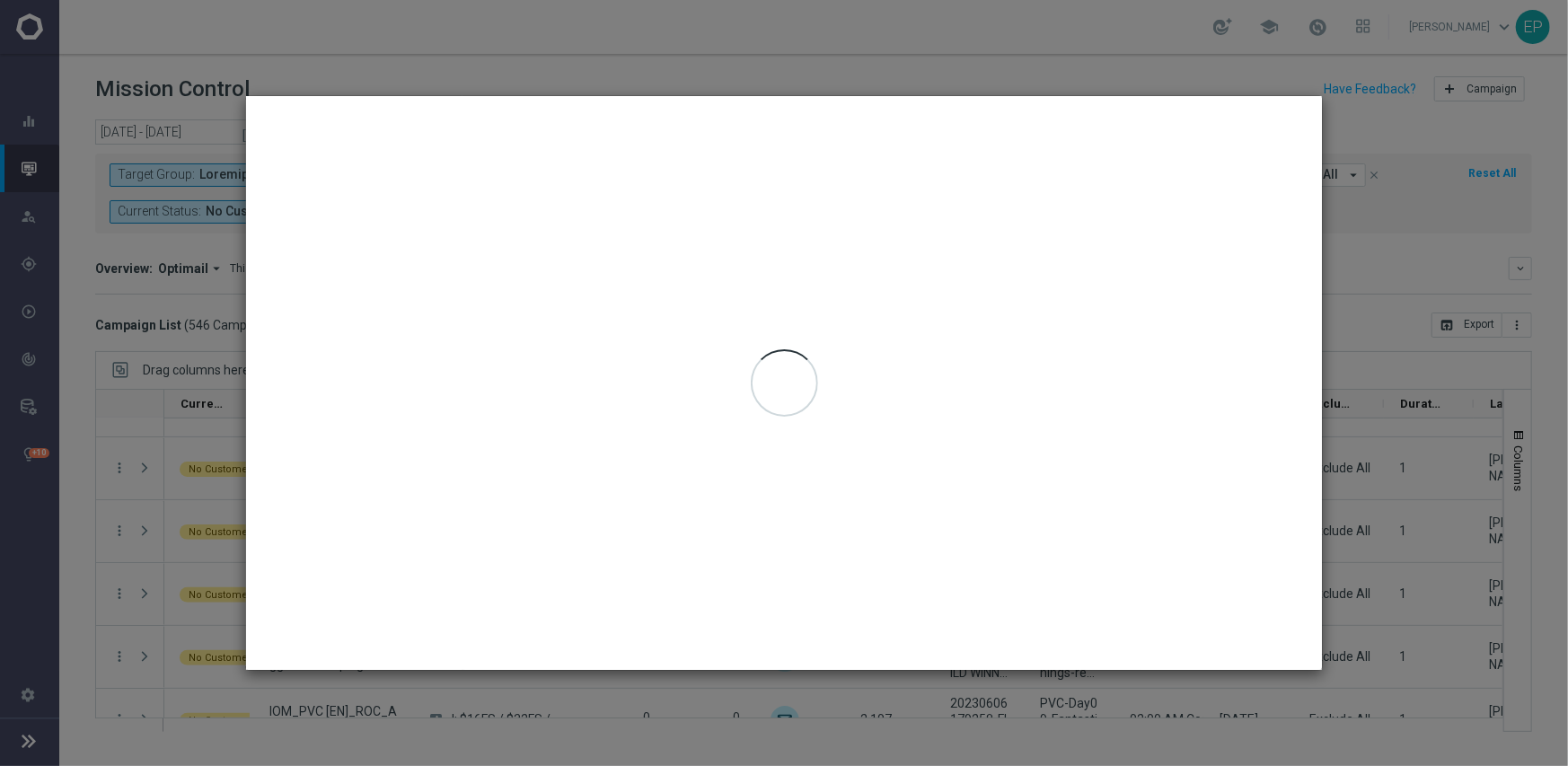
type input "09 Sep 2025 - 09 Sep 2025"
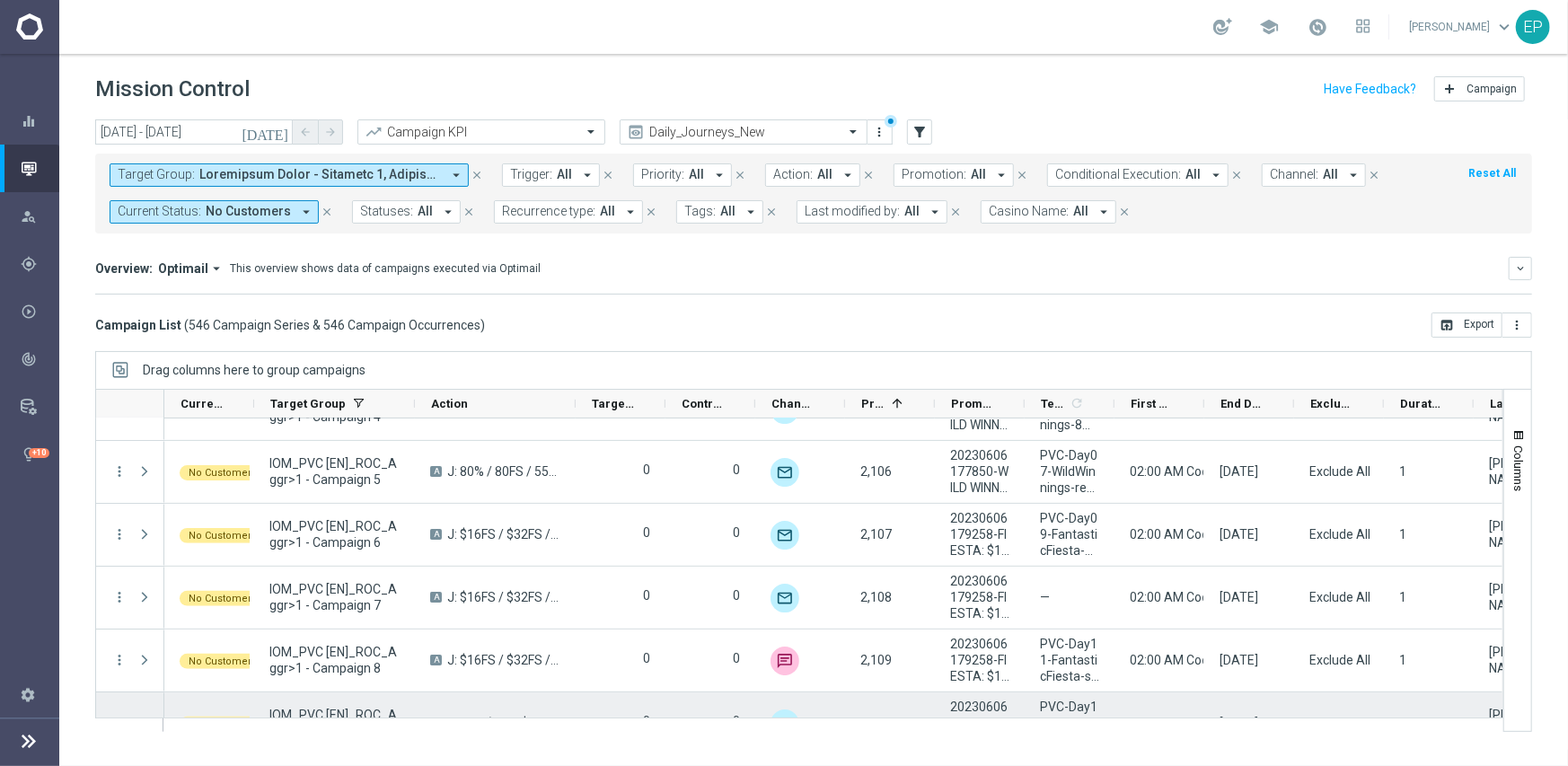
scroll to position [29812, 0]
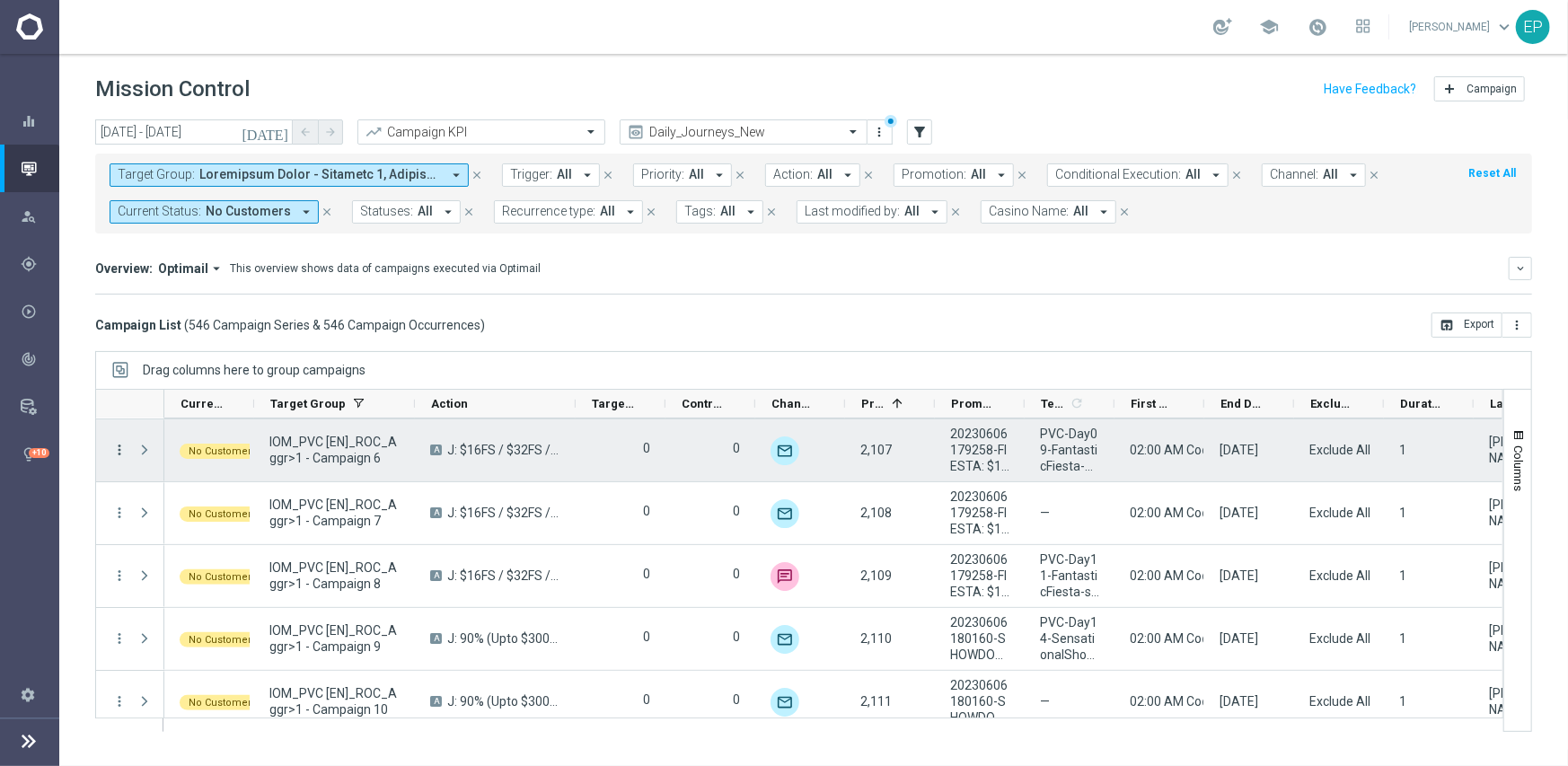
click at [118, 445] on icon "more_vert" at bounding box center [120, 451] width 16 height 16
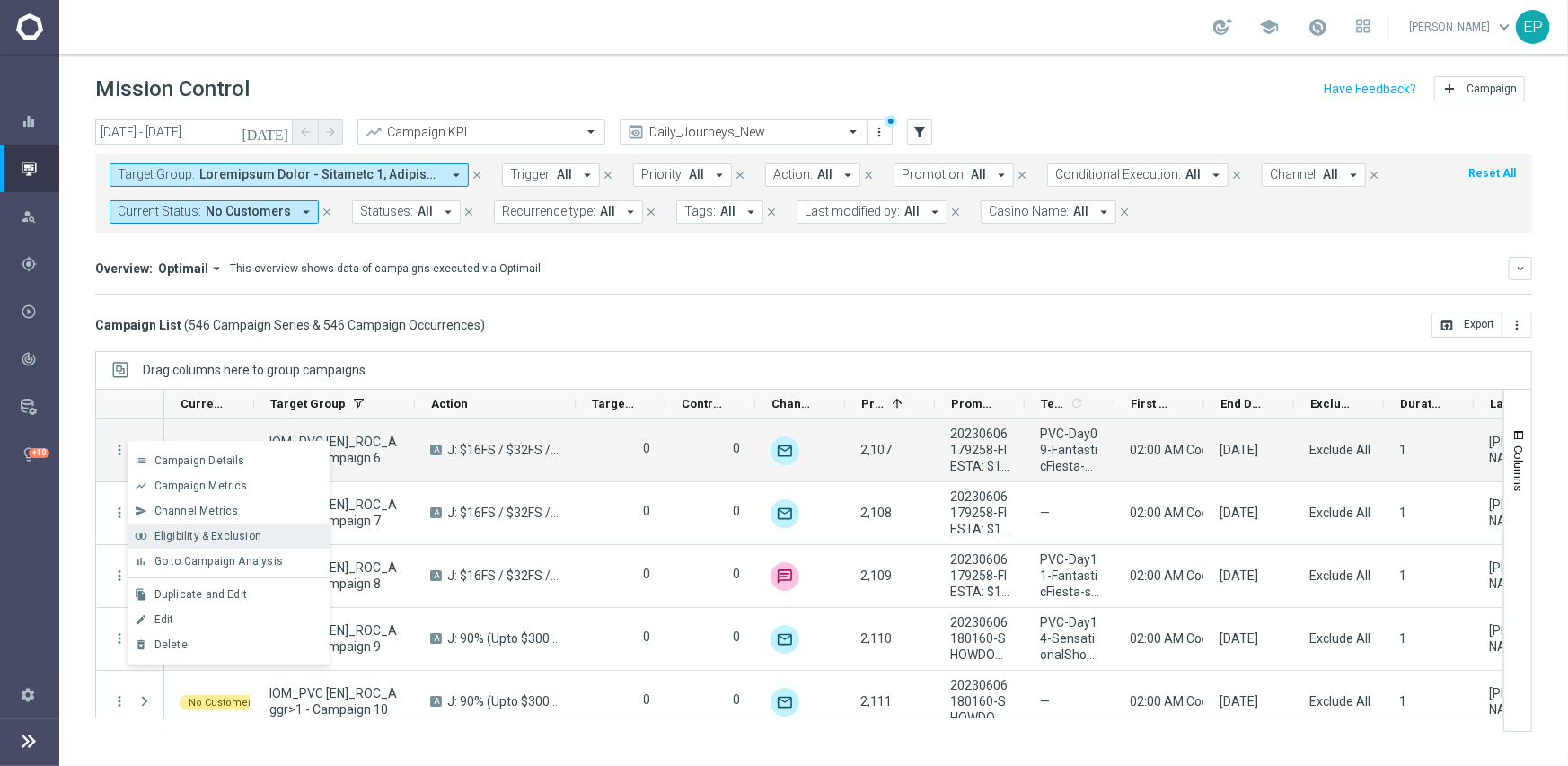
click at [190, 532] on span "Eligibility & Exclusion" at bounding box center [207, 537] width 107 height 13
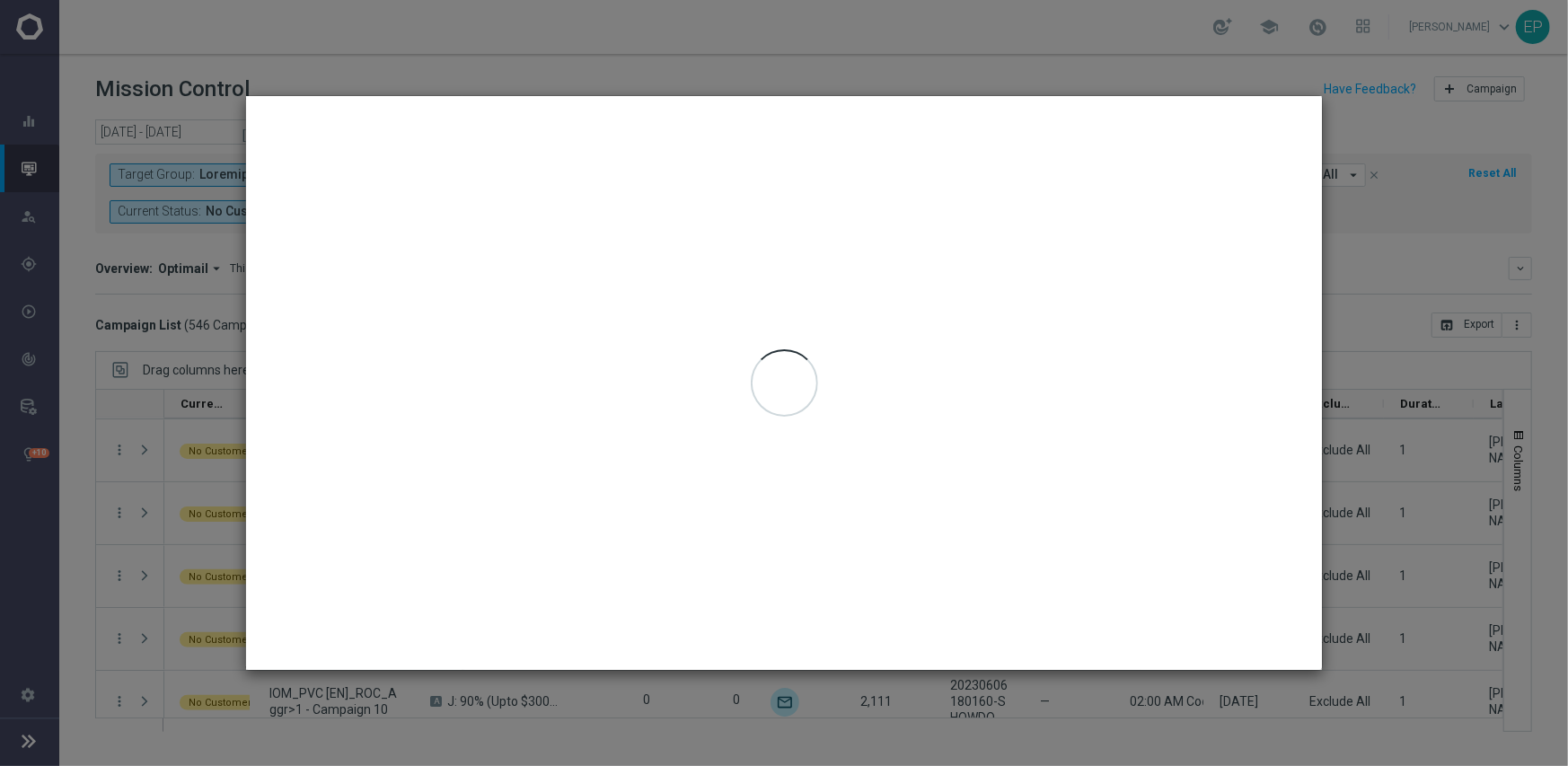
type input "09 Sep 2025 - 09 Sep 2025"
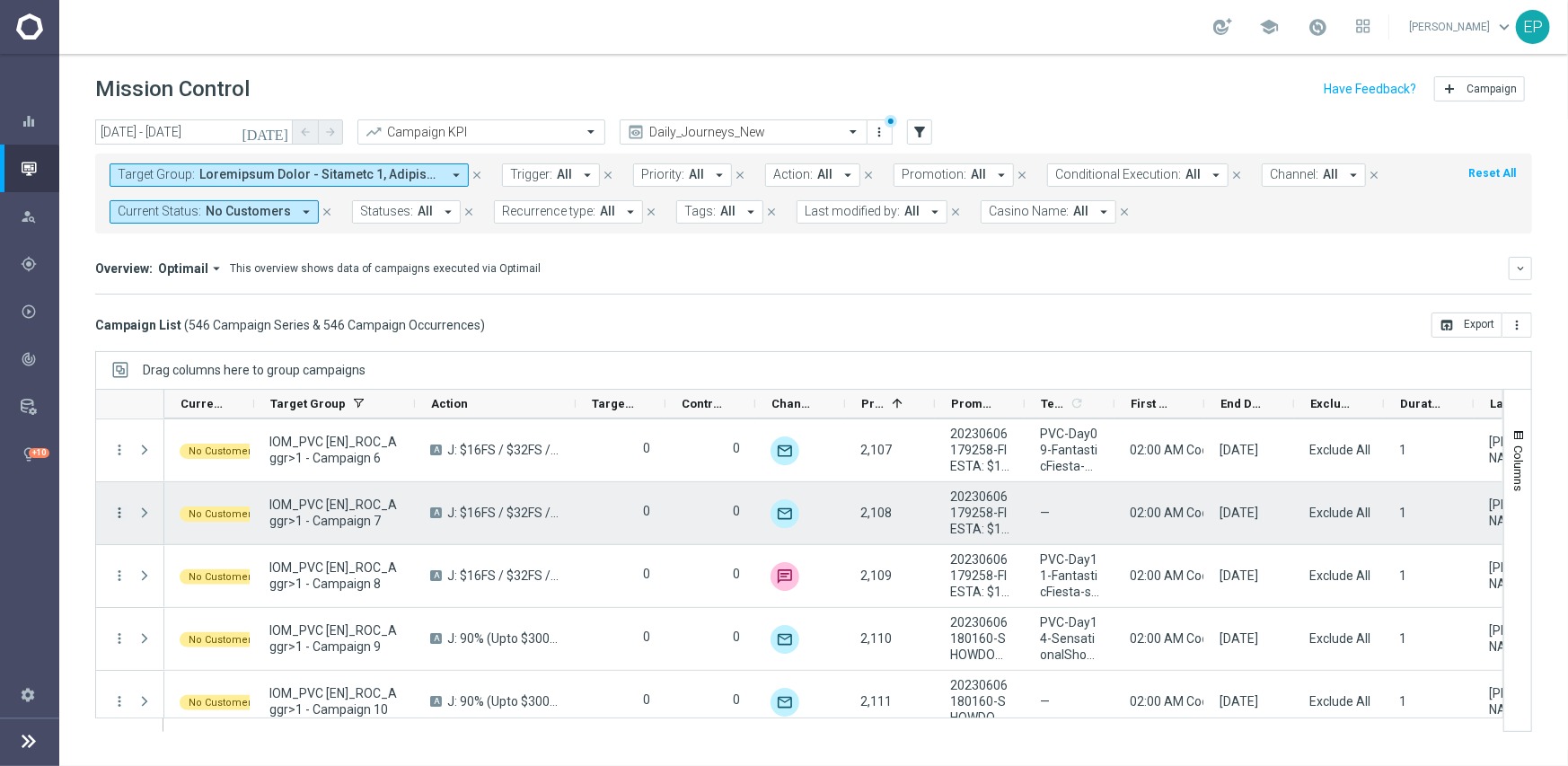
click at [121, 511] on icon "more_vert" at bounding box center [120, 513] width 16 height 16
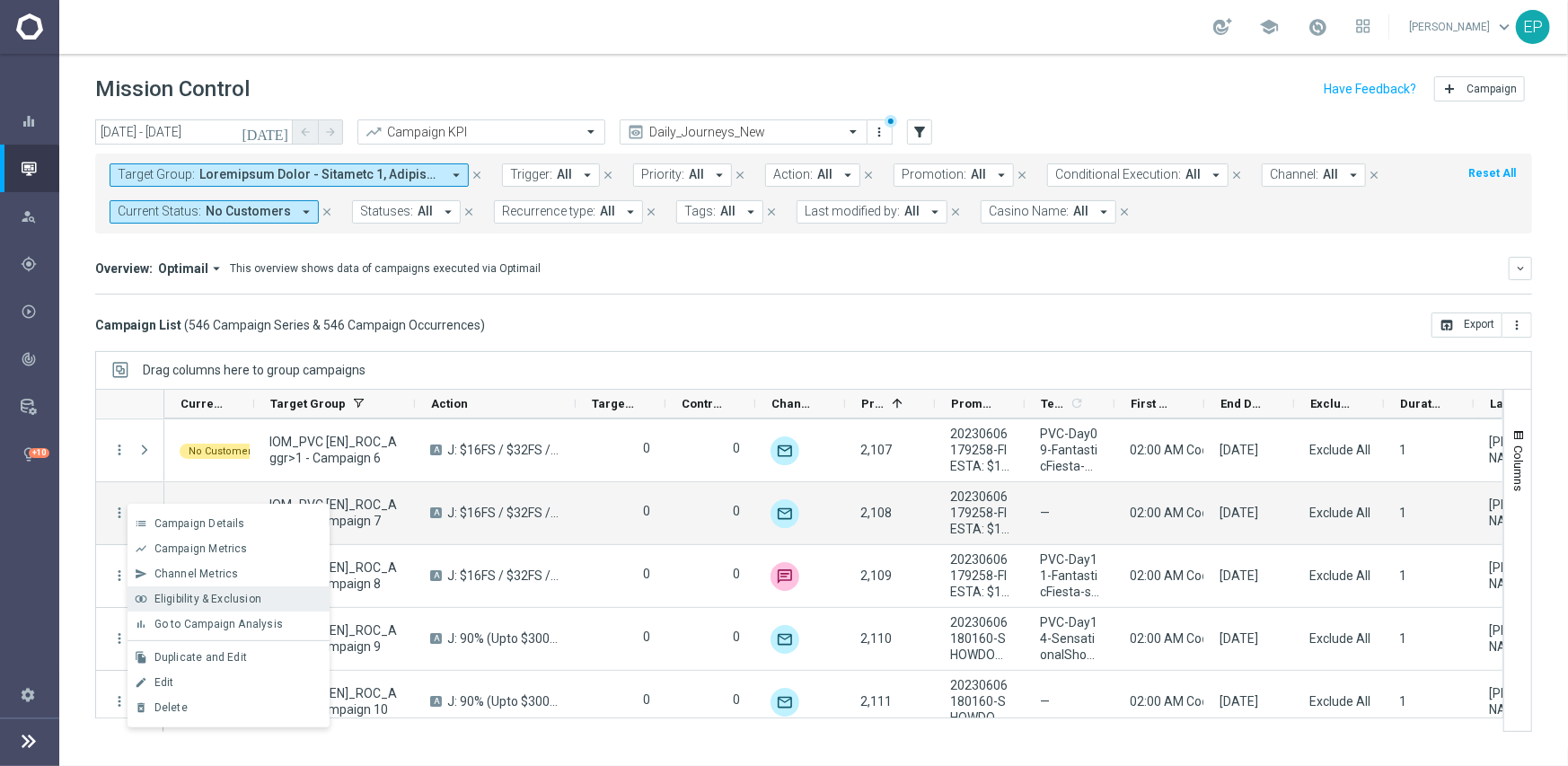
click at [222, 595] on span "Eligibility & Exclusion" at bounding box center [207, 600] width 107 height 13
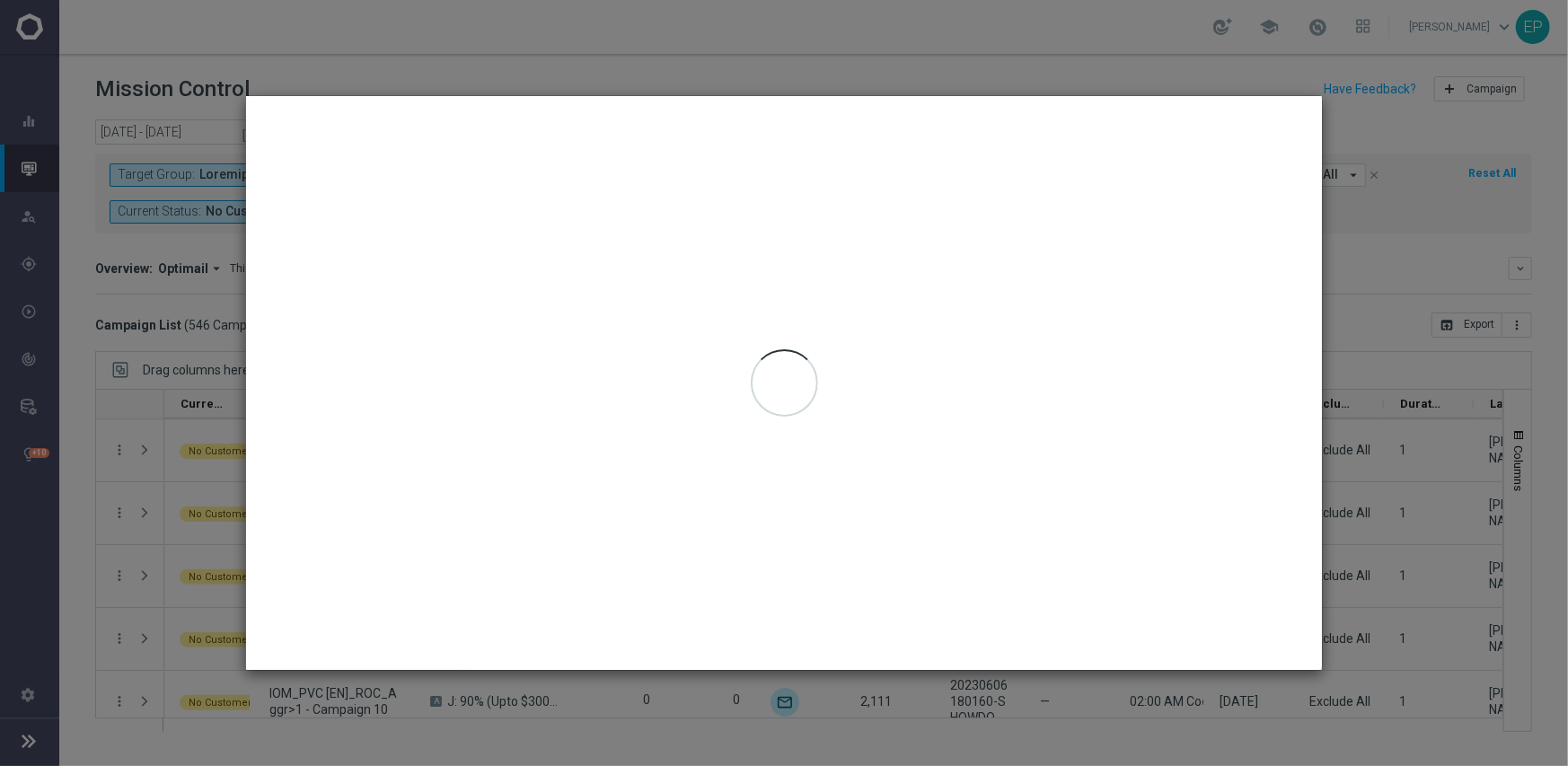
type input "09 Sep 2025 - 09 Sep 2025"
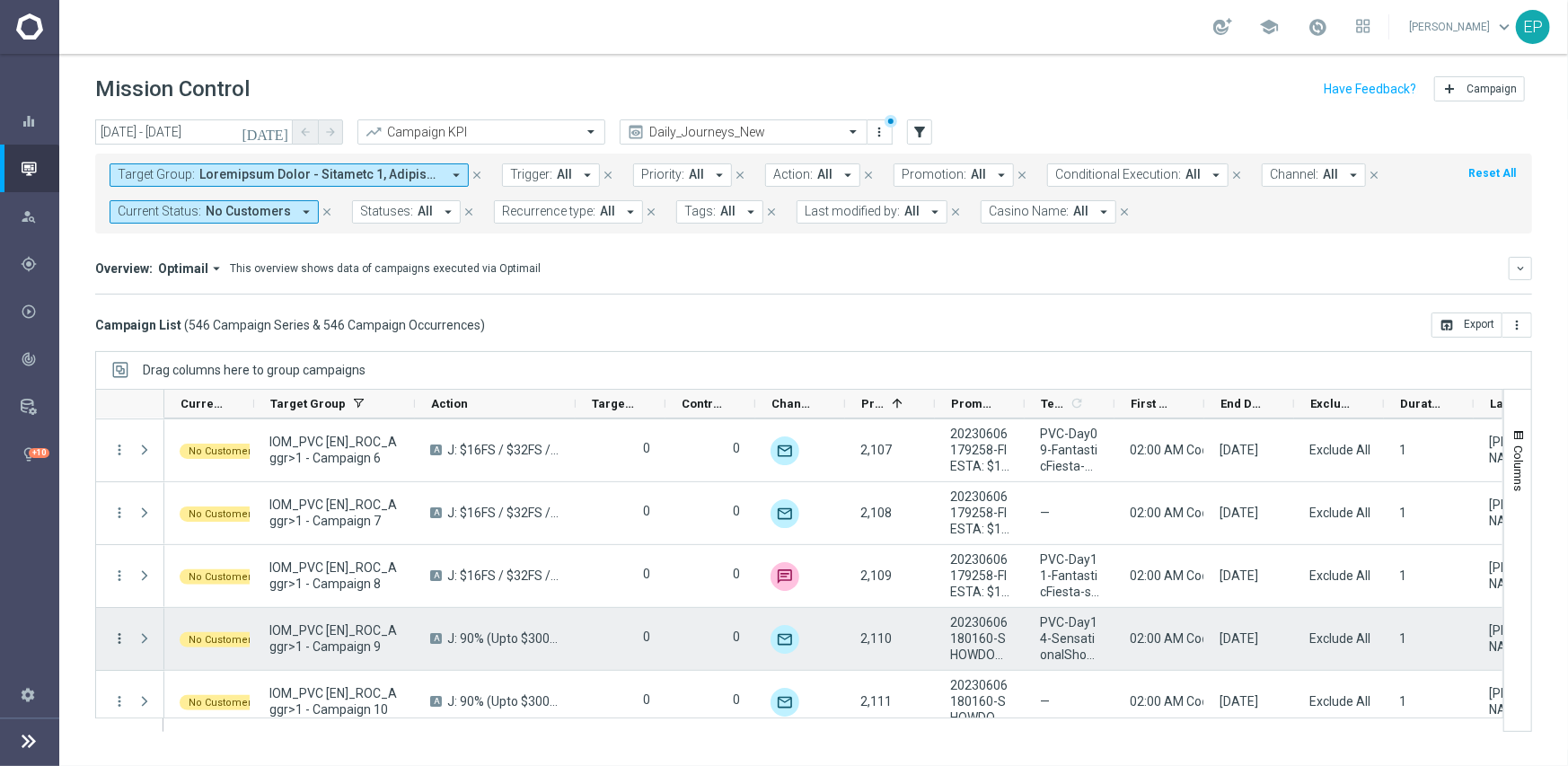
click at [114, 639] on icon "more_vert" at bounding box center [120, 639] width 16 height 16
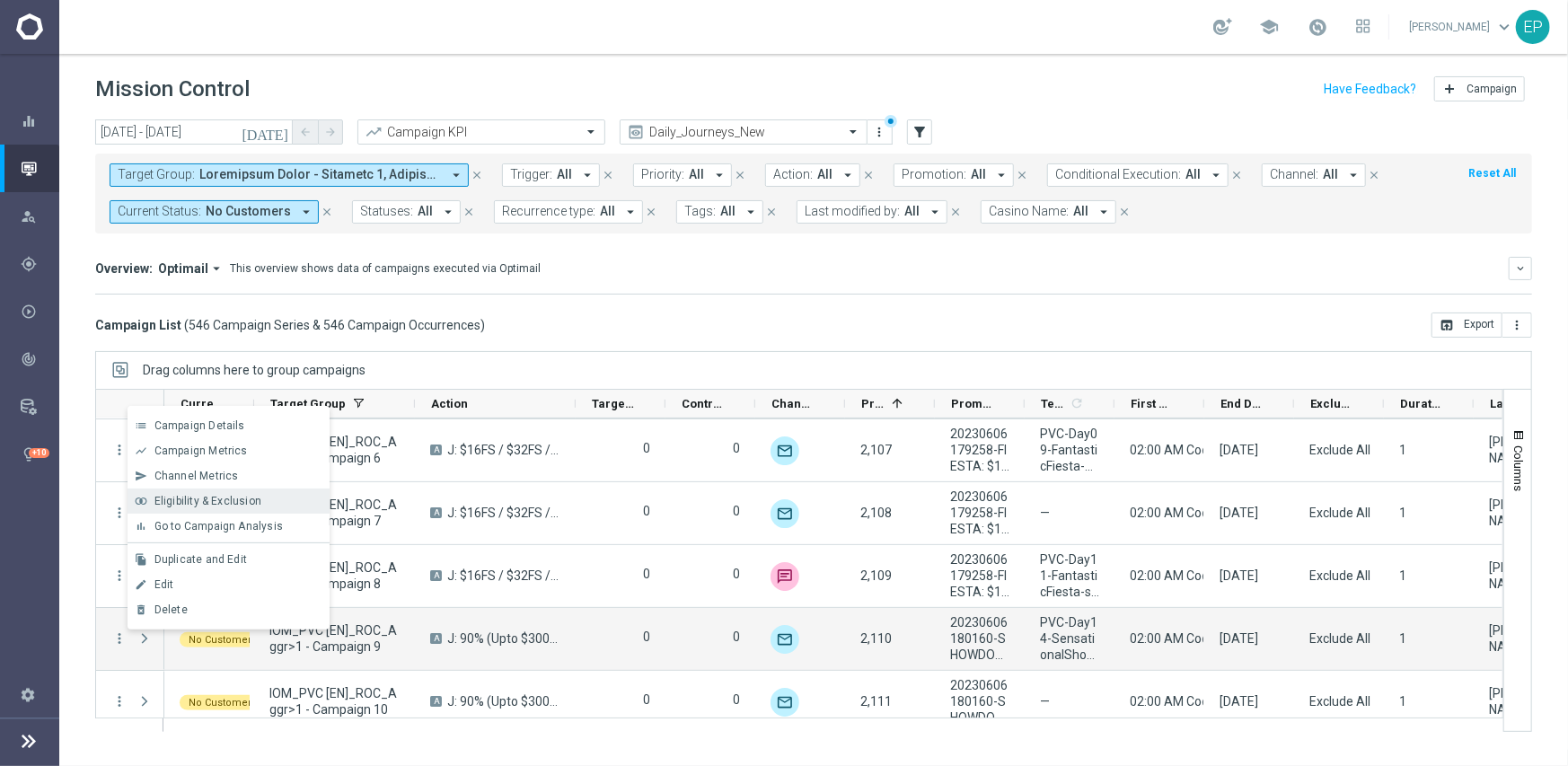
click at [216, 503] on span "Eligibility & Exclusion" at bounding box center [207, 502] width 107 height 13
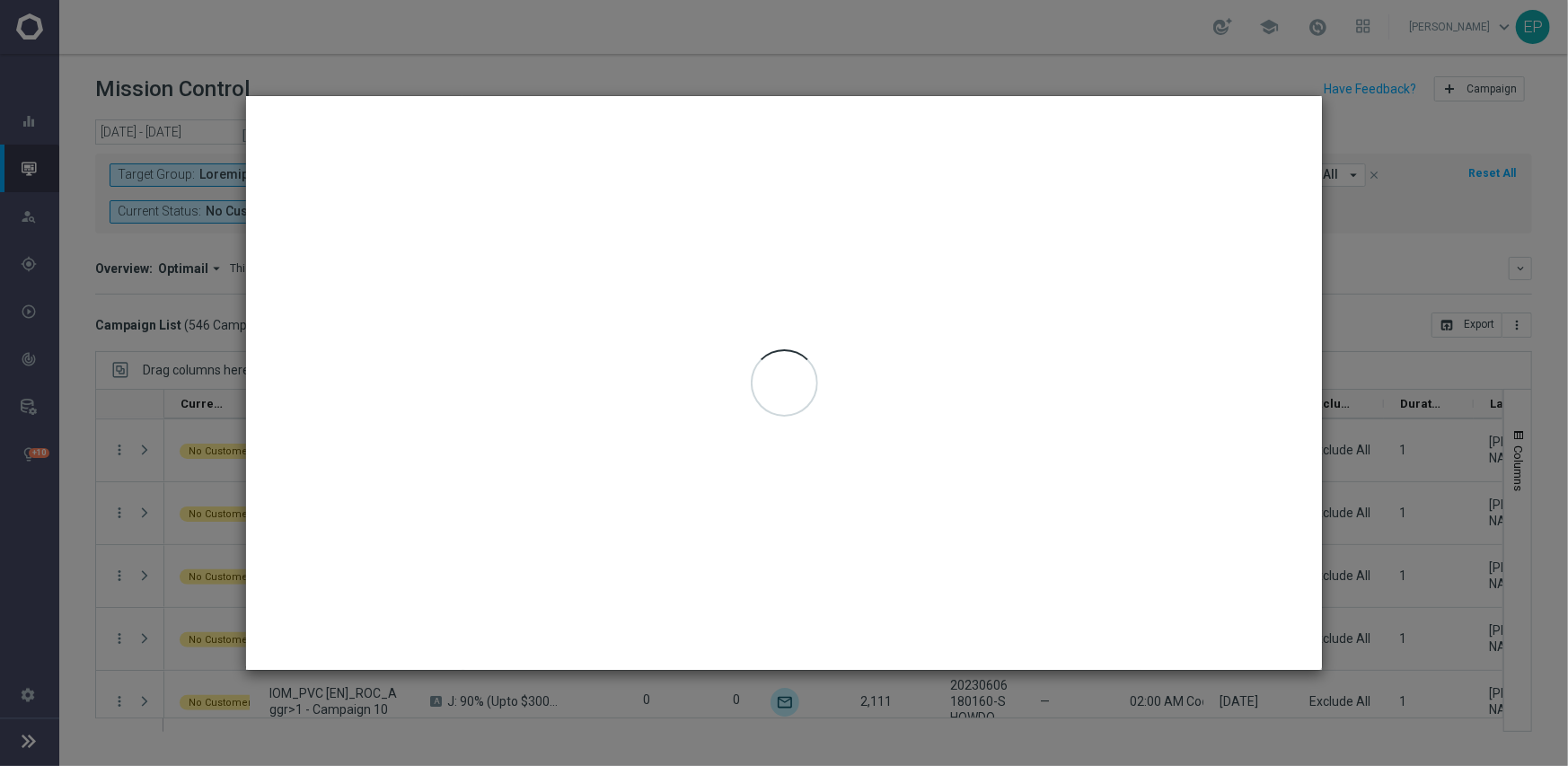
type input "09 Sep 2025 - 09 Sep 2025"
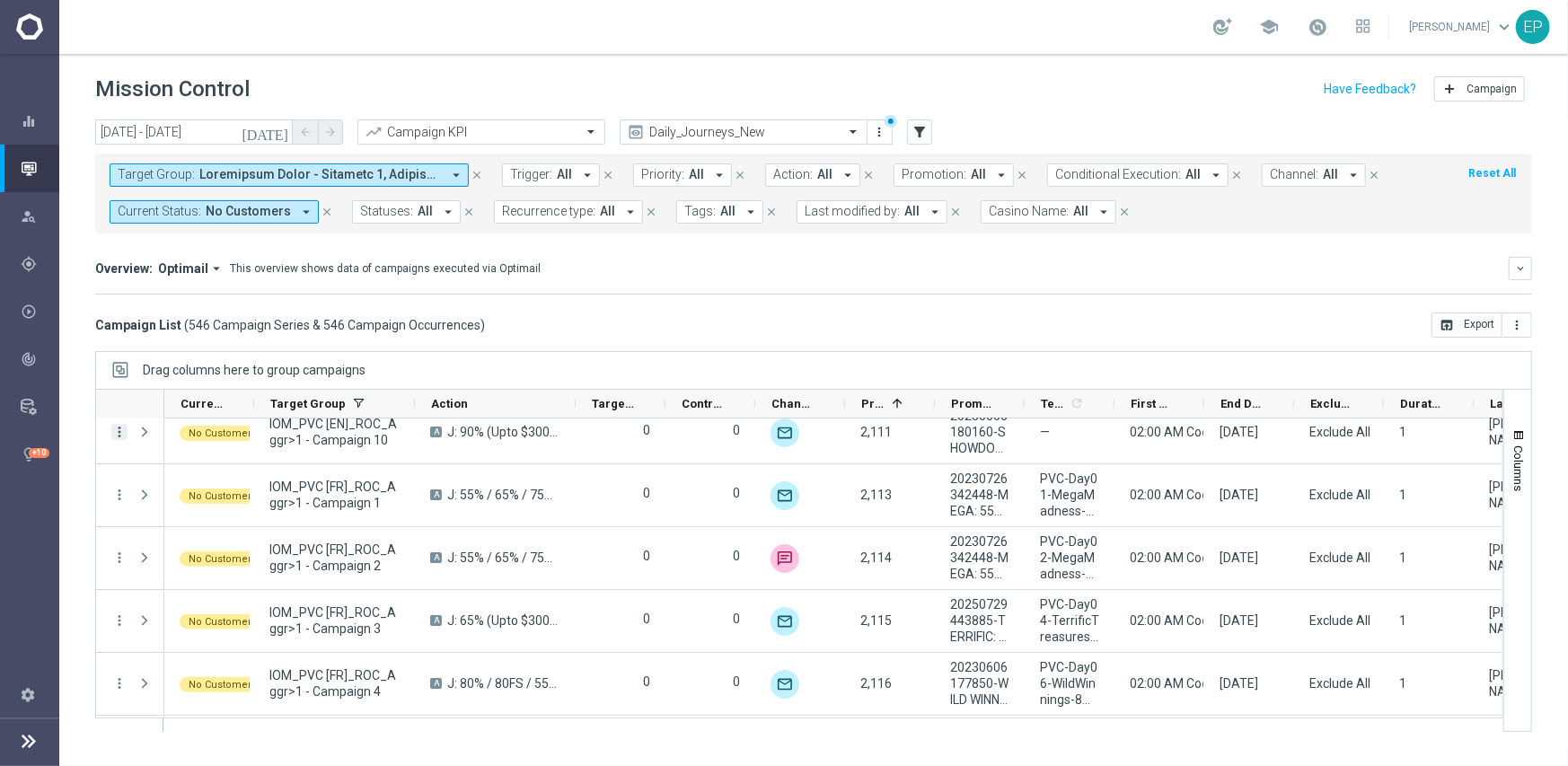
scroll to position [30046, 0]
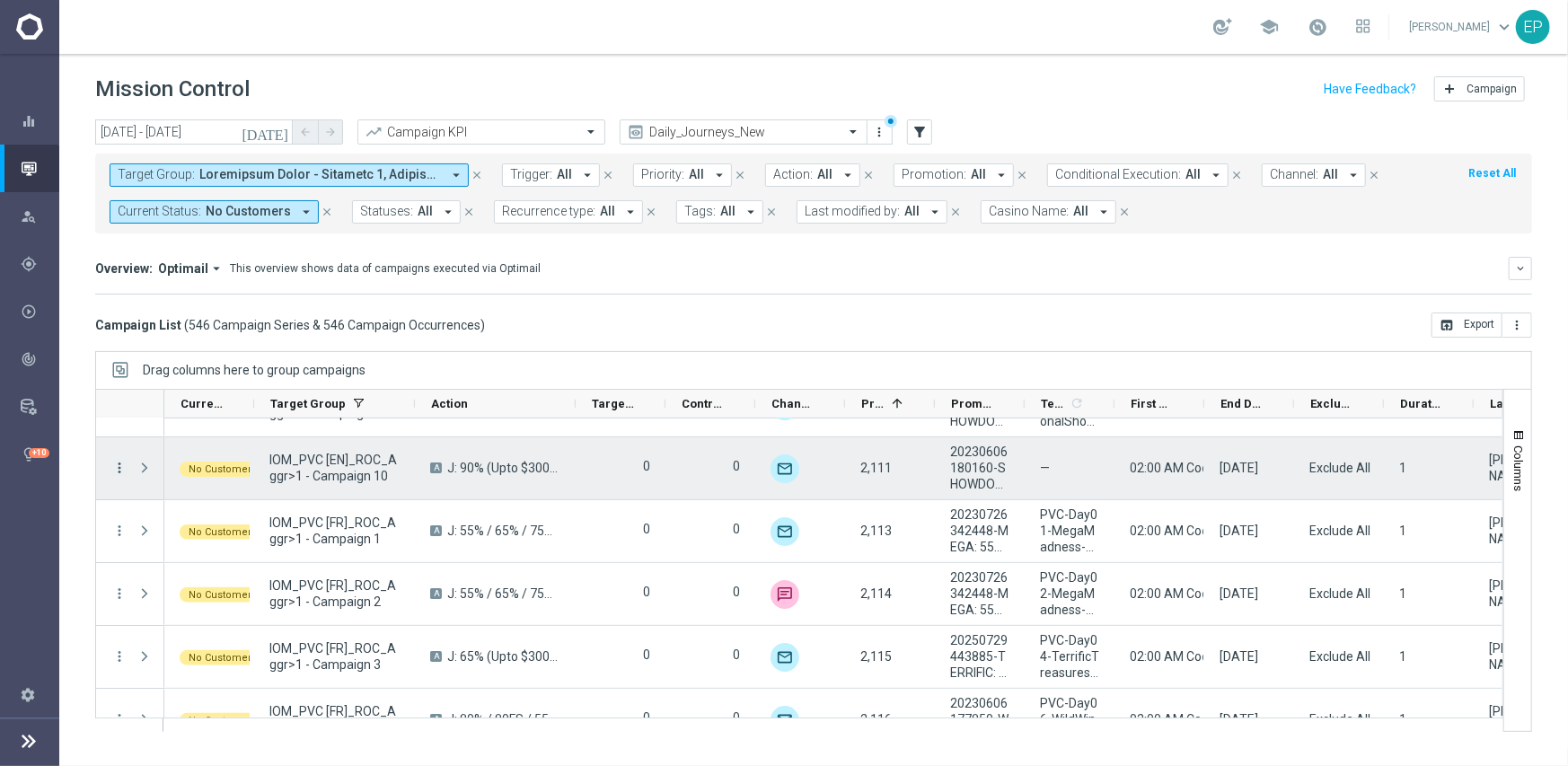
click at [122, 470] on icon "more_vert" at bounding box center [120, 468] width 16 height 16
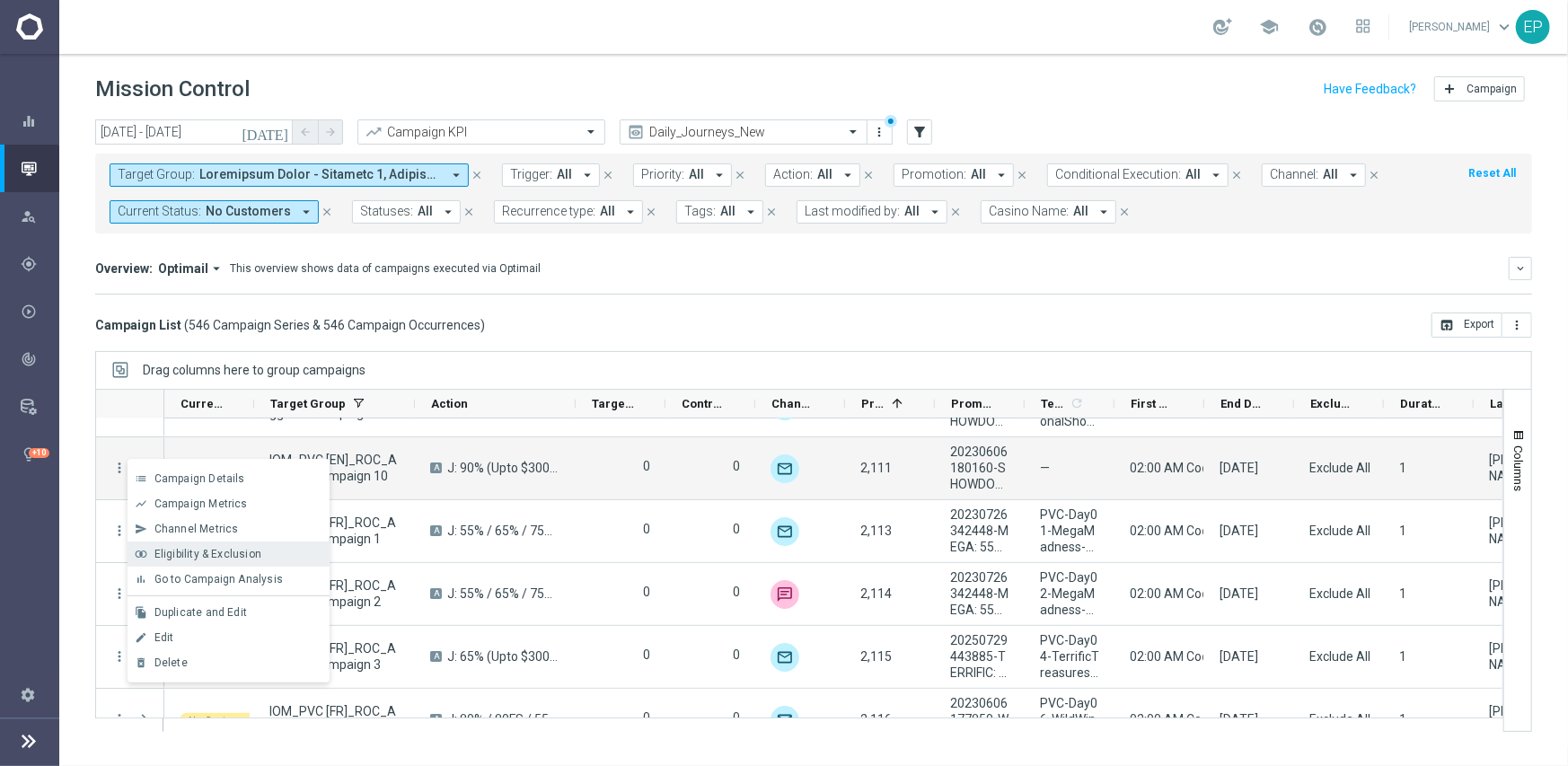
click at [194, 555] on span "Eligibility & Exclusion" at bounding box center [207, 555] width 107 height 13
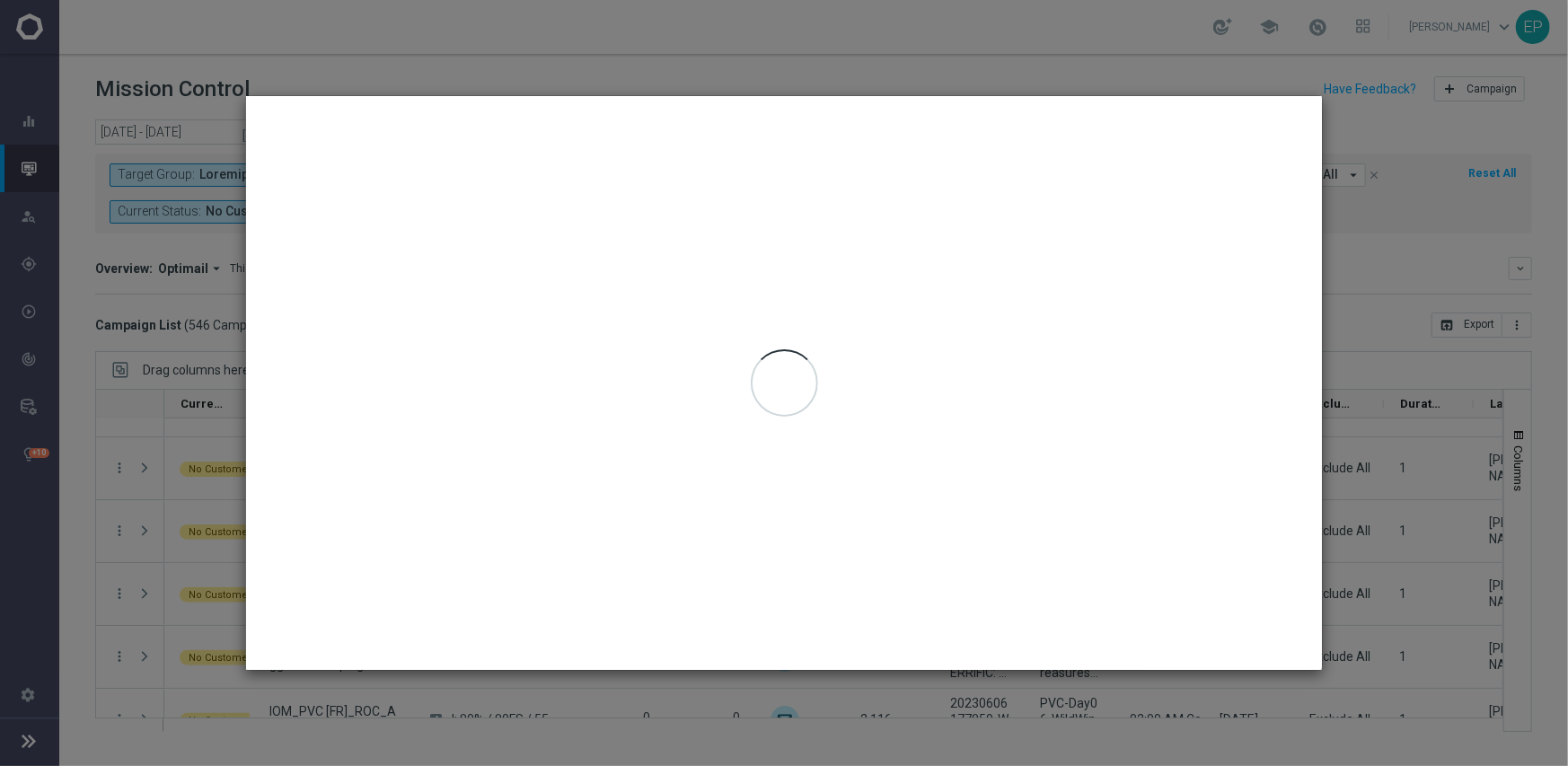
type input "09 Sep 2025 - 09 Sep 2025"
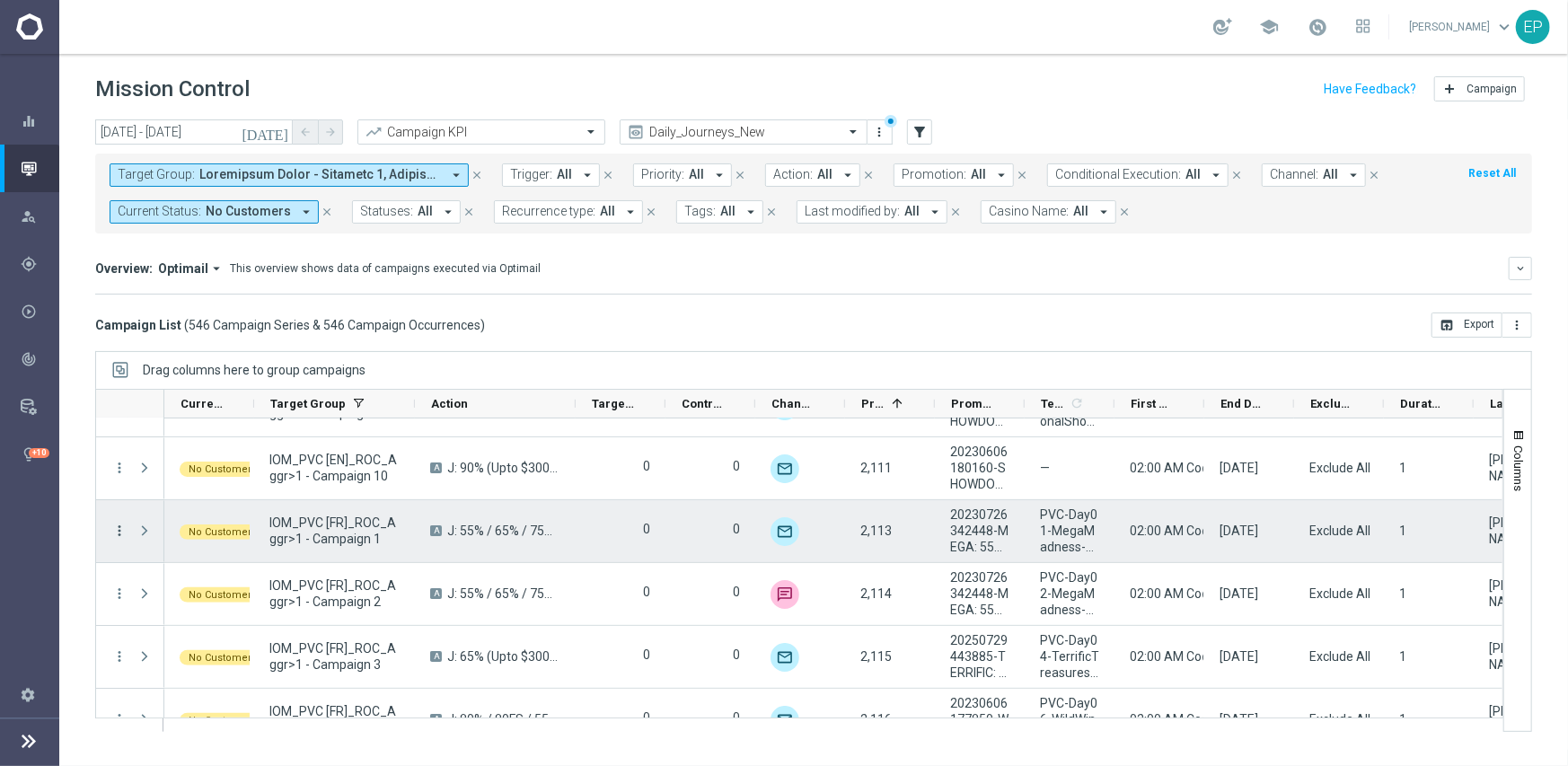
click at [120, 527] on icon "more_vert" at bounding box center [120, 531] width 16 height 16
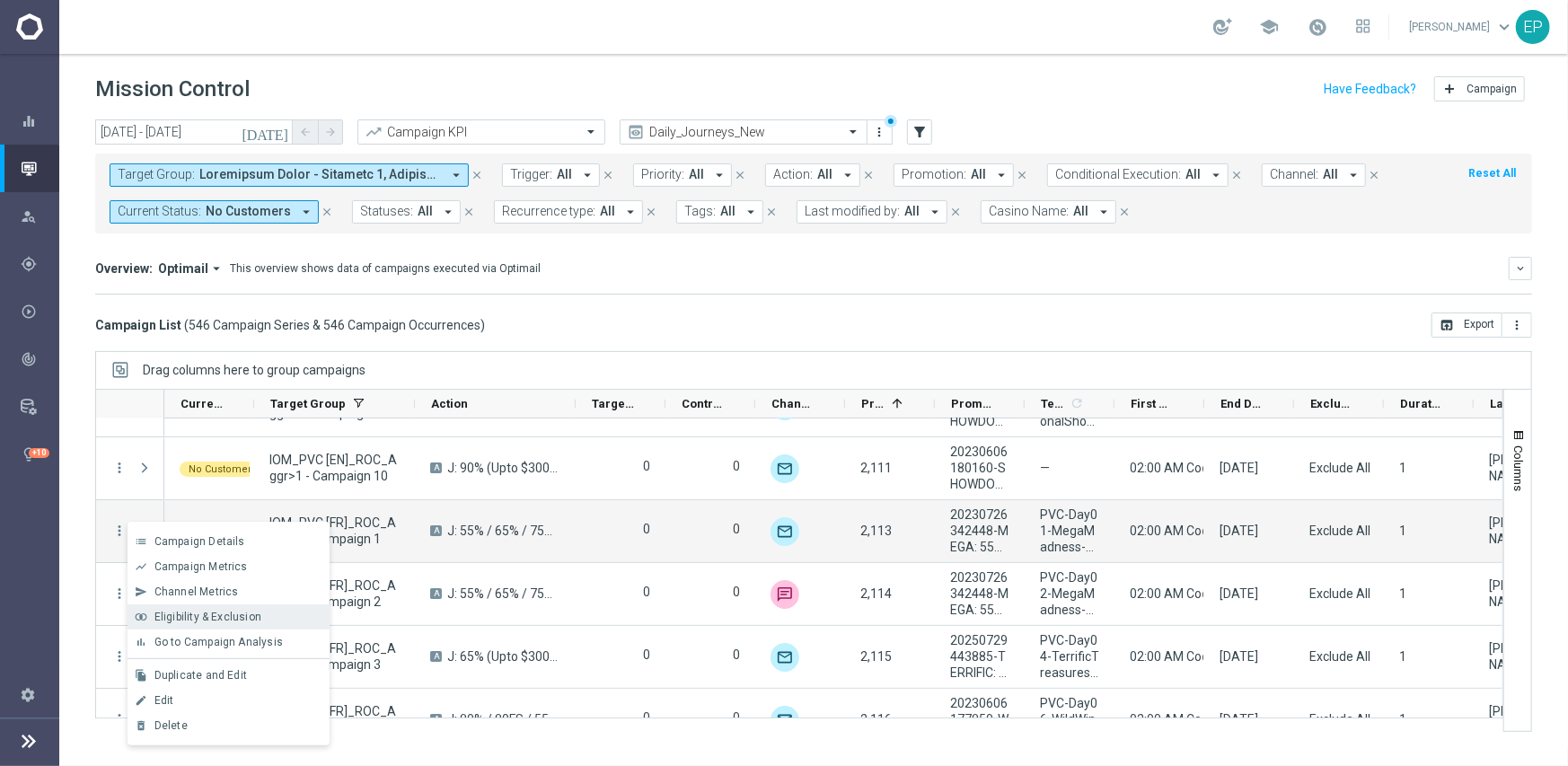
click at [211, 619] on span "Eligibility & Exclusion" at bounding box center [207, 617] width 107 height 13
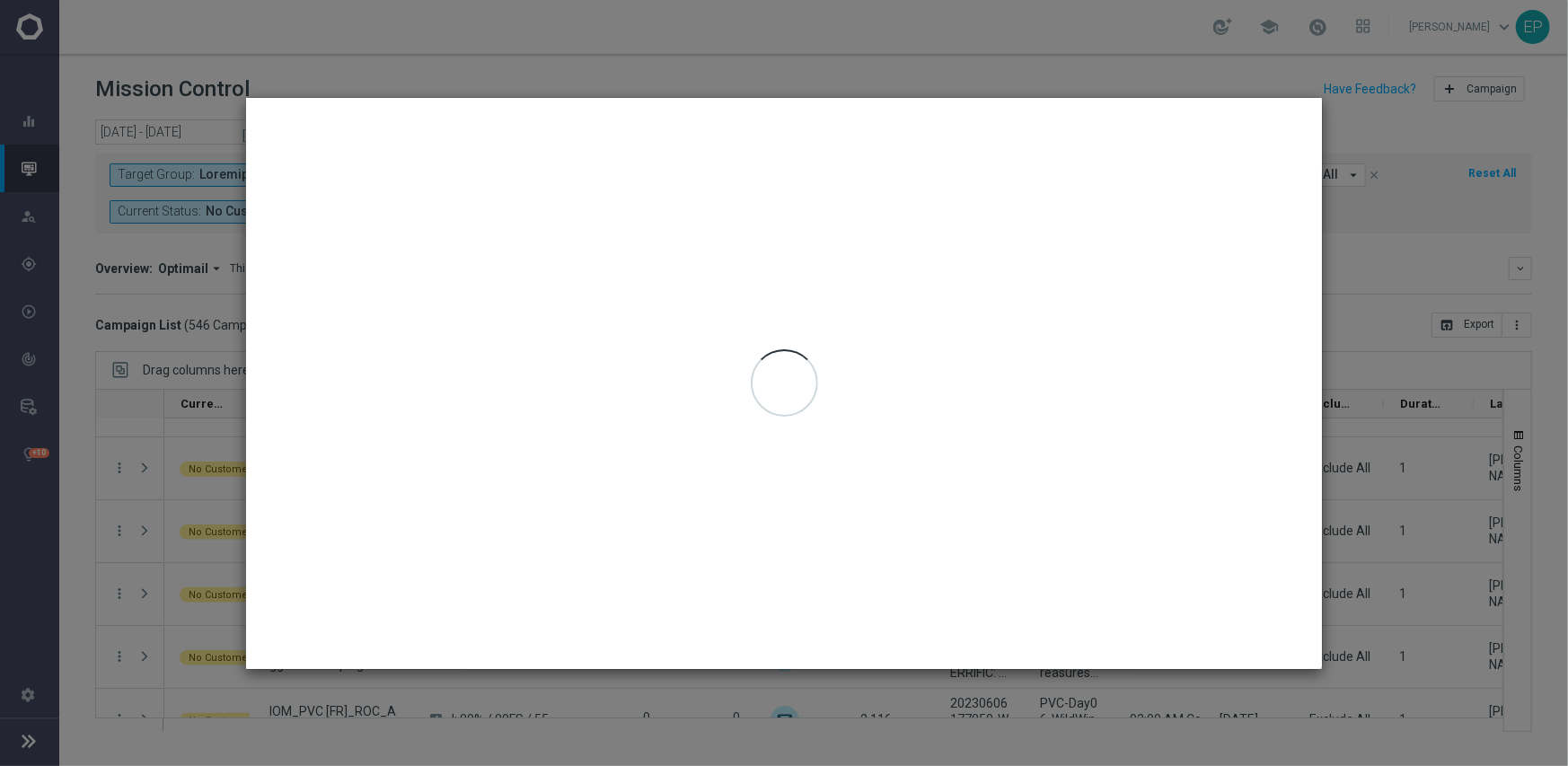
type input "09 Sep 2025 - 09 Sep 2025"
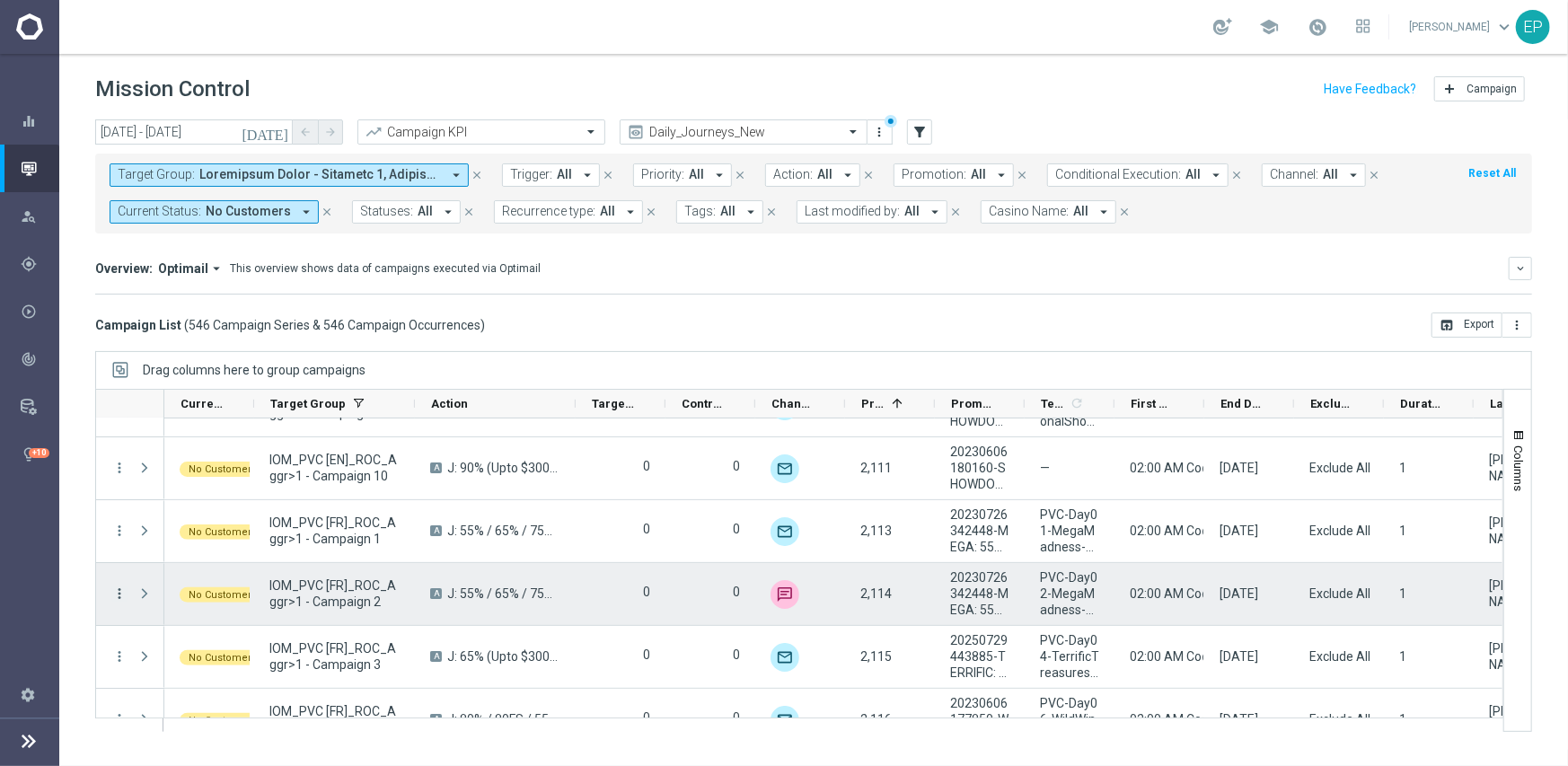
click at [115, 586] on icon "more_vert" at bounding box center [120, 594] width 16 height 16
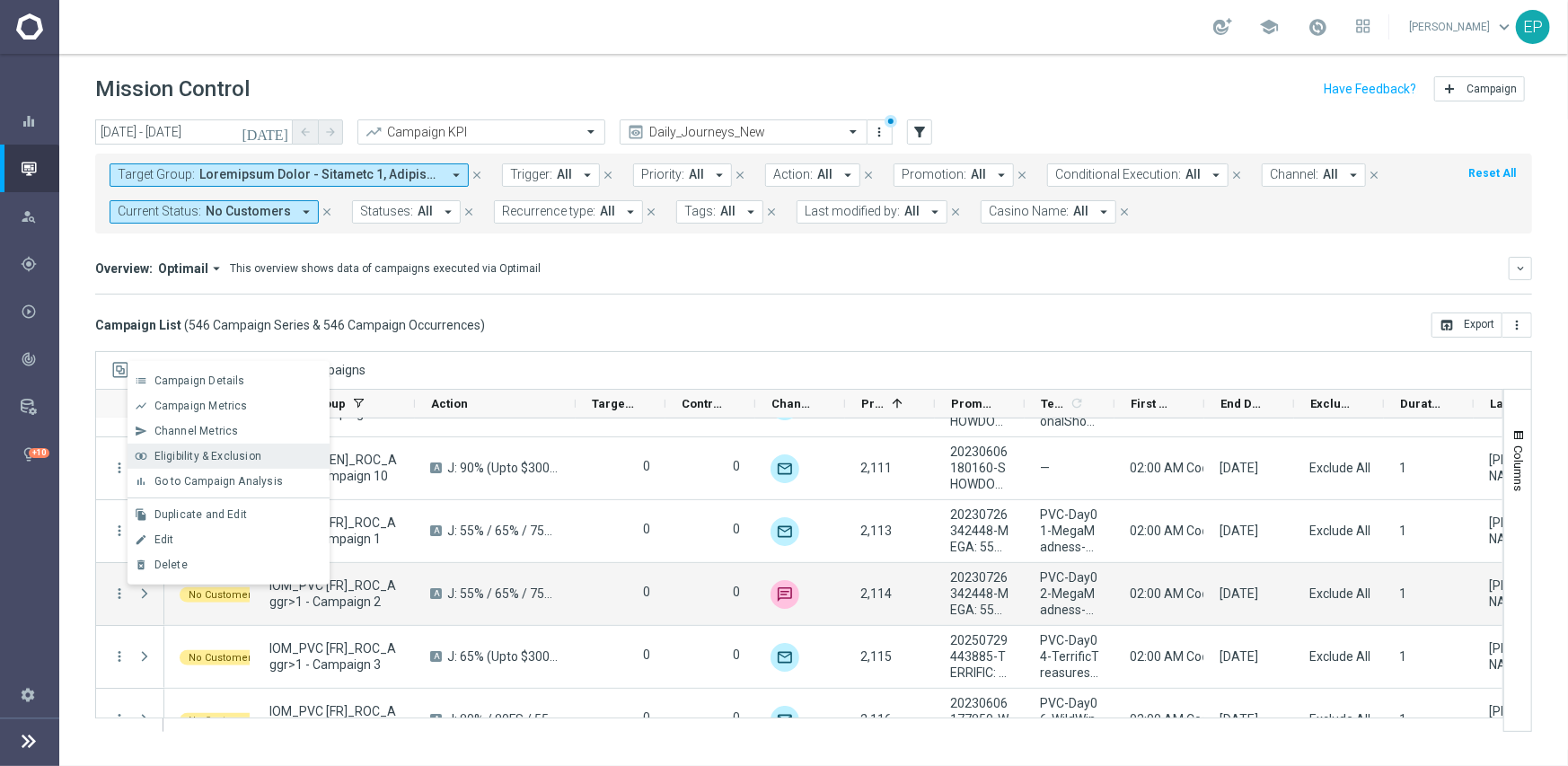
click at [233, 461] on span "Eligibility & Exclusion" at bounding box center [207, 456] width 107 height 13
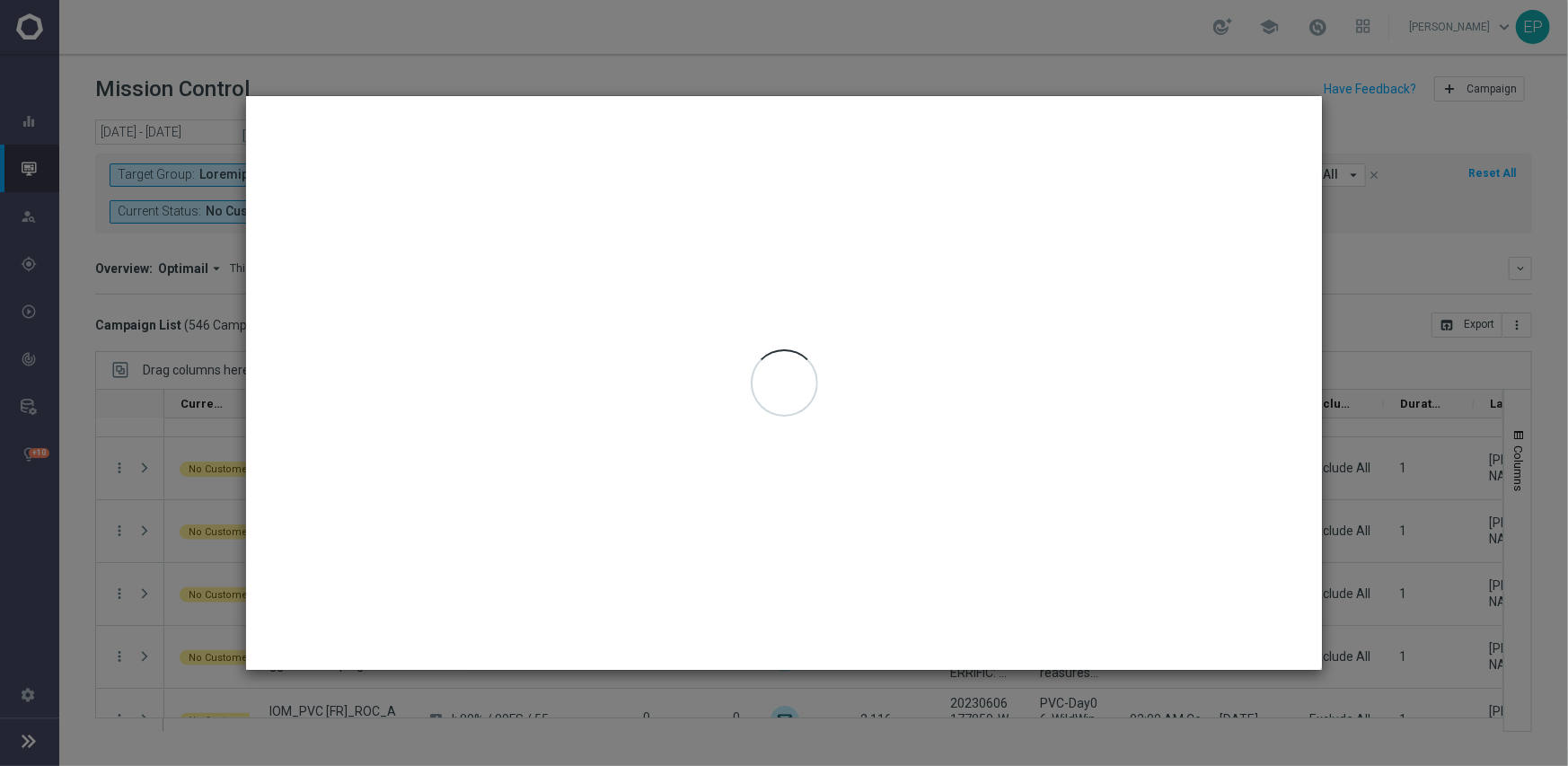
type input "09 Sep 2025 - 09 Sep 2025"
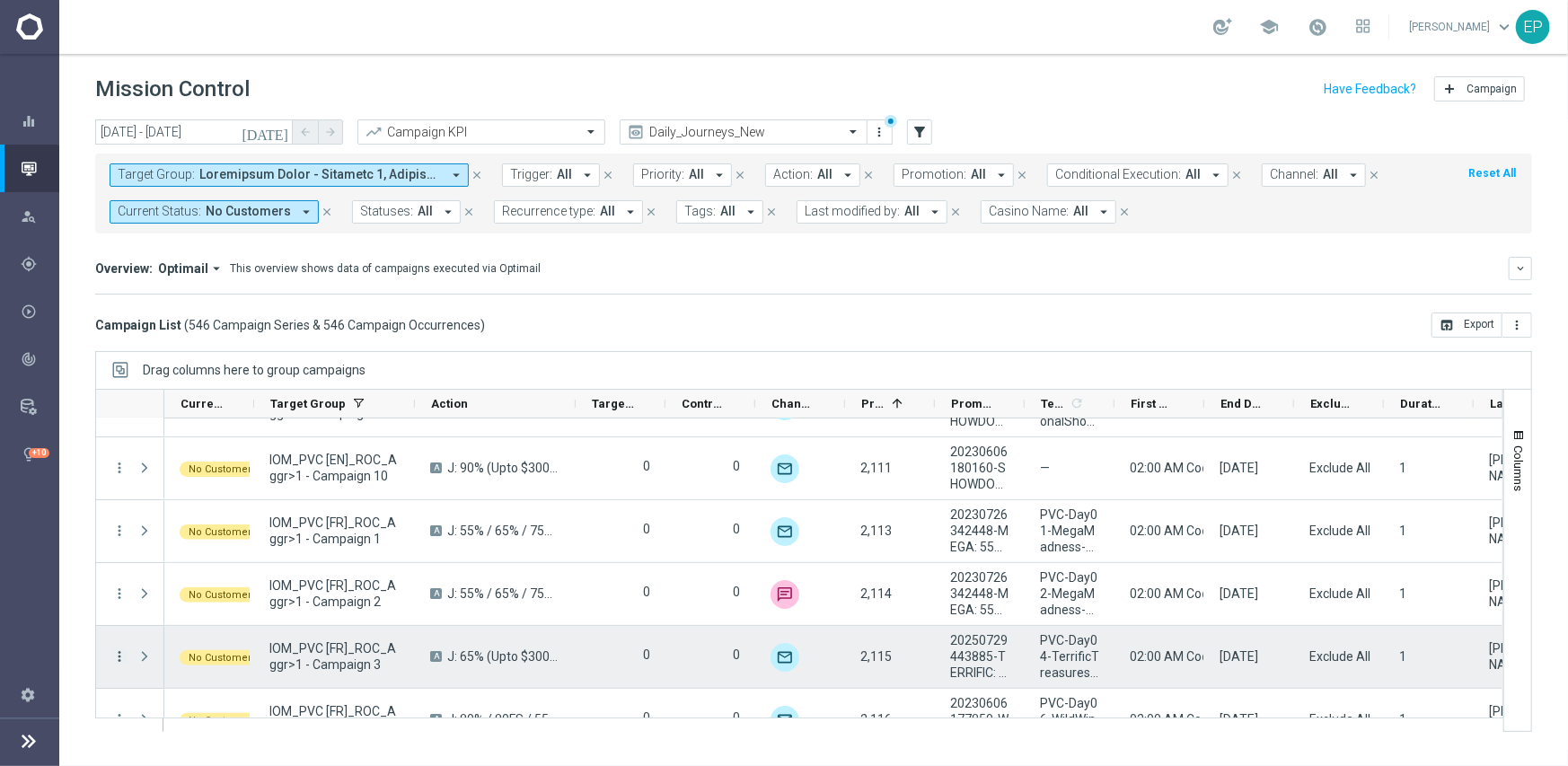
click at [111, 654] on icon "more_vert" at bounding box center [120, 657] width 16 height 16
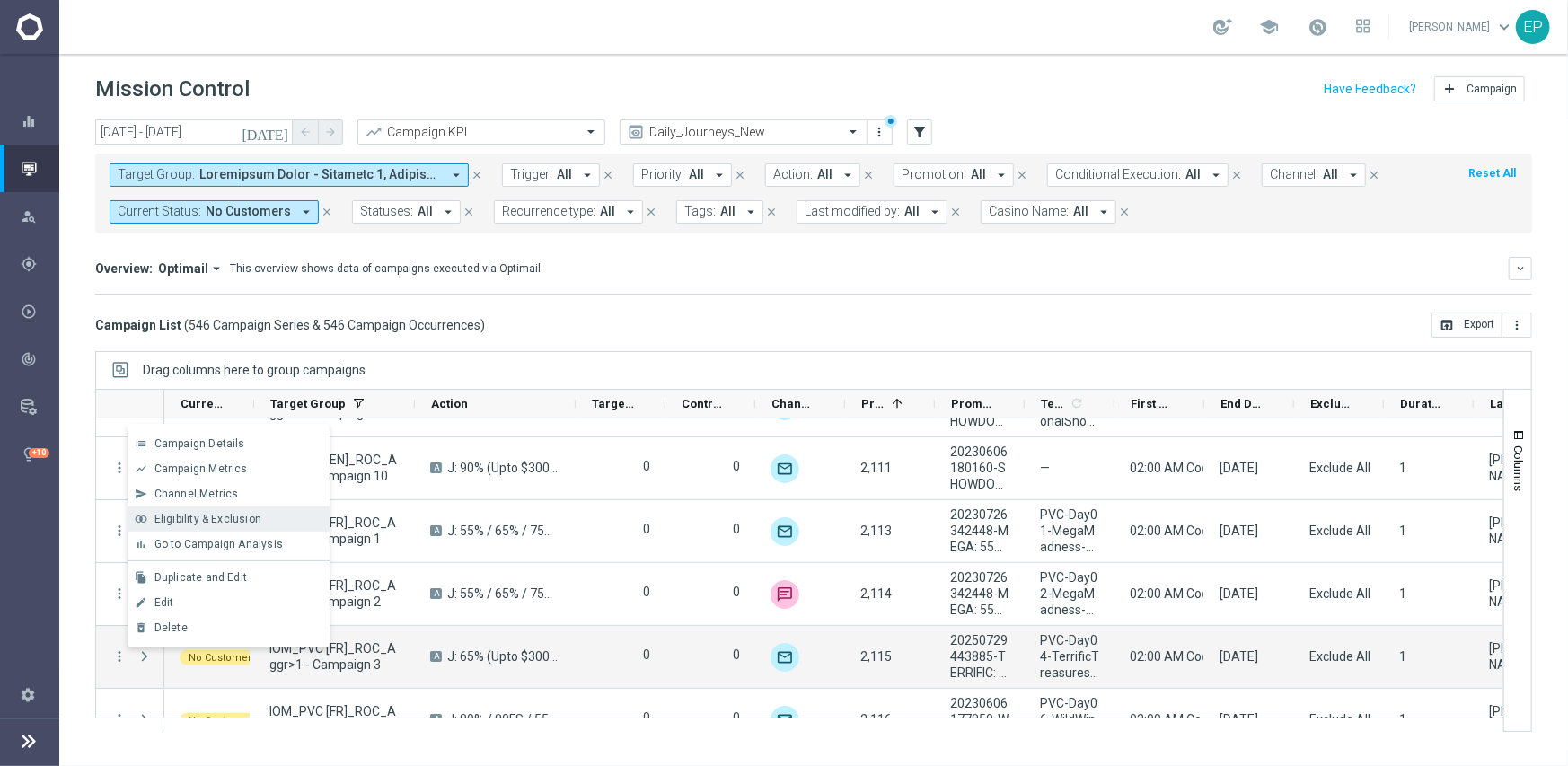
click at [205, 509] on div "join_inner Eligibility & Exclusion" at bounding box center [228, 519] width 202 height 26
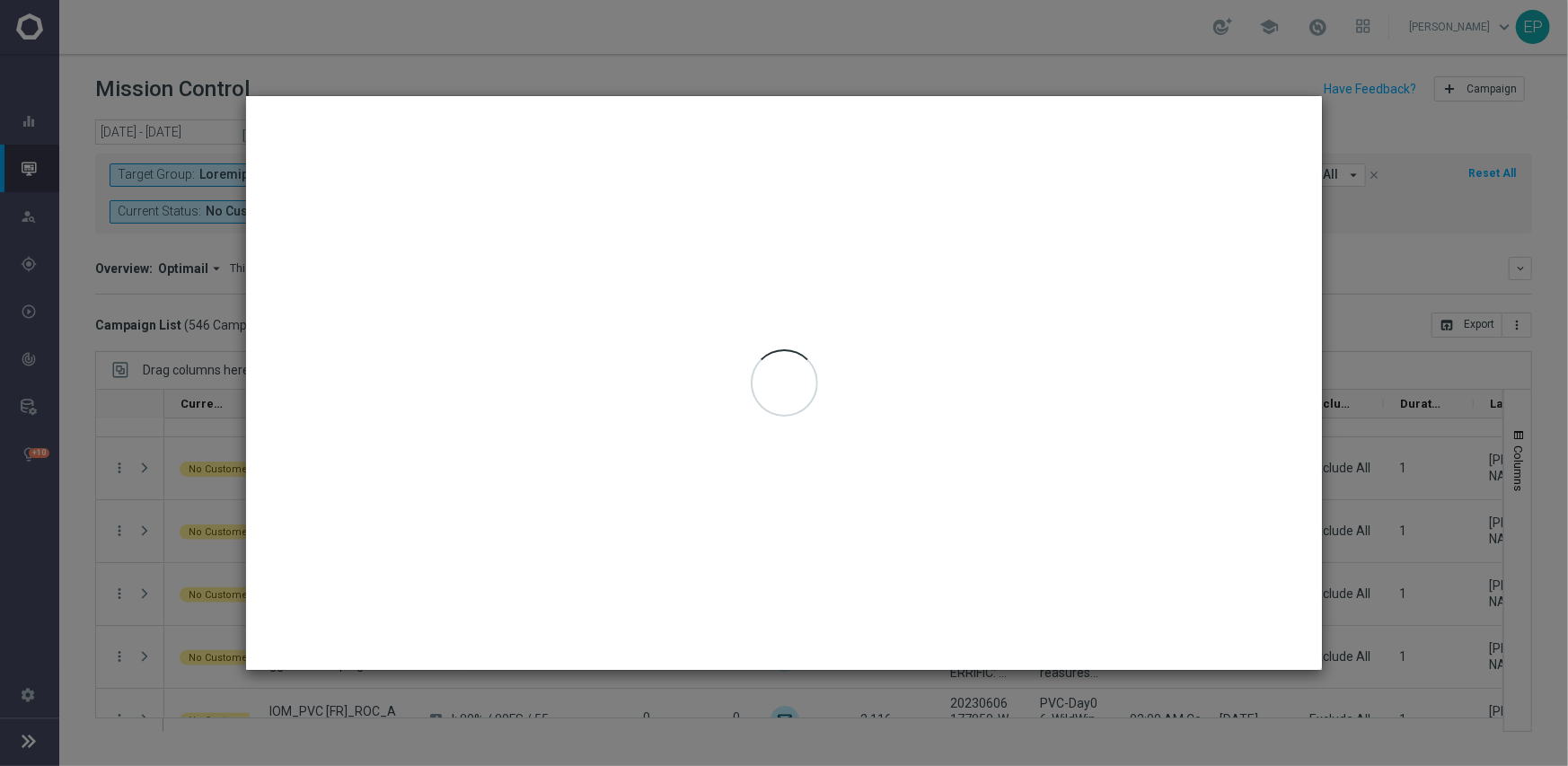
type input "09 Sep 2025 - 09 Sep 2025"
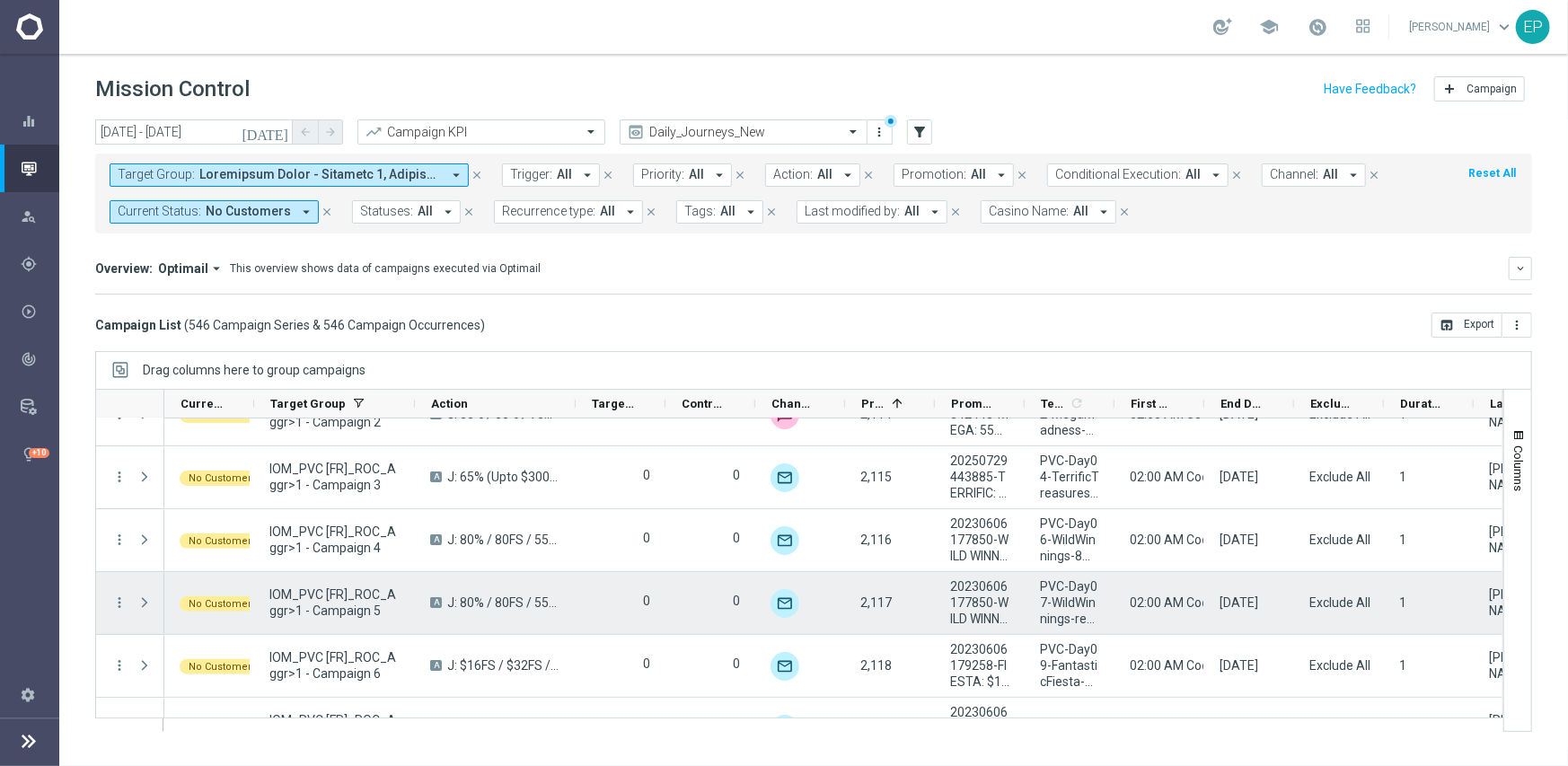
scroll to position [30316, 0]
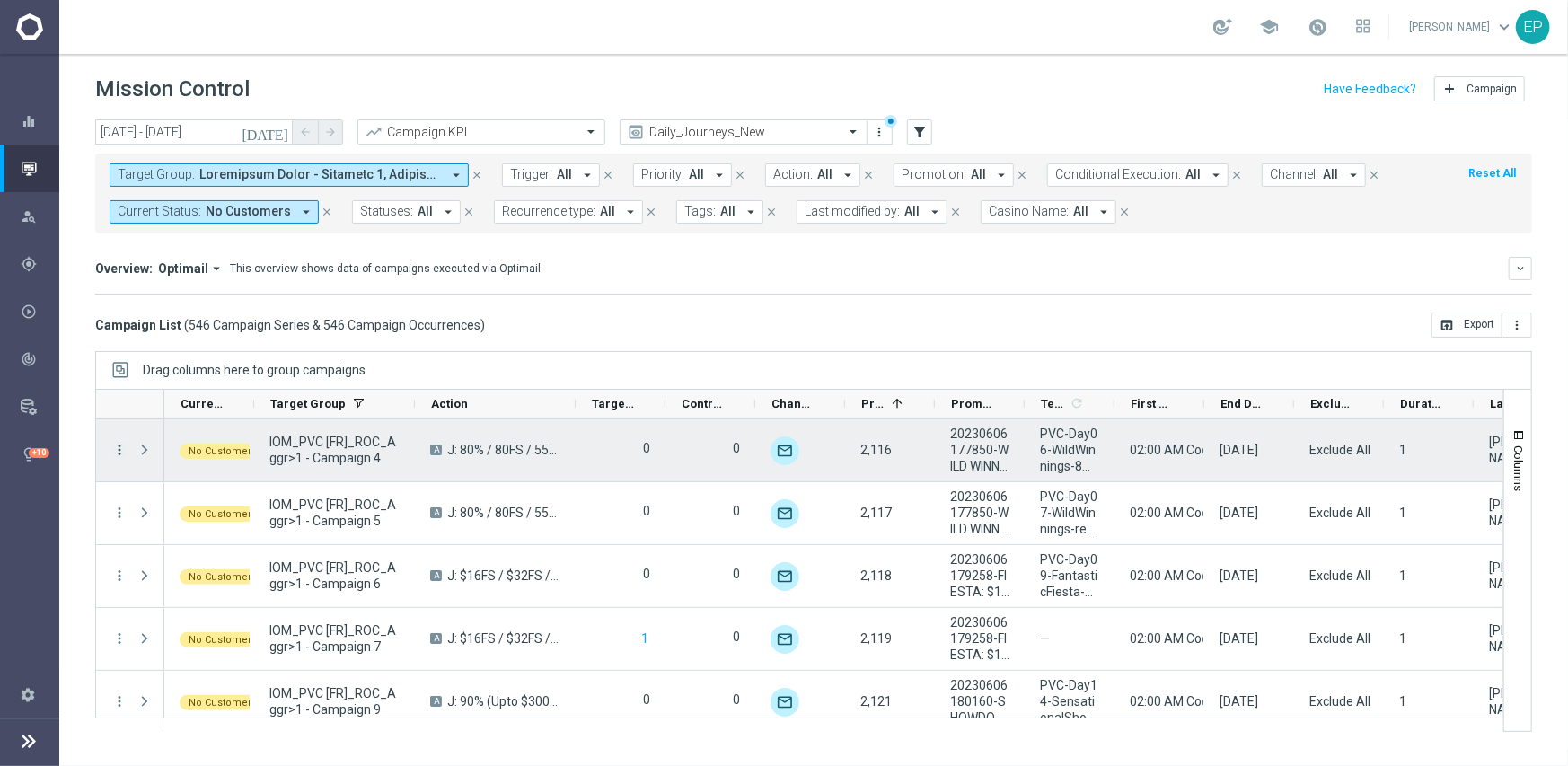
click at [122, 447] on icon "more_vert" at bounding box center [120, 451] width 16 height 16
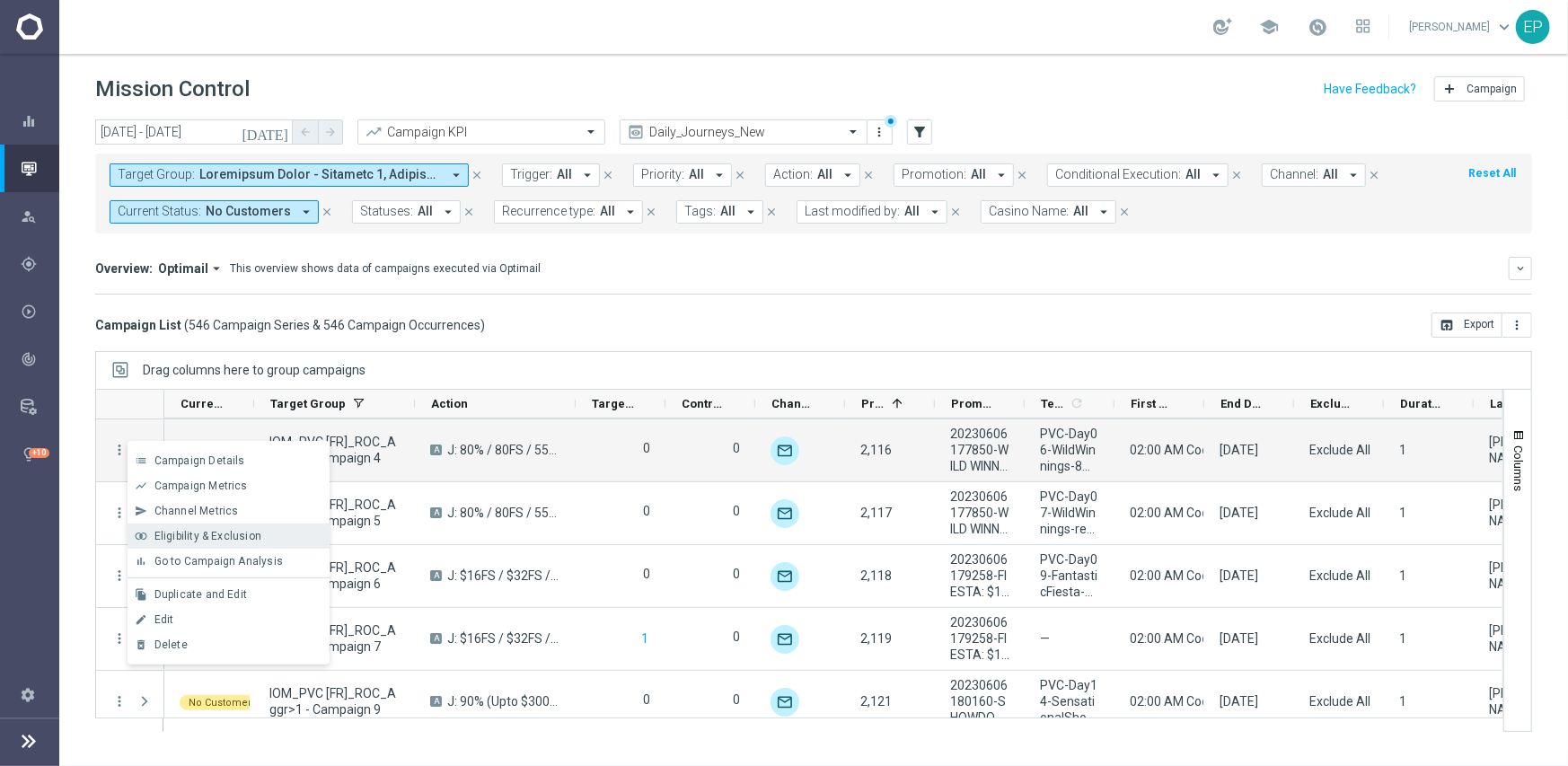
click at [210, 530] on span "Eligibility & Exclusion" at bounding box center [207, 537] width 107 height 13
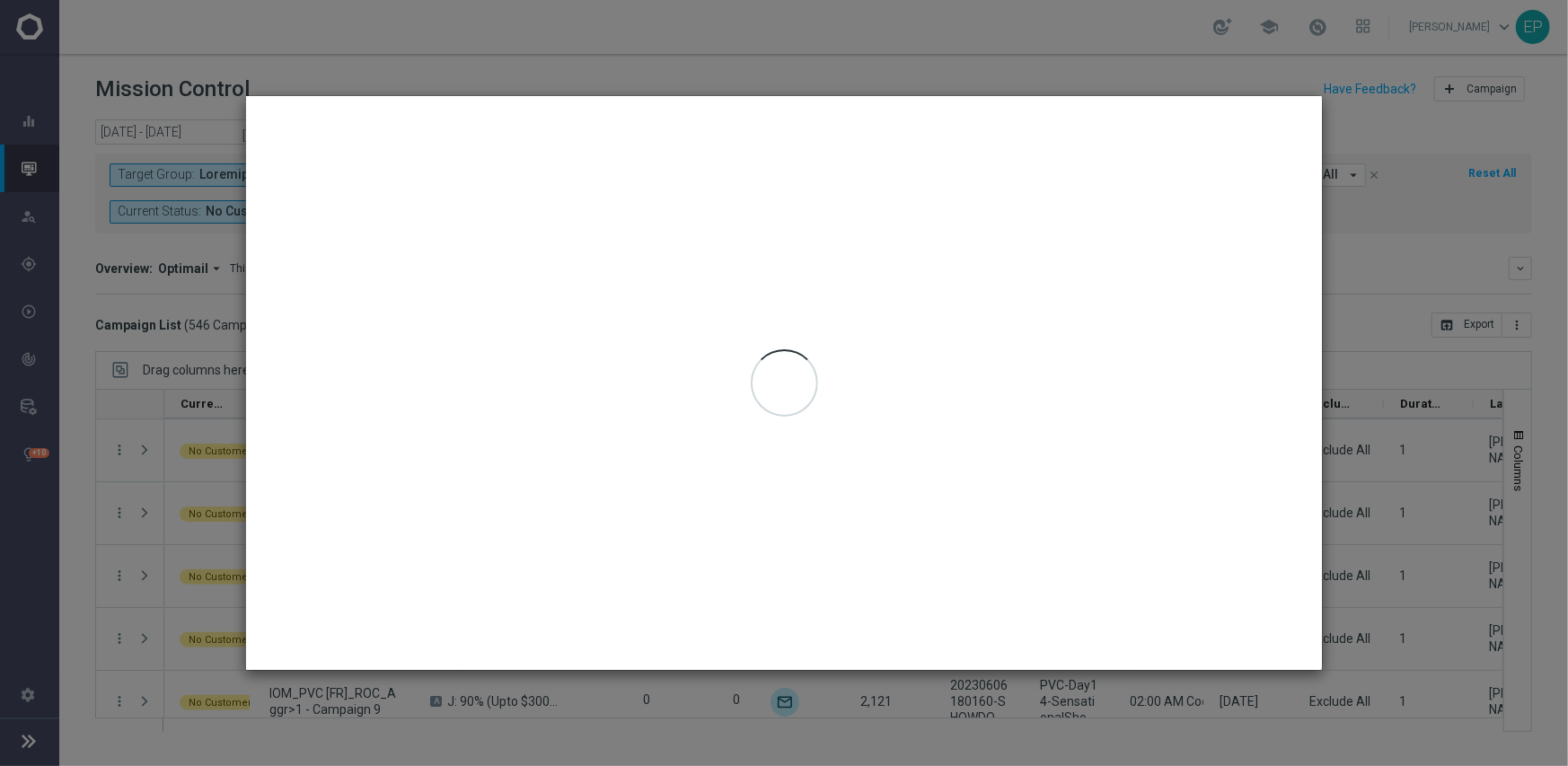
type input "09 Sep 2025 - 09 Sep 2025"
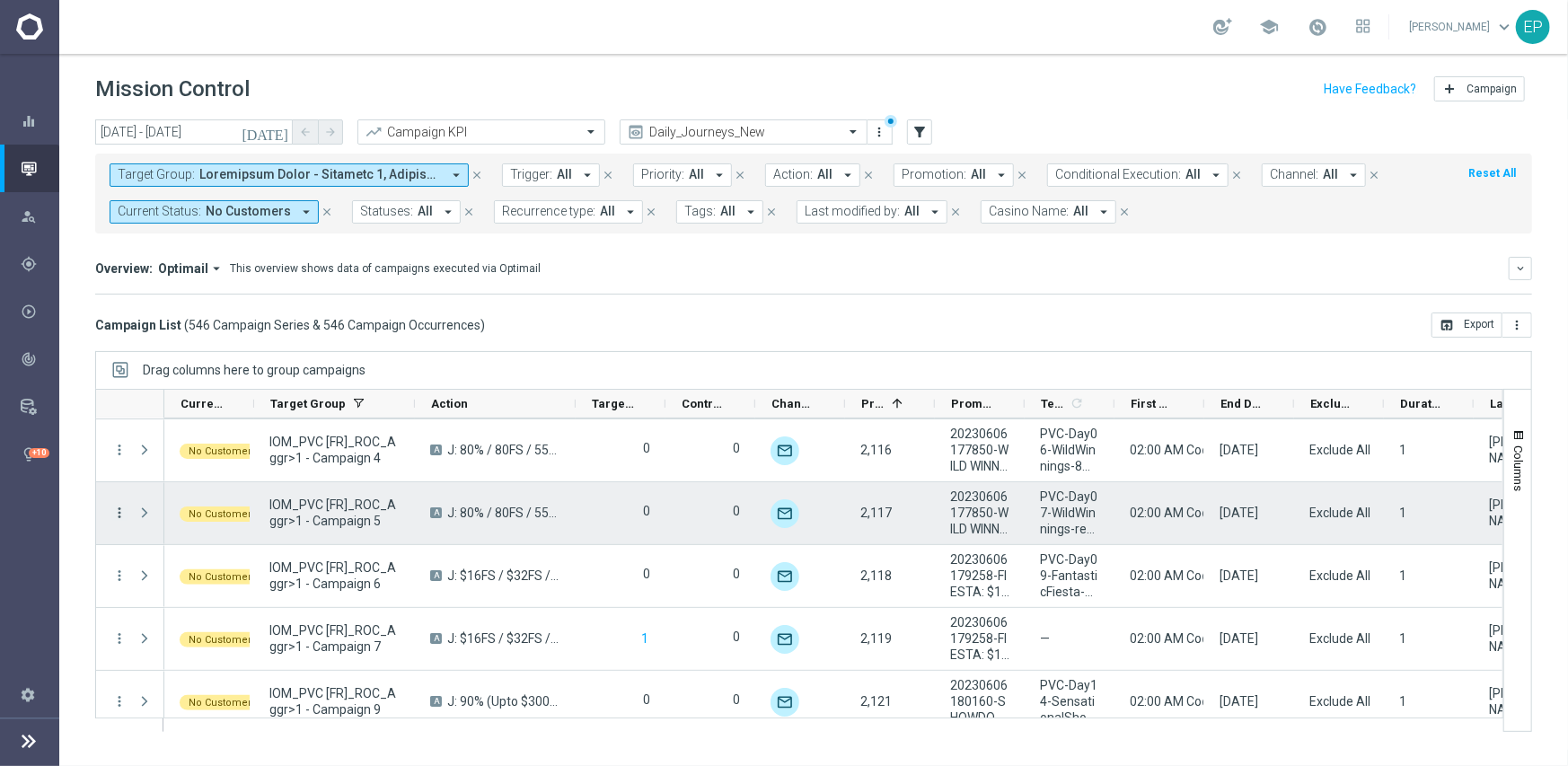
click at [122, 514] on icon "more_vert" at bounding box center [120, 513] width 16 height 16
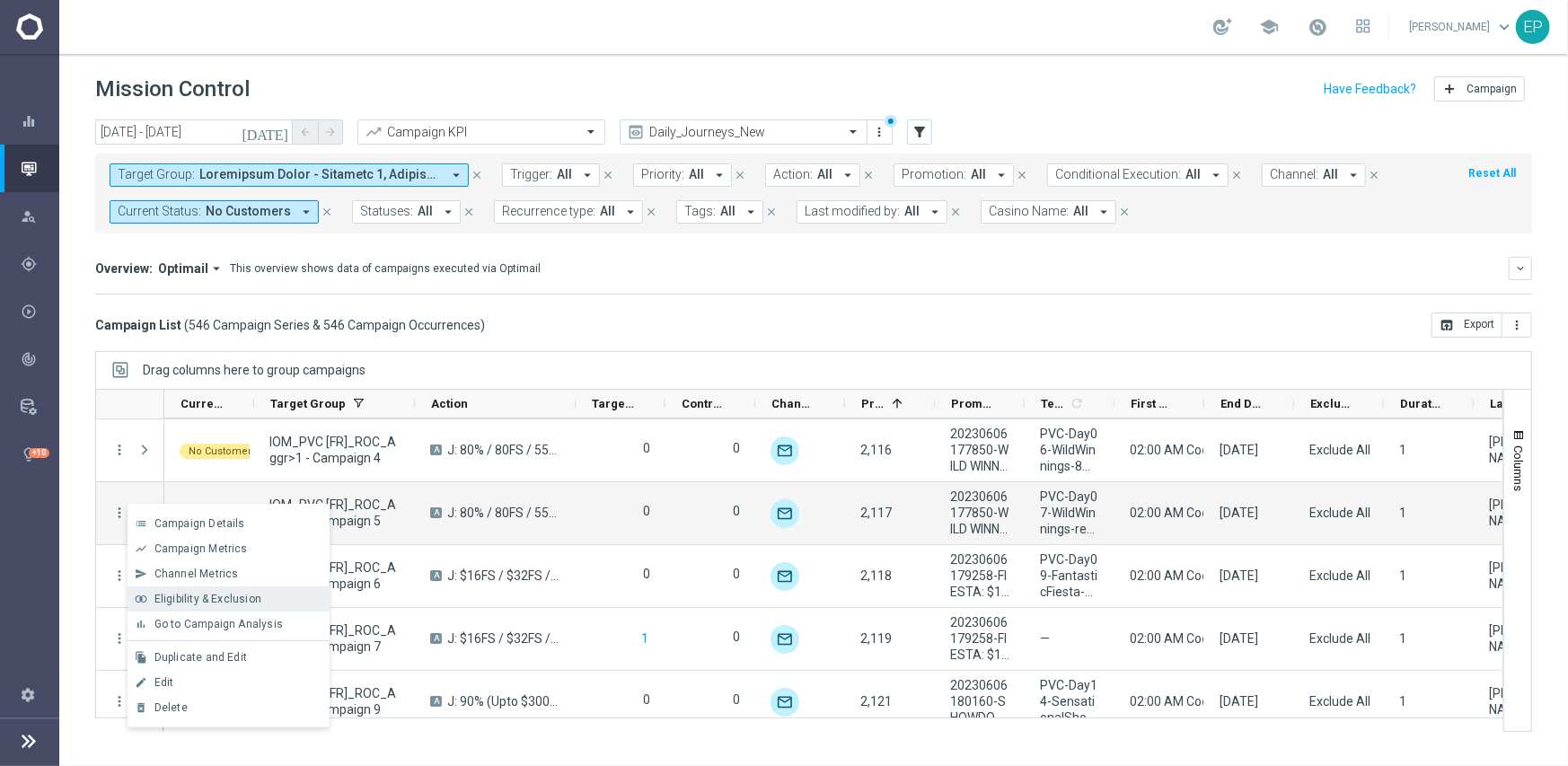
click at [270, 594] on div "Eligibility & Exclusion" at bounding box center [238, 600] width 167 height 13
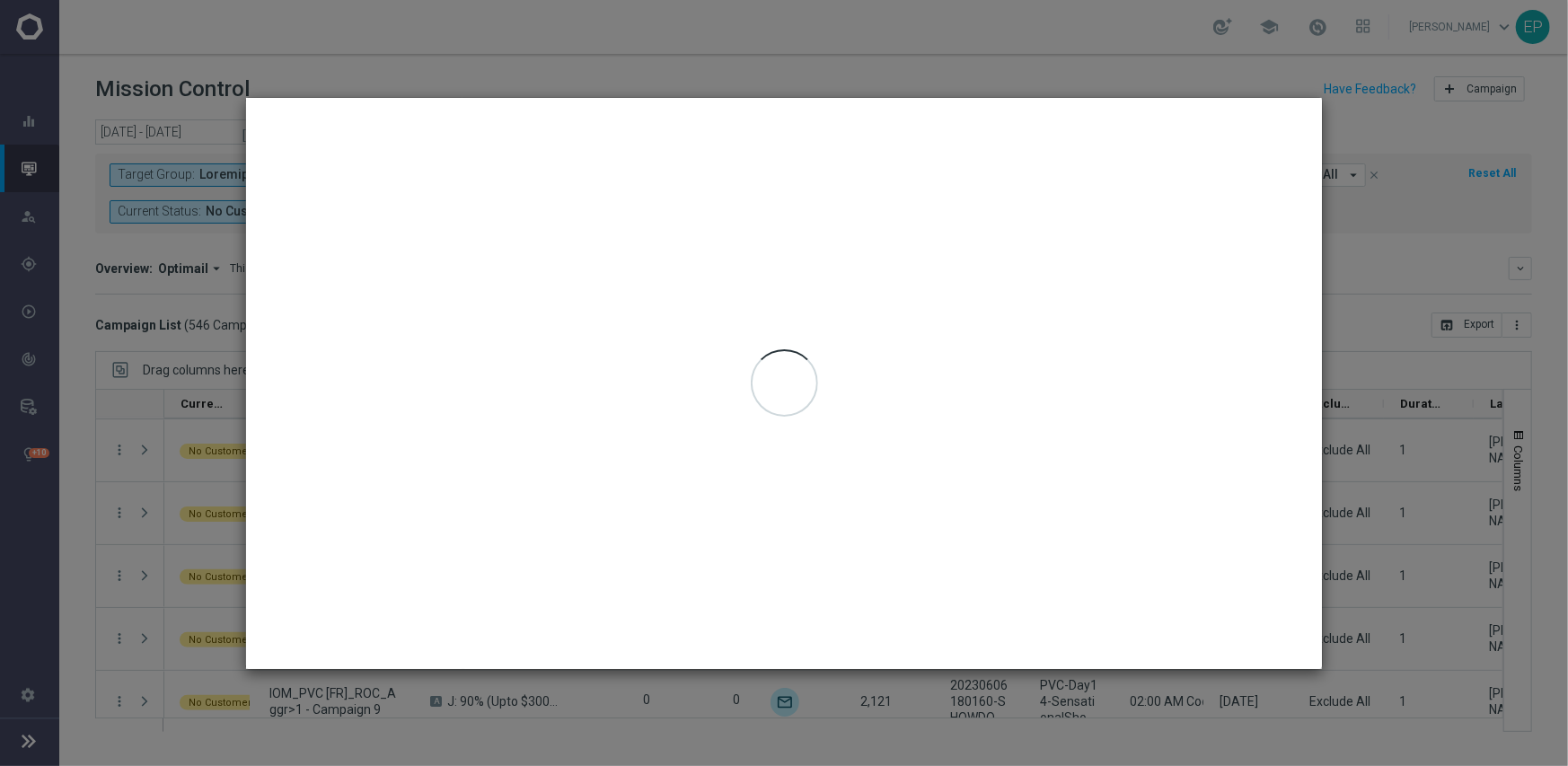
type input "09 Sep 2025 - 09 Sep 2025"
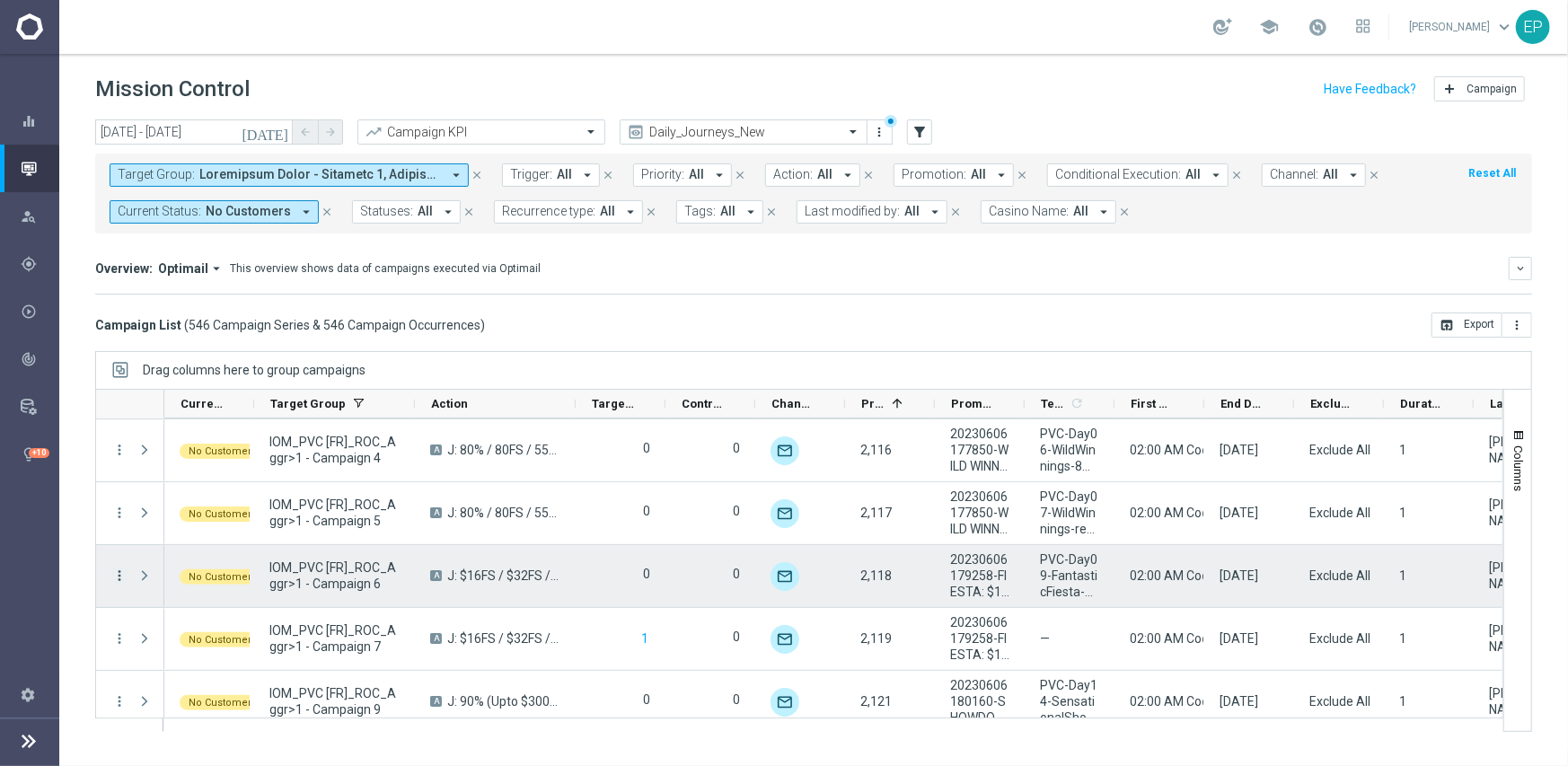
click at [119, 577] on icon "more_vert" at bounding box center [120, 576] width 16 height 16
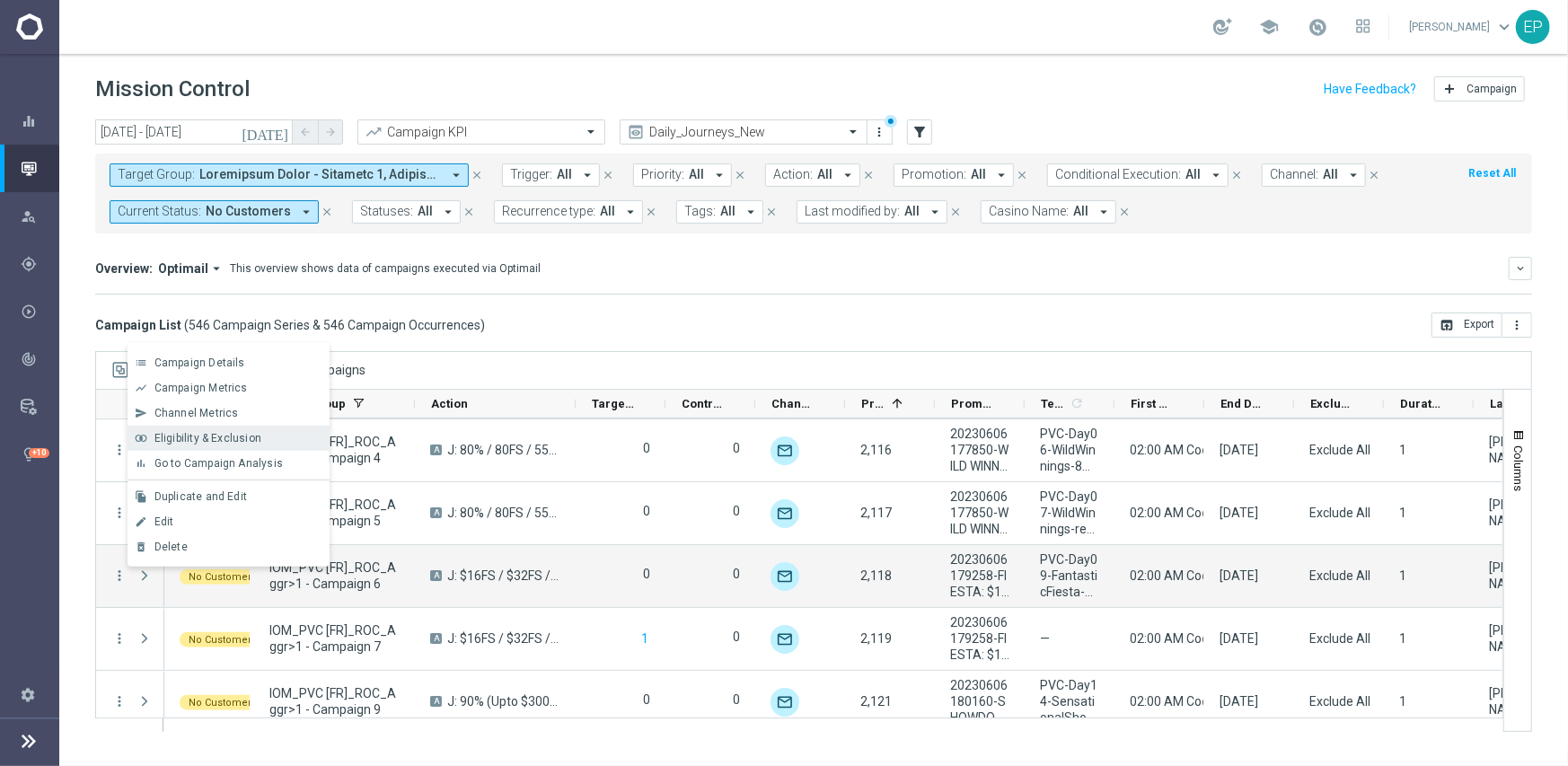
click at [232, 442] on span "Eligibility & Exclusion" at bounding box center [207, 439] width 107 height 13
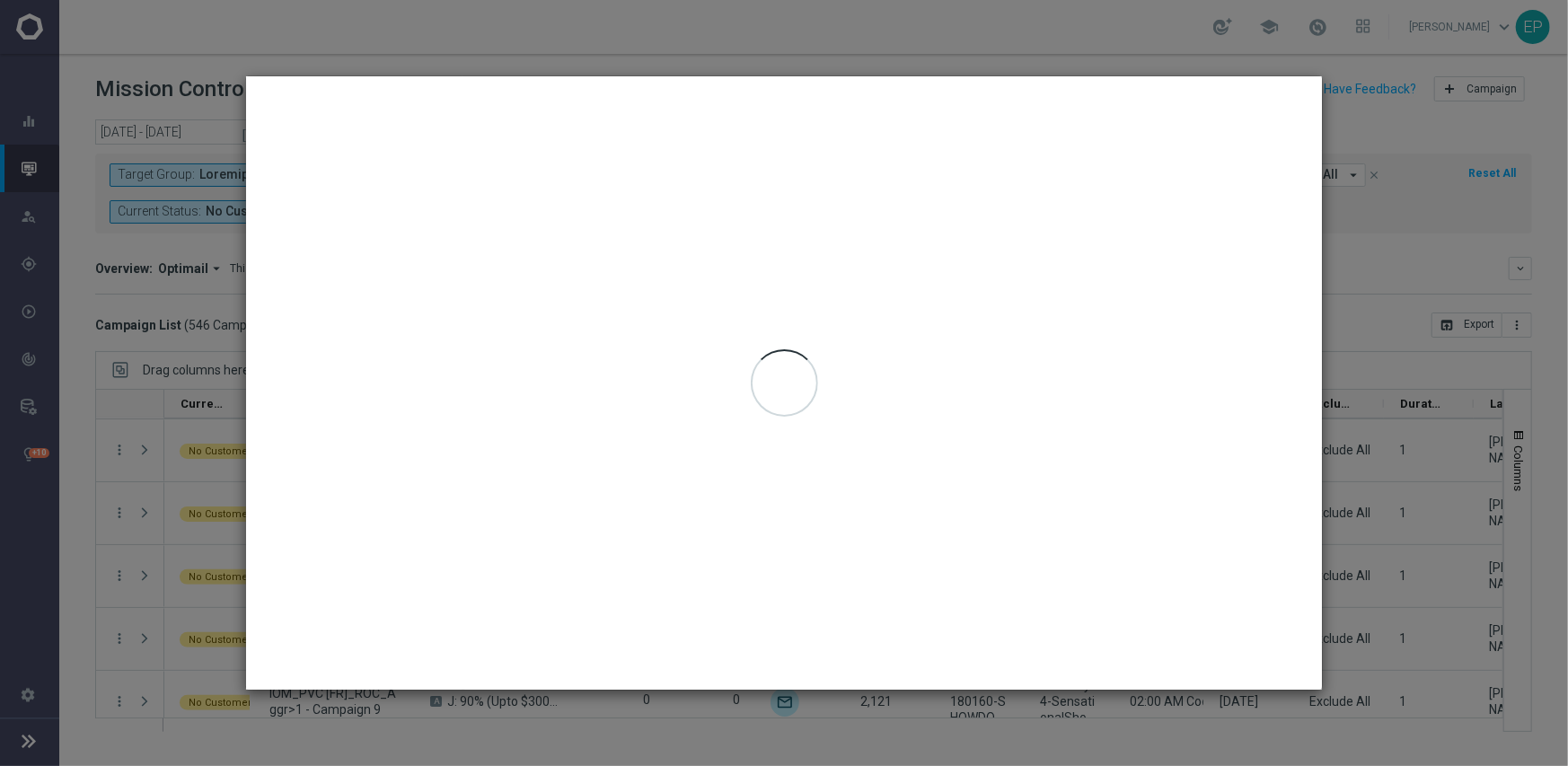
type input "09 Sep 2025 - 09 Sep 2025"
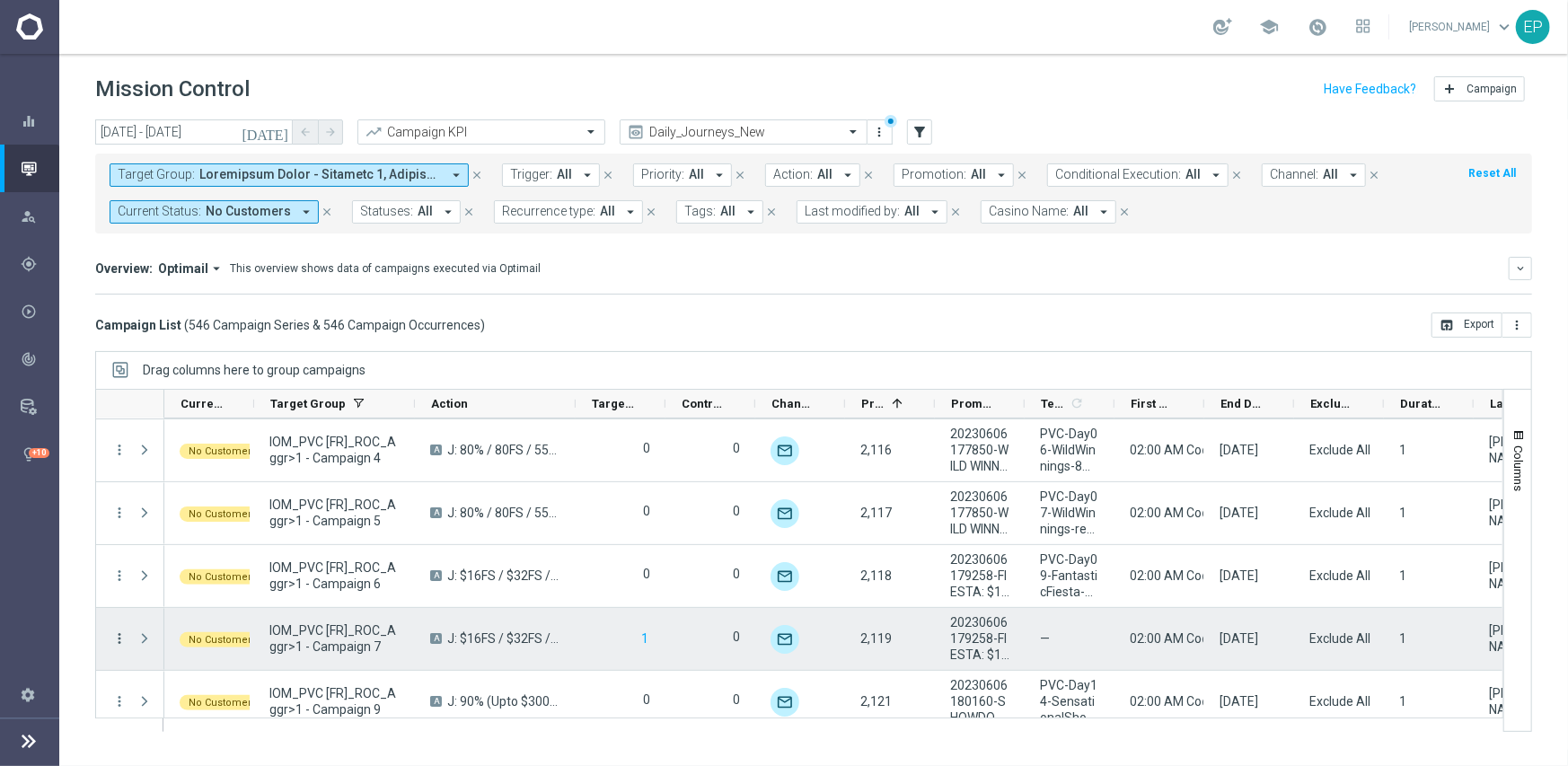
click at [118, 640] on icon "more_vert" at bounding box center [120, 639] width 16 height 16
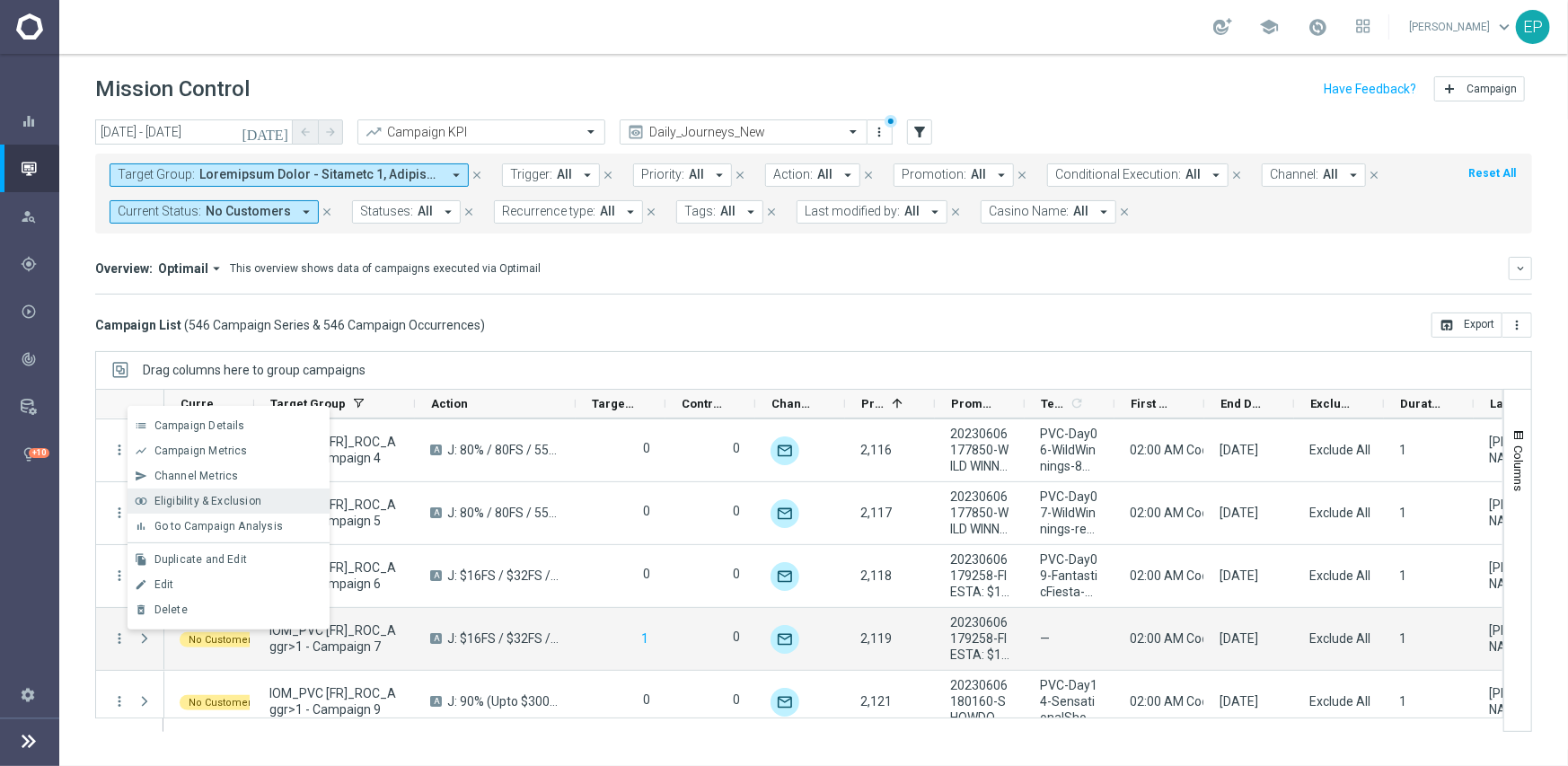
click at [198, 495] on span "Eligibility & Exclusion" at bounding box center [207, 502] width 107 height 13
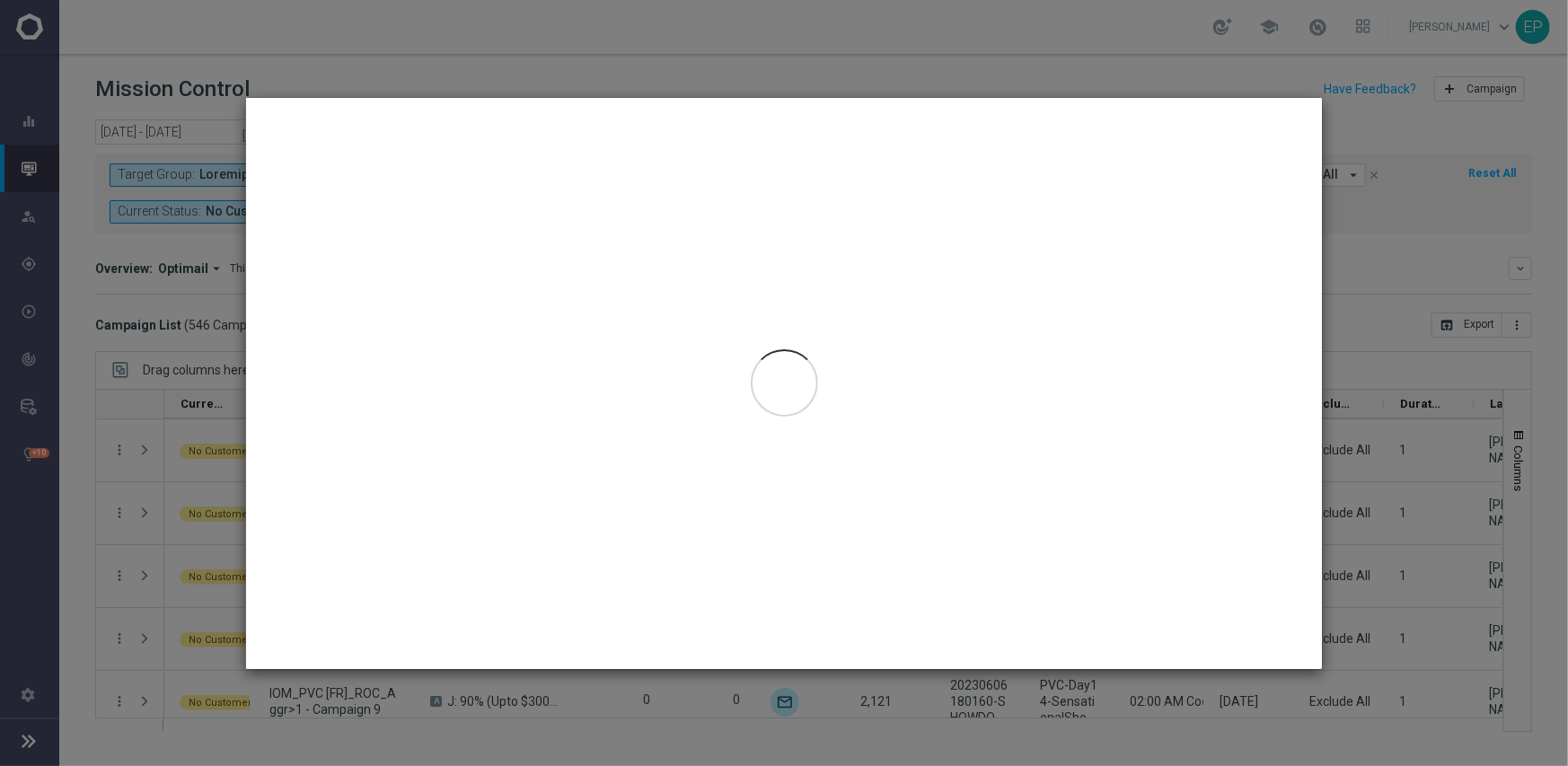
type input "09 Sep 2025 - 09 Sep 2025"
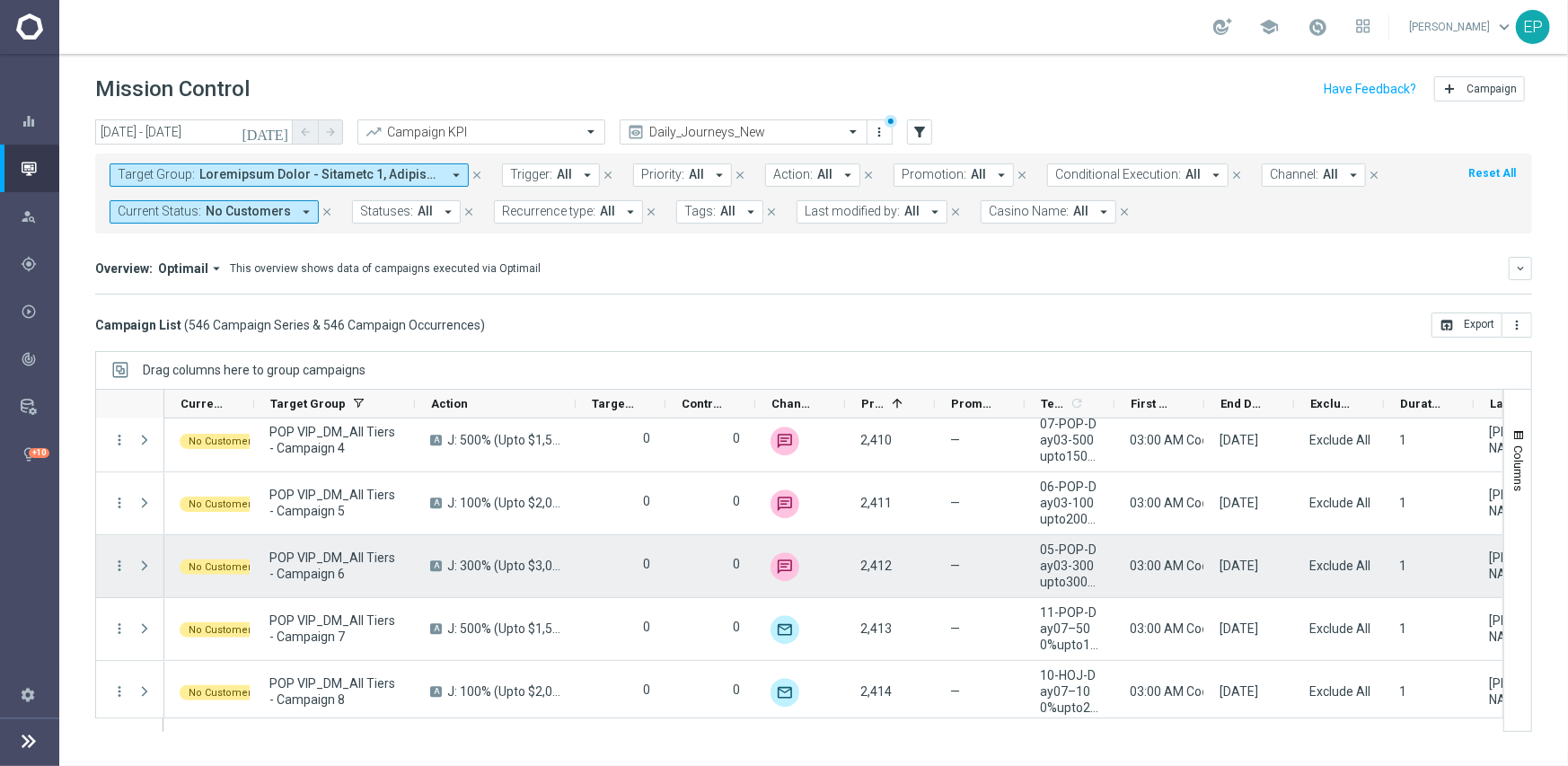
scroll to position [33412, 0]
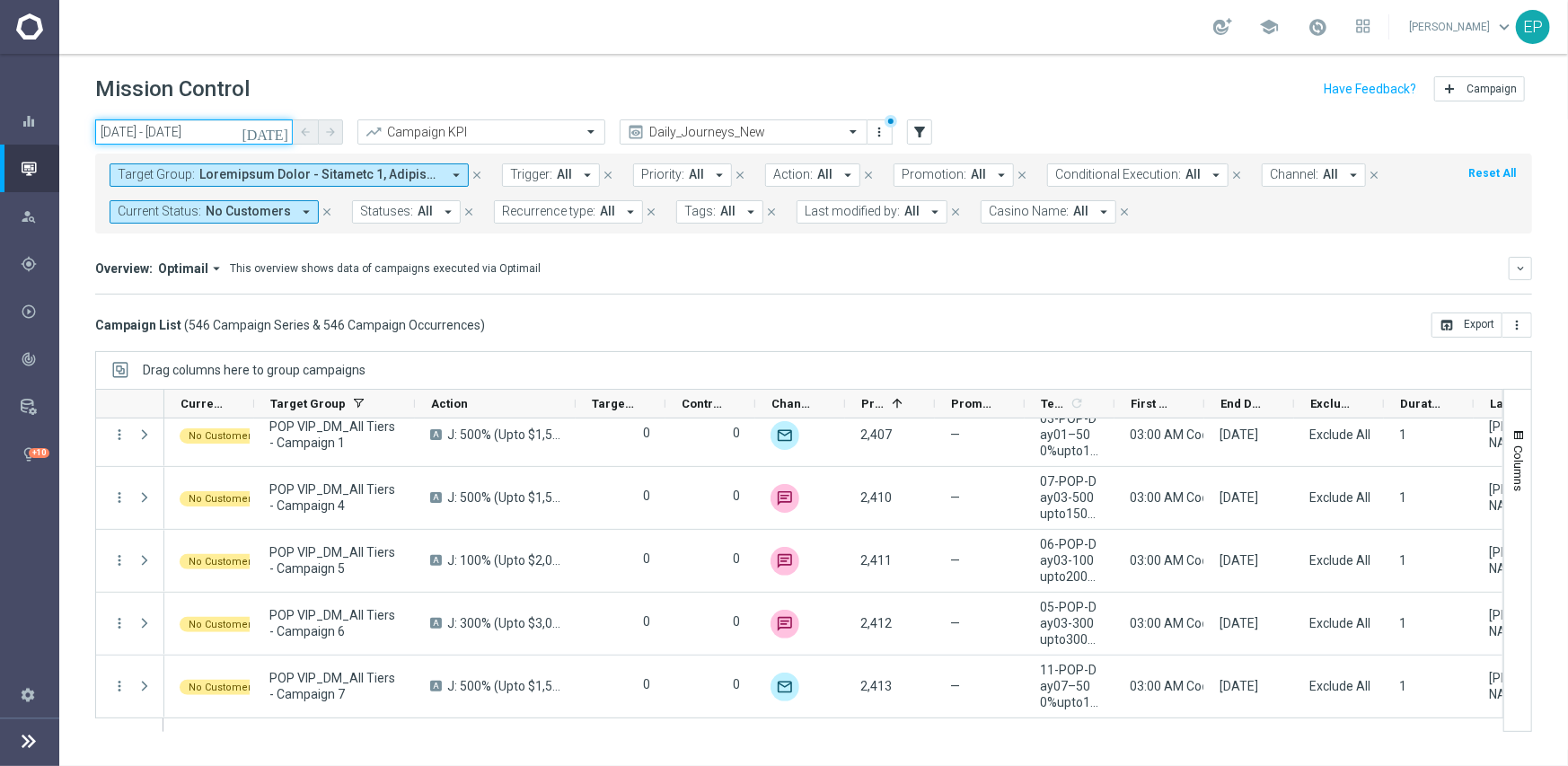
click at [209, 136] on input "09 Sep 2025 - 09 Sep 2025" at bounding box center [194, 133] width 197 height 26
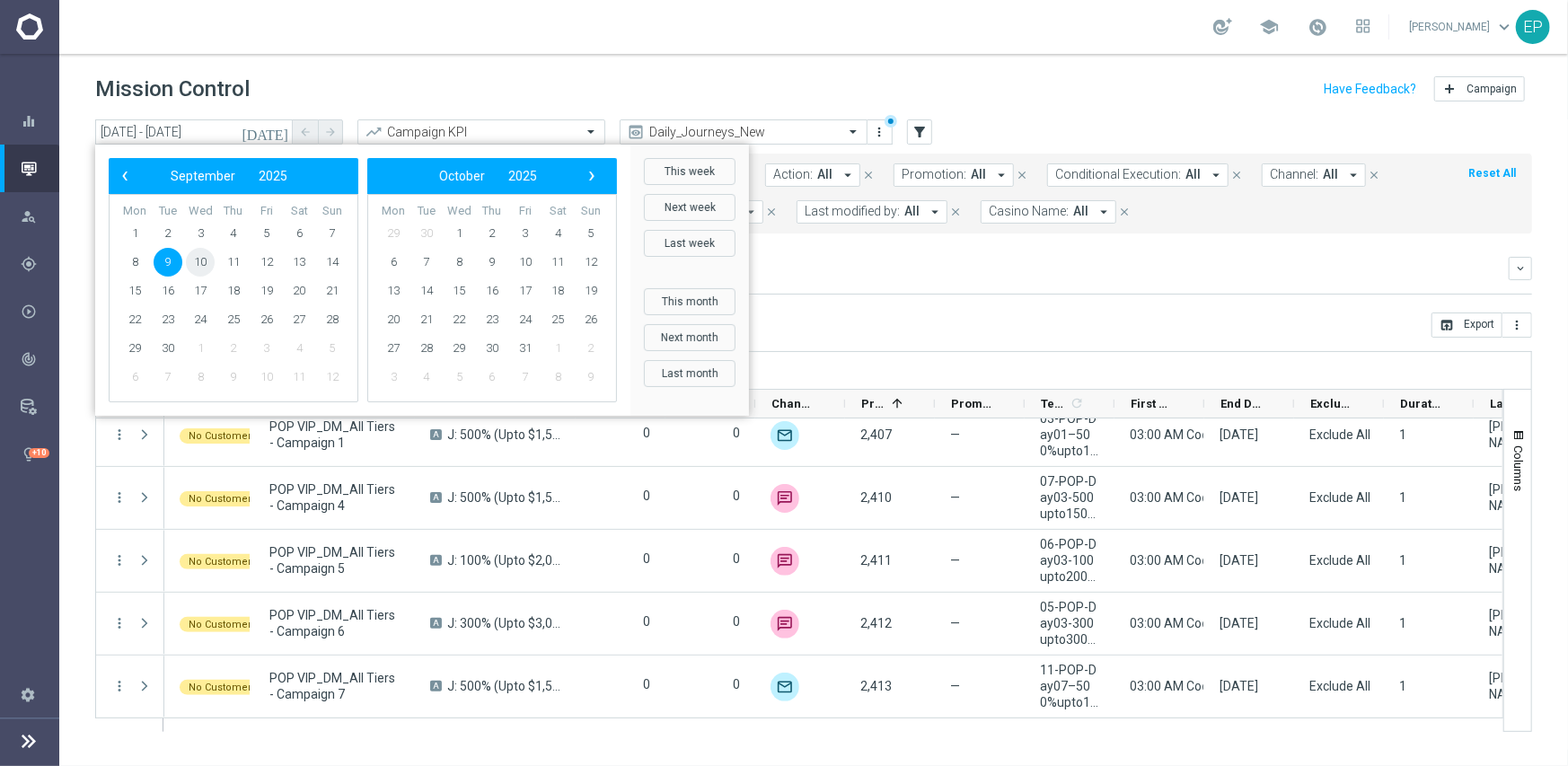
click at [195, 261] on span "10" at bounding box center [199, 261] width 28 height 28
click at [196, 261] on span "10" at bounding box center [199, 261] width 28 height 28
type input "[DATE] - [DATE]"
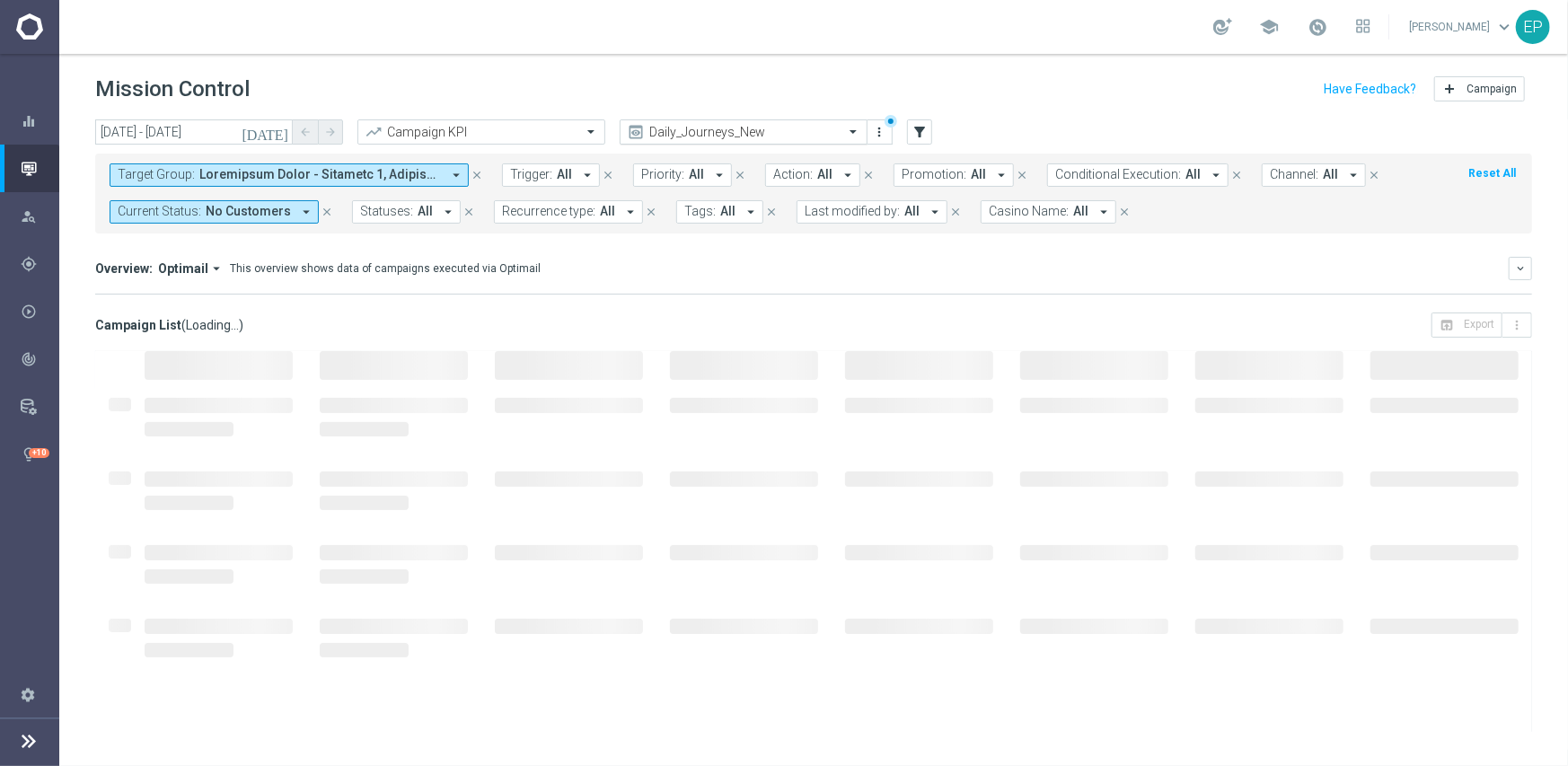
click at [747, 128] on input "text" at bounding box center [726, 133] width 192 height 16
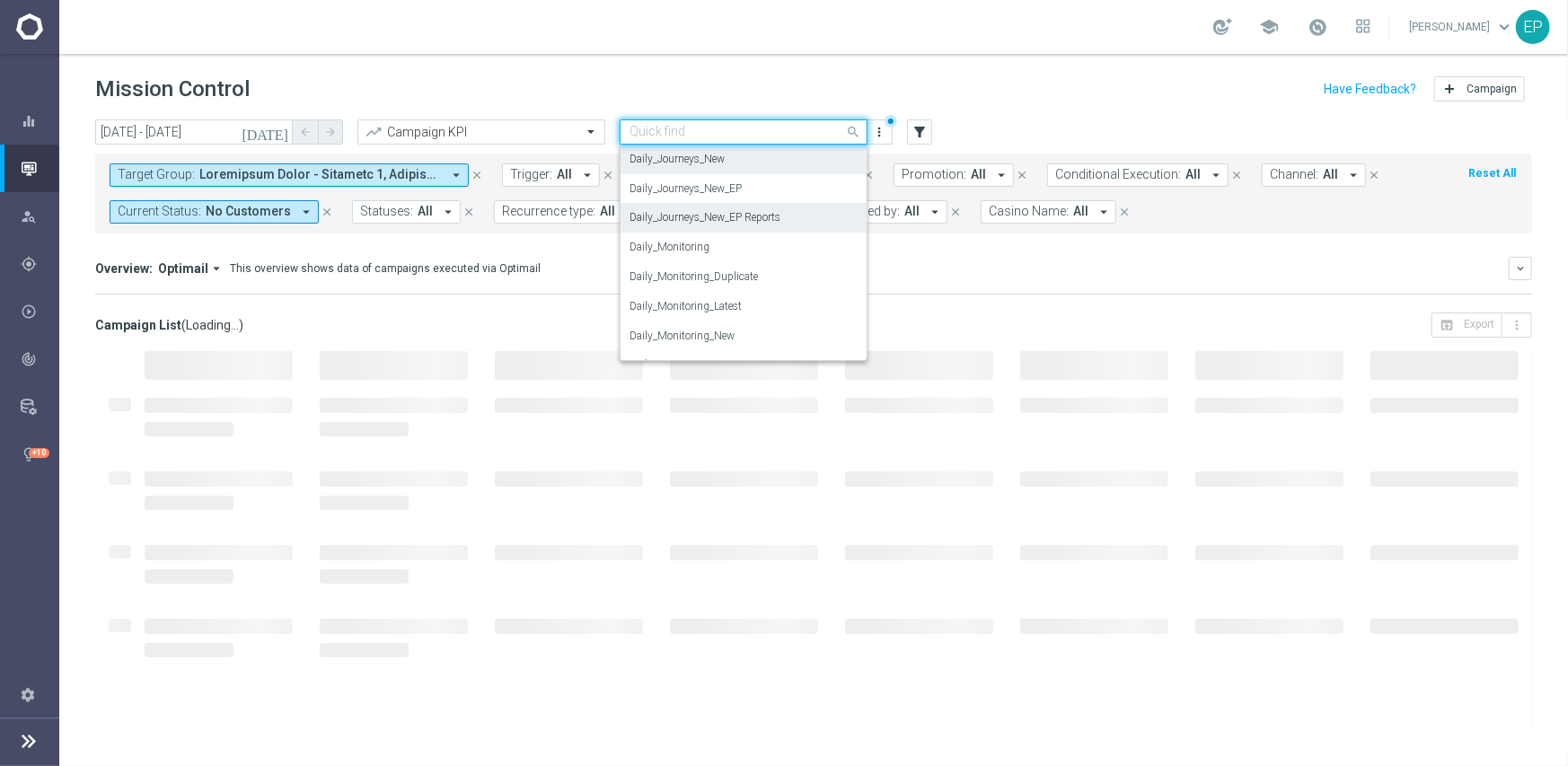
scroll to position [622, 0]
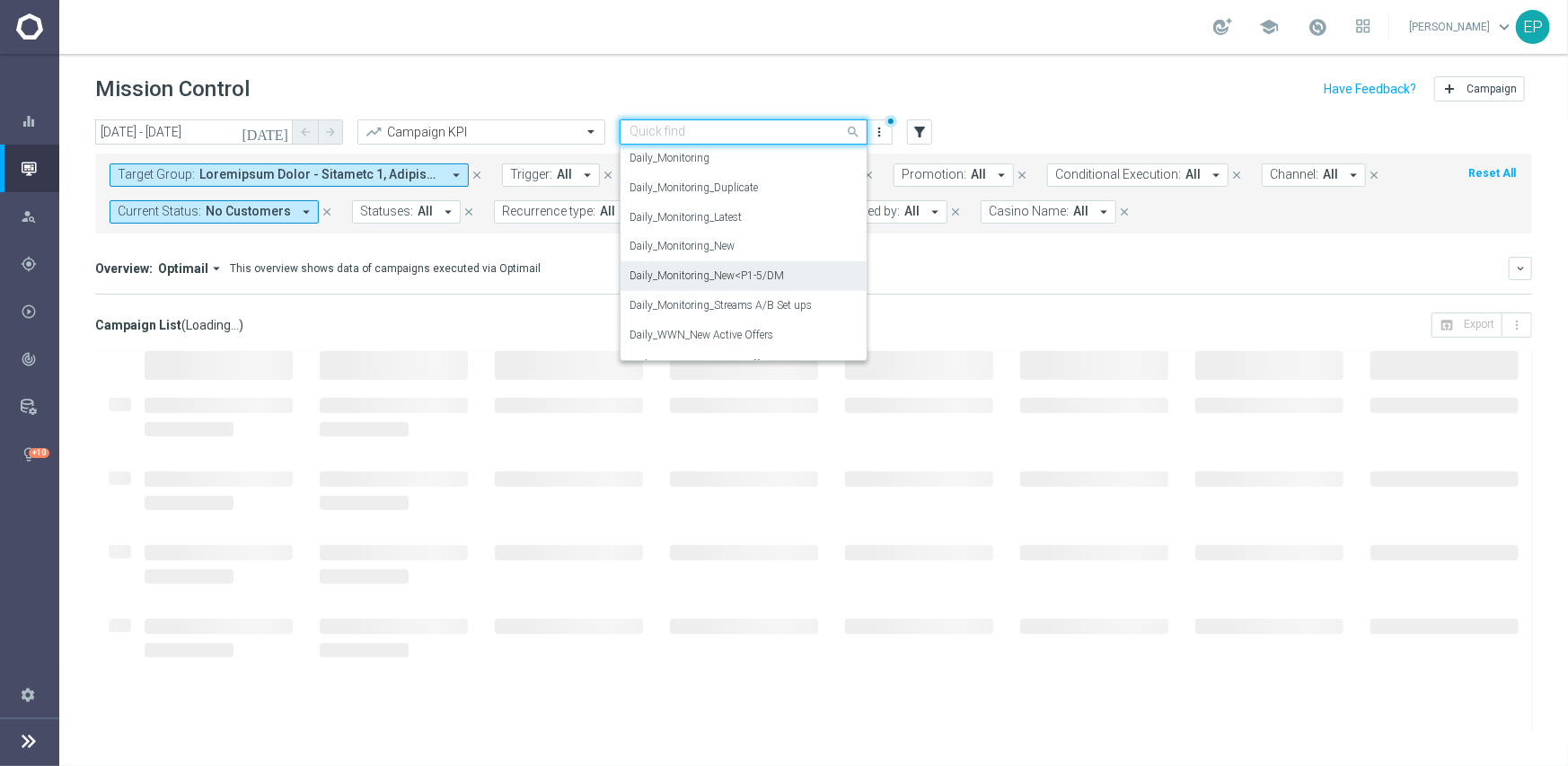
click at [760, 270] on label "Daily_Monitoring_New<P1-5/DM" at bounding box center [706, 276] width 154 height 16
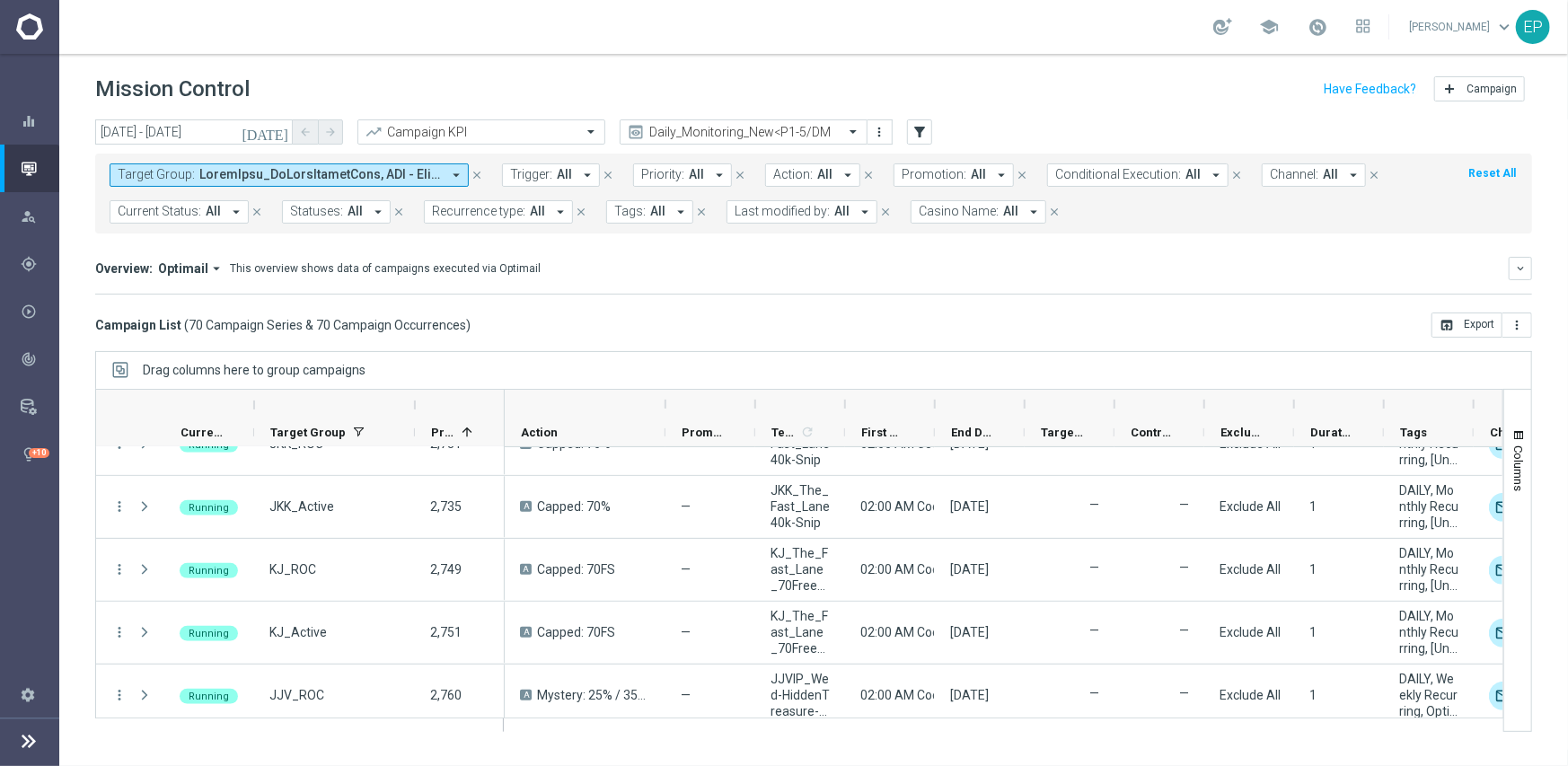
scroll to position [0, 0]
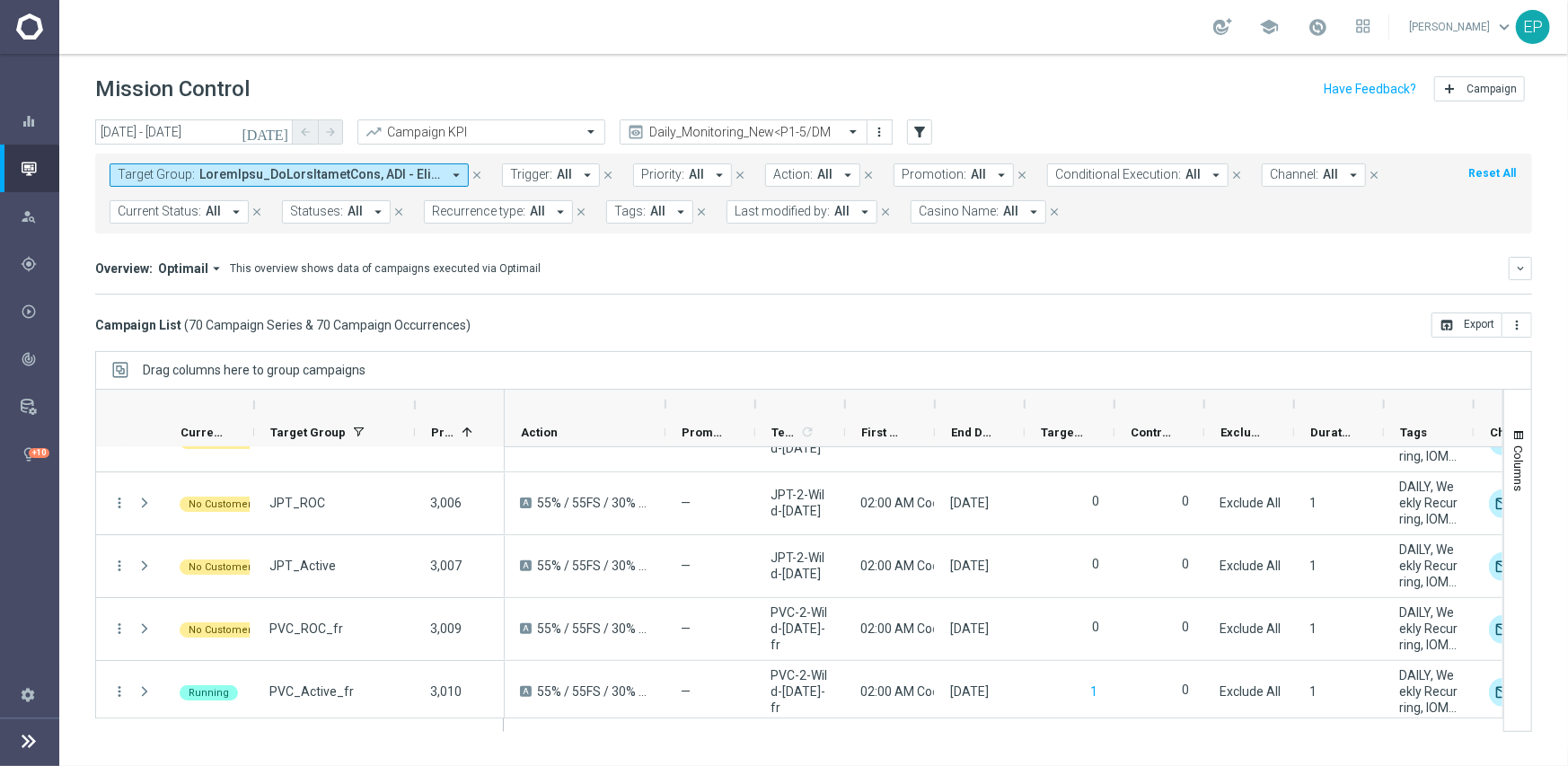
scroll to position [4132, 0]
